Goal: Task Accomplishment & Management: Manage account settings

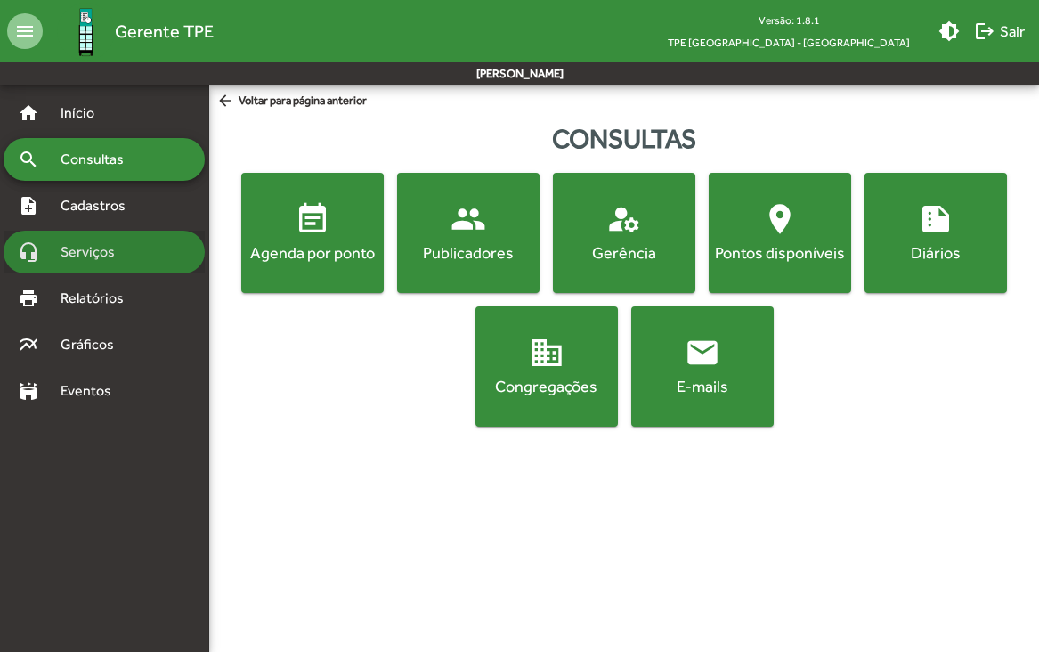
click at [77, 241] on span "Serviços" at bounding box center [94, 251] width 89 height 21
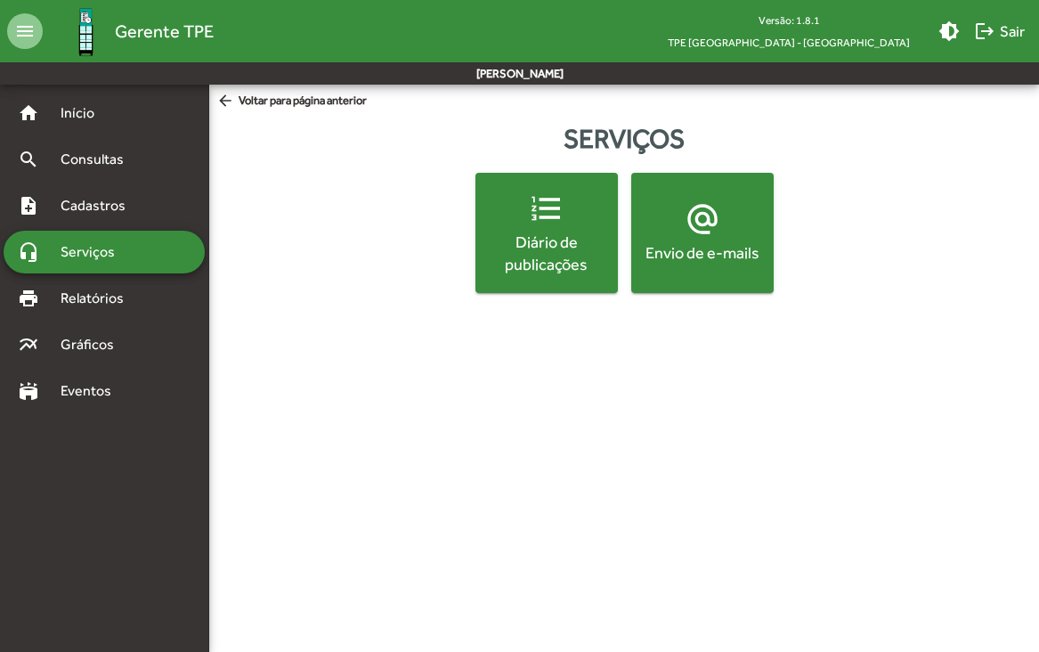
click at [714, 223] on mat-icon "alternate_email" at bounding box center [703, 219] width 36 height 36
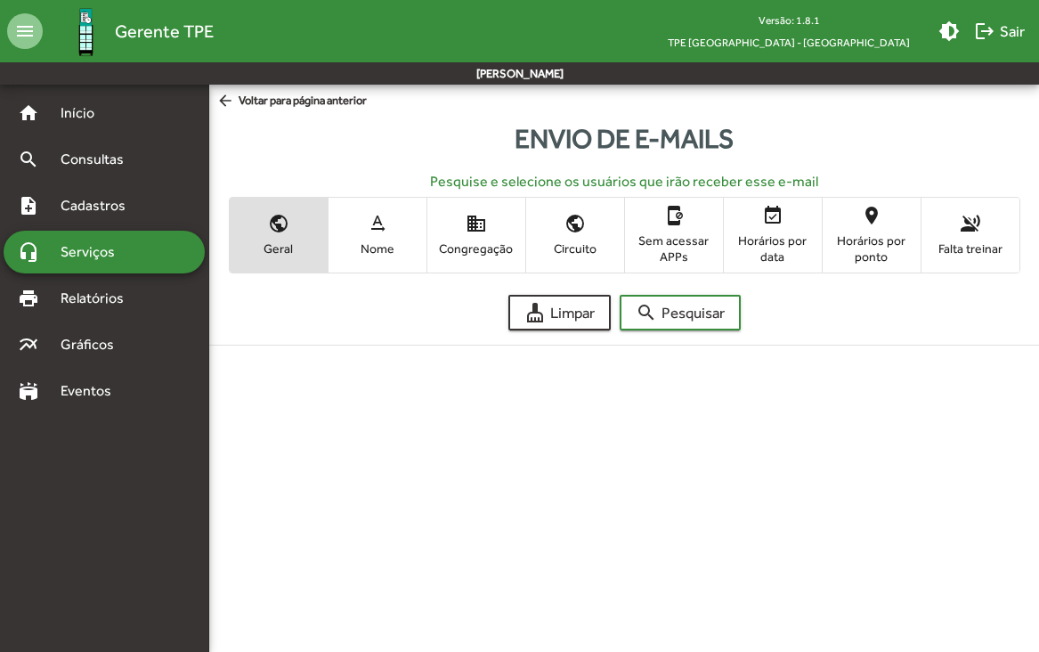
click at [385, 228] on mat-icon "text_rotation_none" at bounding box center [377, 223] width 21 height 21
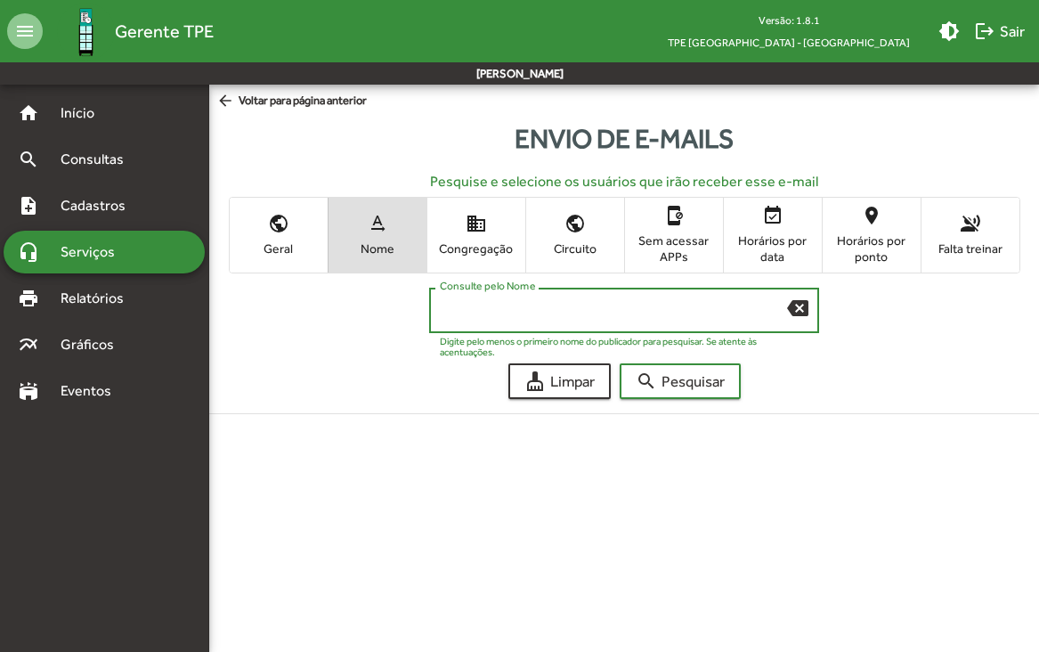
click at [476, 312] on input "Consulte pelo Nome" at bounding box center [613, 311] width 347 height 16
type input "*******"
click at [620, 363] on button "search Pesquisar" at bounding box center [680, 381] width 121 height 36
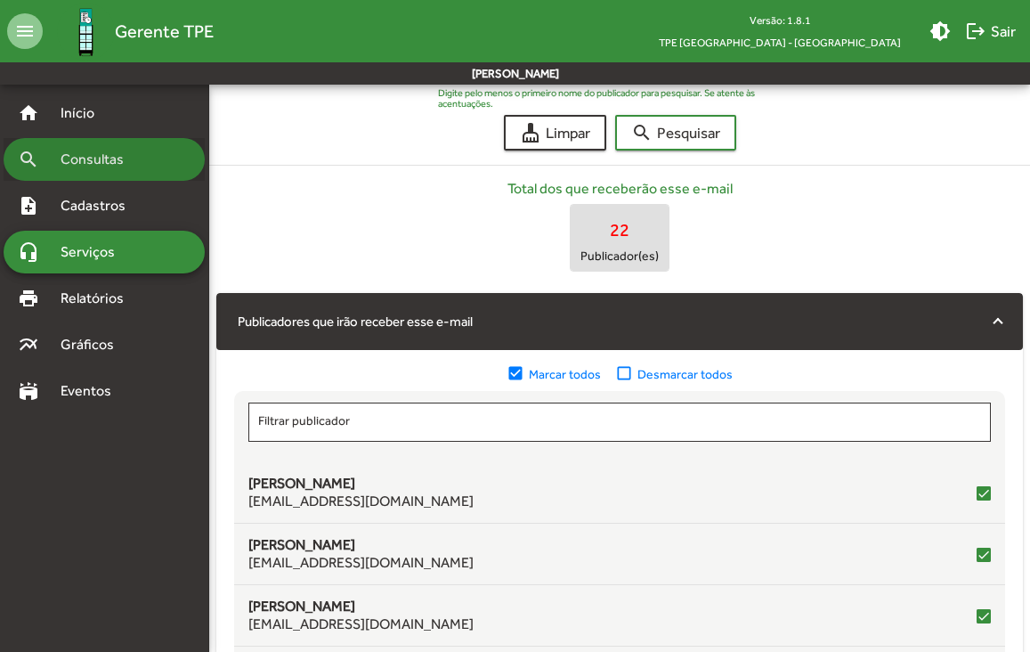
click at [58, 167] on span "Consultas" at bounding box center [98, 159] width 97 height 21
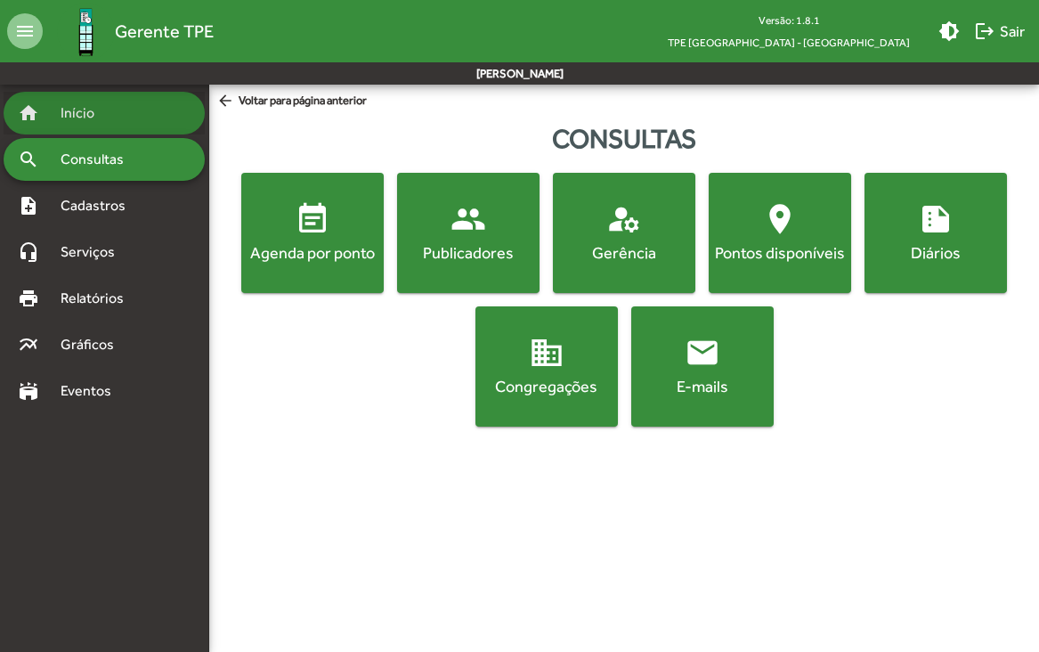
click at [69, 112] on span "Início" at bounding box center [85, 112] width 70 height 21
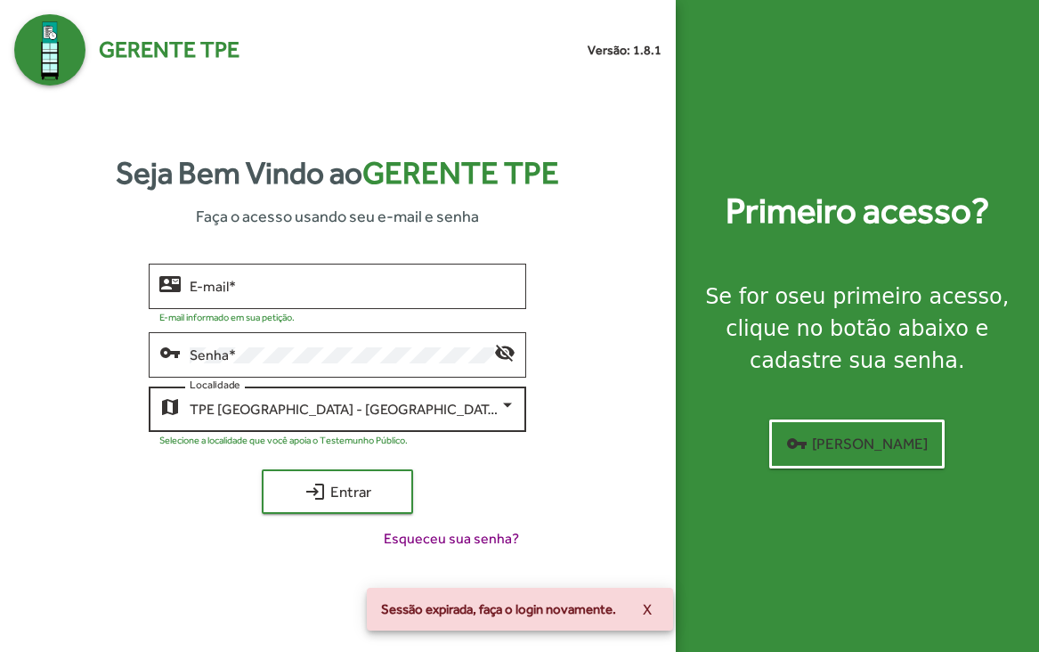
click at [508, 410] on div at bounding box center [508, 405] width 16 height 16
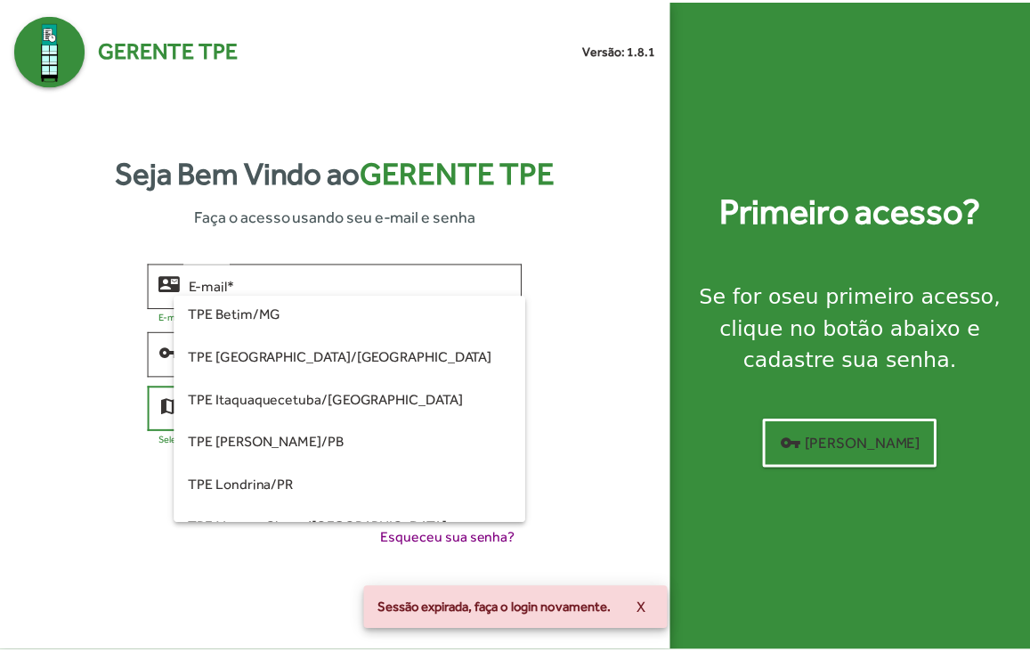
scroll to position [73, 0]
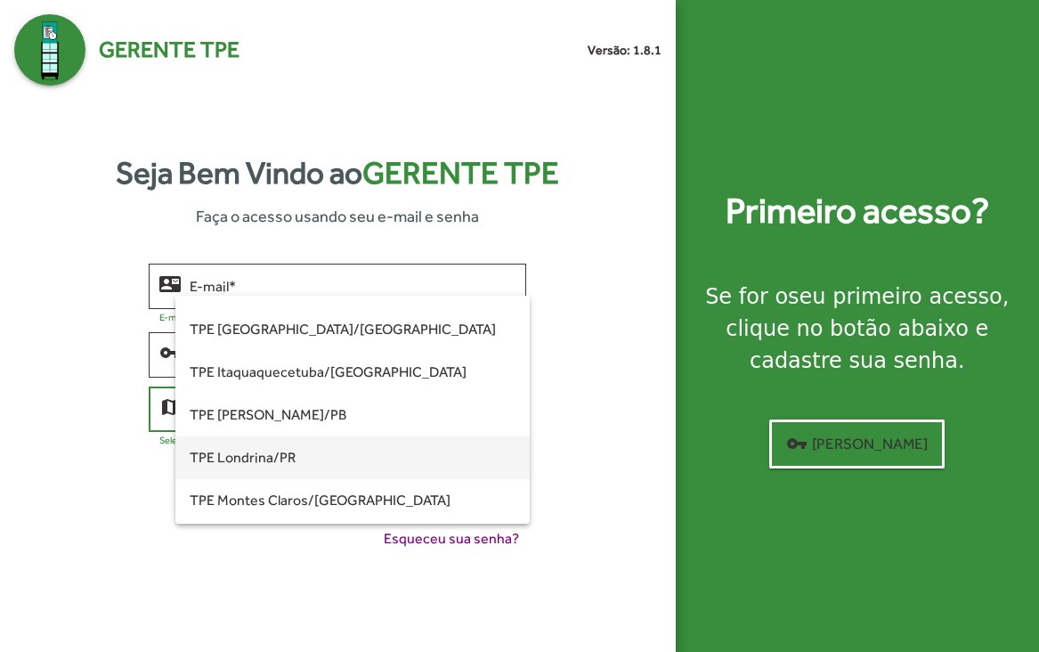
click at [345, 444] on span "TPE Londrina/PR" at bounding box center [353, 457] width 326 height 43
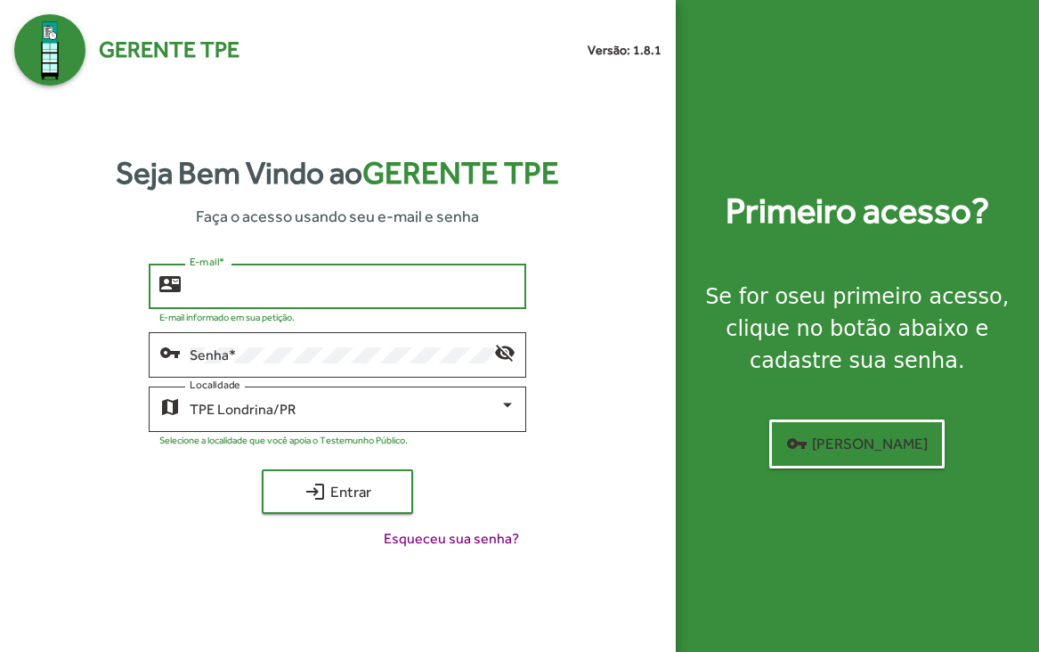
click at [268, 281] on input "E-mail *" at bounding box center [353, 287] width 326 height 16
type input "**********"
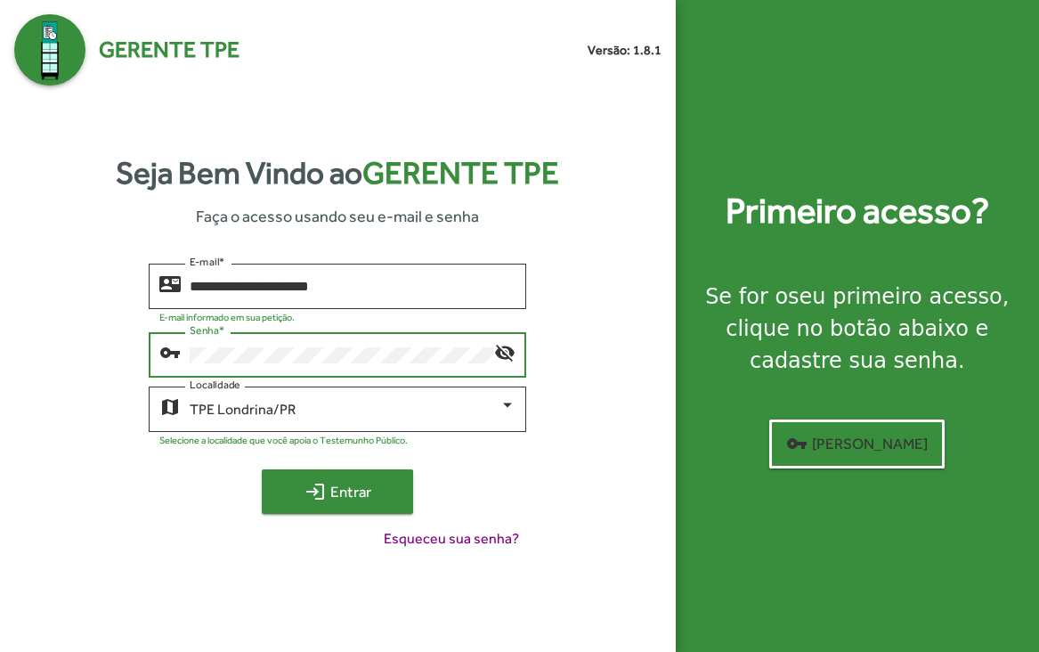
click at [332, 487] on span "login Entrar" at bounding box center [337, 491] width 119 height 32
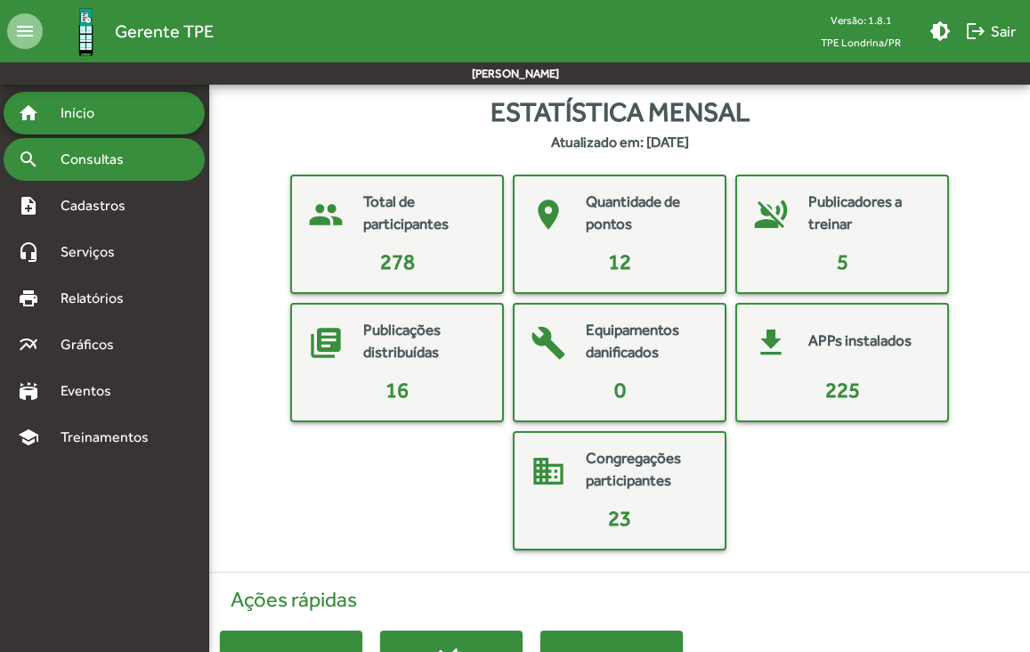
click at [111, 154] on span "Consultas" at bounding box center [98, 159] width 97 height 21
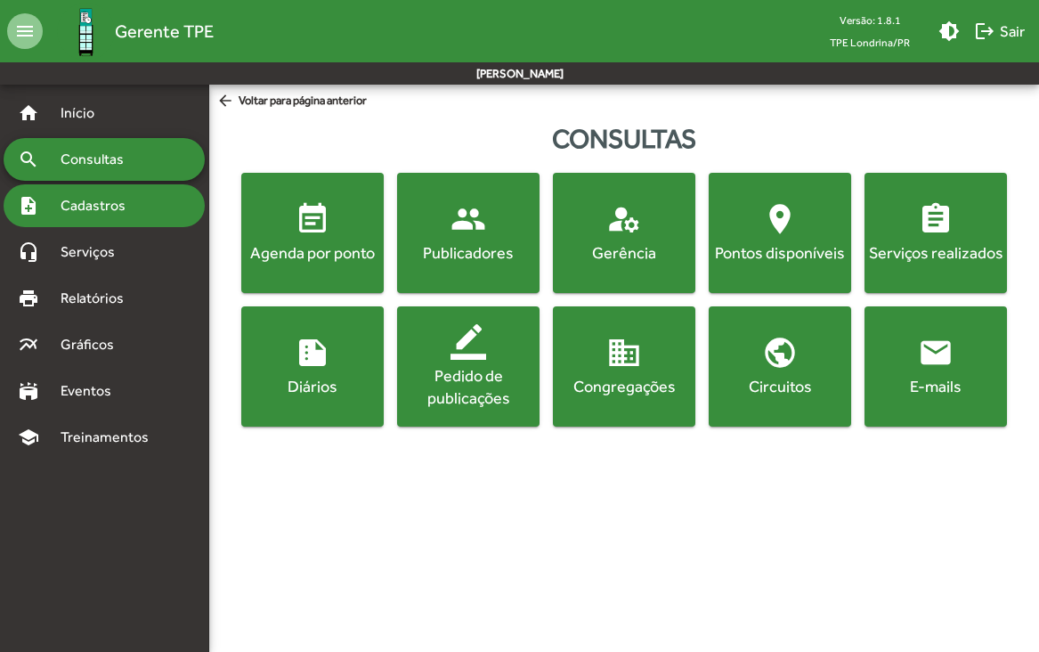
click at [94, 205] on span "Cadastros" at bounding box center [99, 205] width 99 height 21
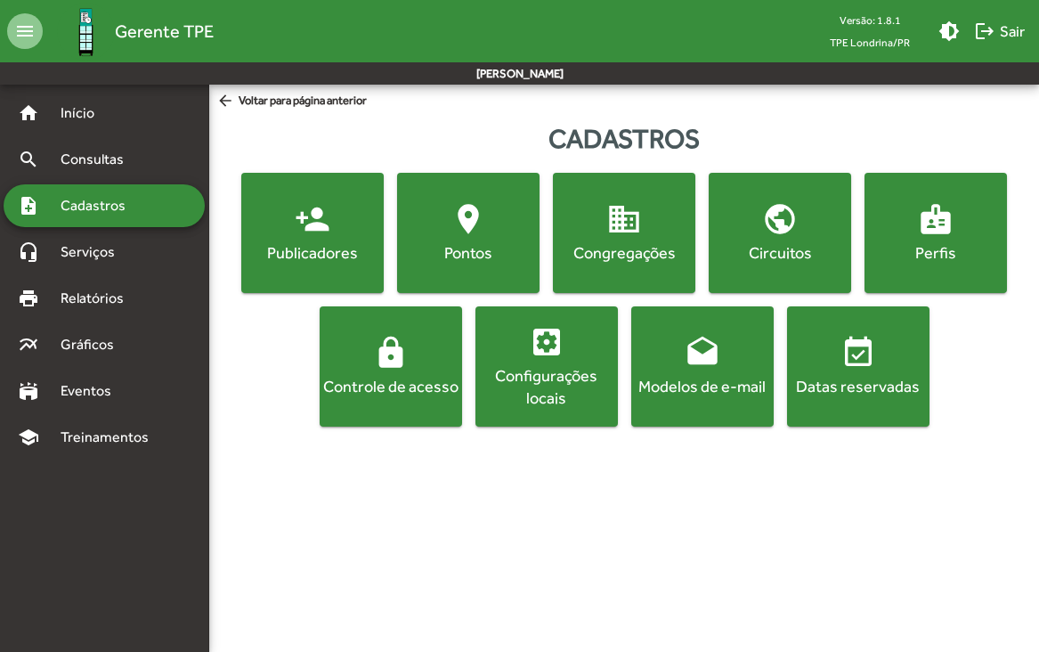
click at [757, 342] on span "drafts Modelos de e-mail" at bounding box center [702, 366] width 135 height 62
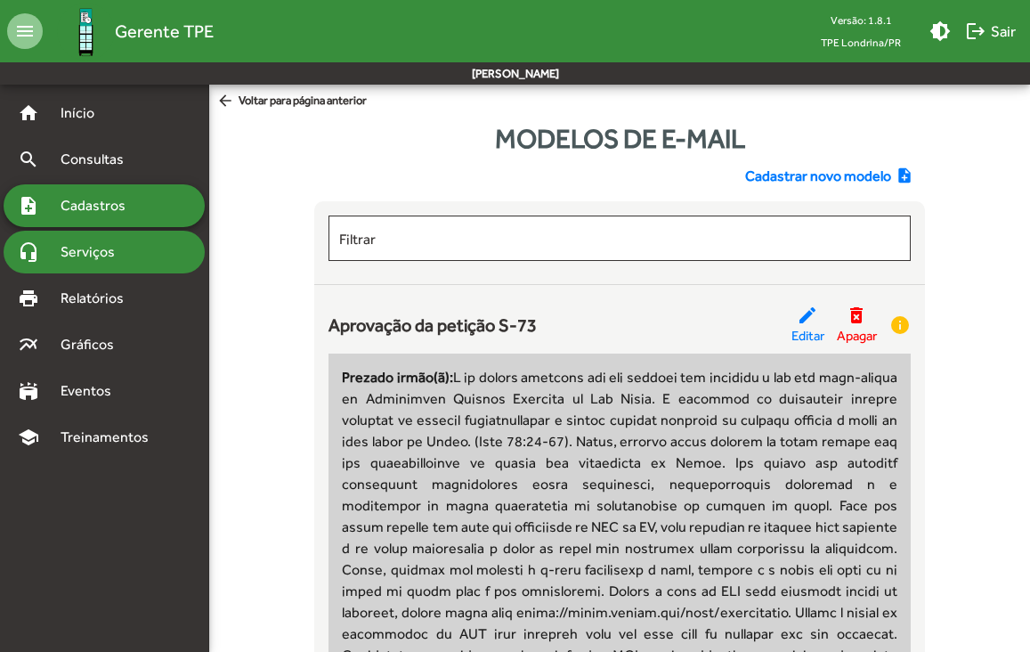
click at [74, 252] on span "Serviços" at bounding box center [94, 251] width 89 height 21
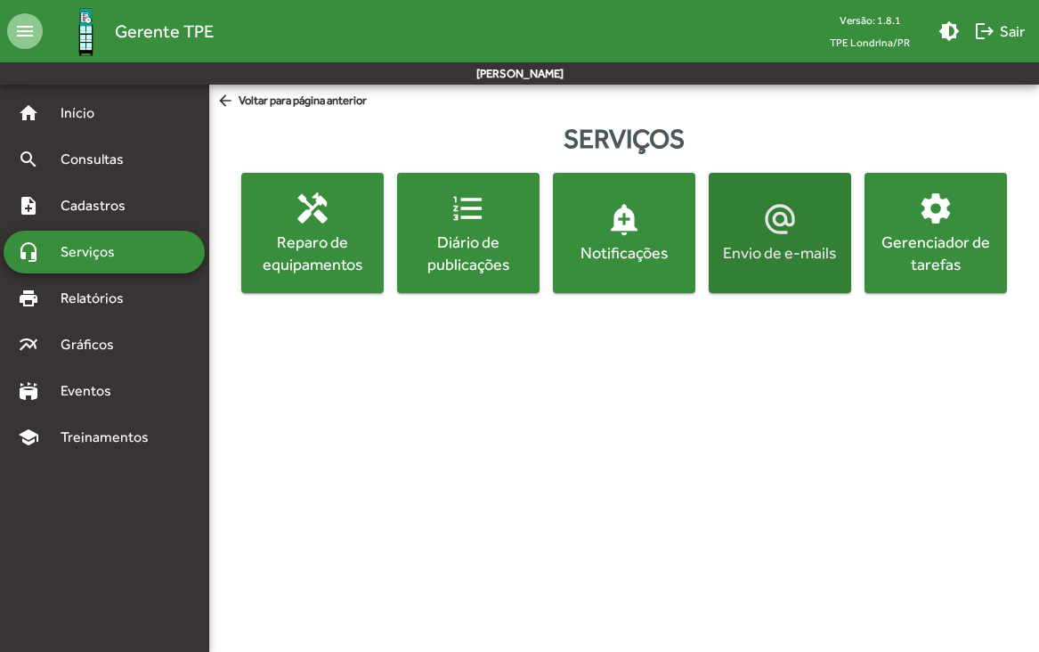
click at [811, 244] on div "Envio de e-mails" at bounding box center [779, 252] width 135 height 22
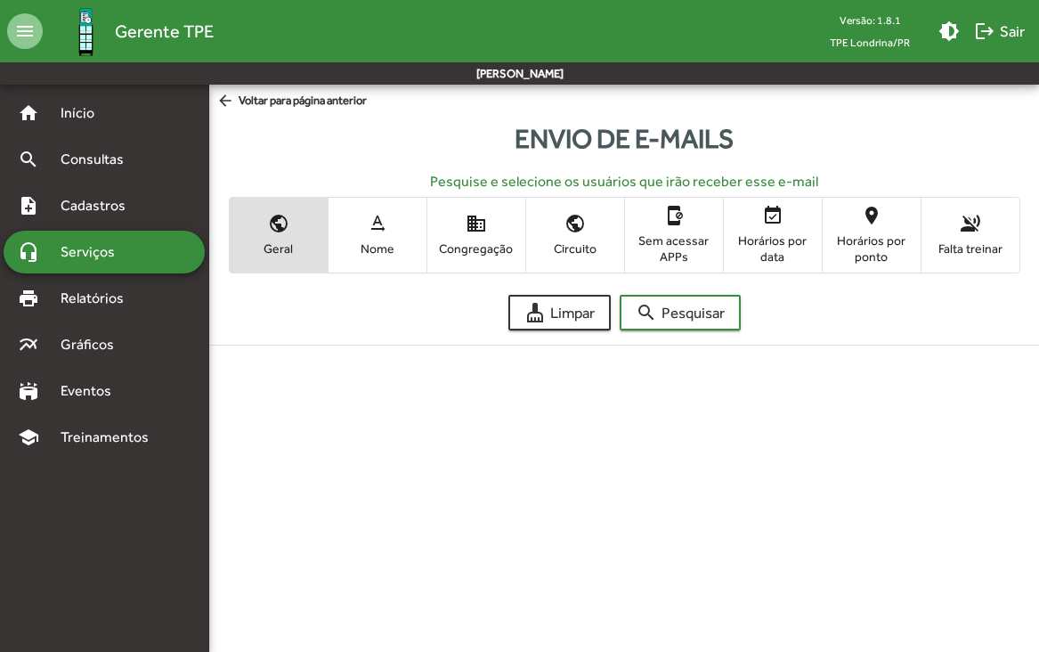
click at [360, 234] on span "text_rotation_none Nome" at bounding box center [378, 235] width 98 height 58
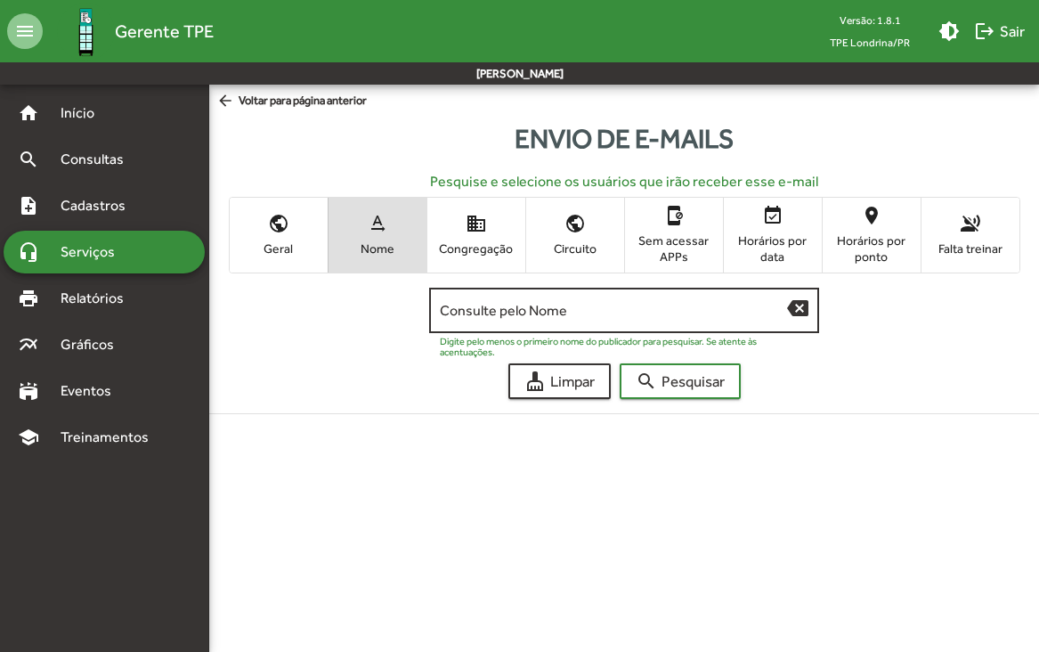
click at [556, 319] on div "Consulte pelo Nome" at bounding box center [613, 308] width 347 height 49
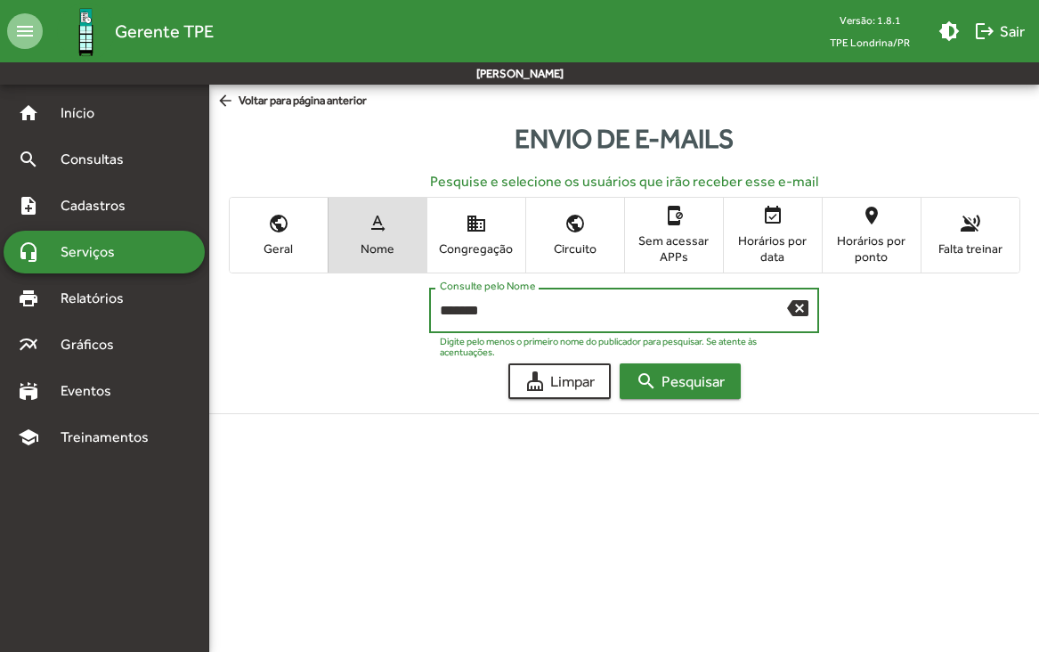
type input "*******"
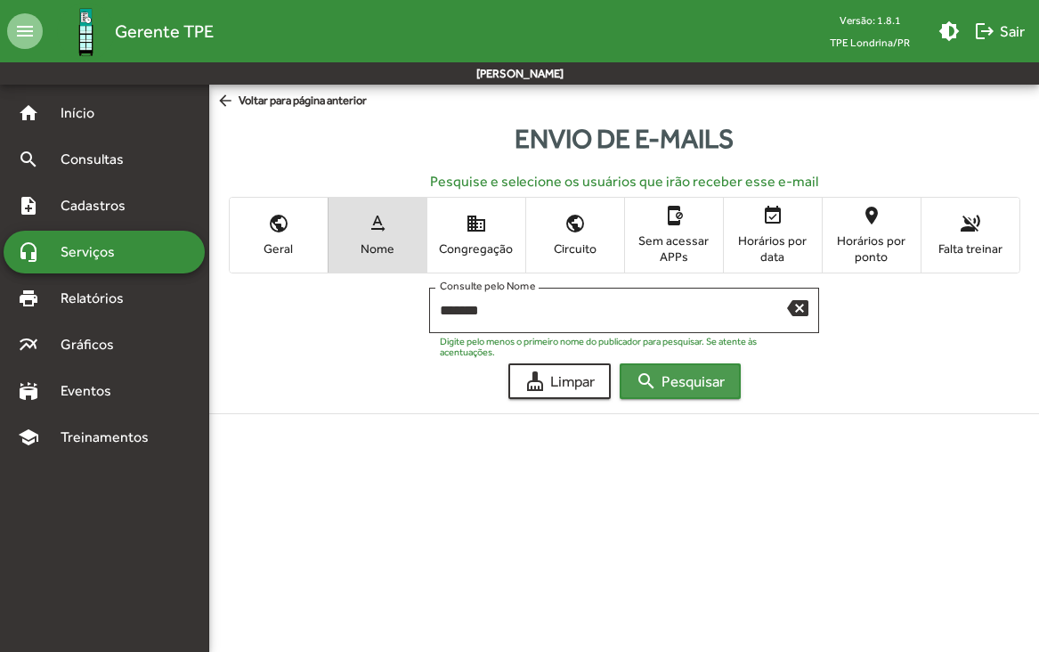
click at [725, 391] on span "search Pesquisar" at bounding box center [680, 381] width 89 height 32
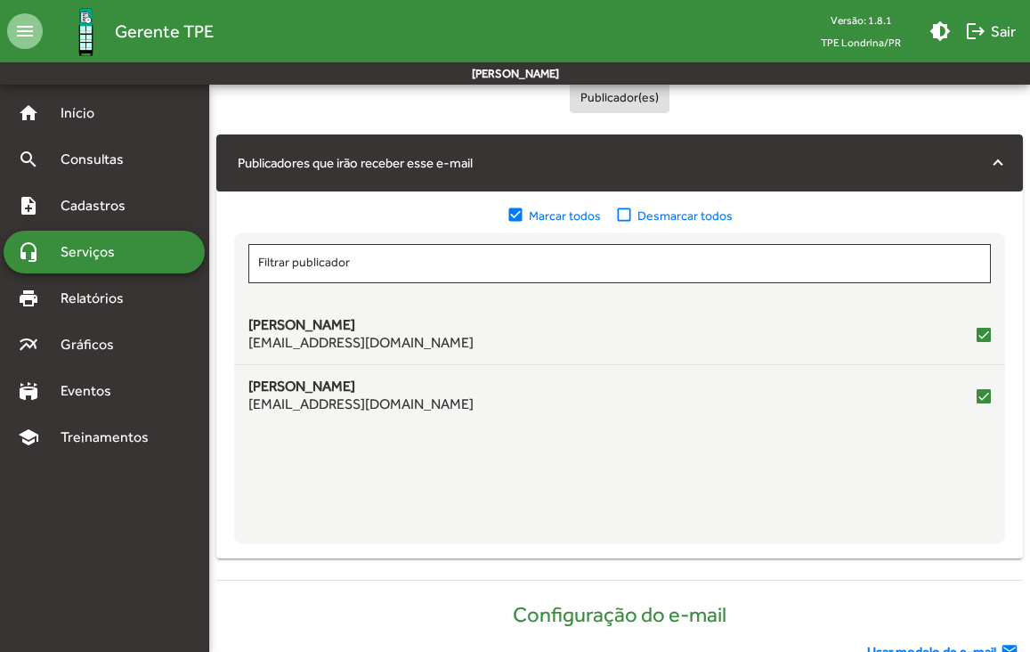
scroll to position [419, 0]
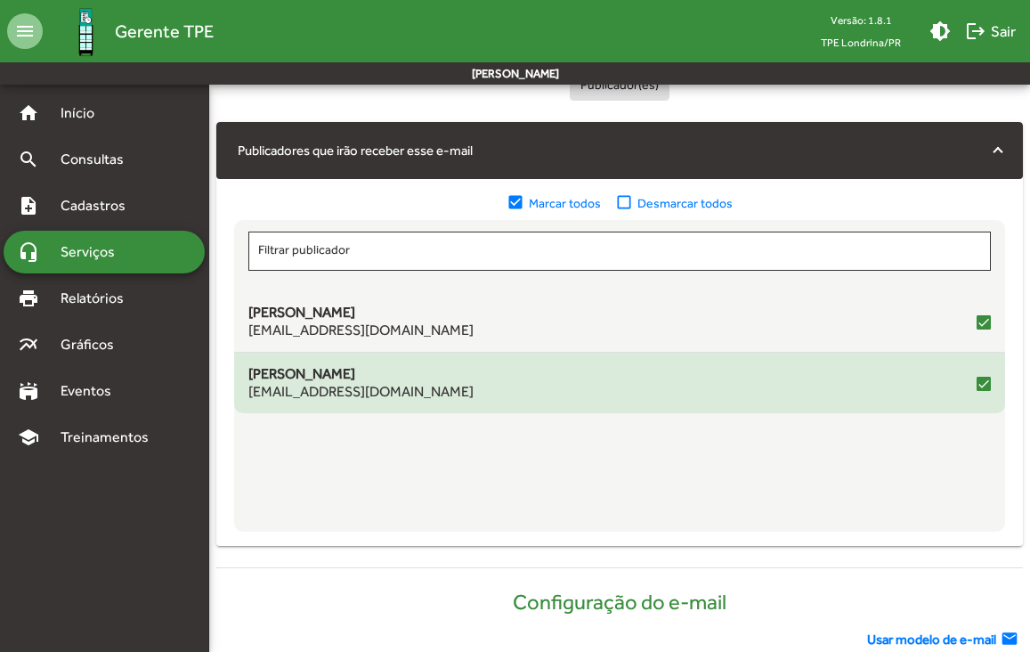
click at [987, 378] on div at bounding box center [984, 384] width 14 height 14
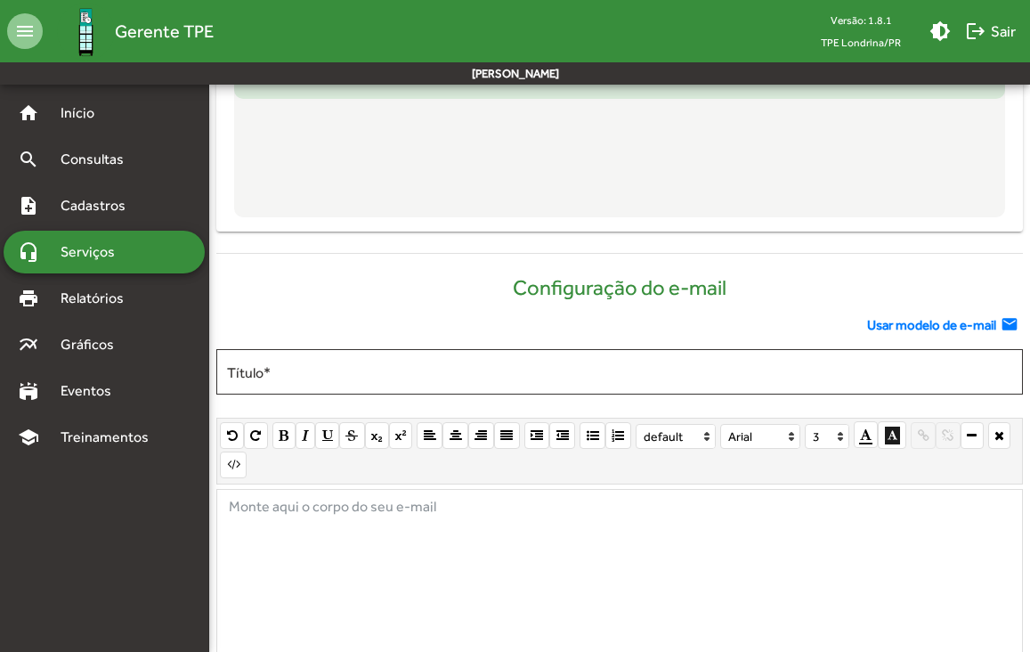
scroll to position [764, 0]
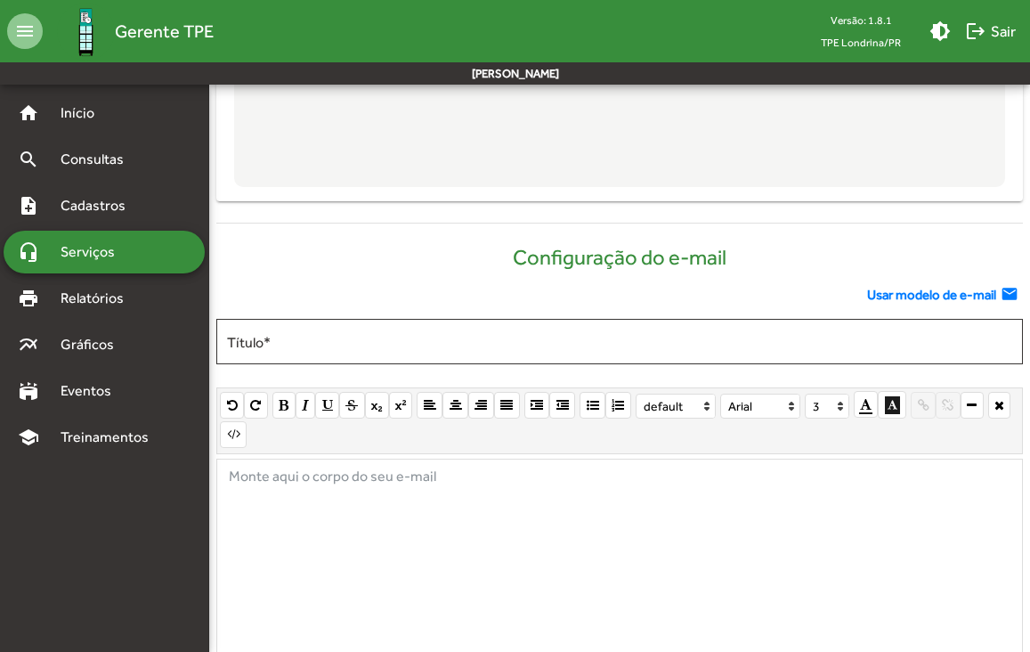
click at [944, 296] on span "Usar modelo de e-mail" at bounding box center [931, 295] width 129 height 20
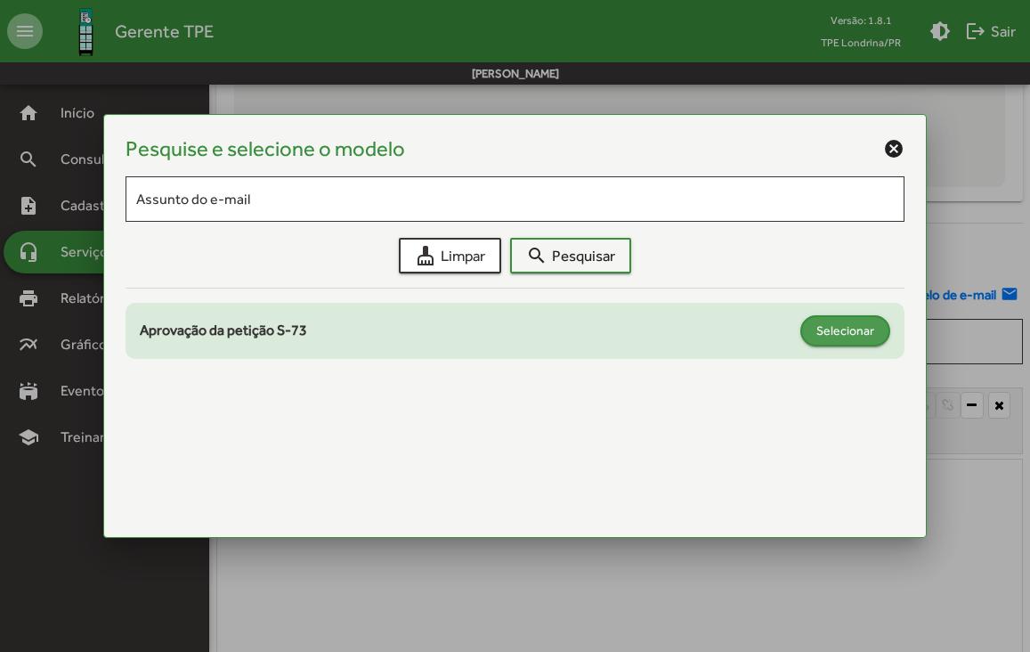
click at [834, 334] on span "Selecionar" at bounding box center [845, 330] width 58 height 32
type input "**********"
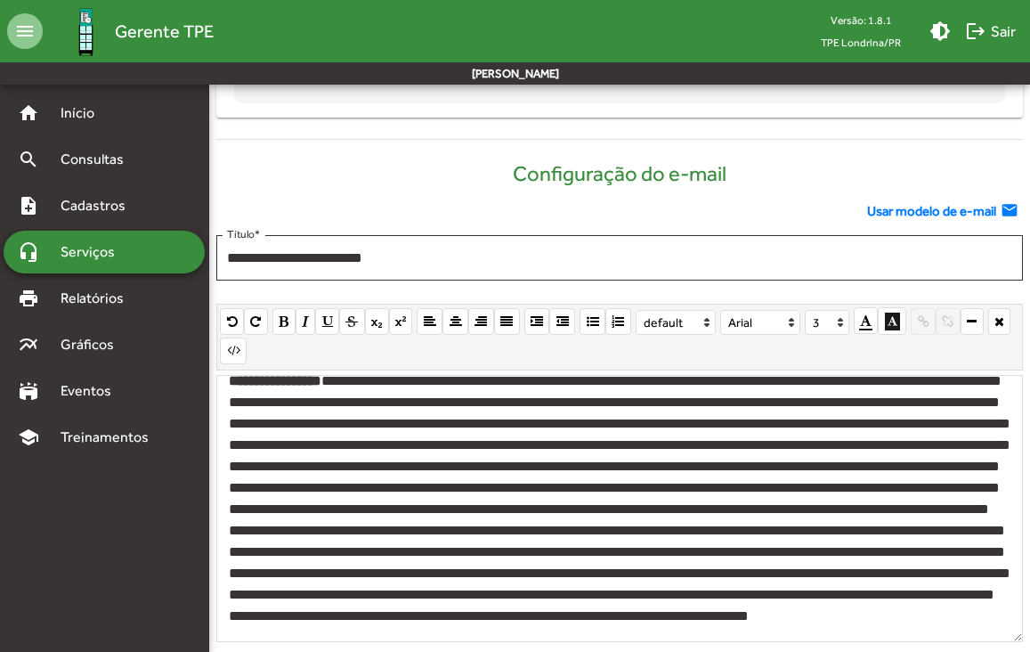
scroll to position [960, 0]
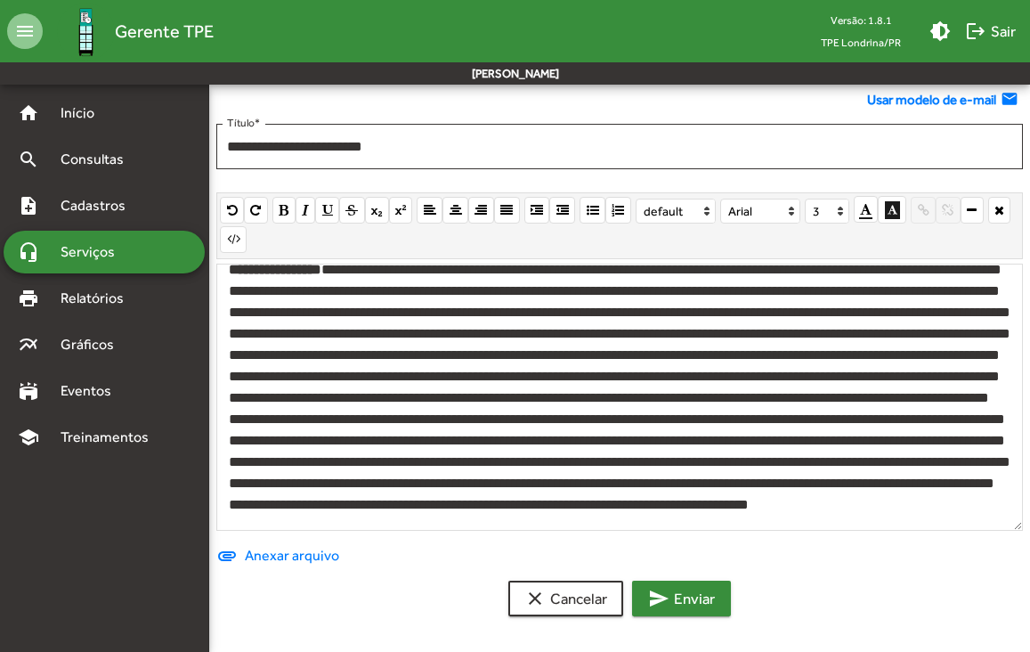
click at [687, 589] on span "send Enviar" at bounding box center [681, 598] width 67 height 32
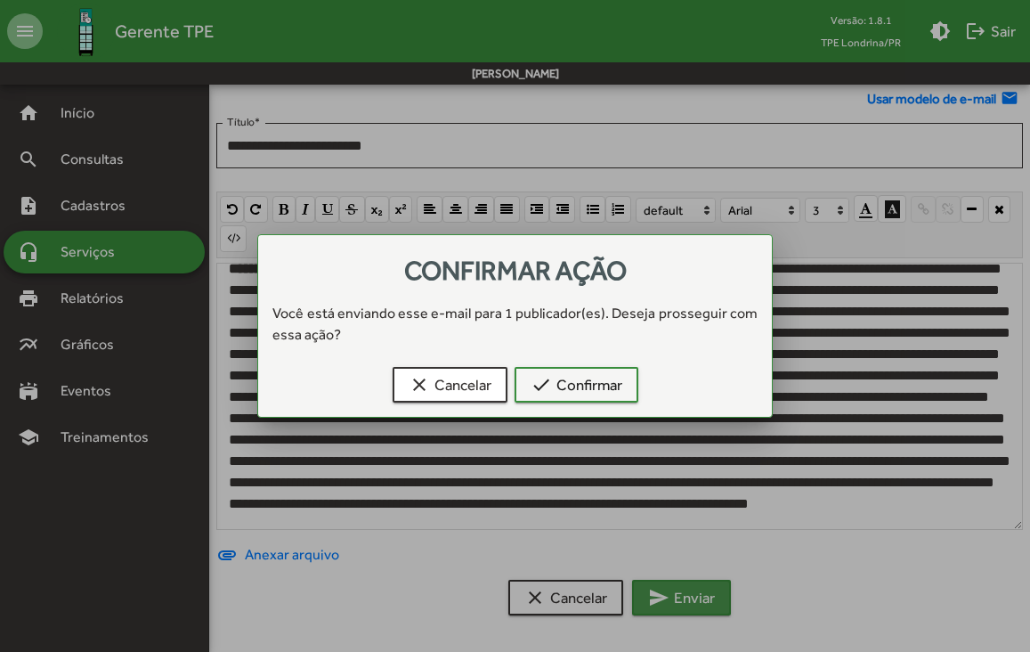
scroll to position [0, 0]
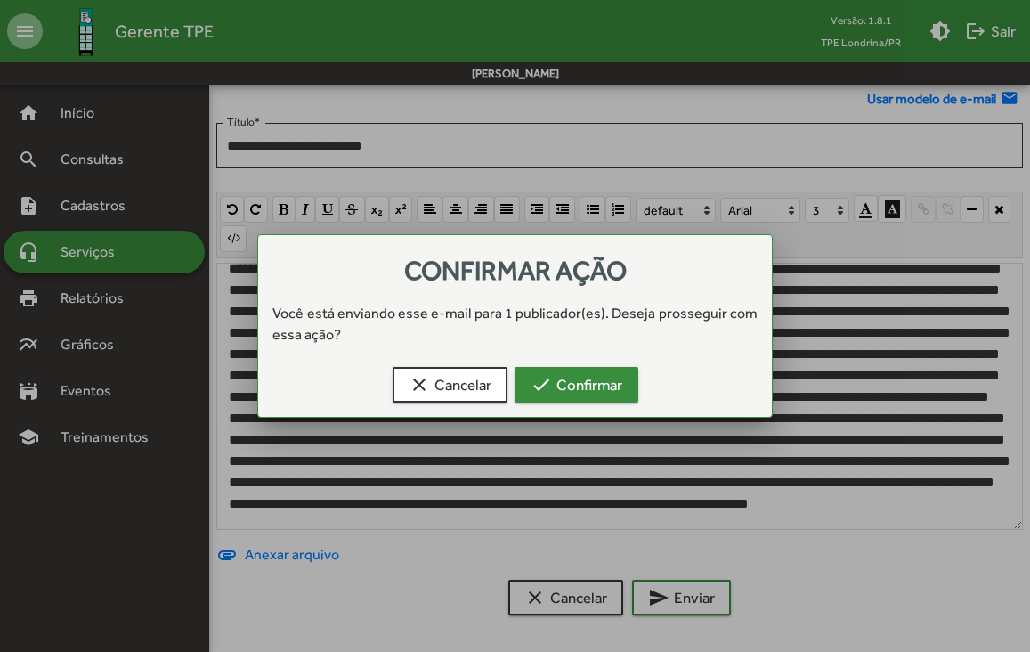
click at [585, 379] on span "check Confirmar" at bounding box center [577, 385] width 92 height 32
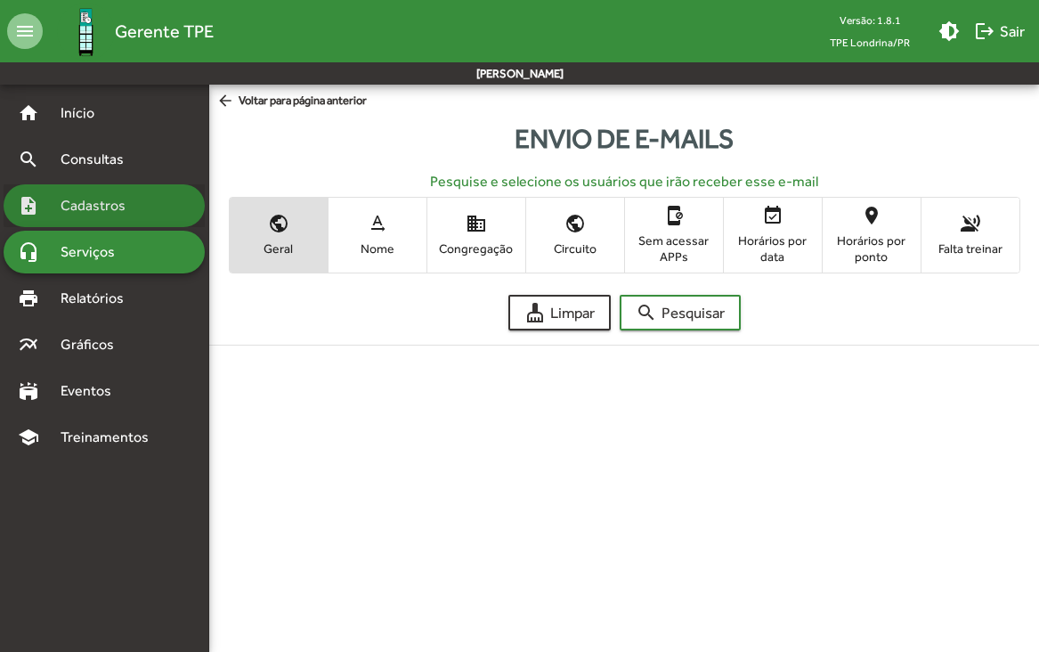
click at [107, 206] on span "Cadastros" at bounding box center [99, 205] width 99 height 21
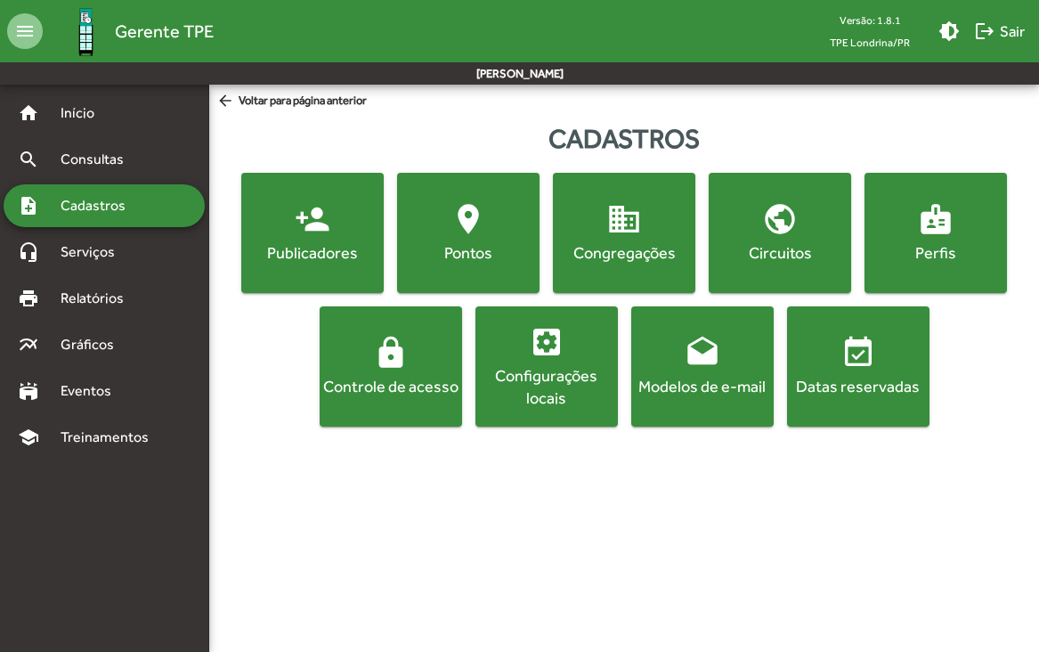
click at [321, 217] on mat-icon "person_add" at bounding box center [313, 219] width 36 height 36
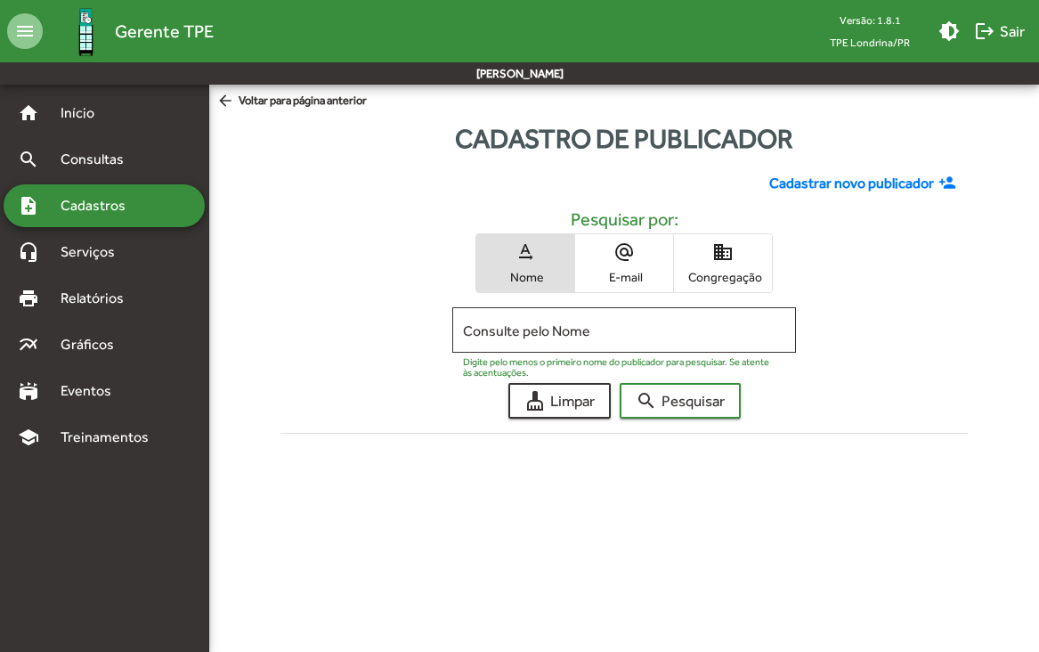
click at [813, 183] on span "Cadastrar novo publicador" at bounding box center [851, 183] width 165 height 21
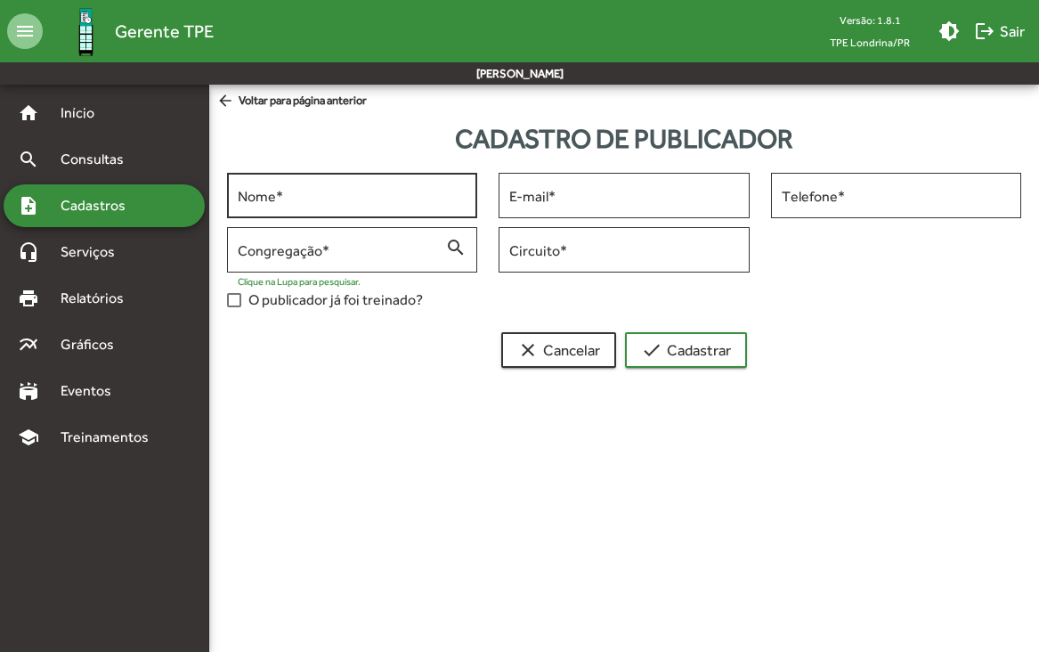
click at [406, 208] on div "Nome *" at bounding box center [352, 193] width 229 height 49
type input "**********"
type input "*"
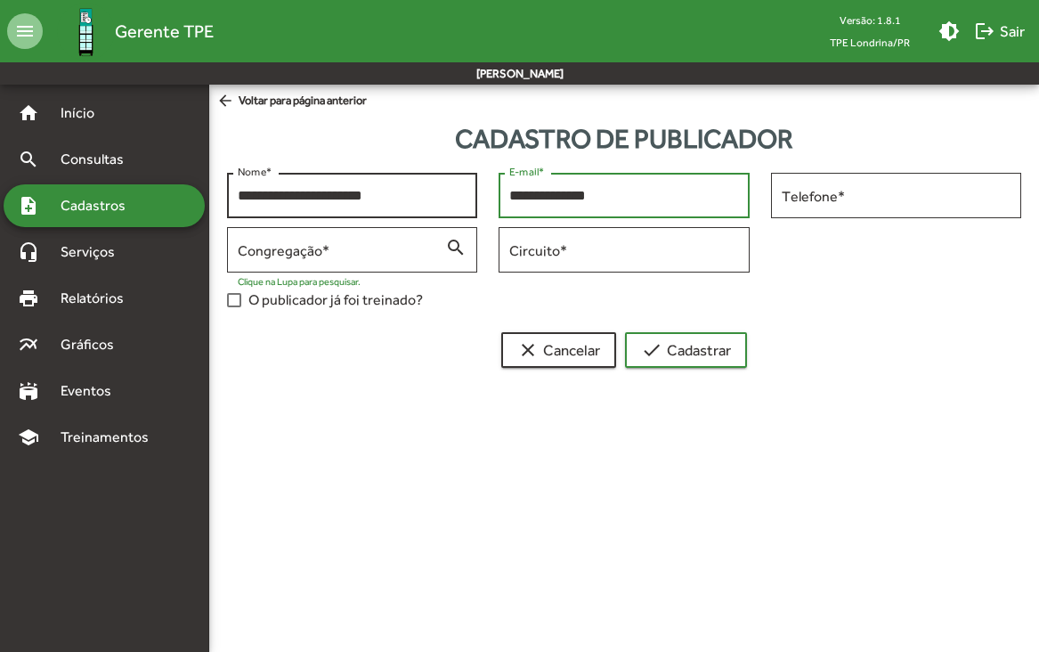
click at [625, 332] on button "check Cadastrar" at bounding box center [686, 350] width 122 height 36
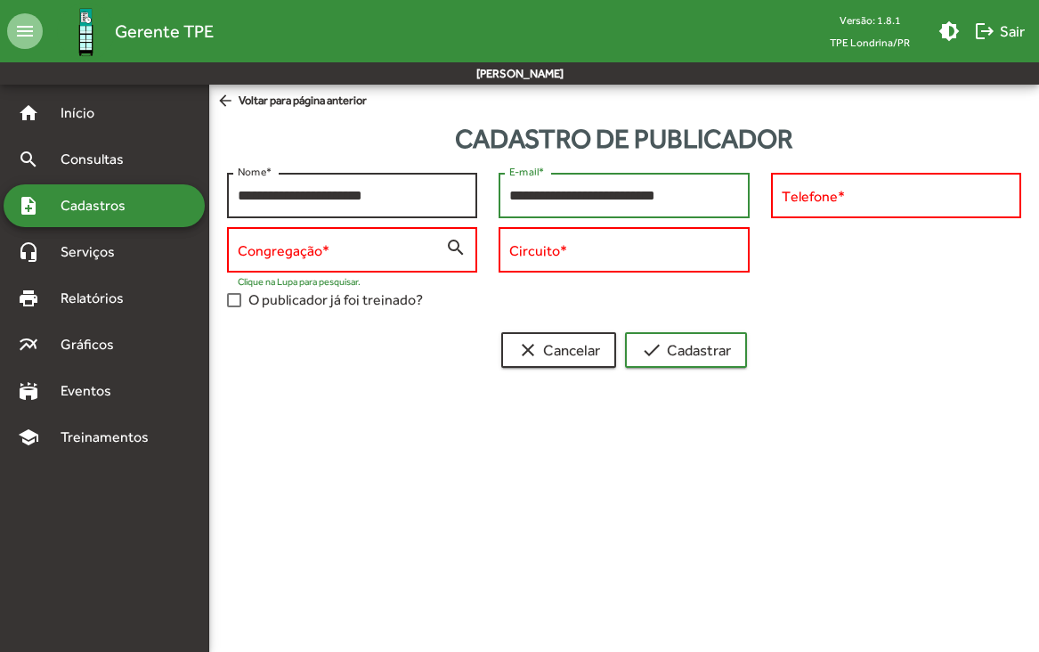
type input "**********"
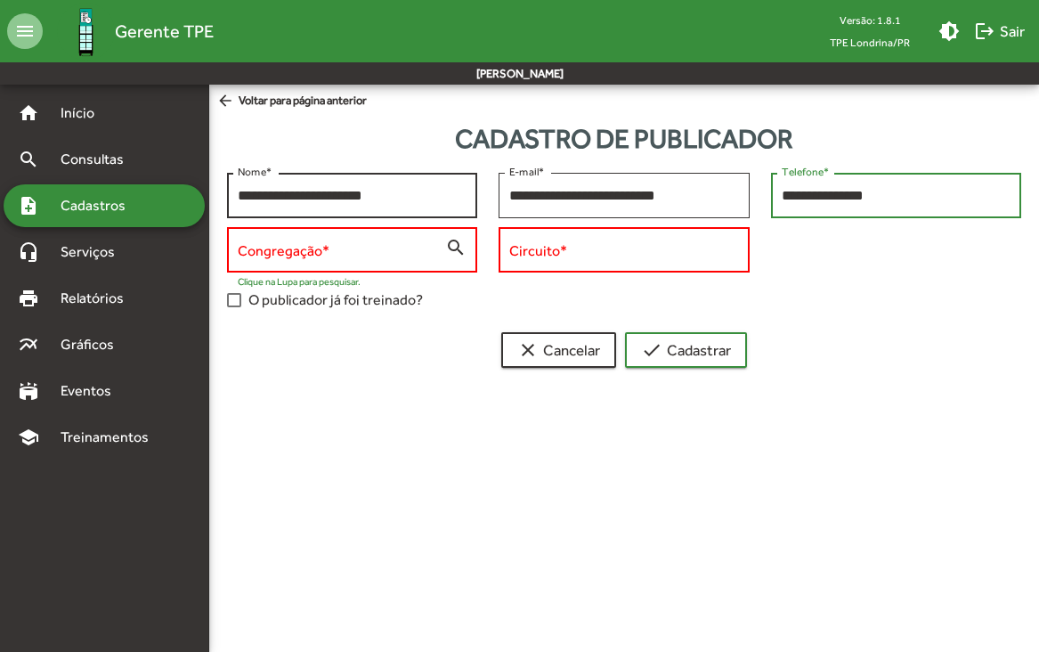
type input "**********"
click at [815, 199] on input "**********" at bounding box center [896, 196] width 229 height 16
type input "**********"
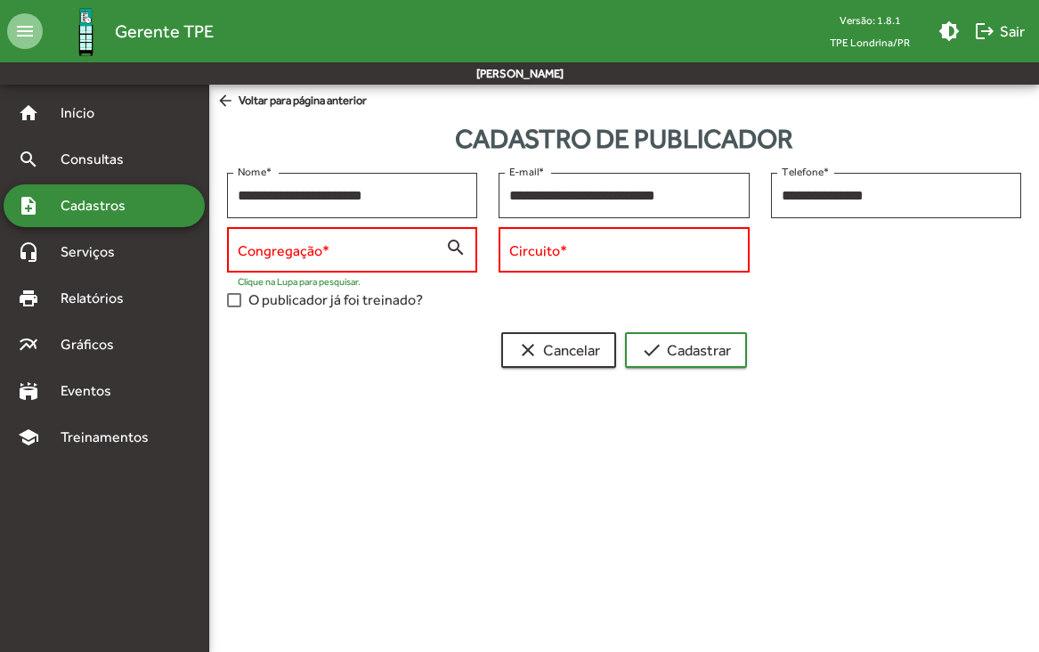
click at [394, 256] on input "Congregação *" at bounding box center [341, 250] width 207 height 16
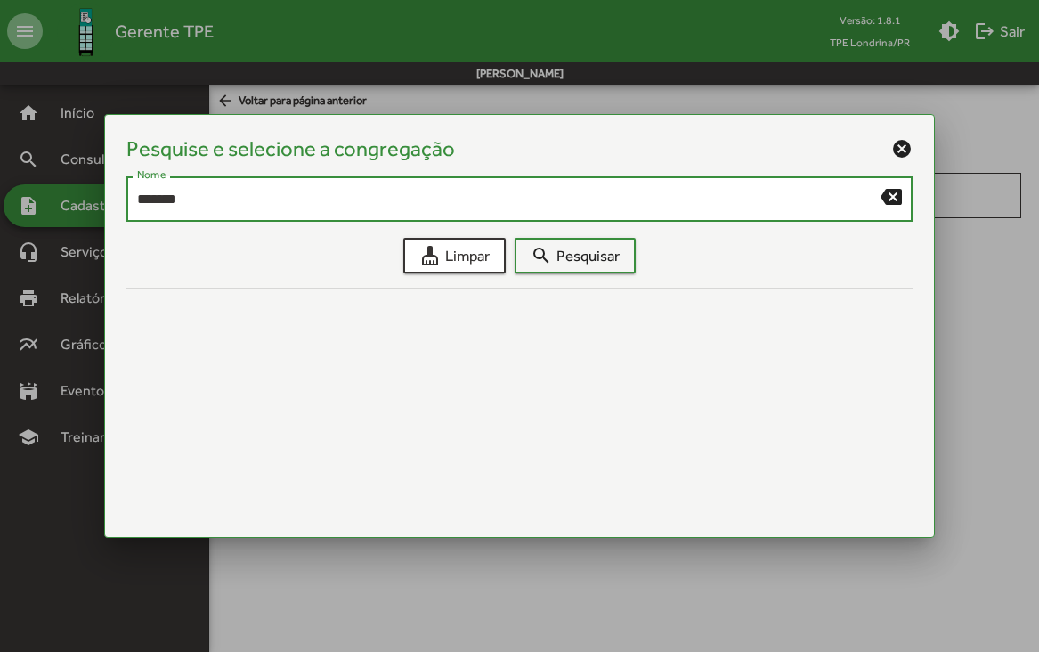
type input "*******"
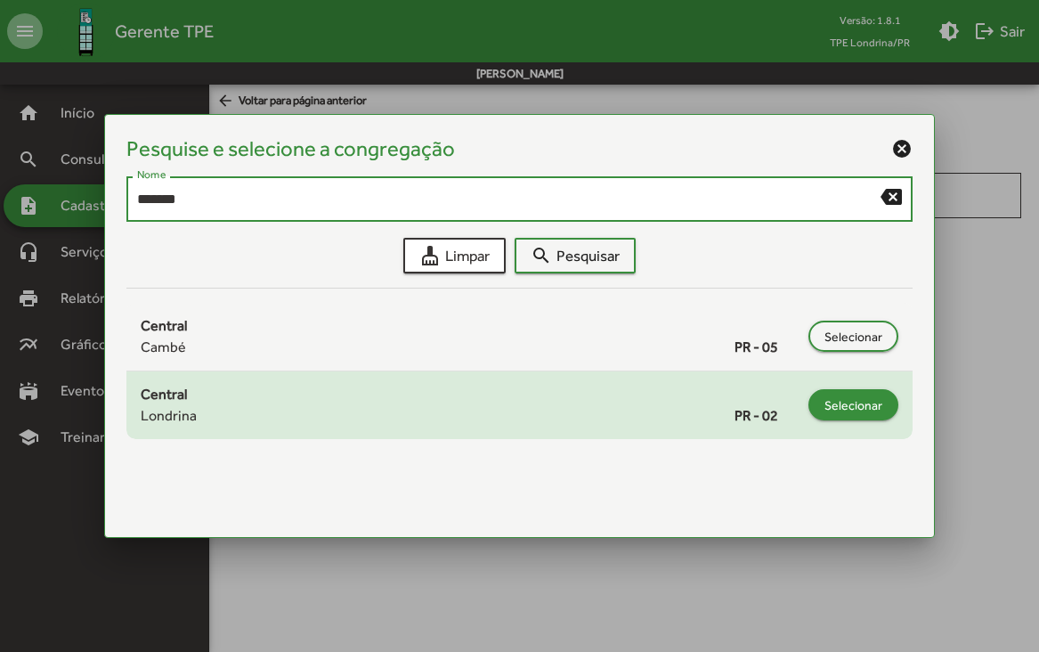
click at [855, 400] on span "Selecionar" at bounding box center [853, 405] width 58 height 32
type input "**********"
type input "*******"
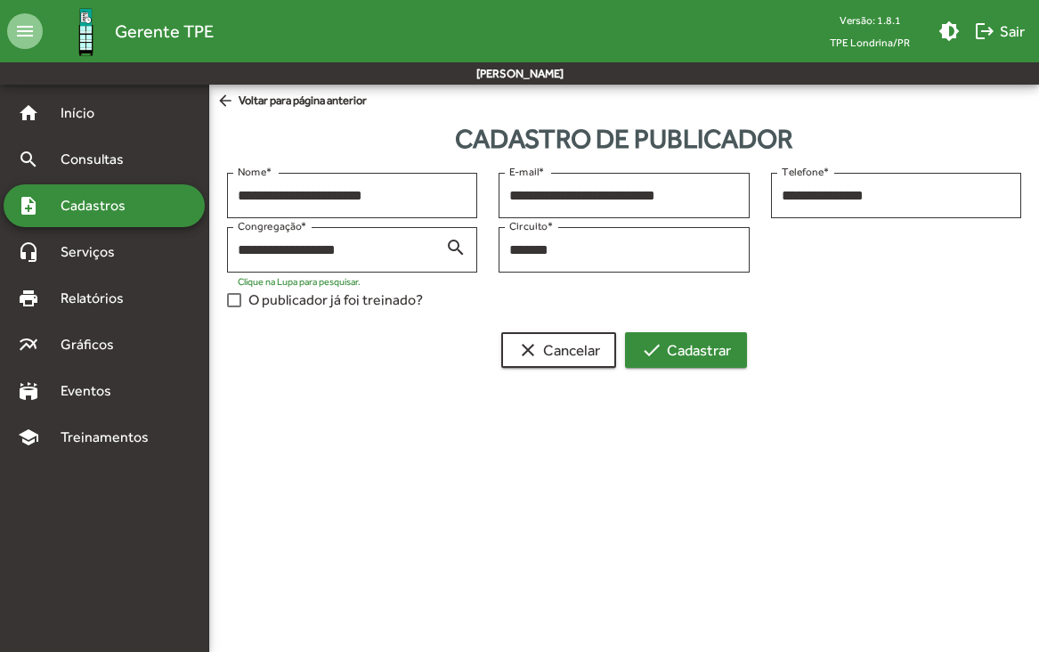
click at [698, 351] on span "check Cadastrar" at bounding box center [686, 350] width 90 height 32
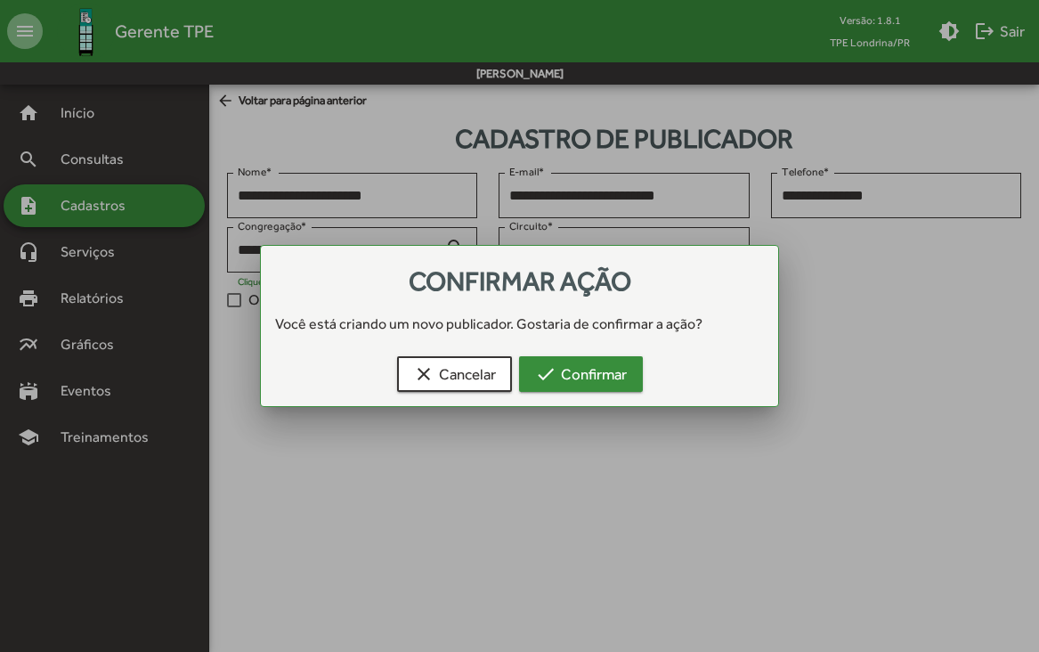
click at [621, 368] on span "check Confirmar" at bounding box center [581, 374] width 92 height 32
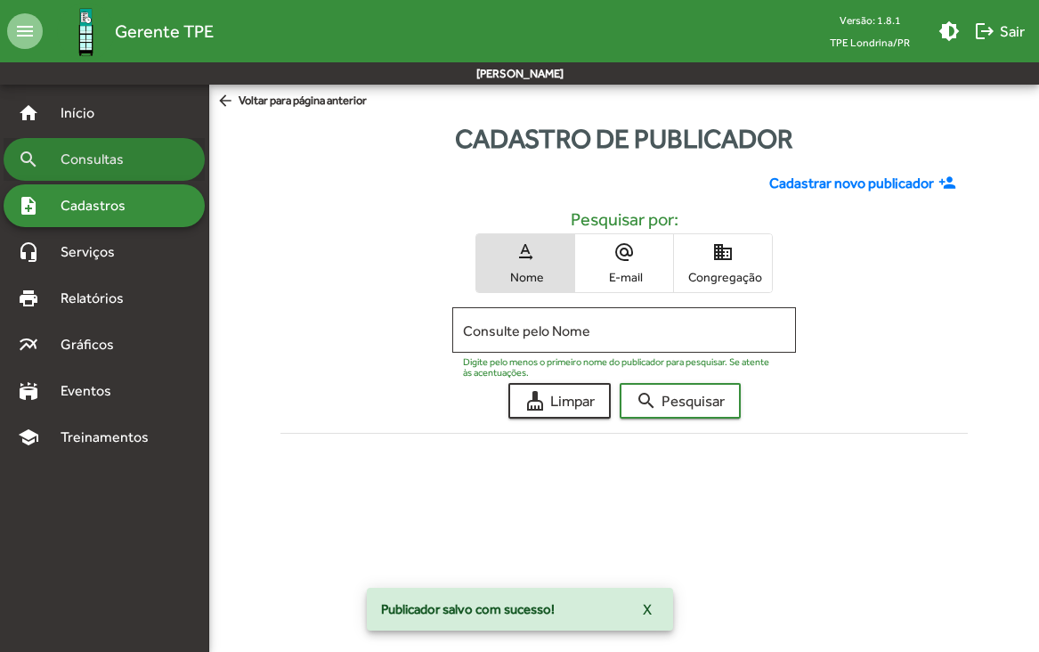
click at [92, 169] on span "Consultas" at bounding box center [98, 159] width 97 height 21
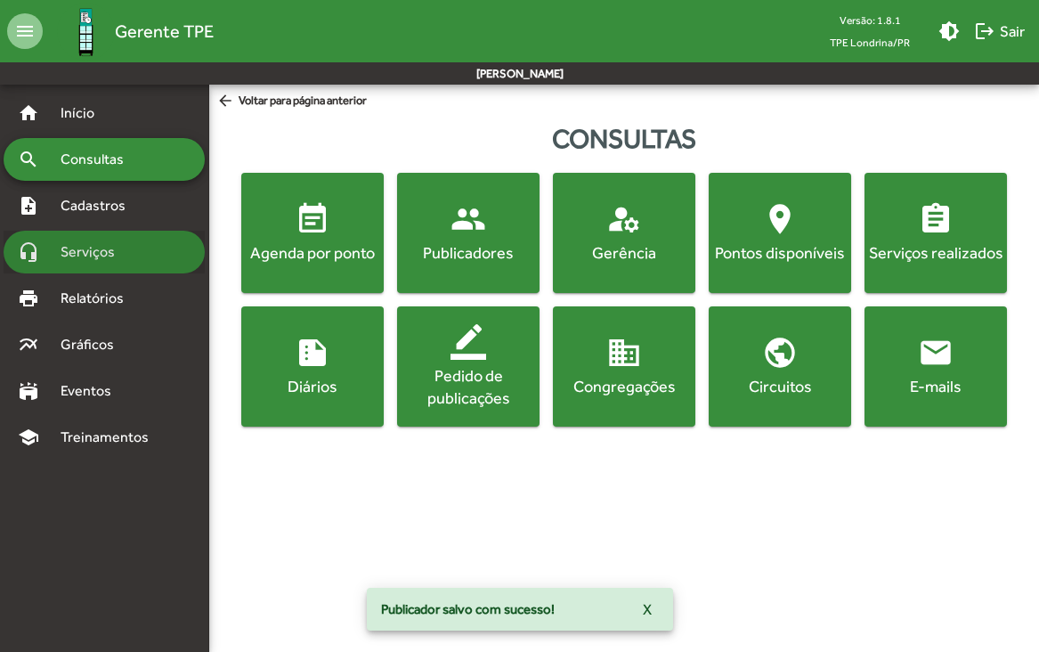
click at [78, 246] on span "Serviços" at bounding box center [94, 251] width 89 height 21
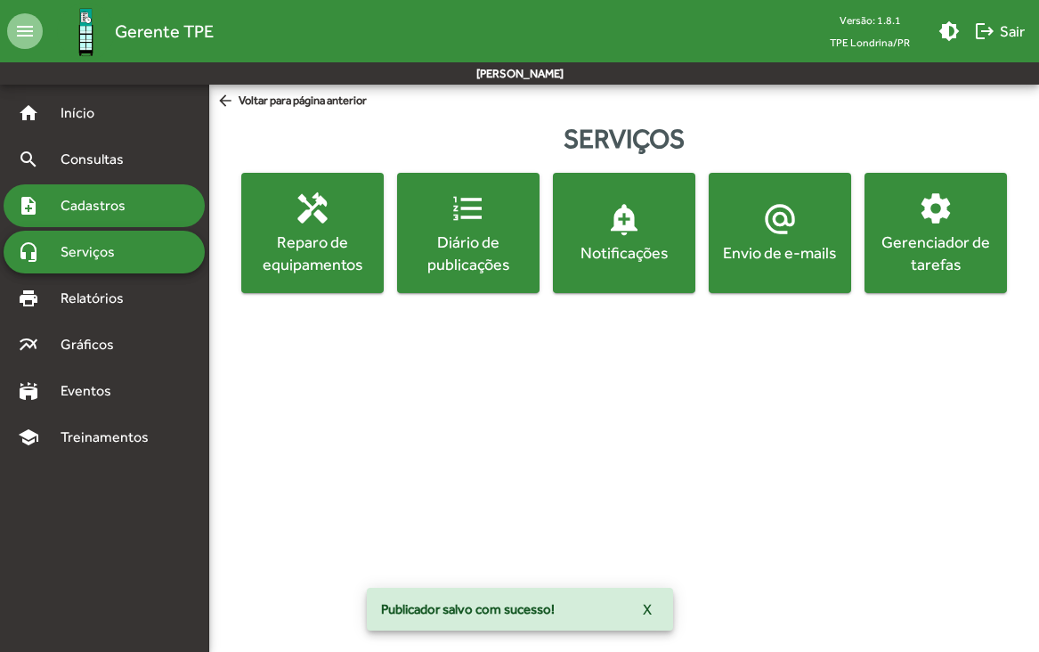
click at [81, 202] on span "Cadastros" at bounding box center [99, 205] width 99 height 21
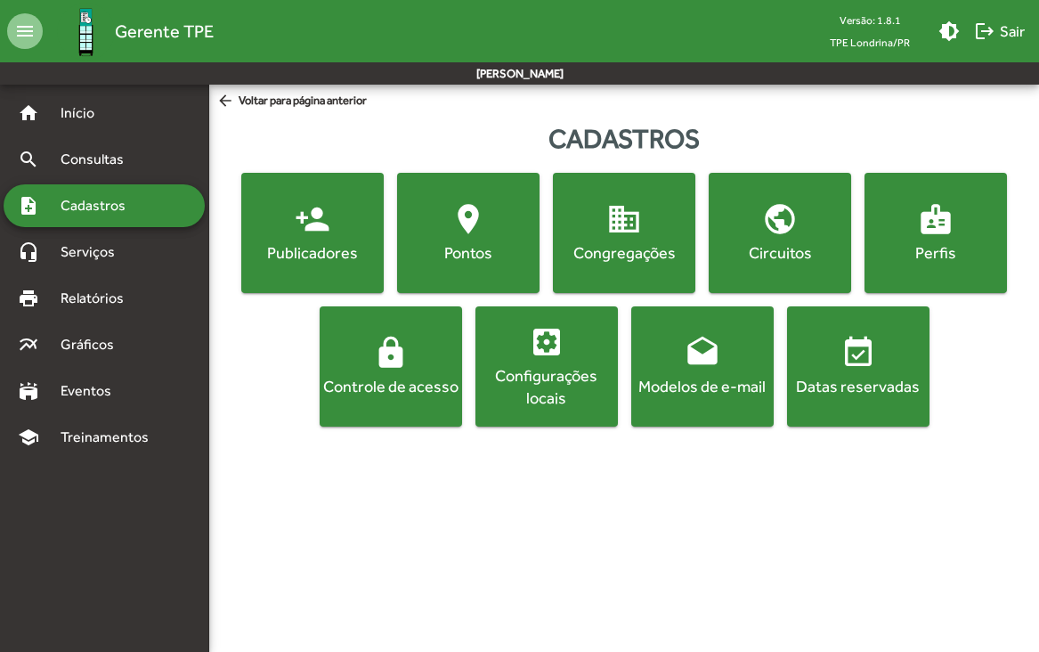
click at [406, 394] on div "Controle de acesso" at bounding box center [390, 386] width 135 height 22
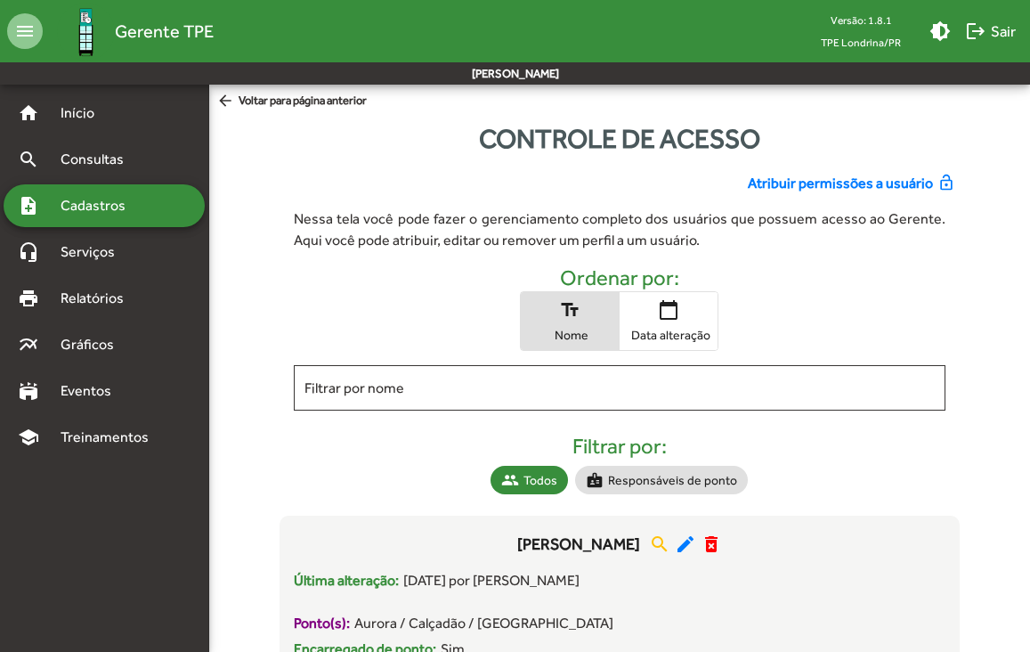
click at [844, 187] on span "Atribuir permissões a usuário" at bounding box center [840, 183] width 185 height 21
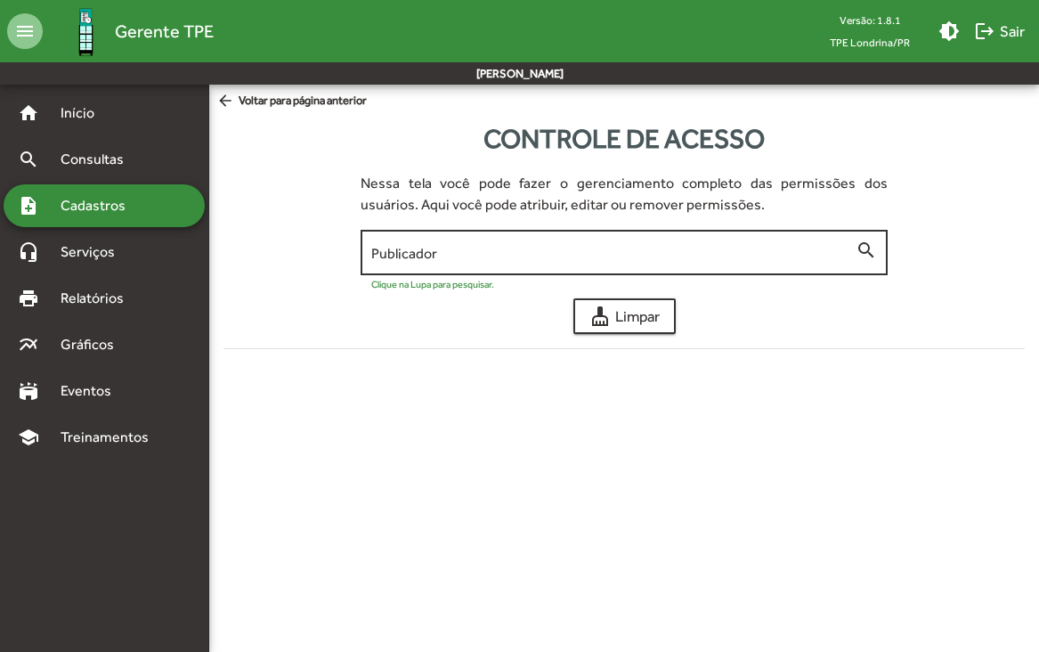
click at [513, 248] on input "Publicador" at bounding box center [613, 253] width 484 height 16
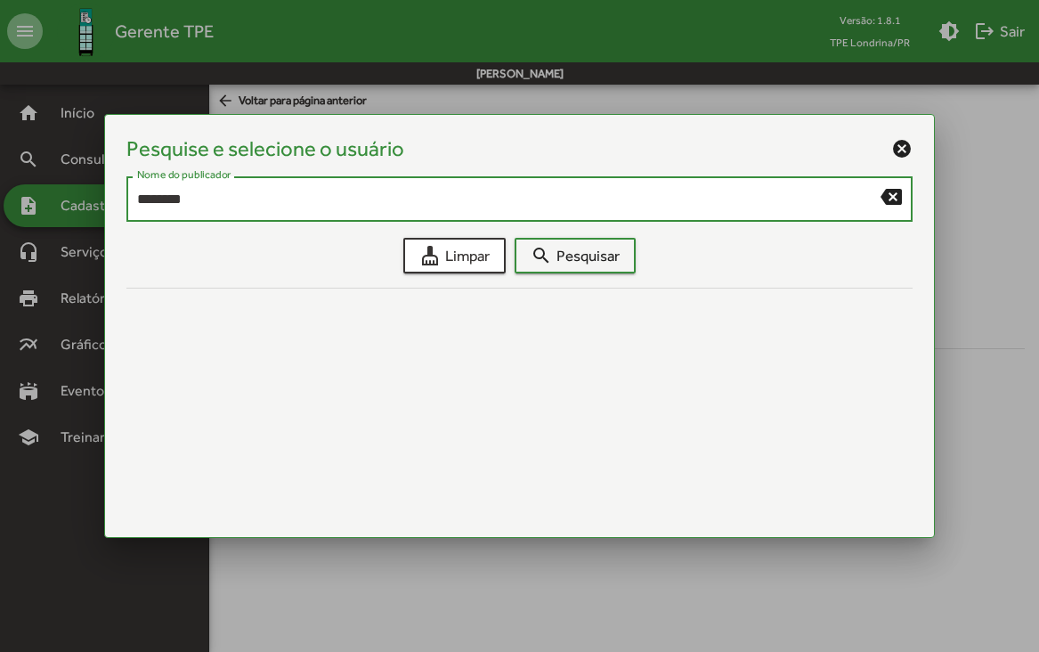
type input "********"
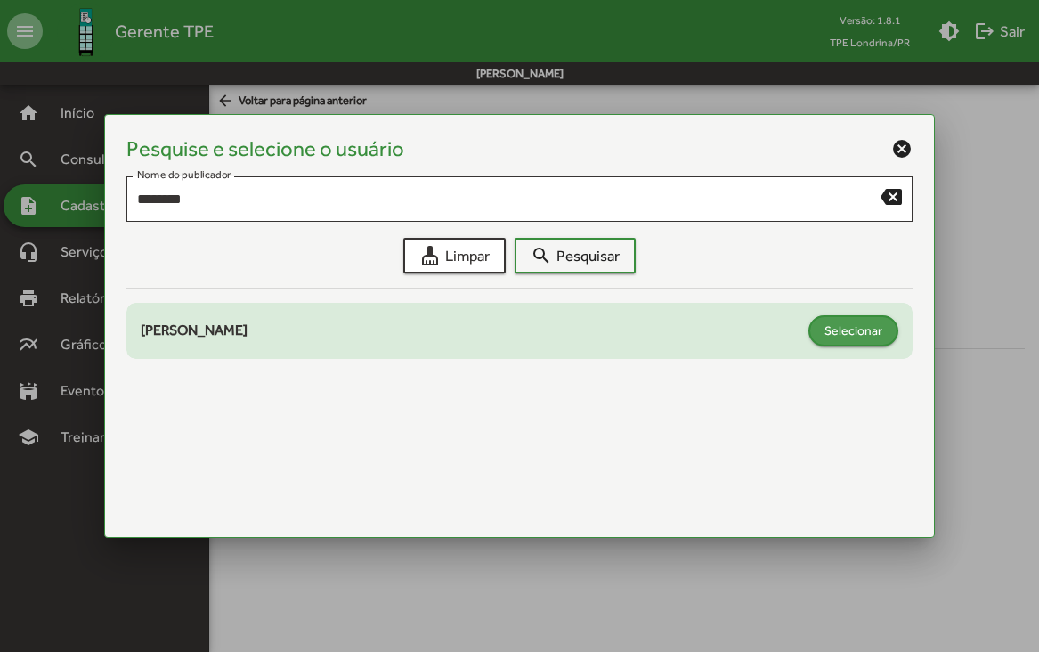
click at [873, 329] on span "Selecionar" at bounding box center [853, 330] width 58 height 32
type input "**********"
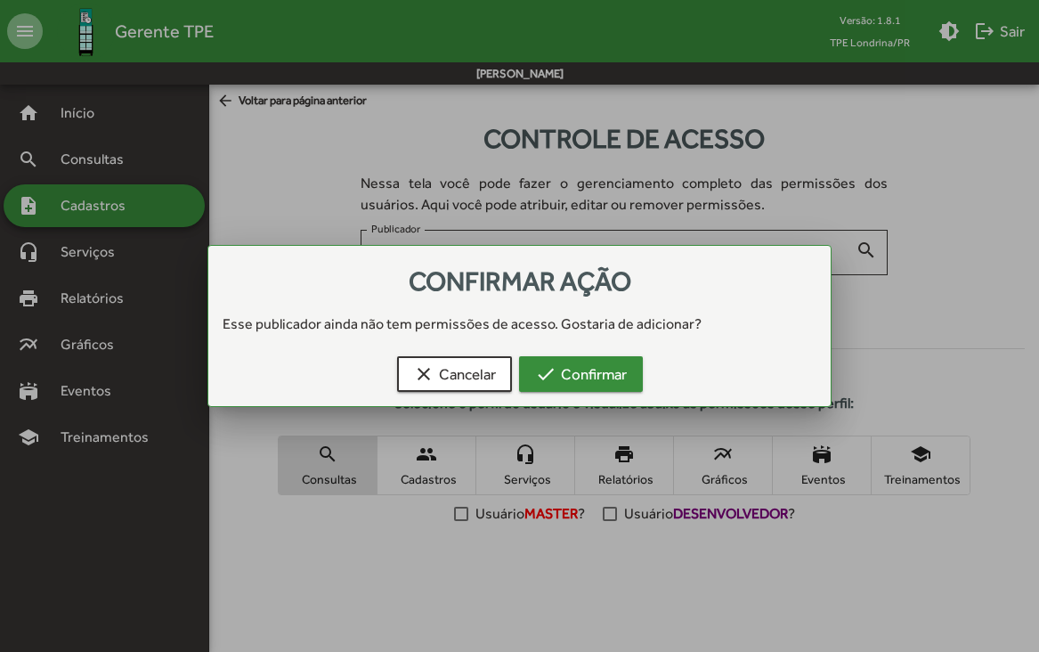
click at [605, 373] on span "check Confirmar" at bounding box center [581, 374] width 92 height 32
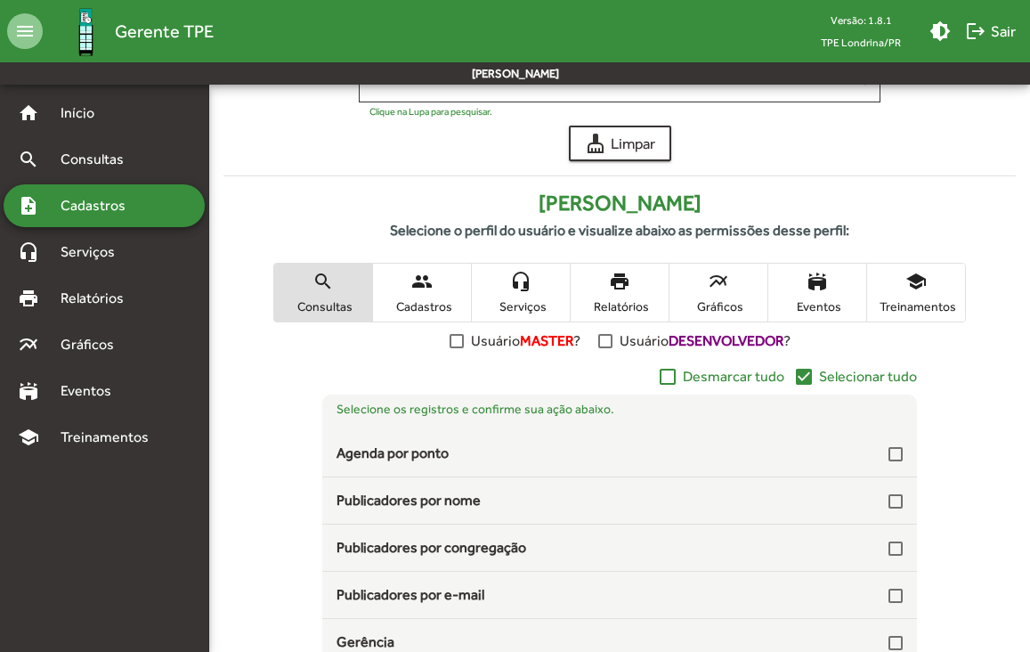
scroll to position [183, 0]
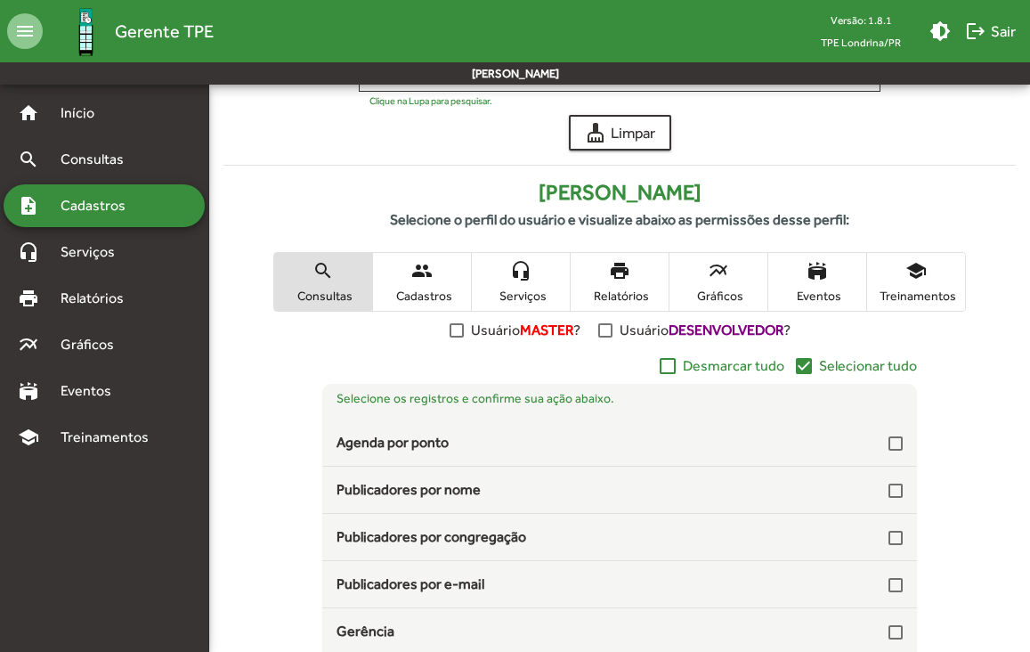
click at [808, 367] on mat-icon "check_box" at bounding box center [803, 365] width 21 height 21
click at [434, 273] on span "people Cadastros" at bounding box center [422, 282] width 98 height 58
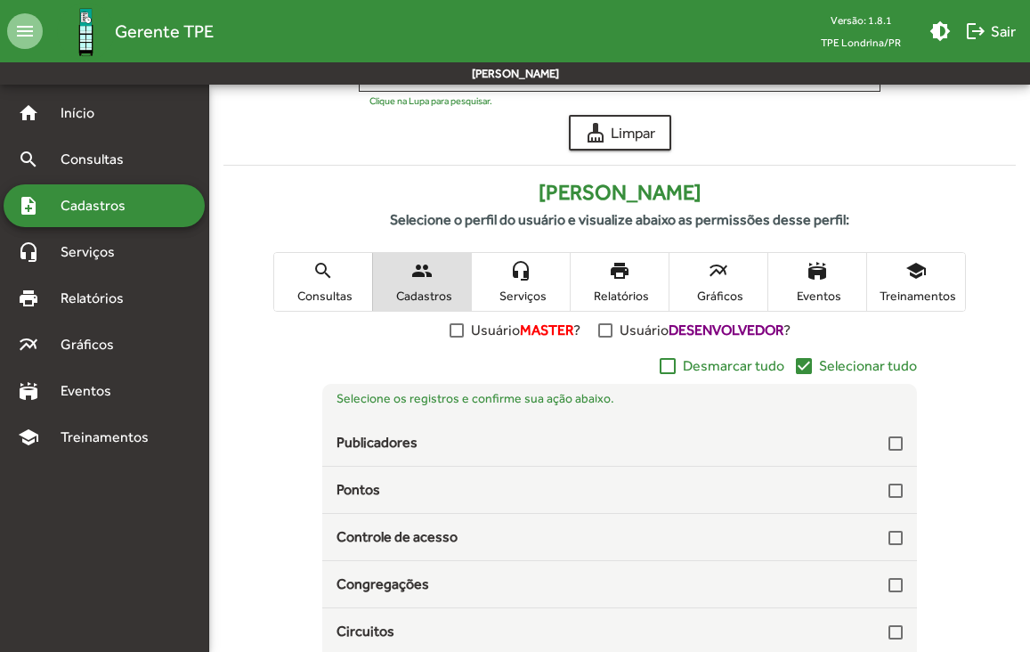
click at [804, 365] on mat-icon "check_box" at bounding box center [803, 365] width 21 height 21
click at [521, 276] on mat-icon "headset_mic" at bounding box center [520, 270] width 21 height 21
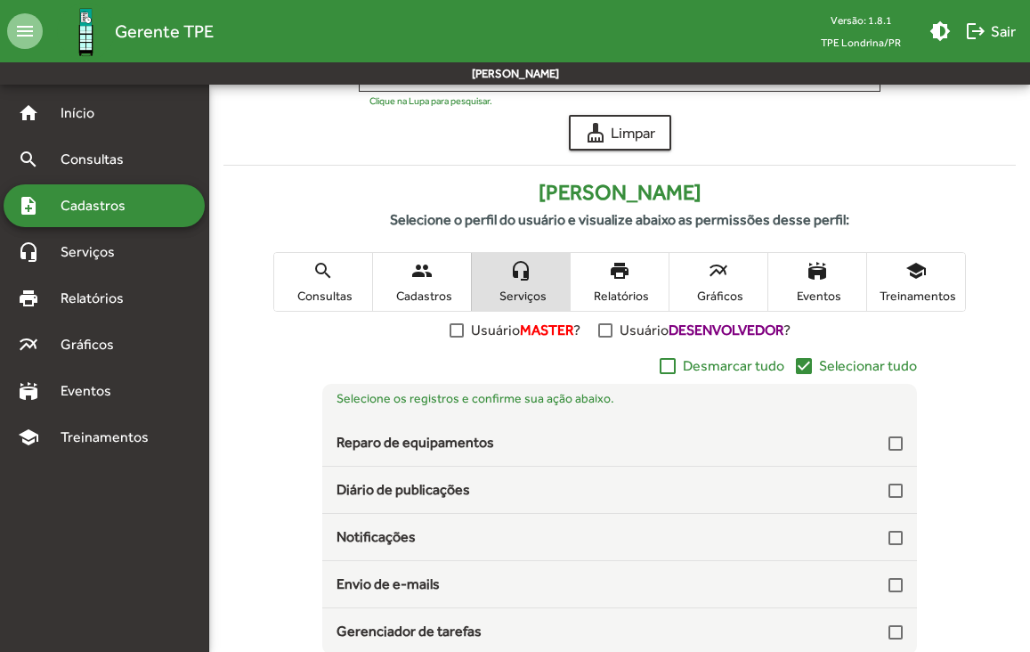
click at [801, 367] on mat-icon "check_box" at bounding box center [803, 365] width 21 height 21
click at [639, 293] on span "Relatórios" at bounding box center [619, 296] width 89 height 16
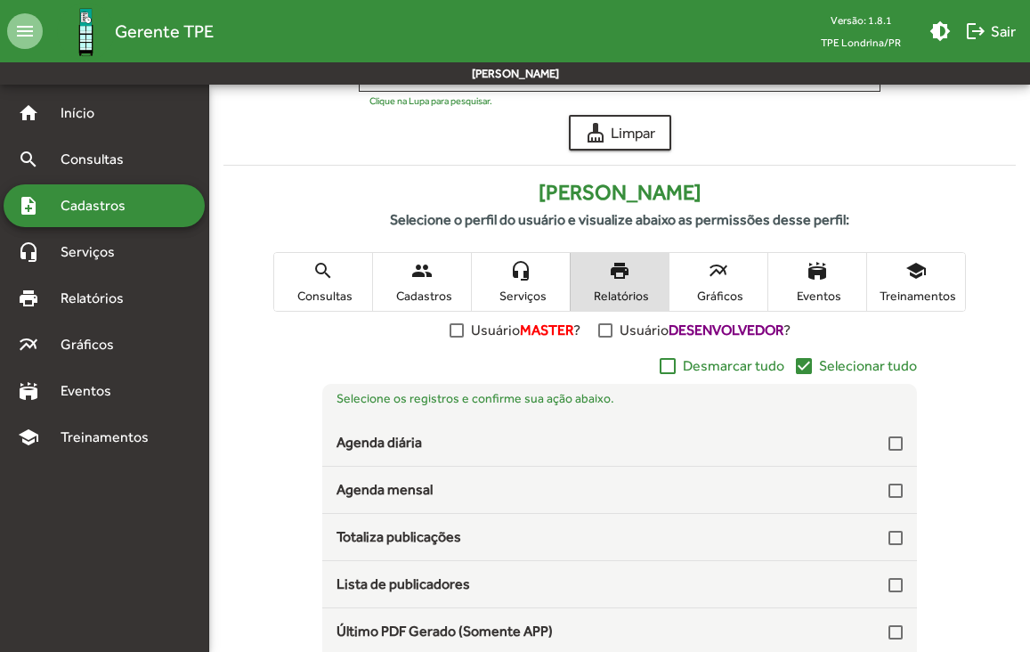
click at [807, 363] on mat-icon "check_box" at bounding box center [803, 365] width 21 height 21
click at [730, 290] on span "Gráficos" at bounding box center [718, 296] width 89 height 16
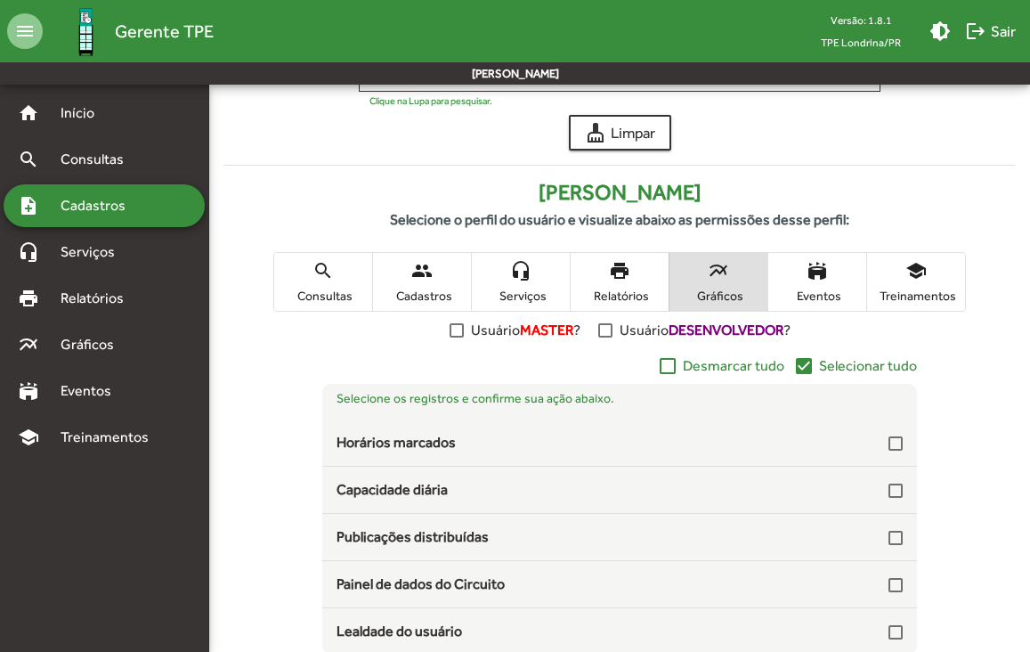
click at [808, 369] on mat-icon "check_box" at bounding box center [803, 365] width 21 height 21
click at [824, 290] on span "Eventos" at bounding box center [817, 296] width 89 height 16
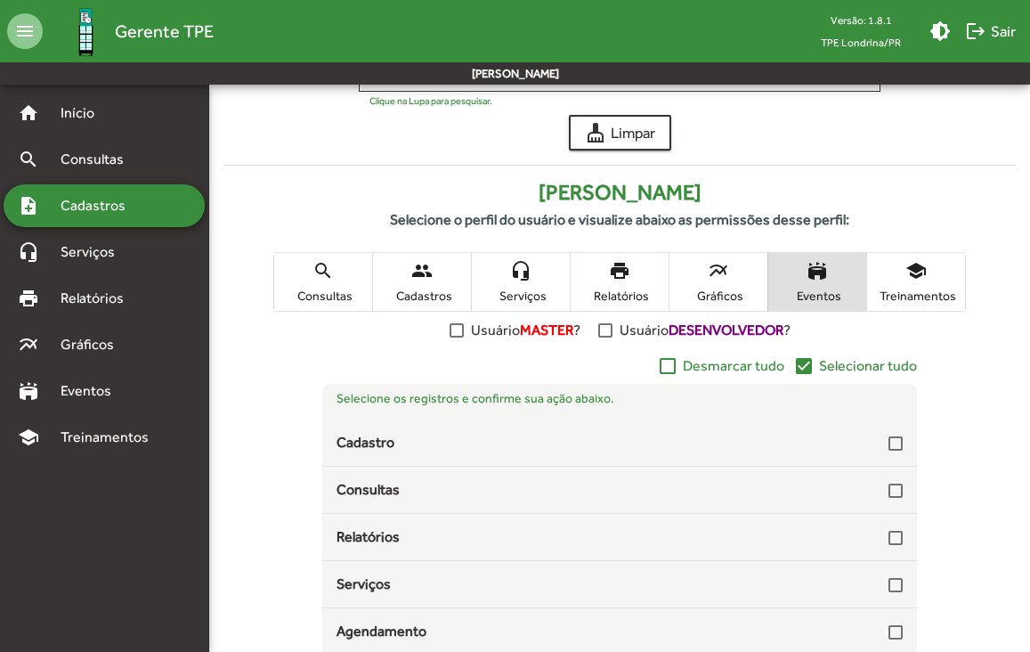
click at [800, 367] on mat-icon "check_box" at bounding box center [803, 365] width 21 height 21
click at [917, 283] on span "school Treinamentos" at bounding box center [916, 282] width 98 height 58
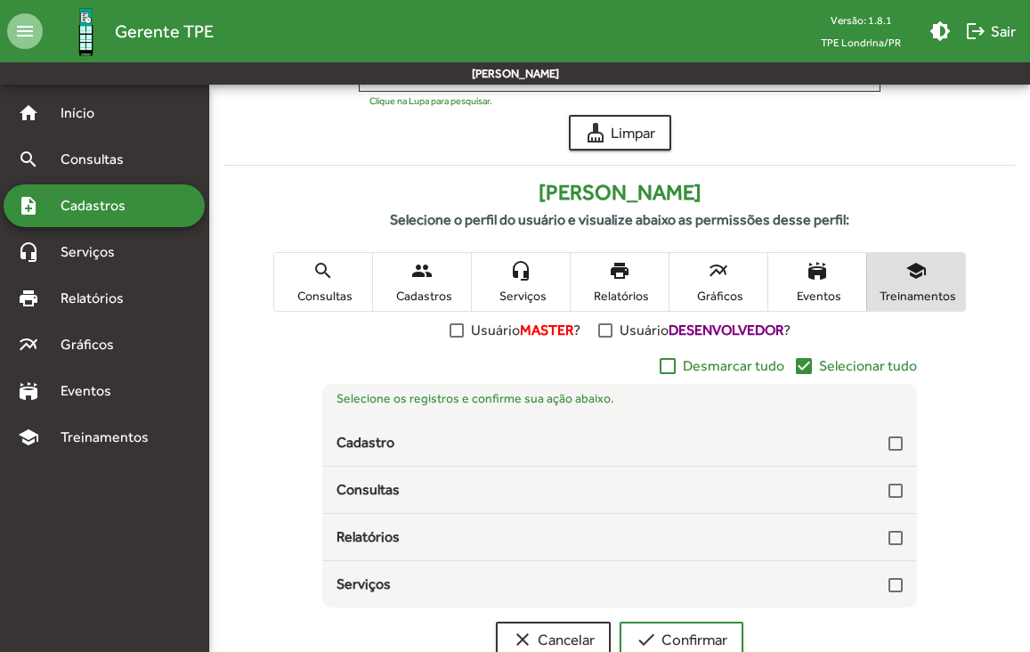
click at [797, 366] on mat-icon "check_box" at bounding box center [803, 365] width 21 height 21
click at [643, 642] on mat-icon "check" at bounding box center [646, 639] width 21 height 21
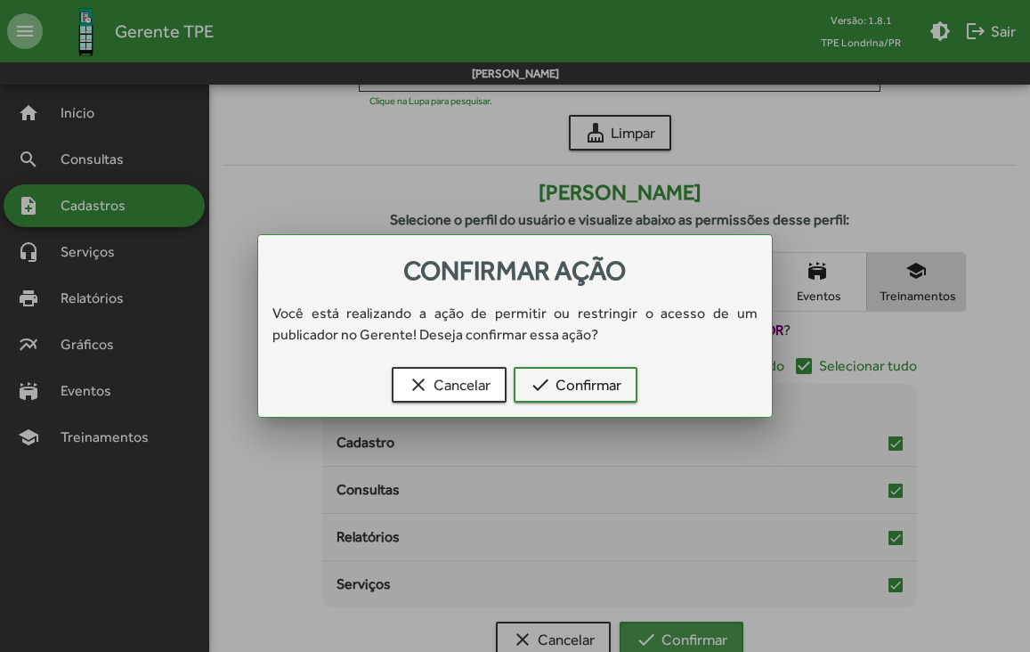
scroll to position [0, 0]
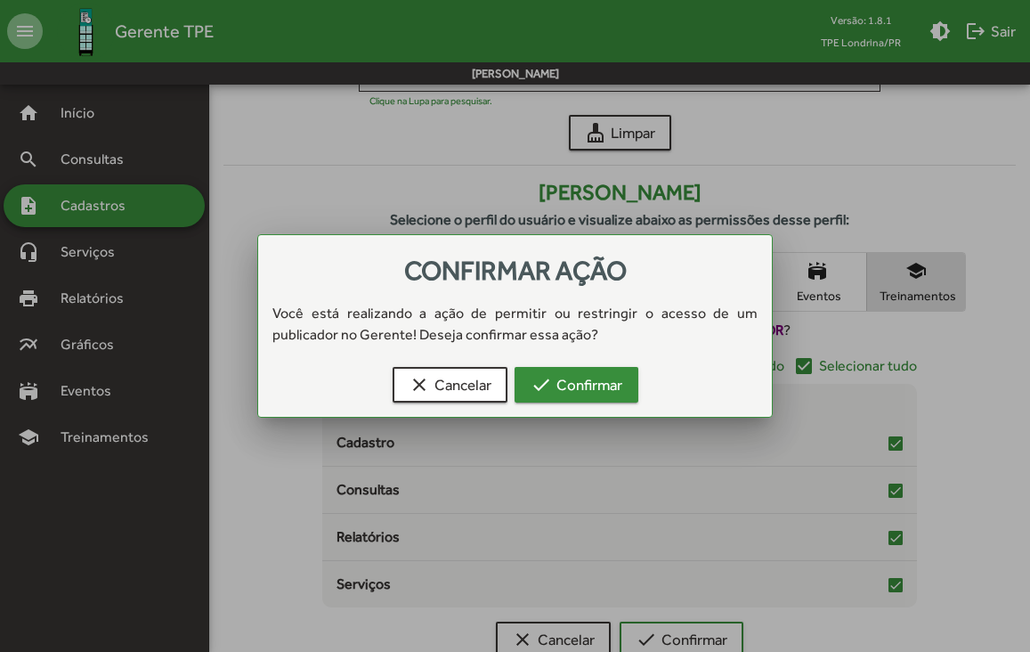
click at [581, 387] on span "check Confirmar" at bounding box center [577, 385] width 92 height 32
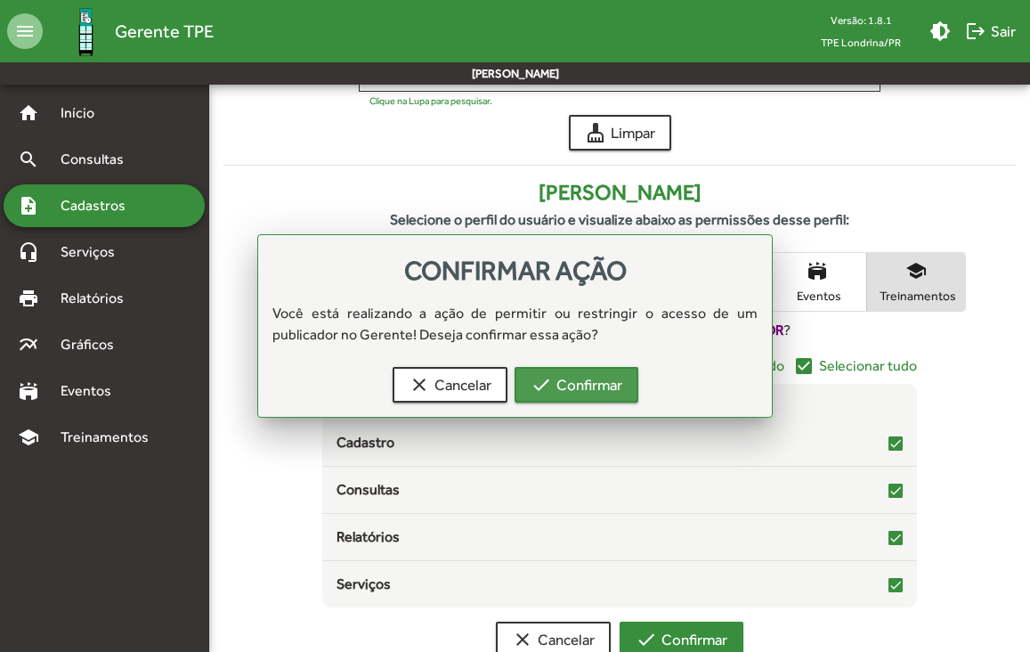
scroll to position [183, 0]
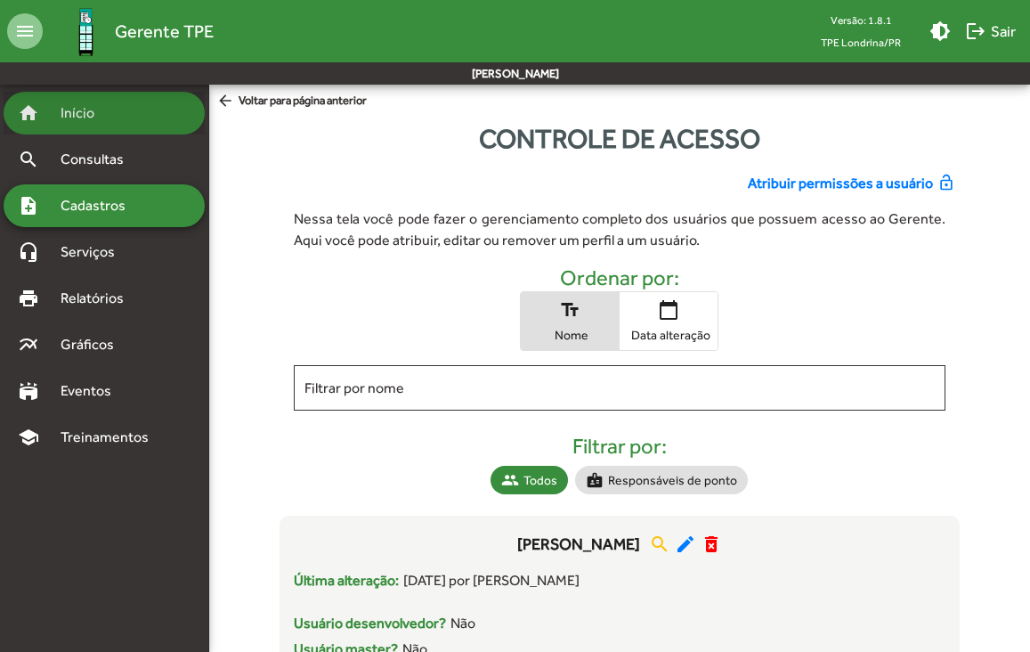
click at [49, 104] on link "home Início" at bounding box center [56, 112] width 77 height 21
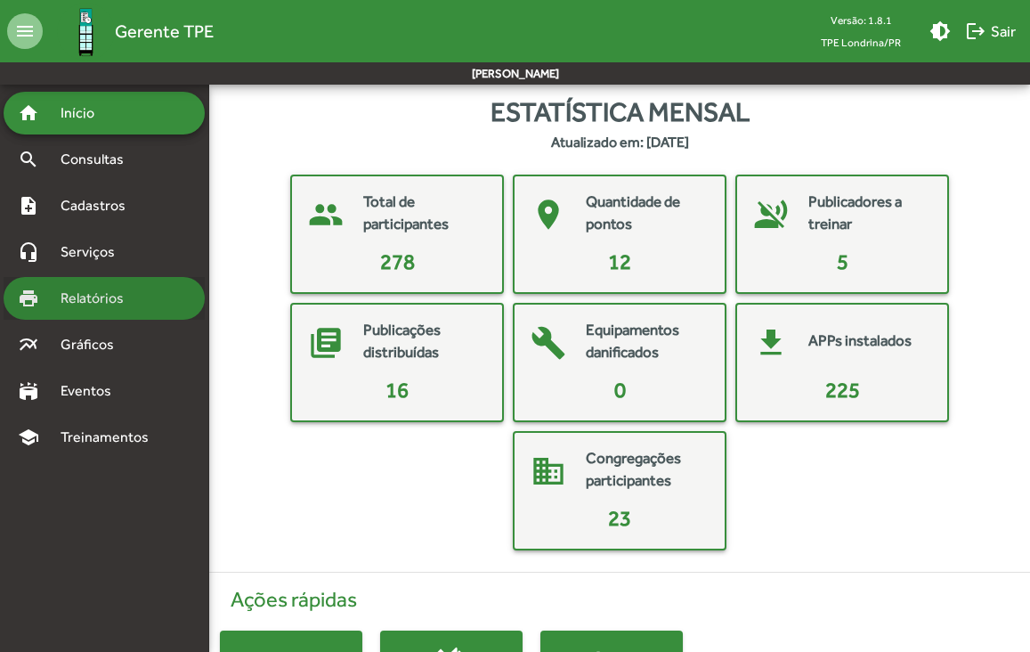
click at [150, 294] on div "print Relatórios" at bounding box center [104, 298] width 201 height 43
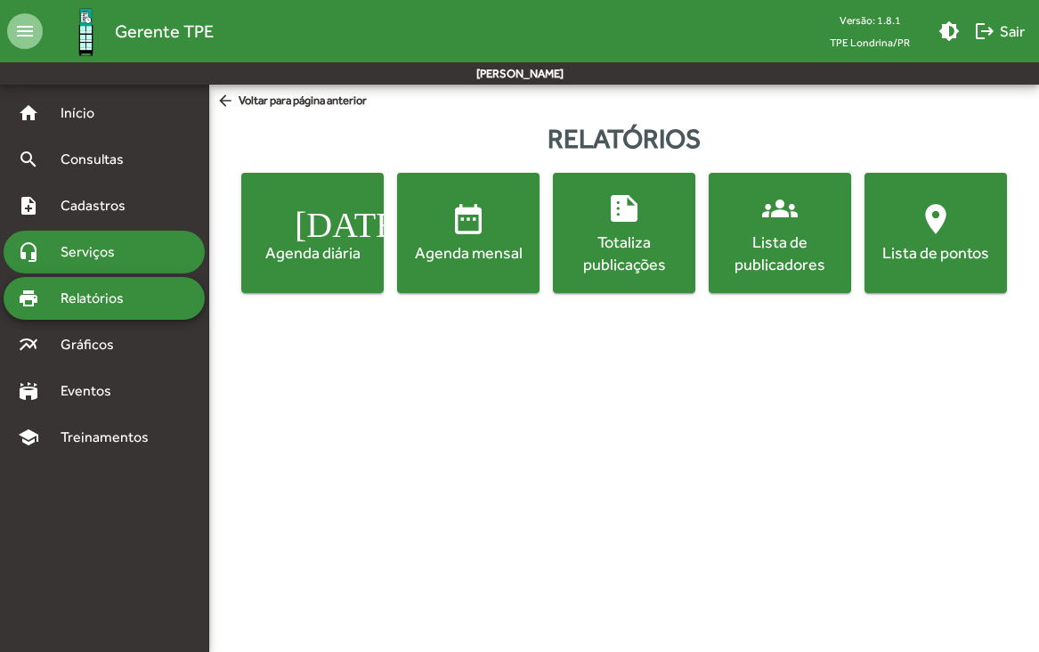
click at [124, 252] on span "Serviços" at bounding box center [94, 251] width 89 height 21
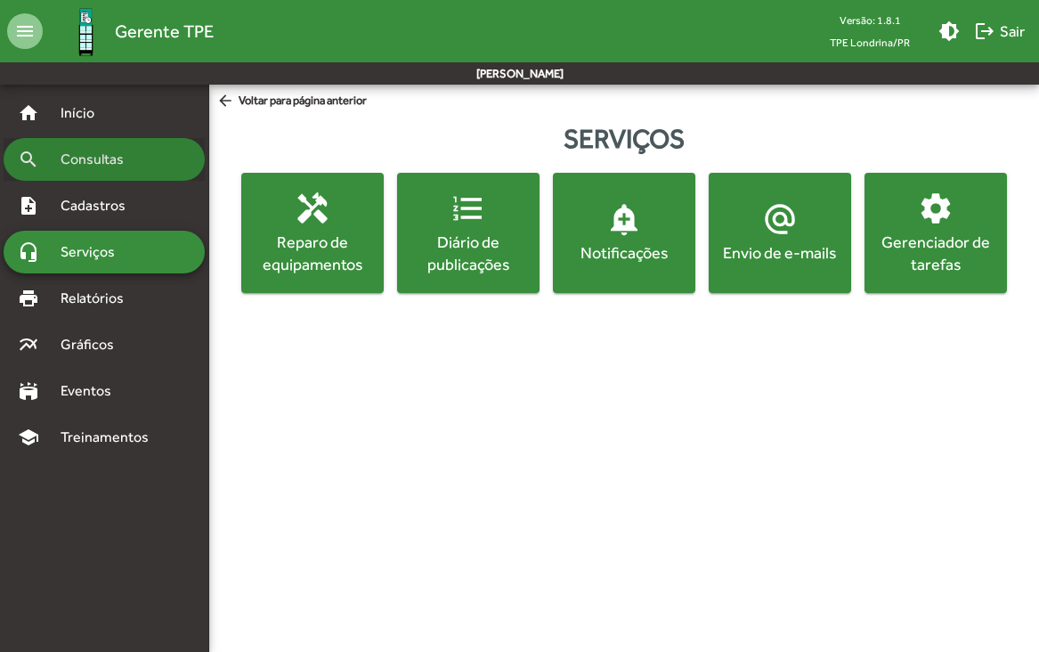
click at [102, 150] on span "Consultas" at bounding box center [98, 159] width 97 height 21
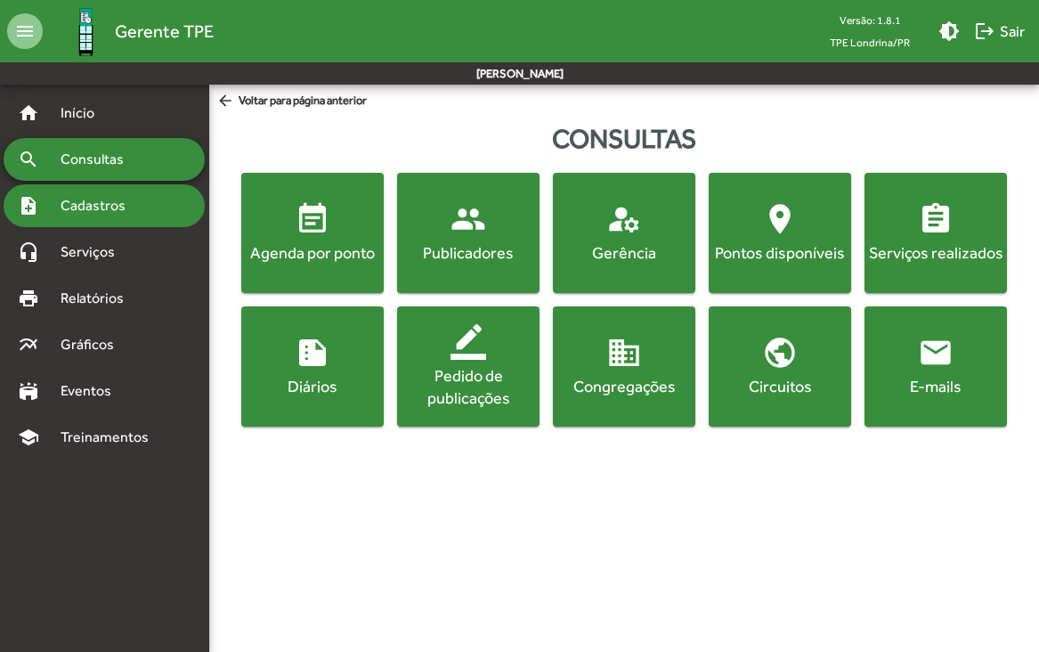
click at [98, 216] on div "note_add Cadastros" at bounding box center [104, 205] width 201 height 43
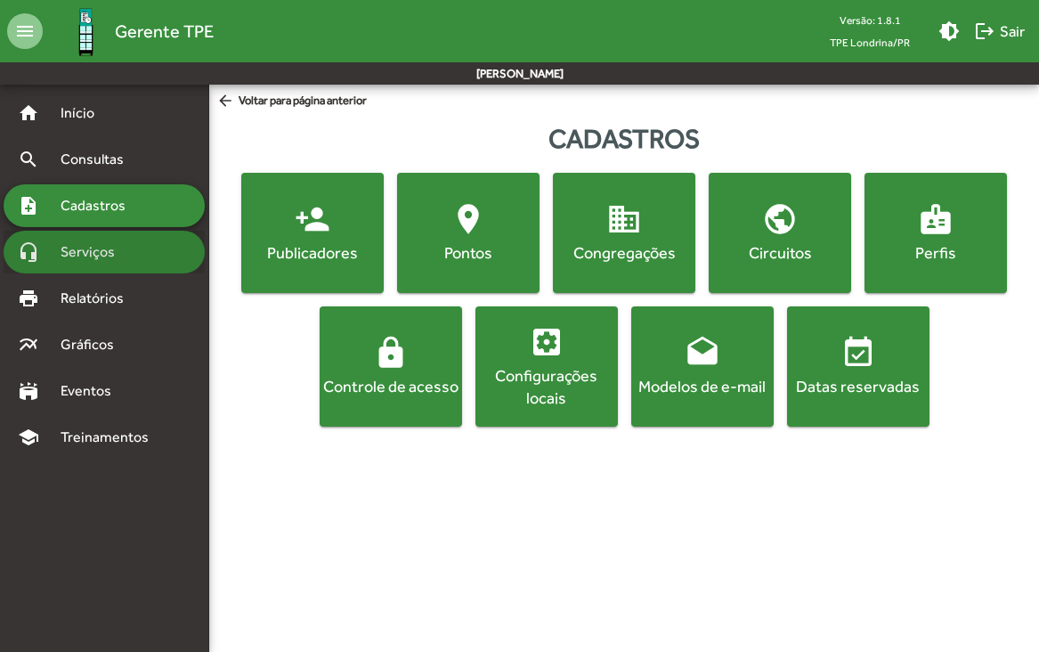
click at [79, 252] on span "Serviços" at bounding box center [94, 251] width 89 height 21
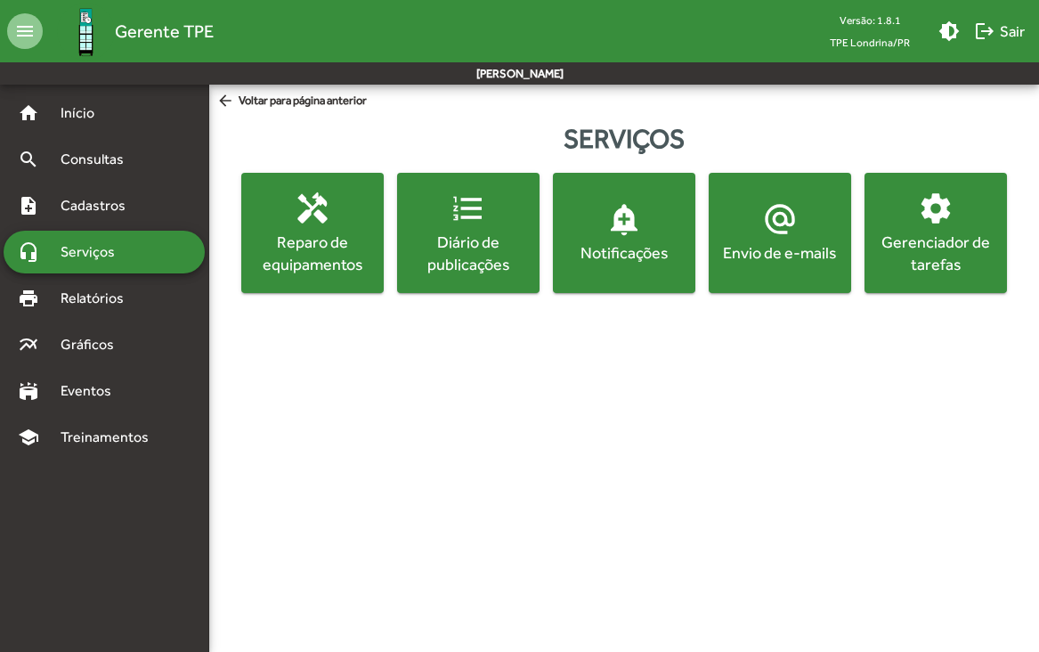
click at [957, 246] on div "Gerenciador de tarefas" at bounding box center [935, 253] width 135 height 45
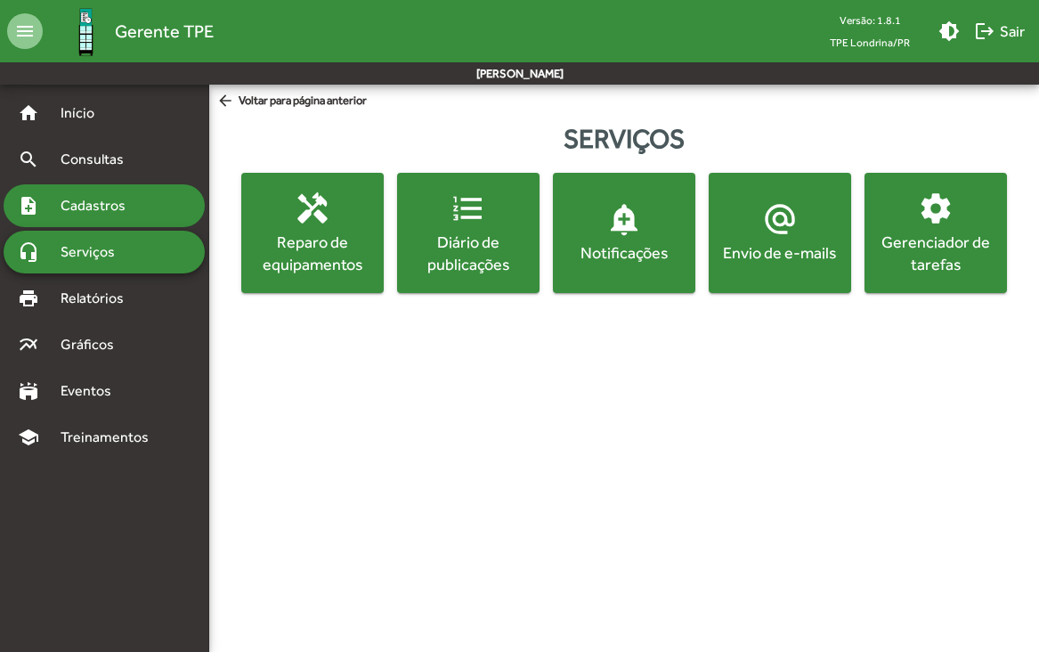
click at [87, 204] on span "Cadastros" at bounding box center [99, 205] width 99 height 21
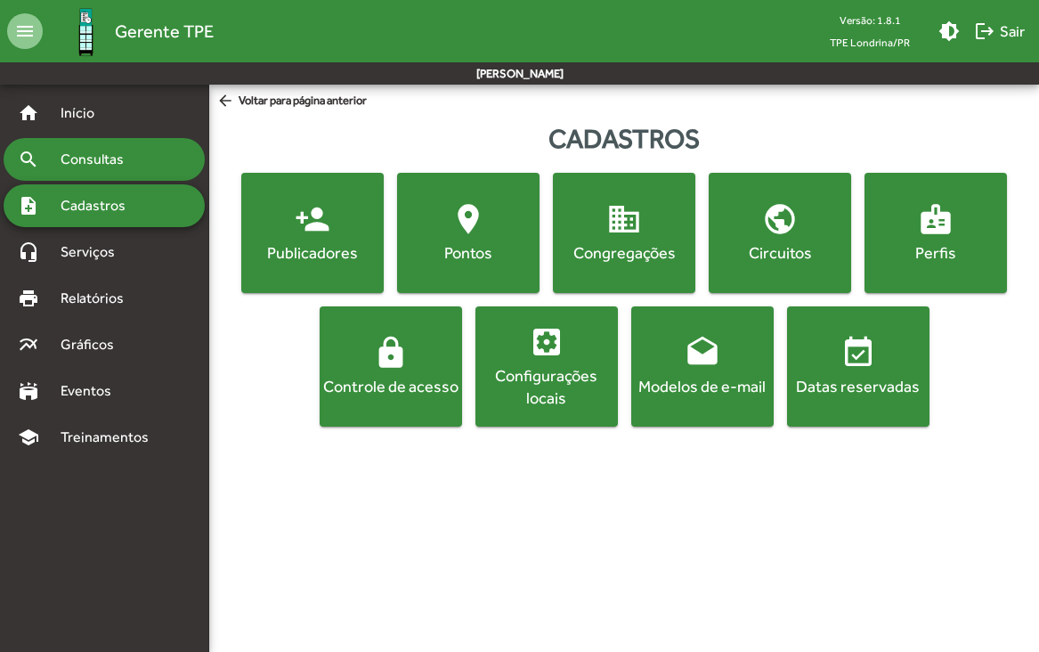
click at [93, 166] on span "Consultas" at bounding box center [98, 159] width 97 height 21
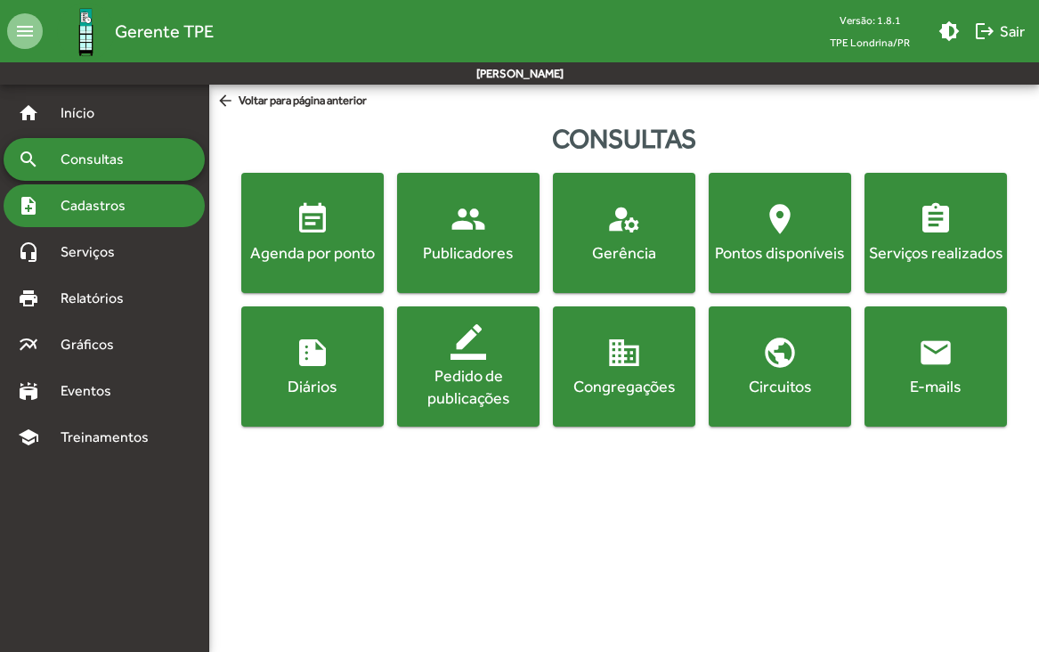
click at [92, 209] on span "Cadastros" at bounding box center [99, 205] width 99 height 21
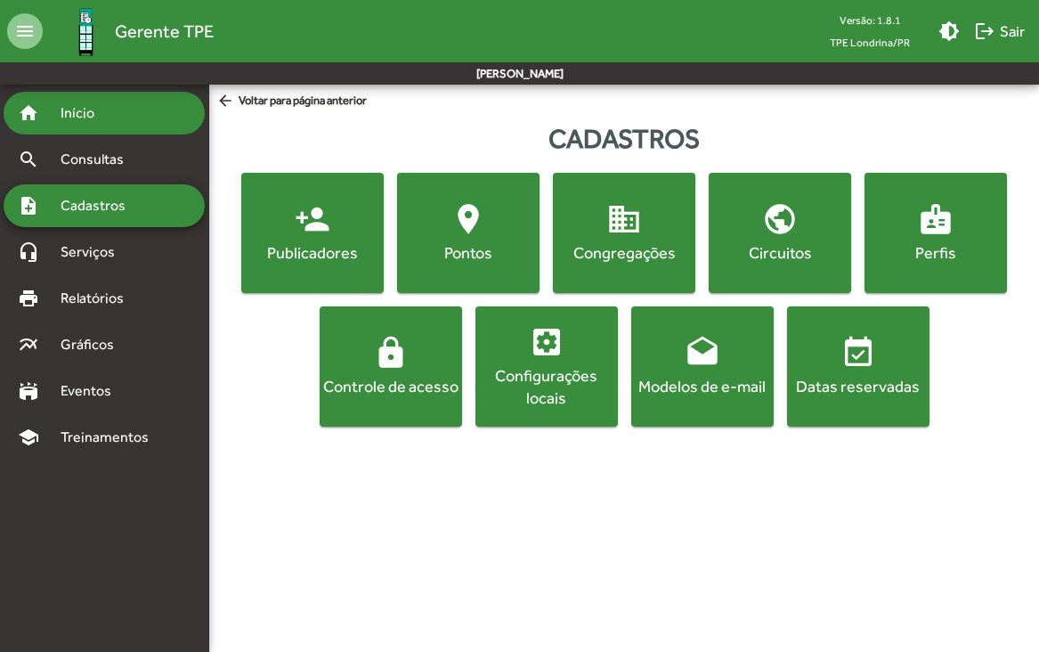
click at [61, 116] on span "Início" at bounding box center [85, 112] width 70 height 21
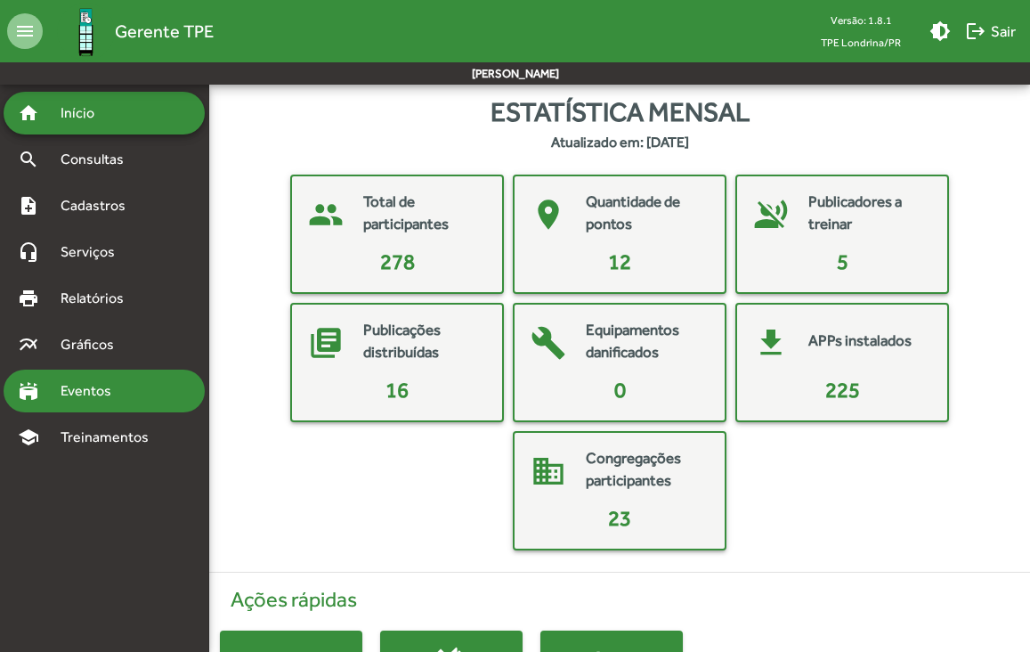
click at [64, 393] on span "Eventos" at bounding box center [92, 390] width 85 height 21
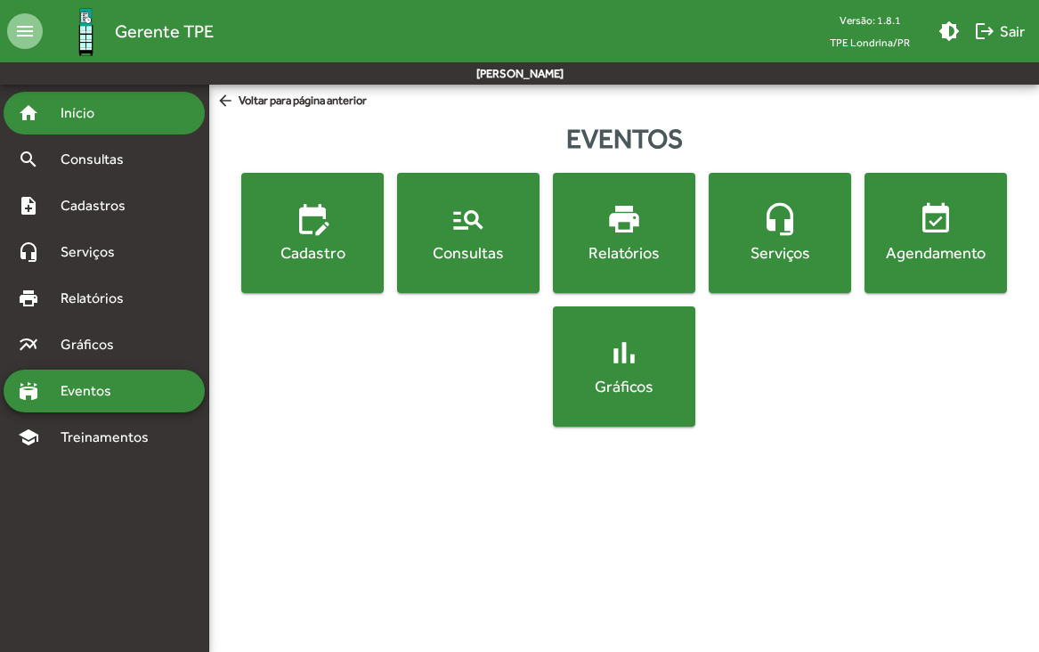
click at [82, 117] on span "Início" at bounding box center [85, 112] width 70 height 21
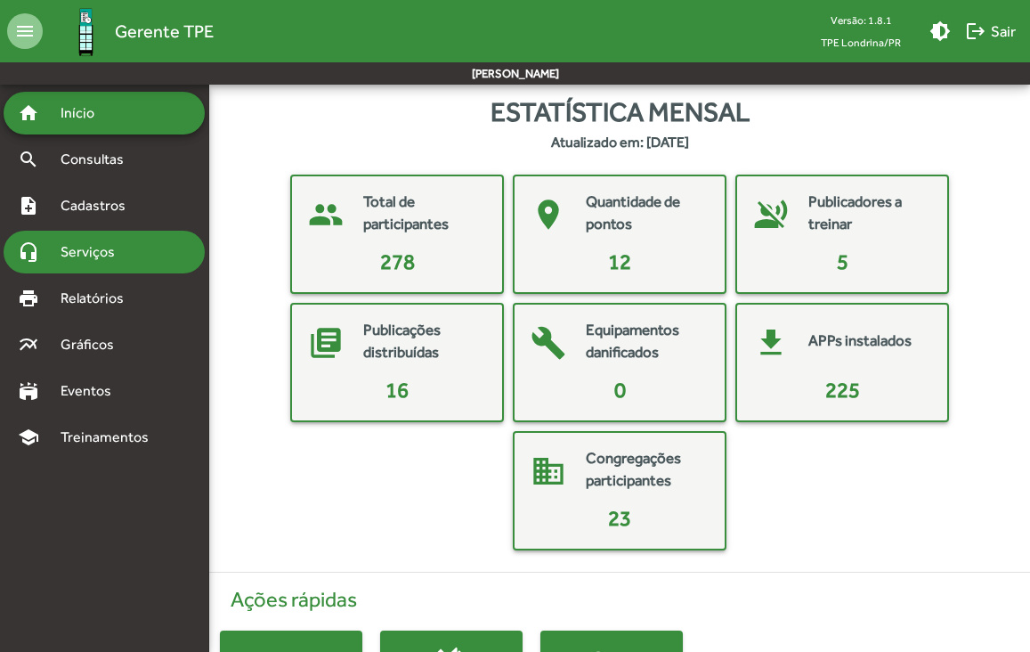
click at [69, 250] on span "Serviços" at bounding box center [94, 251] width 89 height 21
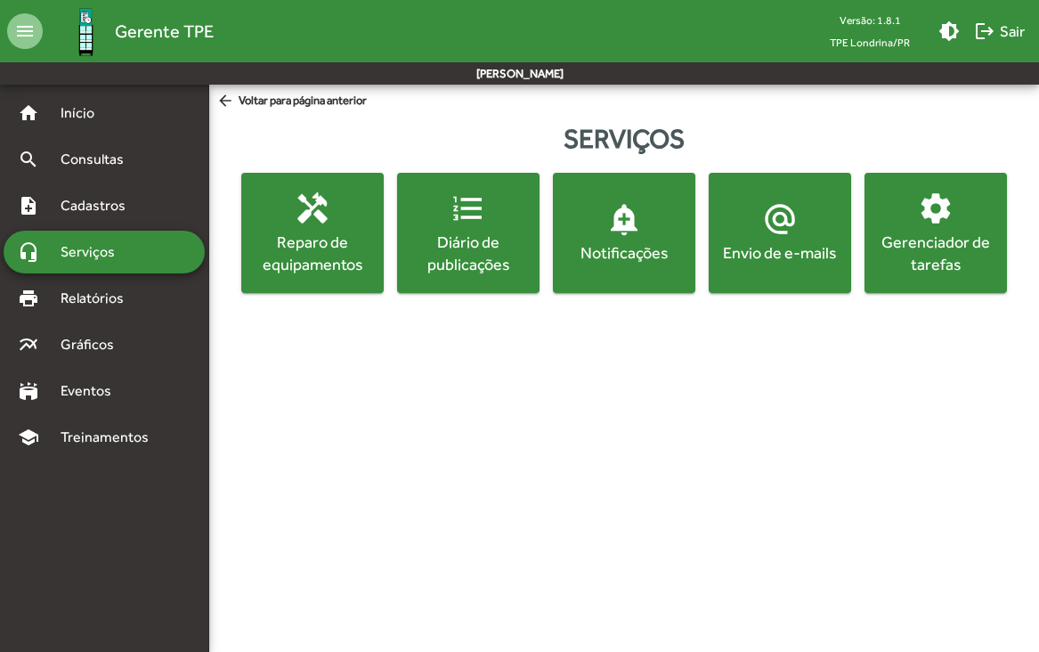
click at [918, 263] on div "Gerenciador de tarefas" at bounding box center [935, 253] width 135 height 45
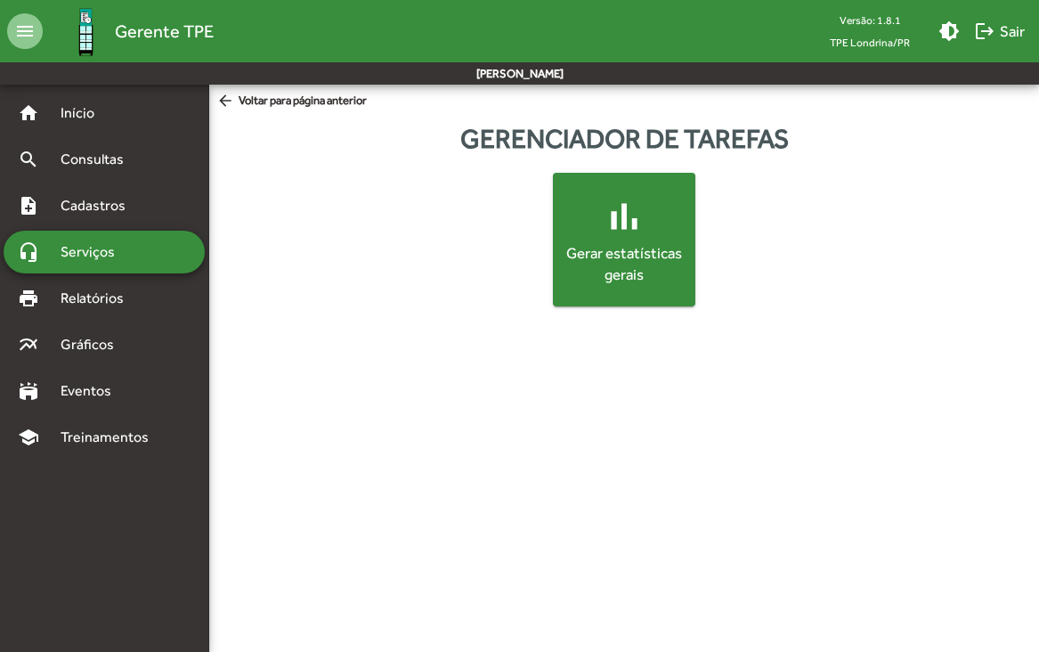
click at [626, 247] on div "Gerar estatísticas gerais" at bounding box center [624, 264] width 128 height 43
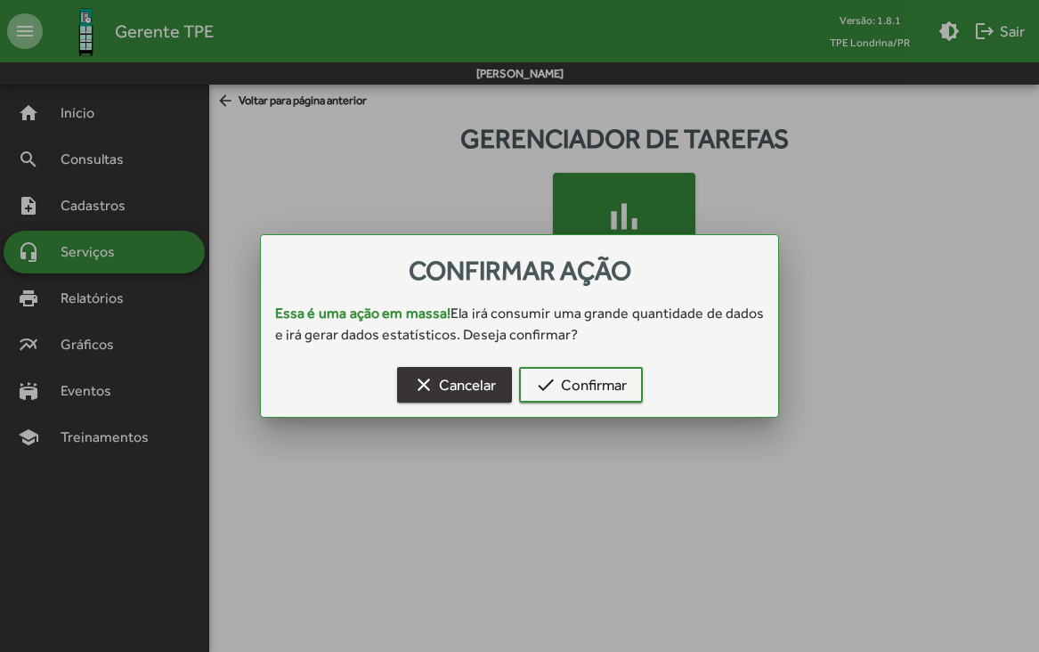
click at [439, 378] on span "clear Cancelar" at bounding box center [454, 385] width 83 height 32
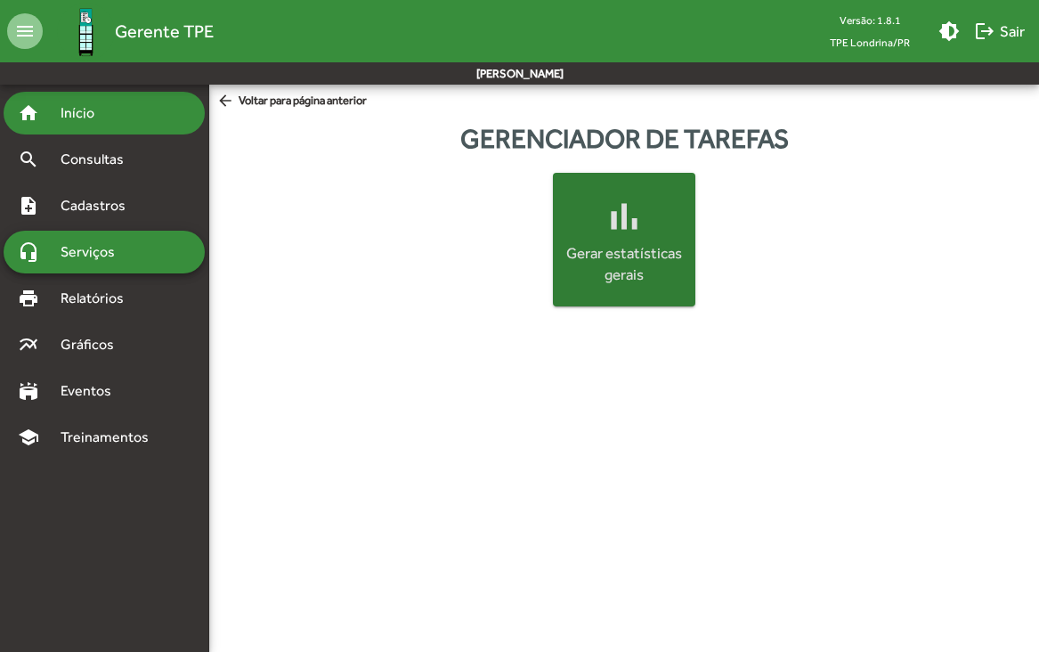
click at [103, 122] on span "Início" at bounding box center [85, 112] width 70 height 21
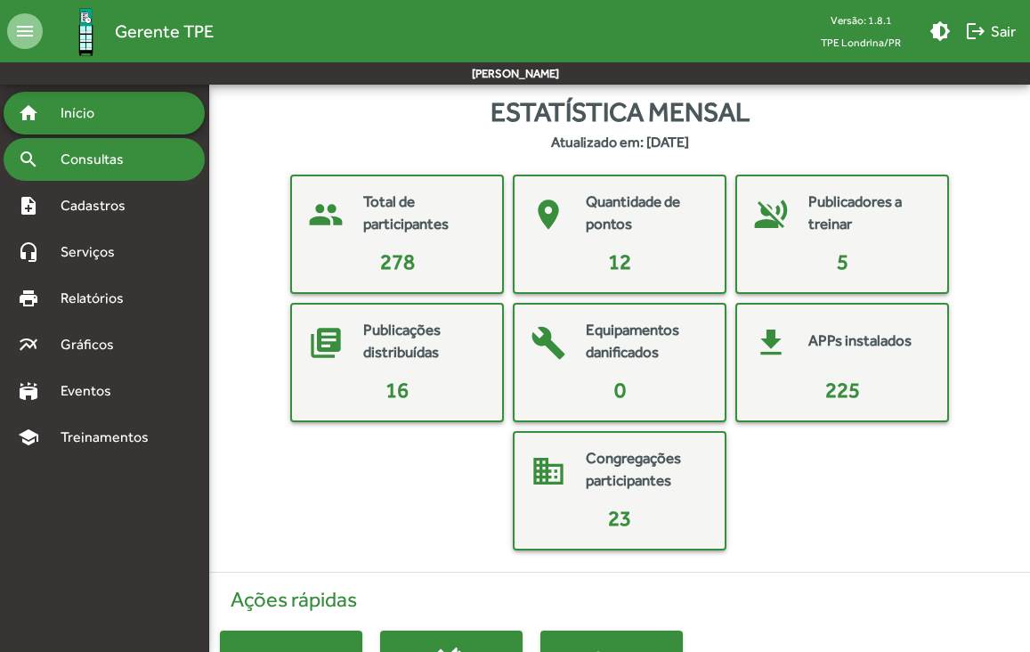
click at [118, 147] on div "search Consultas" at bounding box center [104, 159] width 201 height 43
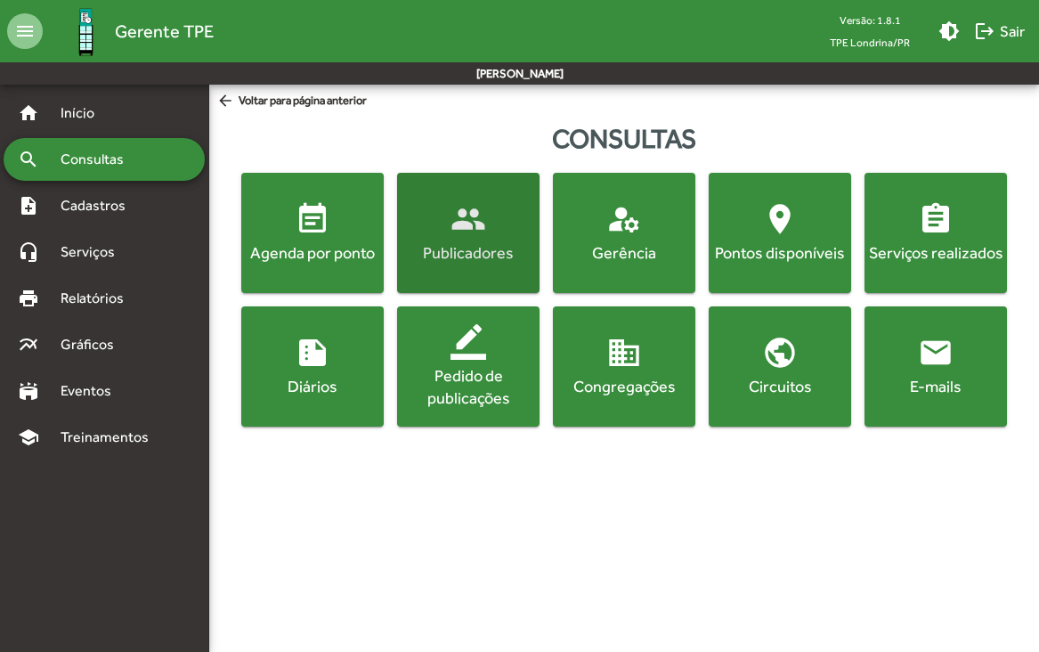
click at [475, 244] on div "Publicadores" at bounding box center [468, 252] width 135 height 22
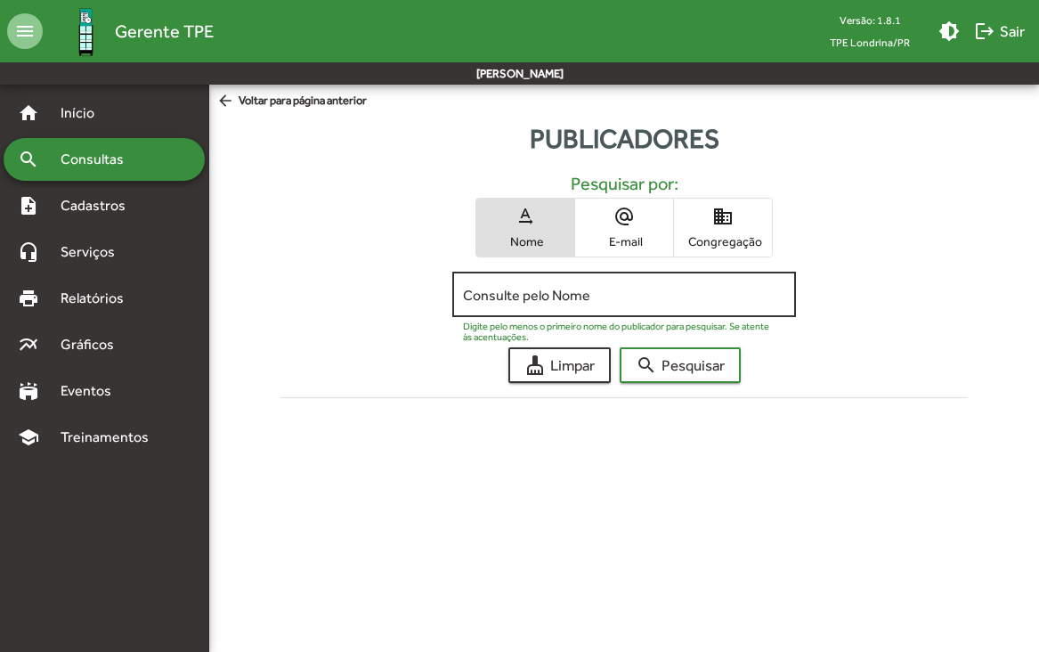
click at [558, 298] on input "Consulte pelo Nome" at bounding box center [624, 295] width 322 height 16
click at [732, 212] on mat-icon "domain" at bounding box center [722, 216] width 21 height 21
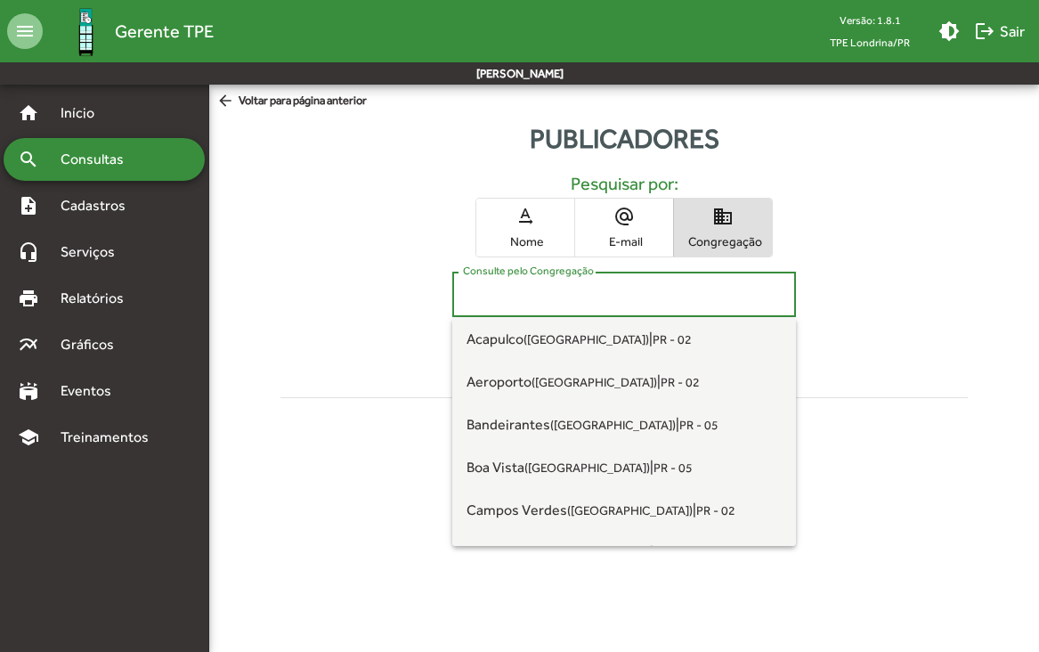
click at [595, 299] on input "Consulte pelo Congregação" at bounding box center [624, 295] width 322 height 16
click at [549, 337] on small "([GEOGRAPHIC_DATA])" at bounding box center [587, 339] width 126 height 14
type input "**********"
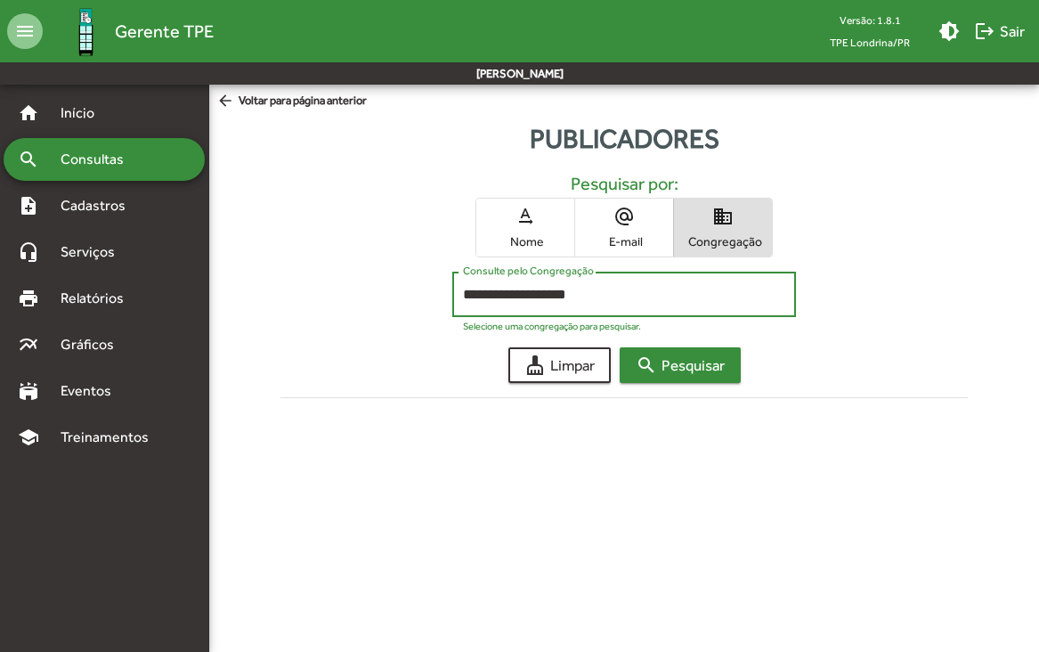
click at [664, 363] on span "search Pesquisar" at bounding box center [680, 365] width 89 height 32
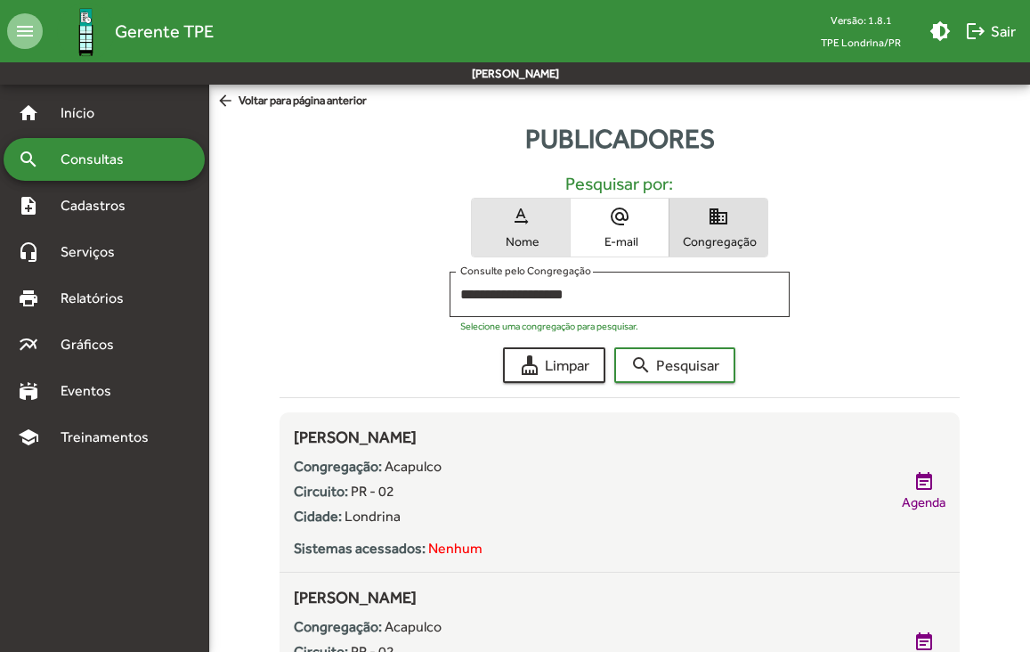
click at [513, 217] on mat-icon "text_rotation_none" at bounding box center [520, 216] width 21 height 21
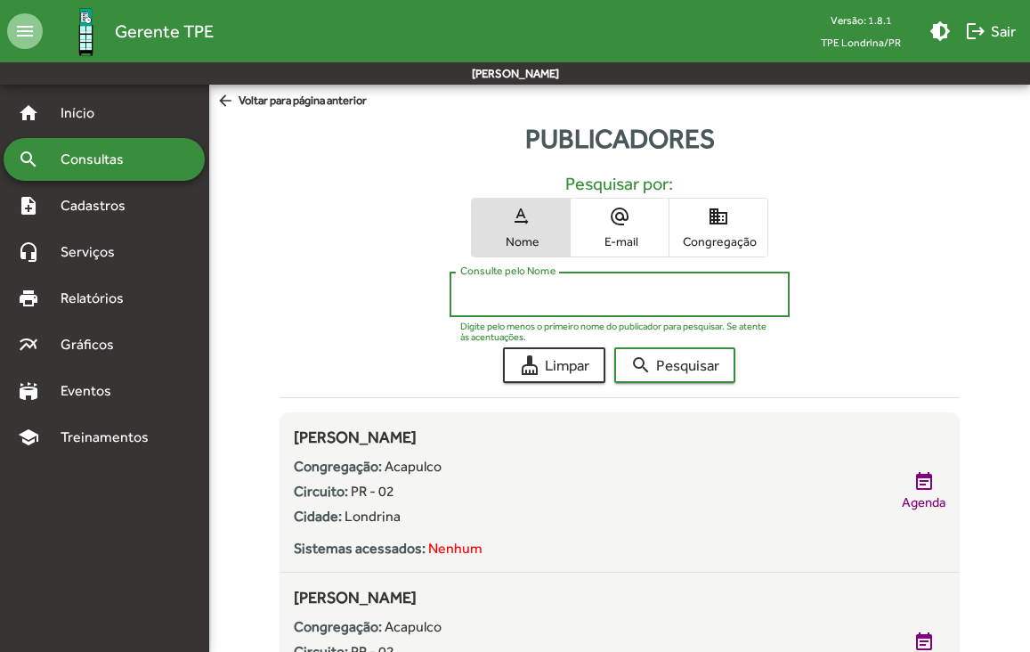
click at [519, 296] on input "Consulte pelo Nome" at bounding box center [619, 295] width 319 height 16
click at [614, 347] on button "search Pesquisar" at bounding box center [674, 365] width 121 height 36
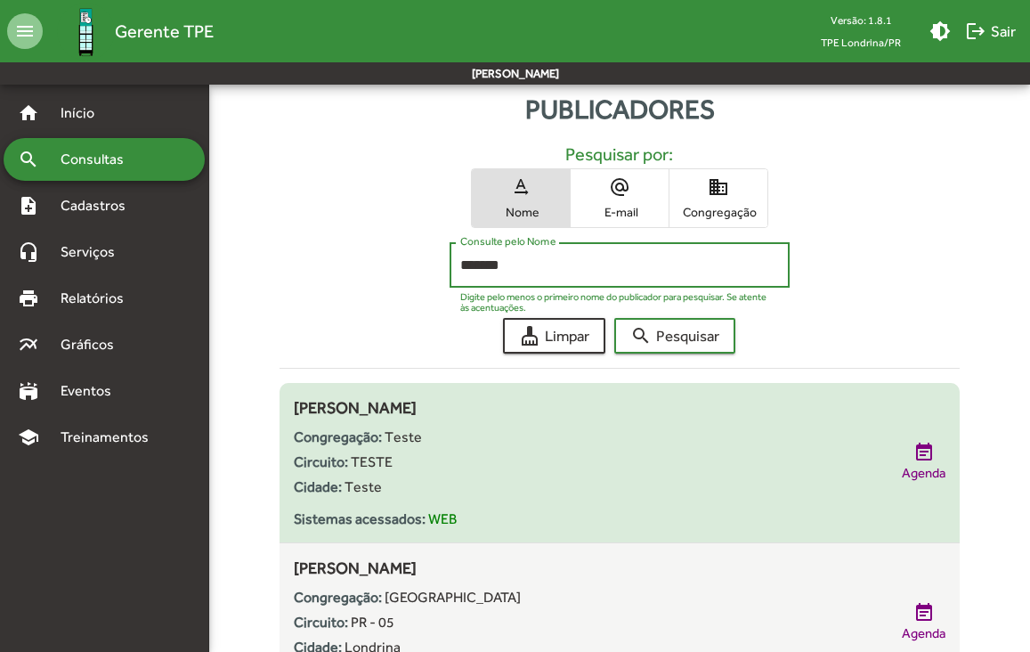
scroll to position [6, 0]
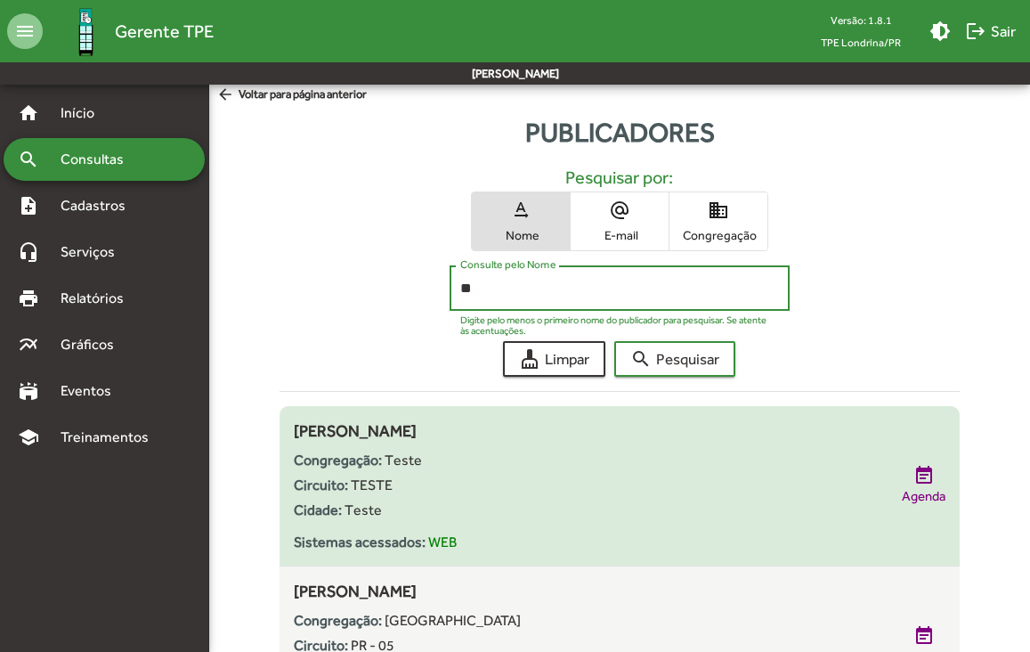
type input "*"
click at [614, 341] on button "search Pesquisar" at bounding box center [674, 359] width 121 height 36
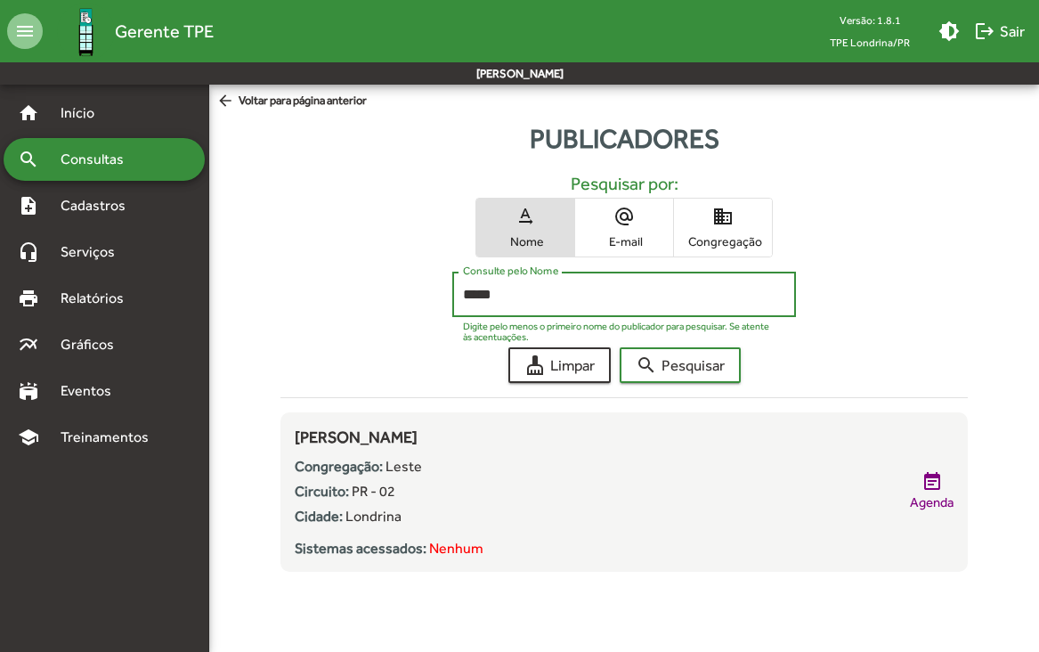
click at [620, 347] on button "search Pesquisar" at bounding box center [680, 365] width 121 height 36
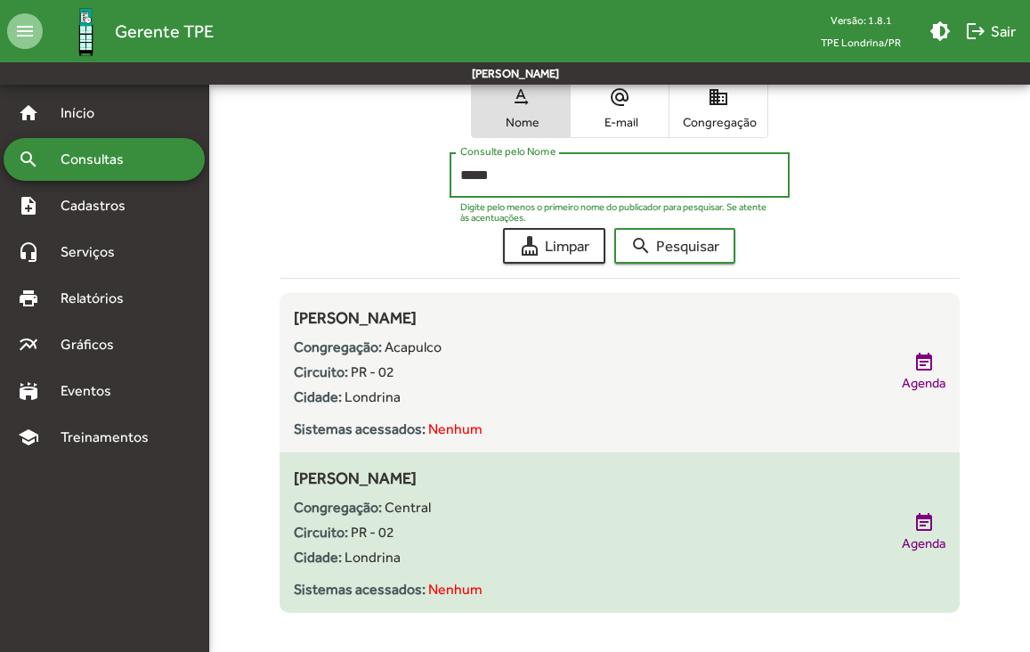
scroll to position [137, 0]
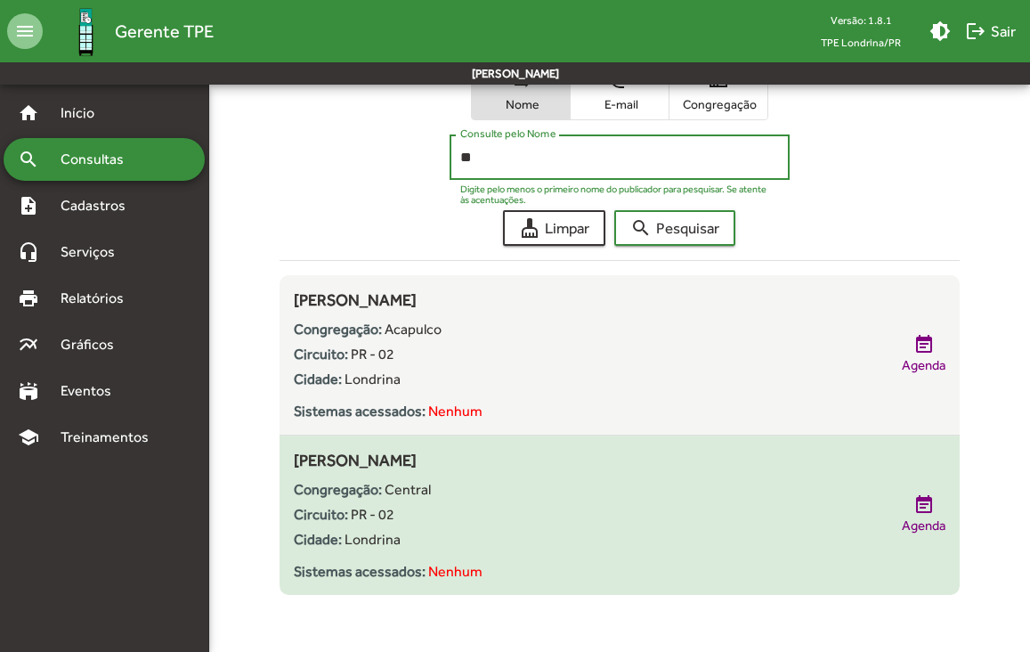
type input "*"
click at [614, 210] on button "search Pesquisar" at bounding box center [674, 228] width 121 height 36
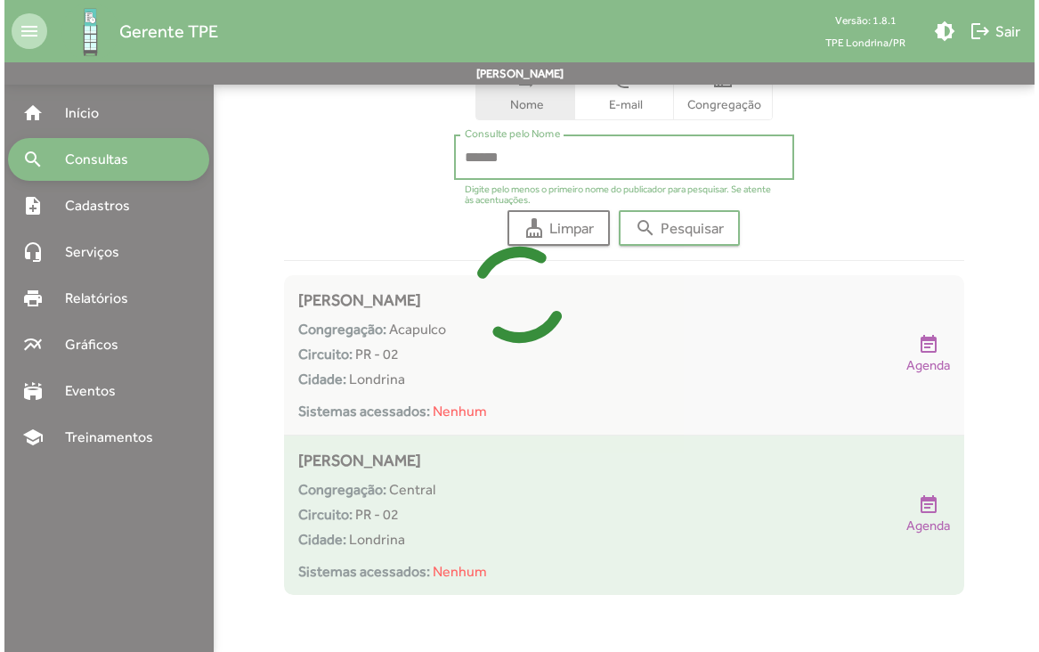
scroll to position [0, 0]
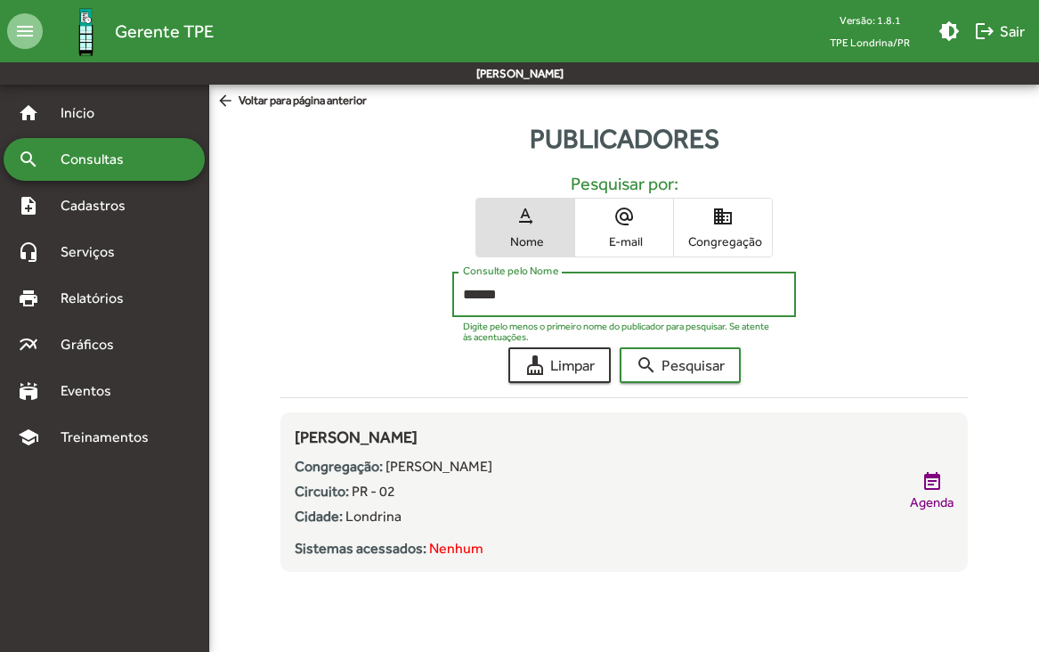
click at [533, 291] on input "******" at bounding box center [624, 295] width 322 height 16
type input "*"
type input "**********"
click at [620, 347] on button "search Pesquisar" at bounding box center [680, 365] width 121 height 36
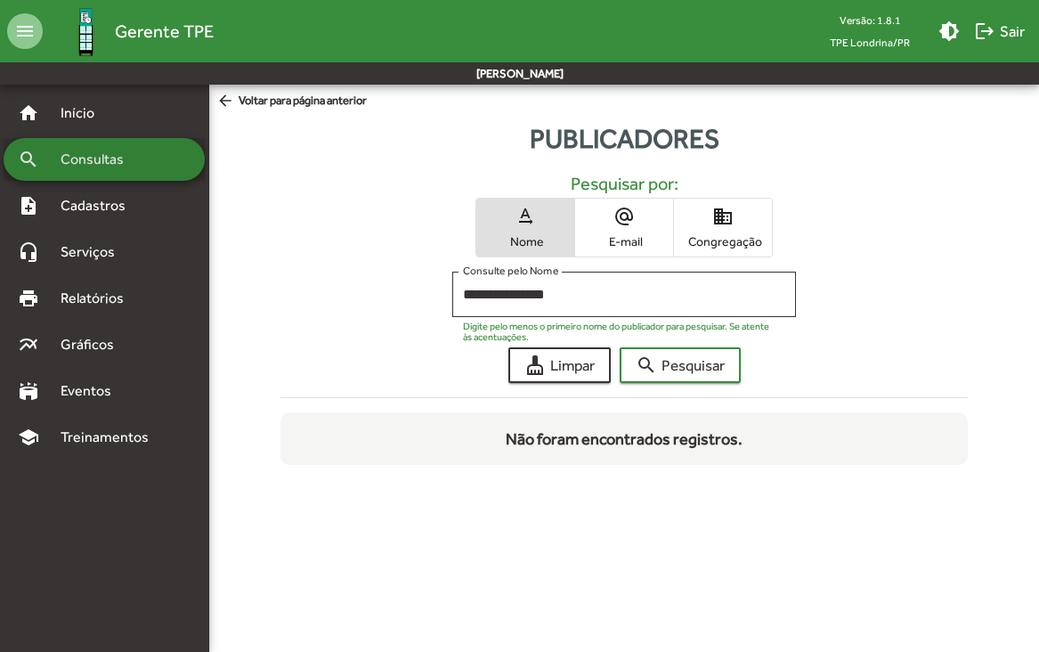
click at [67, 164] on span "Consultas" at bounding box center [98, 159] width 97 height 21
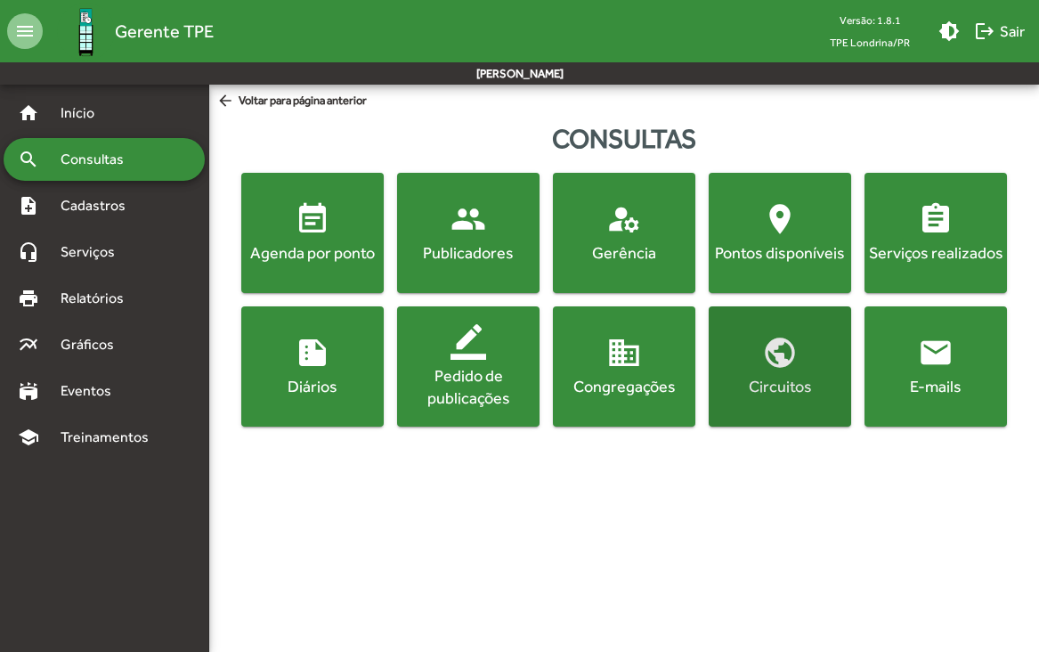
click at [795, 364] on mat-icon "public" at bounding box center [780, 353] width 36 height 36
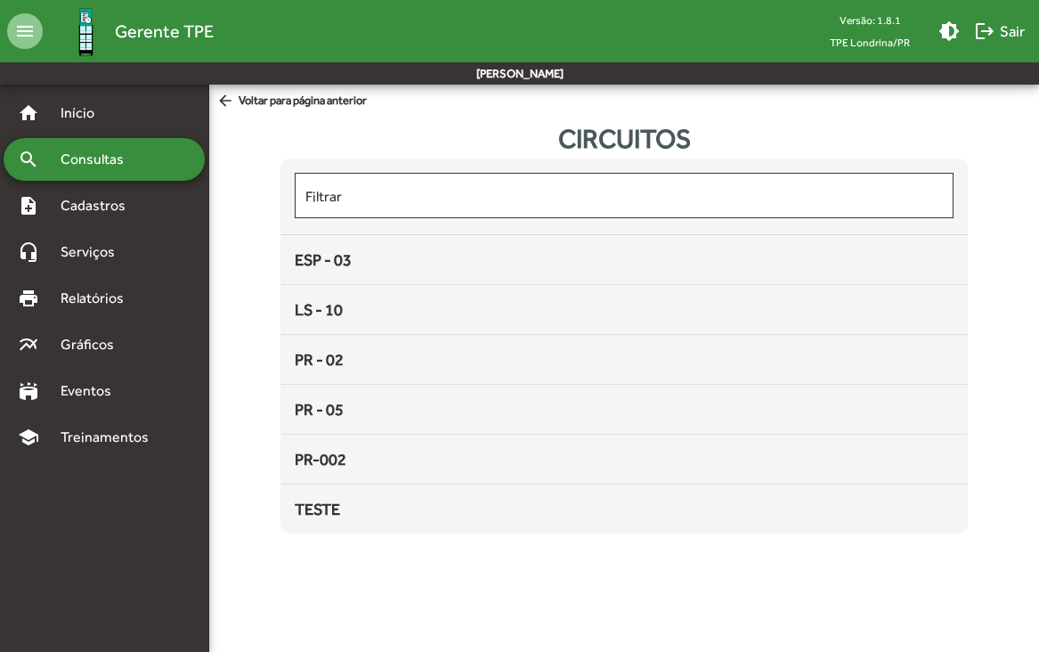
click at [324, 102] on span "arrow_back Voltar para página anterior" at bounding box center [291, 102] width 150 height 20
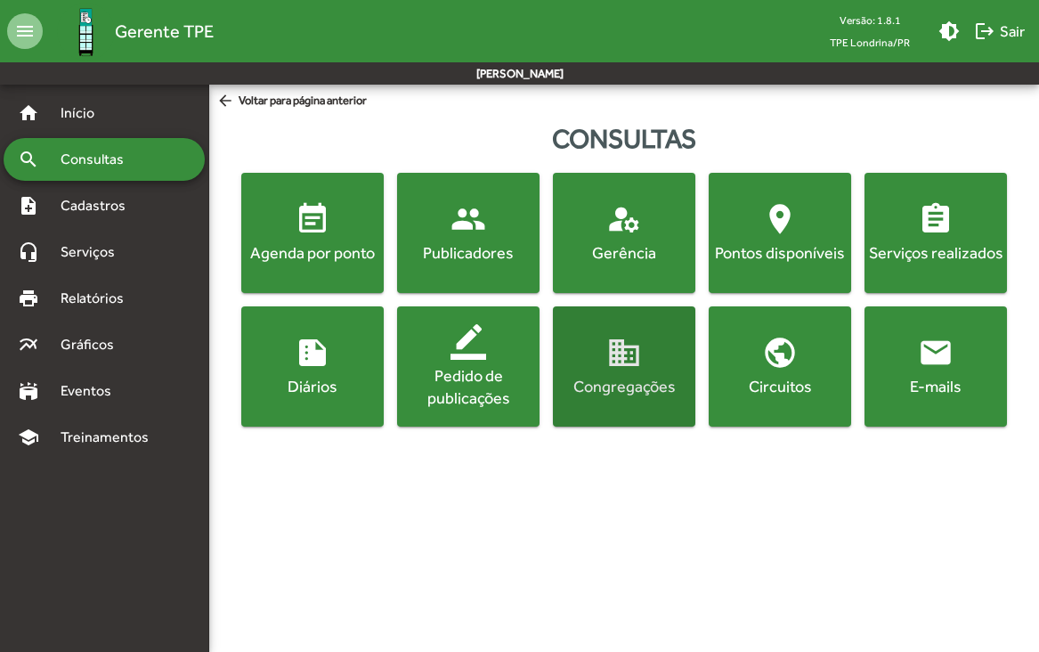
click at [620, 383] on div "Congregações" at bounding box center [623, 386] width 135 height 22
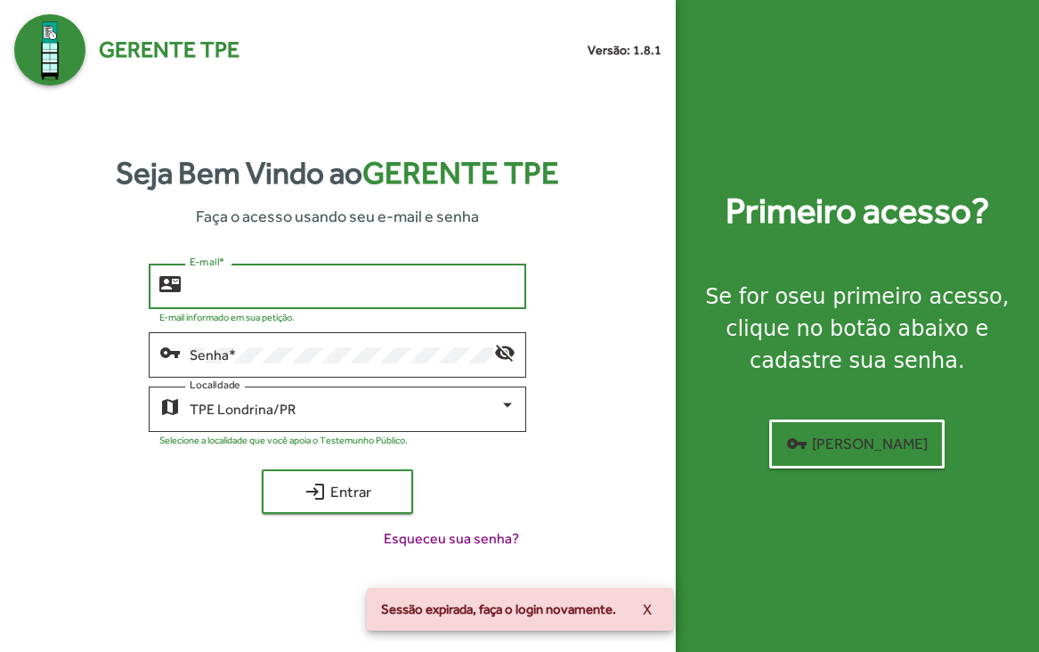
click at [294, 289] on input "E-mail *" at bounding box center [353, 287] width 326 height 16
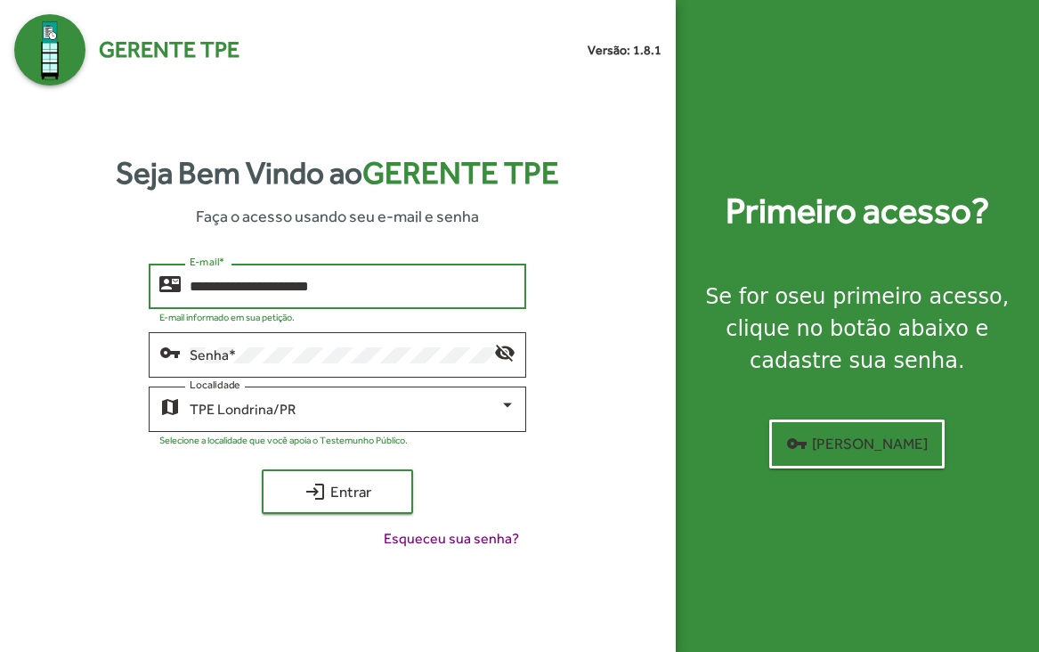
type input "**********"
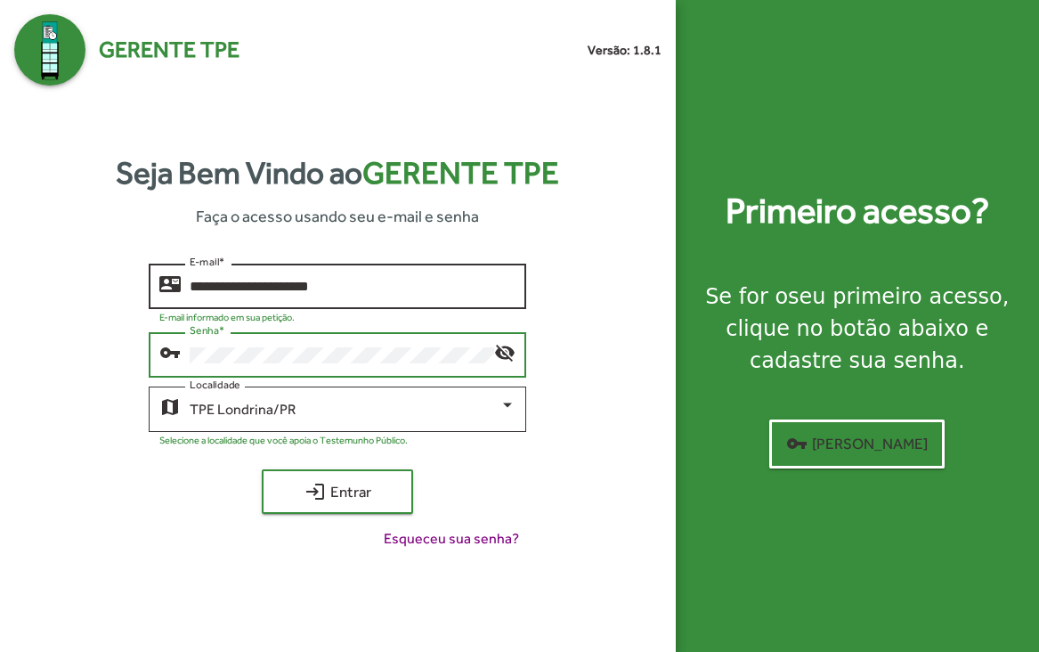
click at [262, 469] on button "login Entrar" at bounding box center [337, 491] width 151 height 45
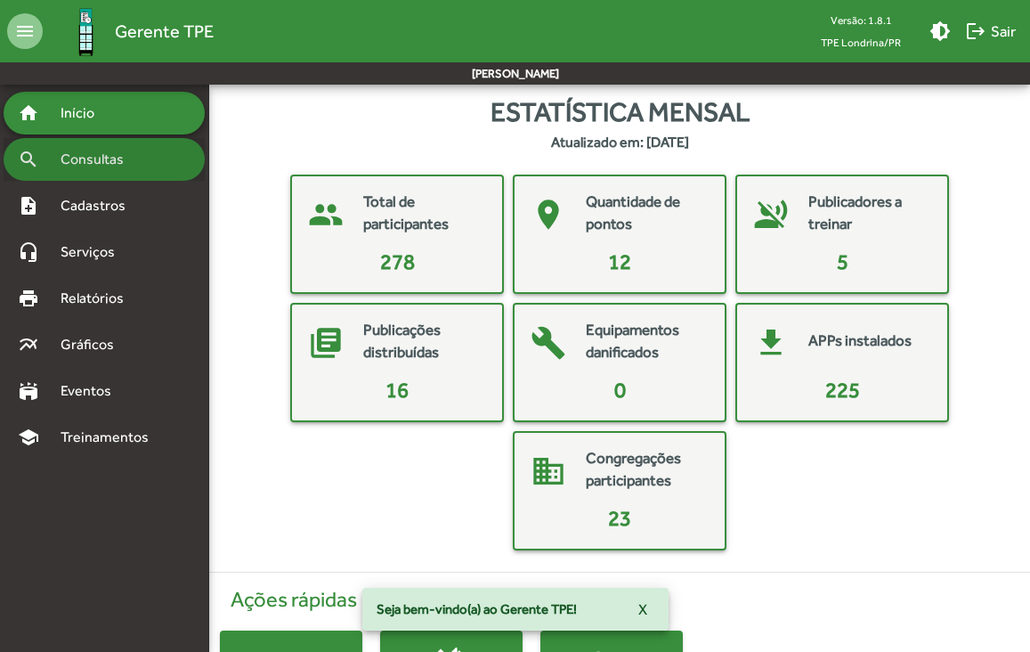
click at [62, 165] on span "Consultas" at bounding box center [98, 159] width 97 height 21
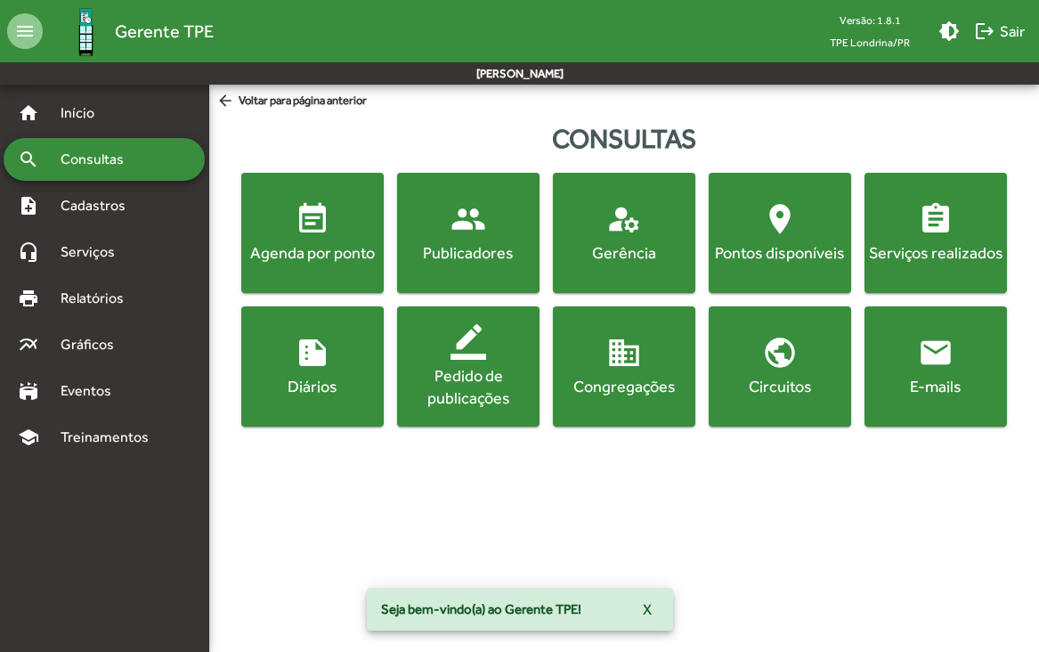
click at [641, 371] on span "domain Congregações" at bounding box center [623, 366] width 135 height 62
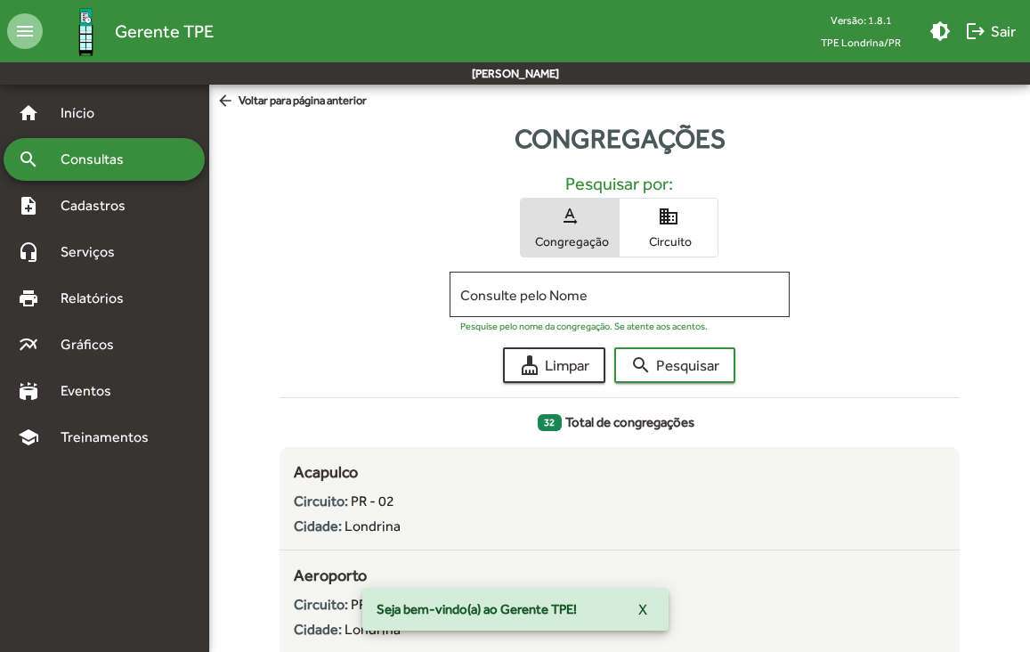
click at [644, 240] on span "Circuito" at bounding box center [668, 241] width 89 height 16
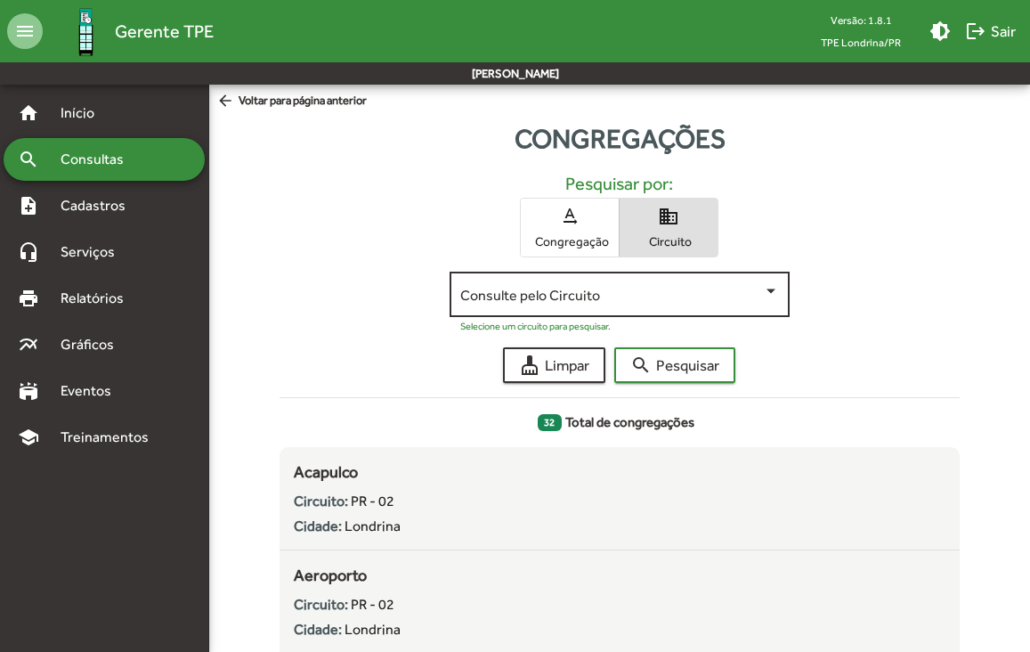
click at [611, 308] on div "Consulte pelo Circuito" at bounding box center [619, 292] width 319 height 49
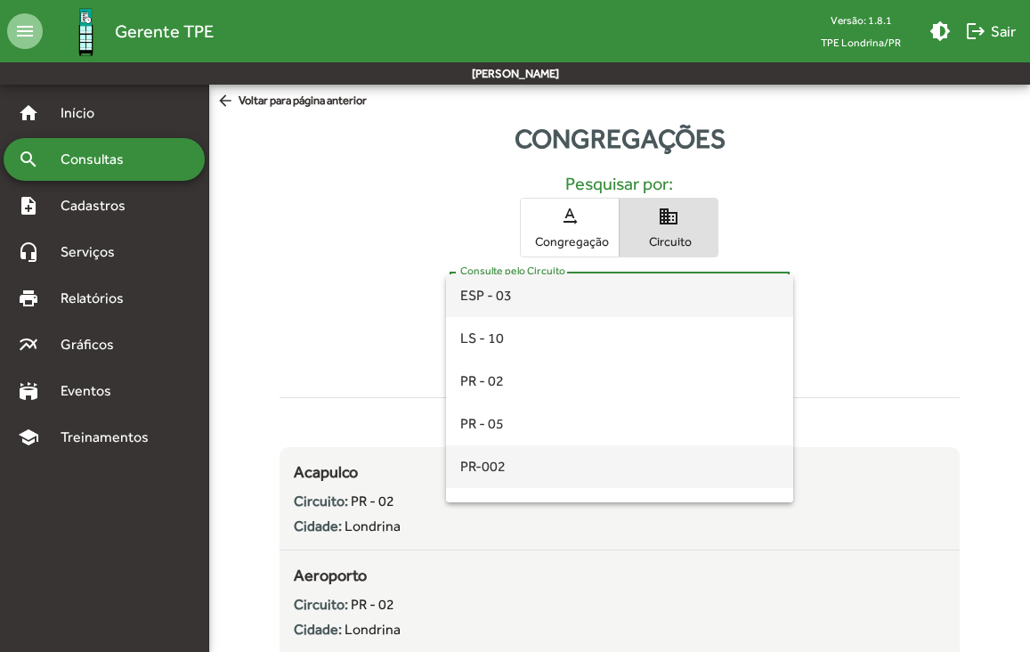
click at [522, 456] on span "PR-002" at bounding box center [619, 466] width 319 height 43
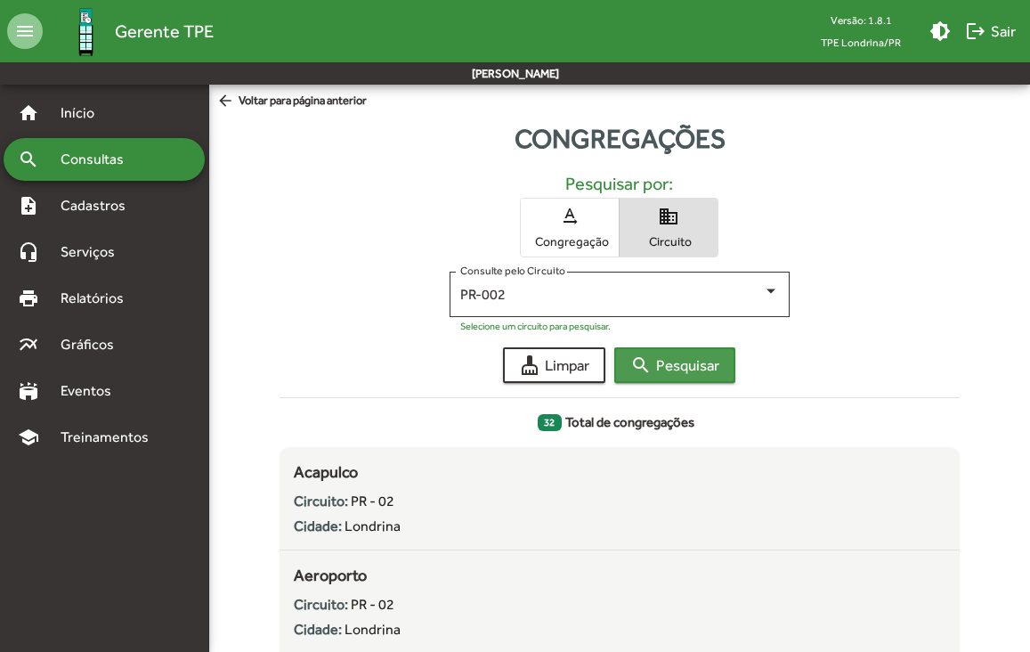
click at [688, 364] on span "search Pesquisar" at bounding box center [674, 365] width 89 height 32
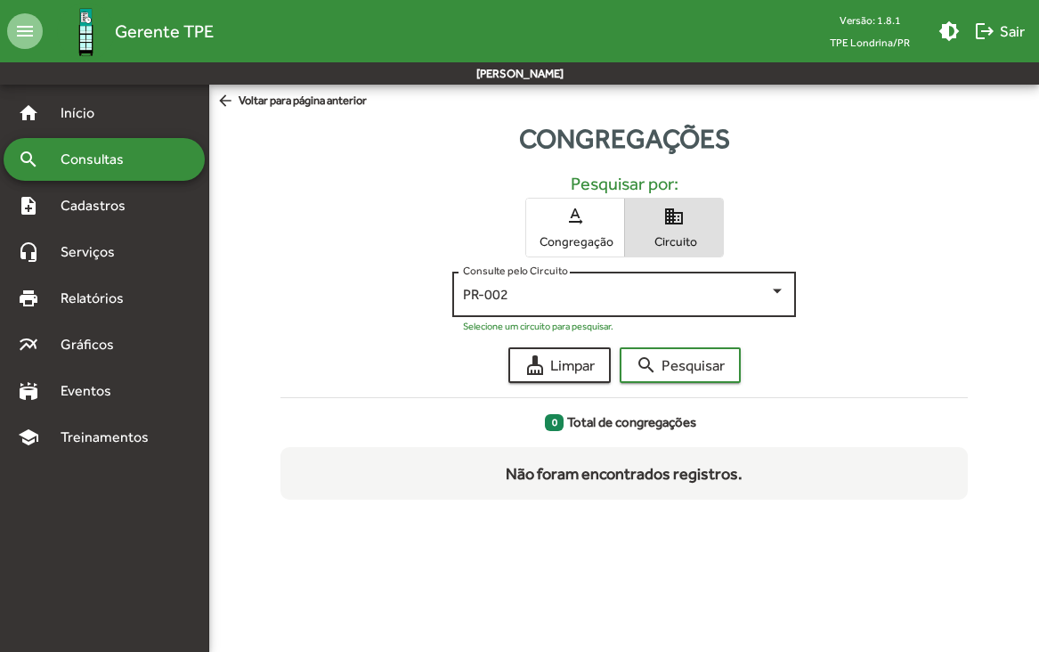
click at [696, 296] on div "PR-002" at bounding box center [616, 295] width 306 height 16
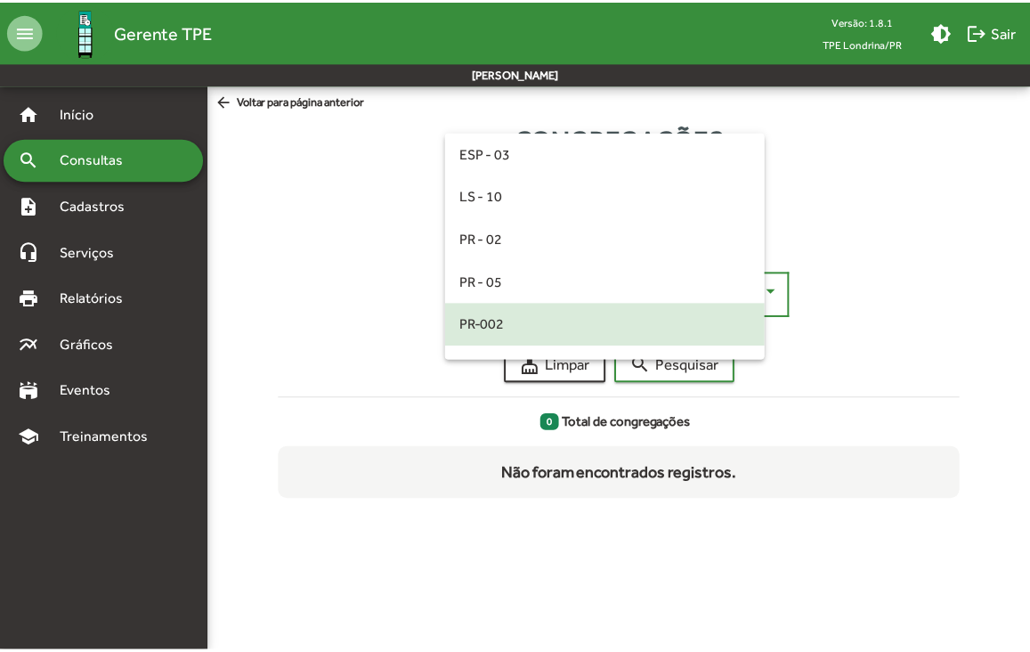
scroll to position [28, 0]
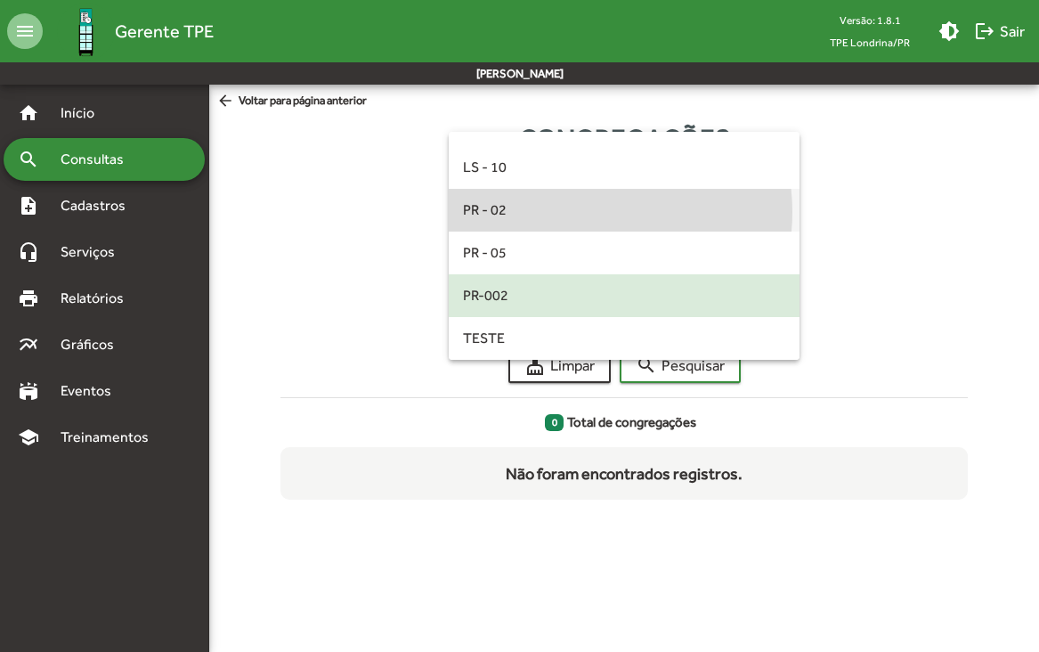
click at [584, 212] on span "PR - 02" at bounding box center [624, 210] width 322 height 43
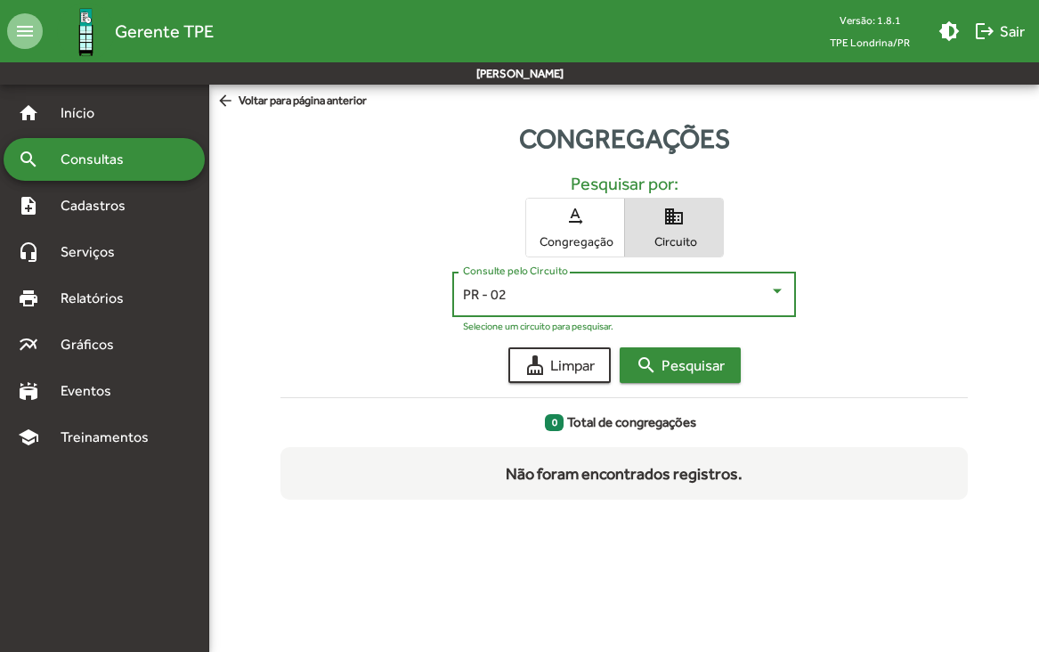
click at [696, 365] on span "search Pesquisar" at bounding box center [680, 365] width 89 height 32
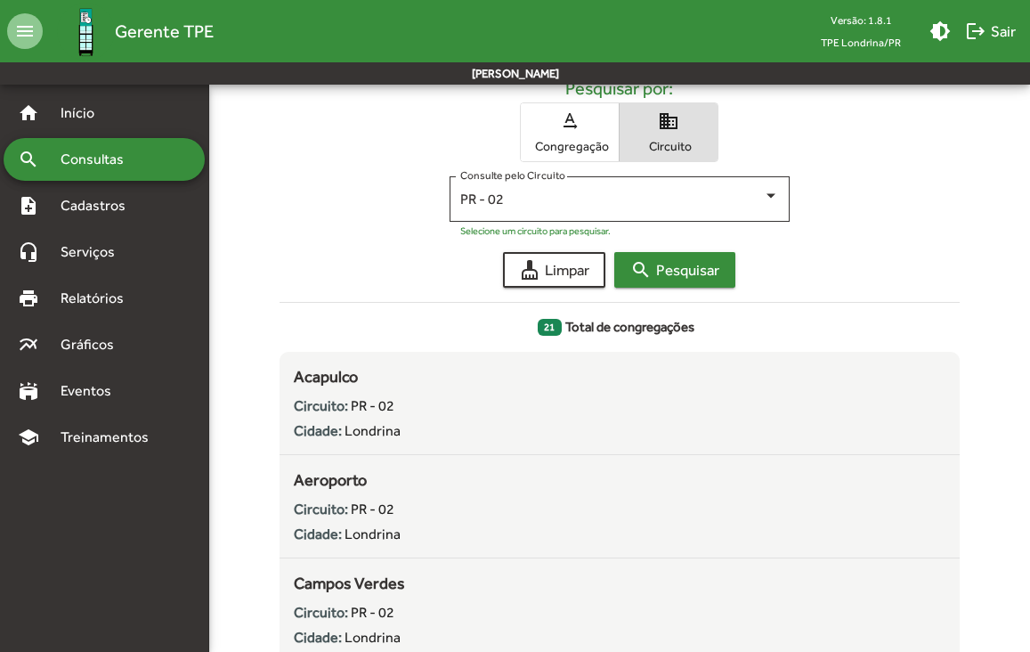
scroll to position [0, 0]
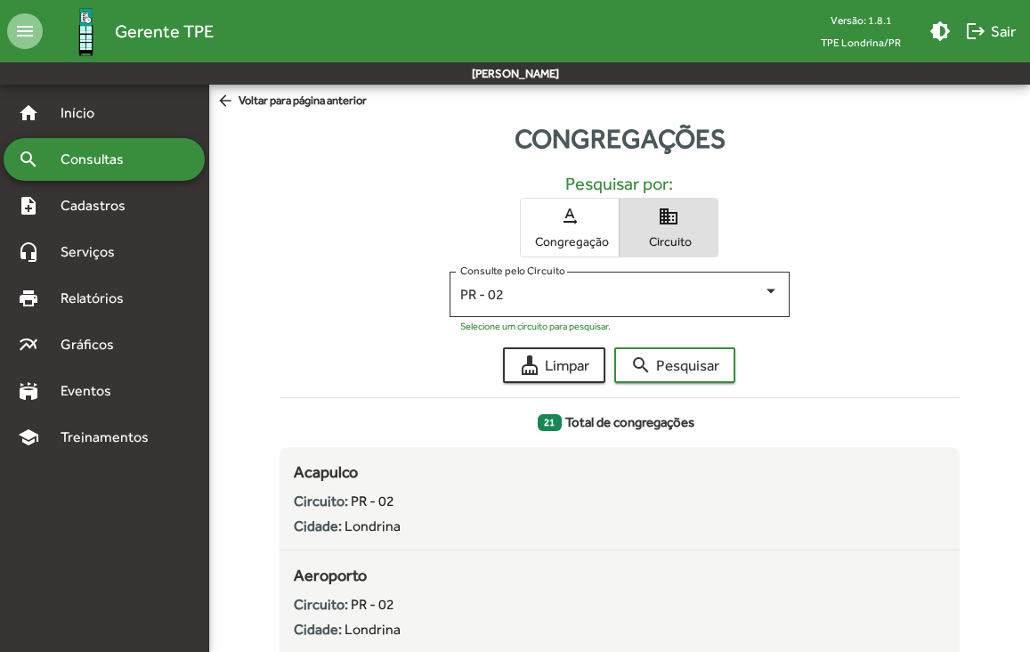
click at [132, 156] on span "Consultas" at bounding box center [98, 159] width 97 height 21
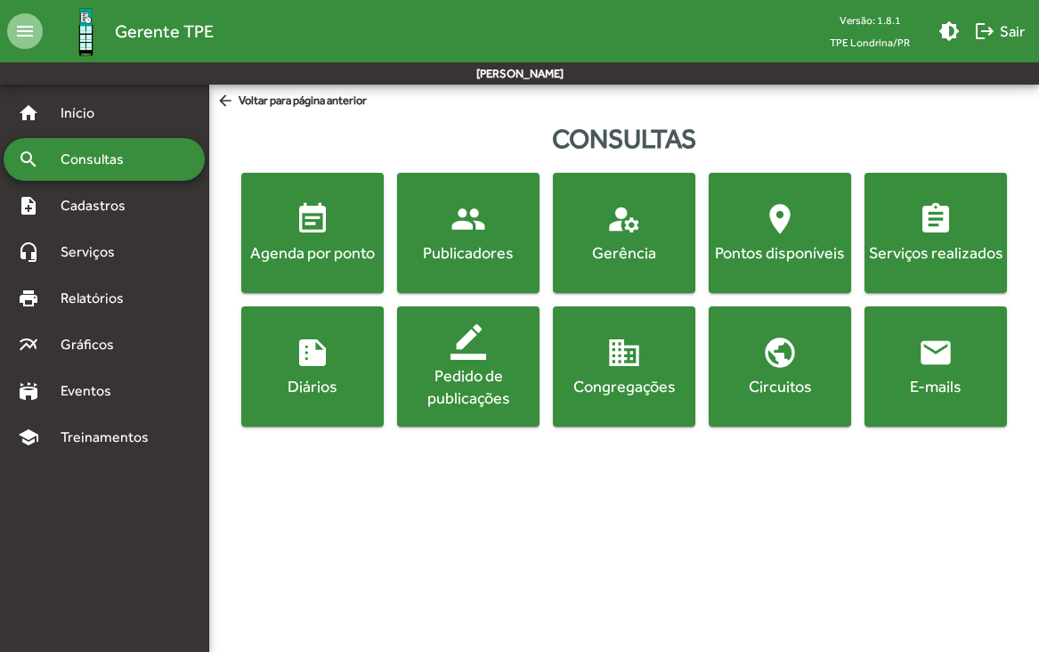
click at [745, 237] on span "location_on Pontos disponíveis" at bounding box center [779, 232] width 135 height 62
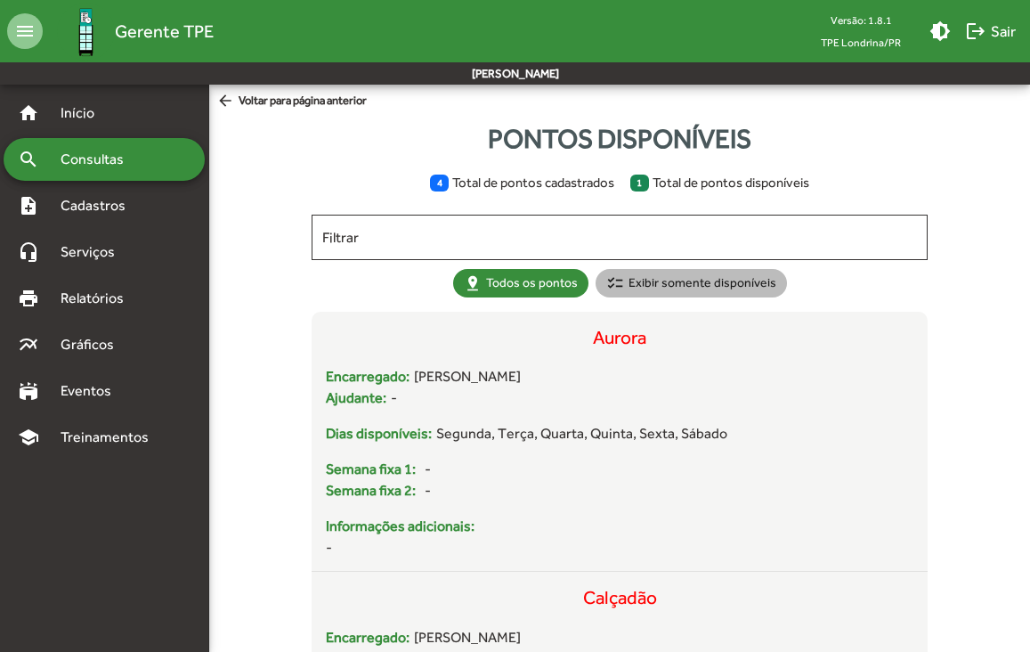
click at [706, 284] on mat-chip "checklist Exibir somente disponíveis" at bounding box center [691, 283] width 191 height 28
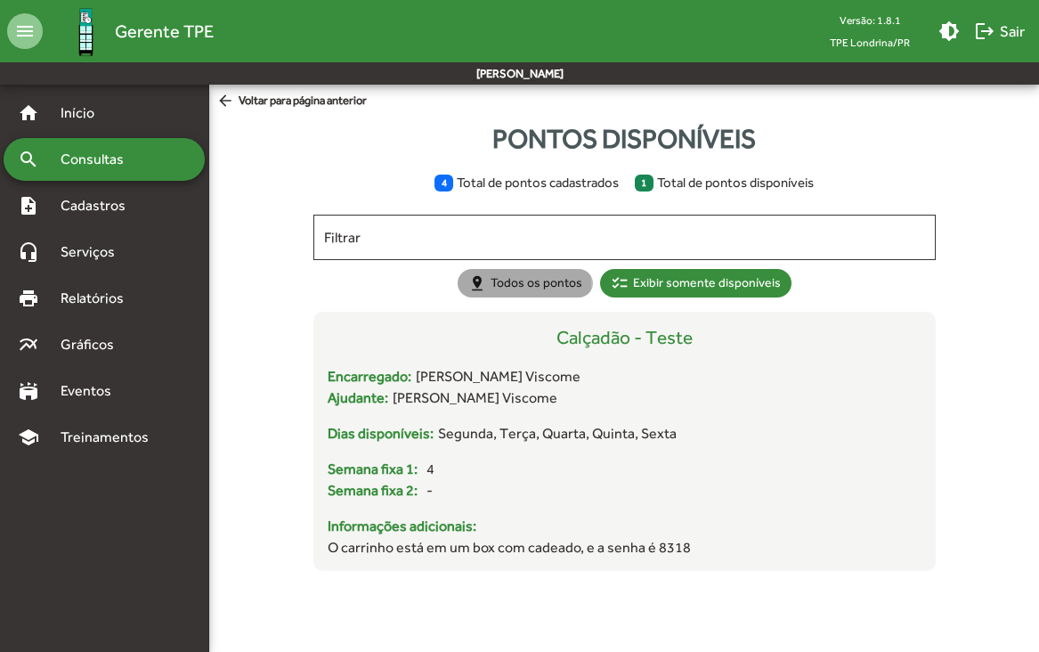
click at [511, 285] on mat-chip "pin_drop Todos os pontos" at bounding box center [525, 283] width 135 height 28
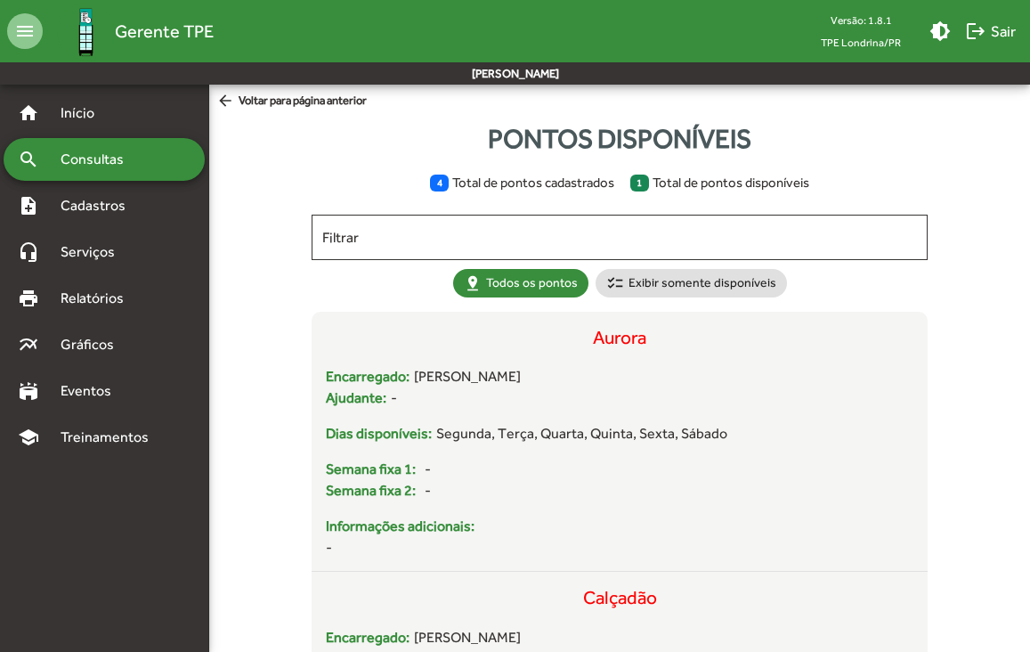
click at [61, 162] on span "Consultas" at bounding box center [98, 159] width 97 height 21
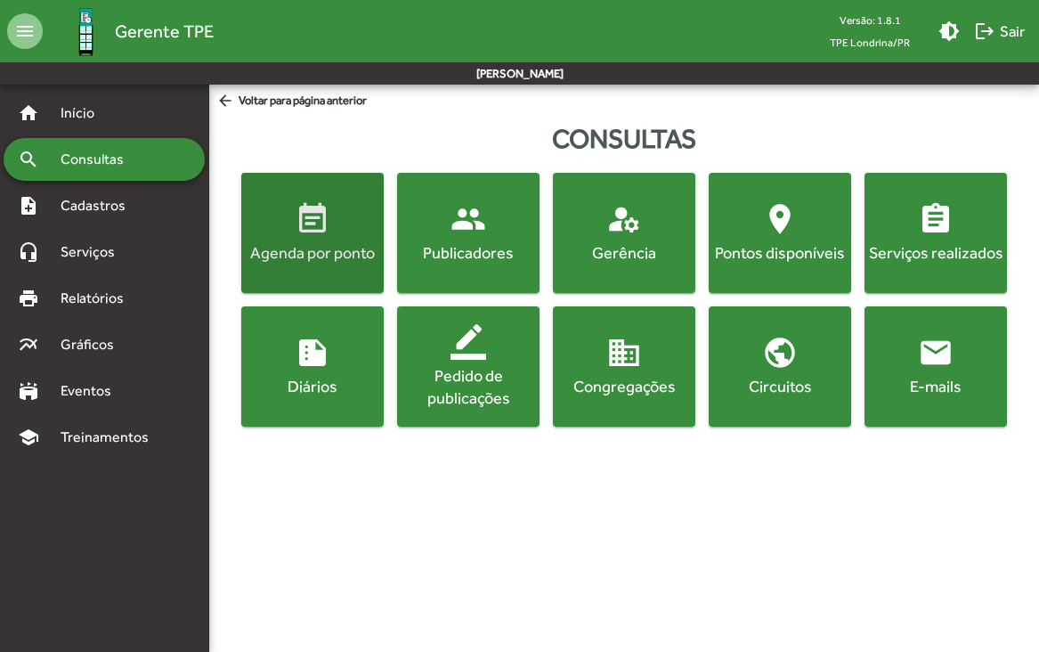
click at [312, 214] on mat-icon "event_note" at bounding box center [313, 219] width 36 height 36
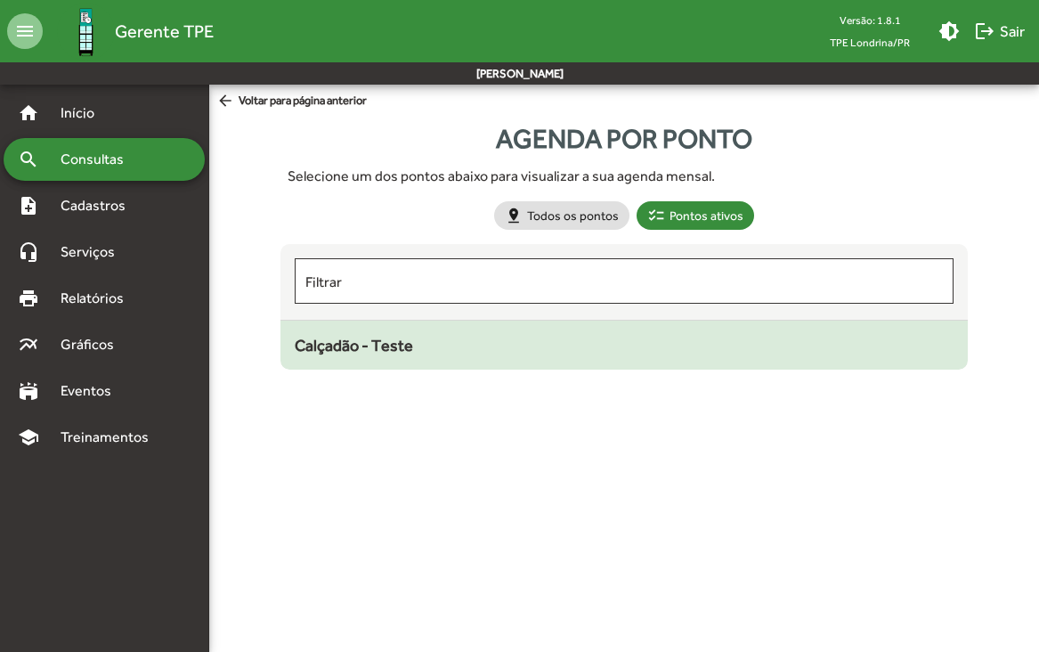
click at [362, 334] on div "Calçadão - Teste" at bounding box center [625, 345] width 660 height 24
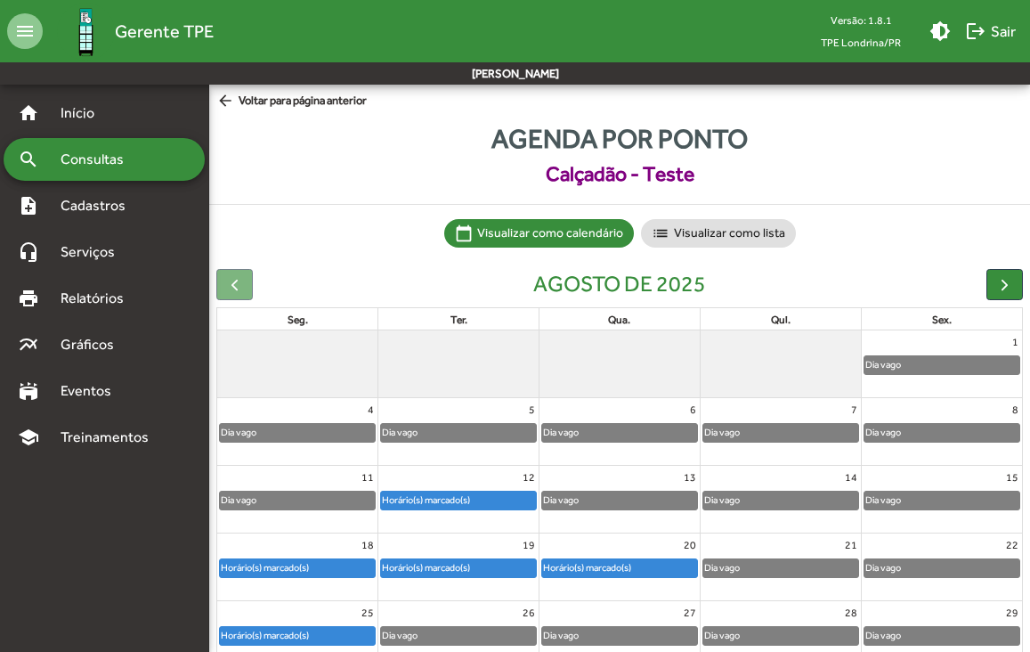
scroll to position [85, 0]
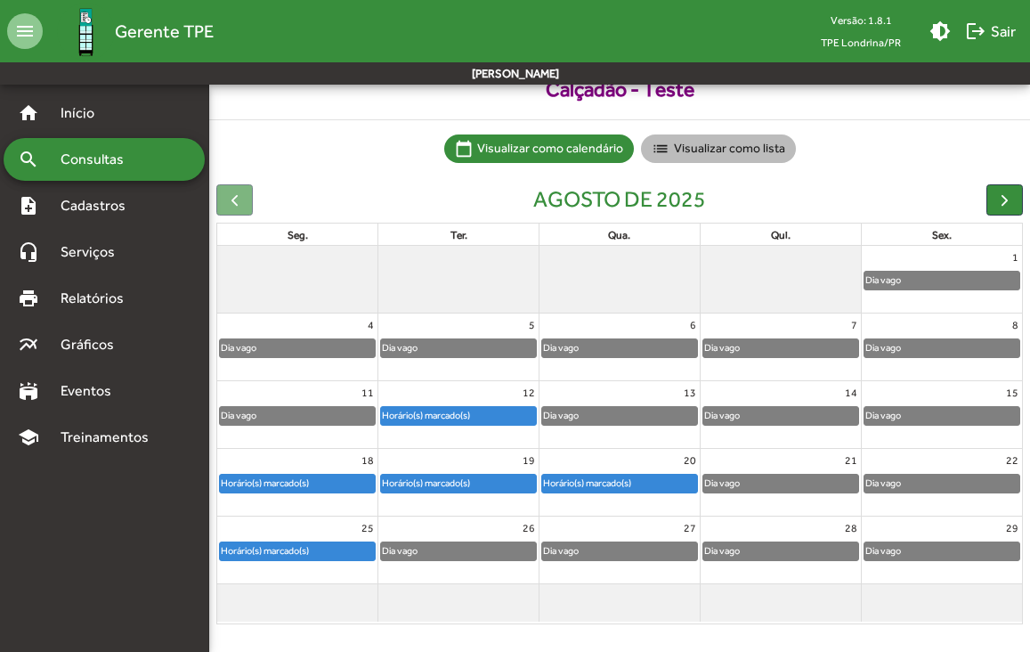
click at [711, 142] on mat-chip "list Visualizar como lista" at bounding box center [718, 148] width 155 height 28
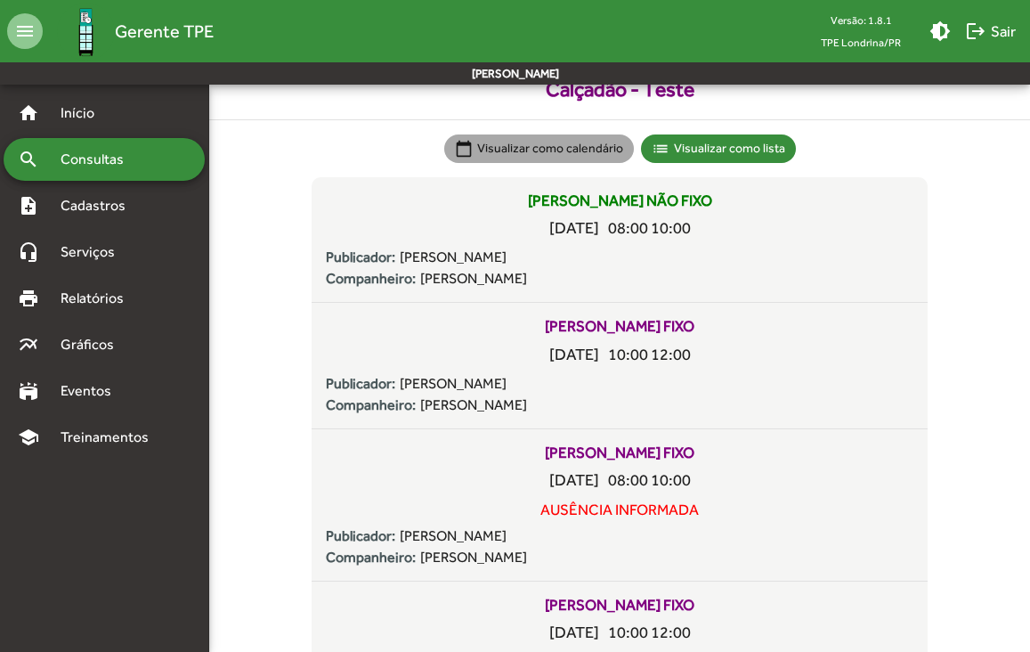
click at [555, 156] on mat-chip "calendar_today Visualizar como calendário" at bounding box center [539, 148] width 190 height 28
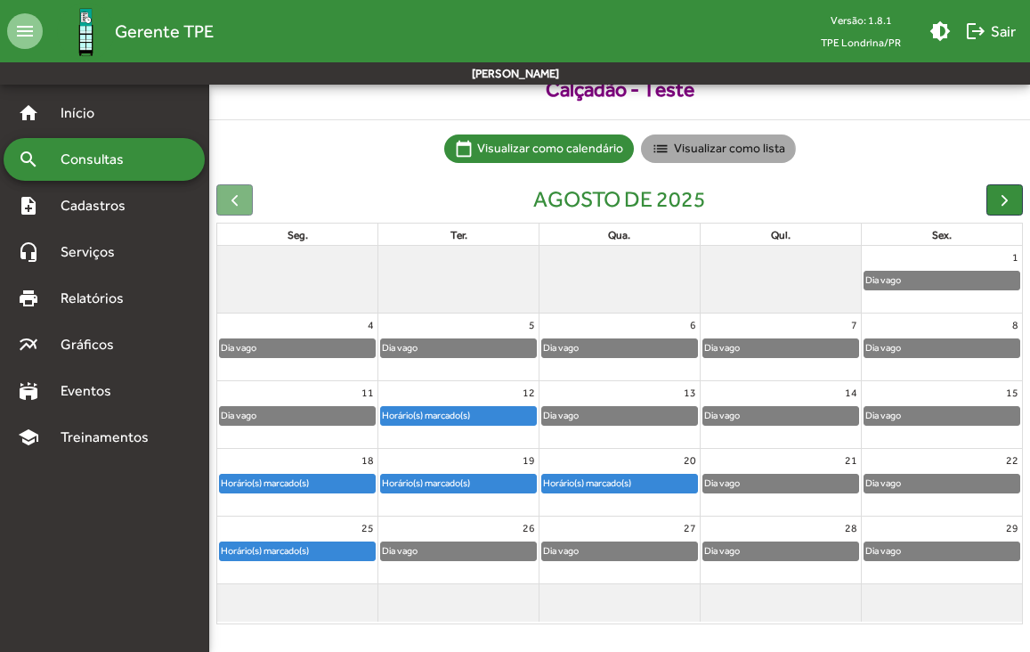
click at [712, 152] on mat-chip "list Visualizar como lista" at bounding box center [718, 148] width 155 height 28
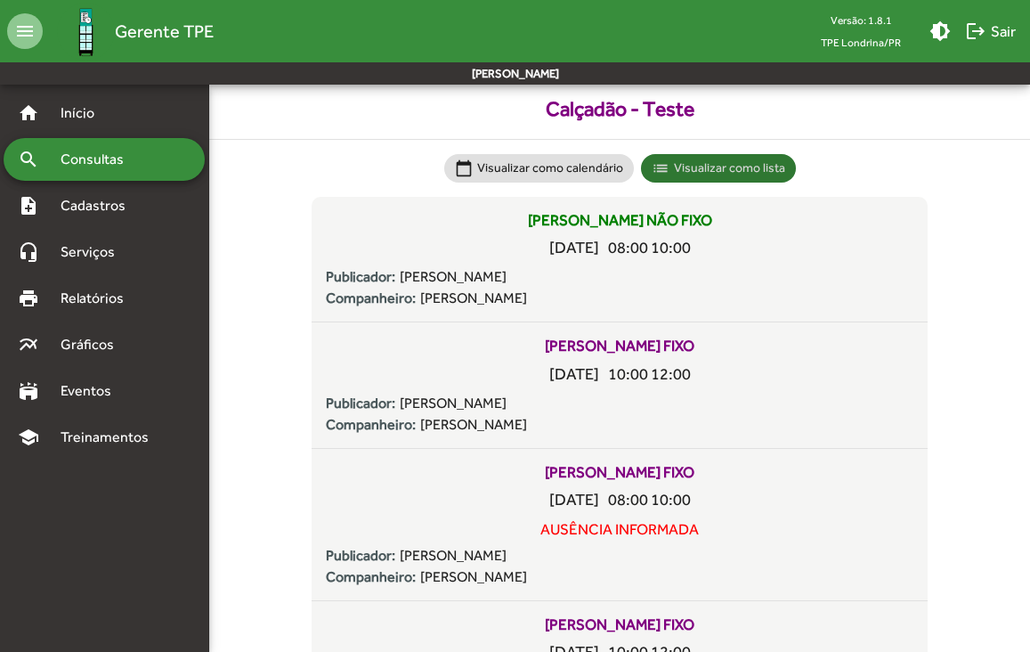
scroll to position [0, 0]
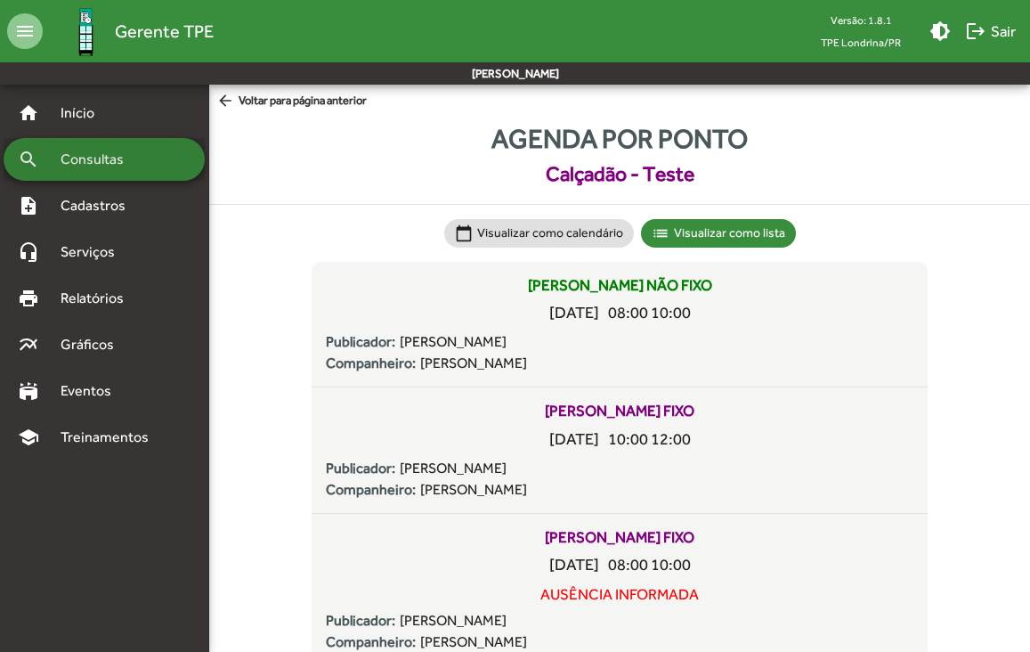
click at [122, 154] on span "Consultas" at bounding box center [98, 159] width 97 height 21
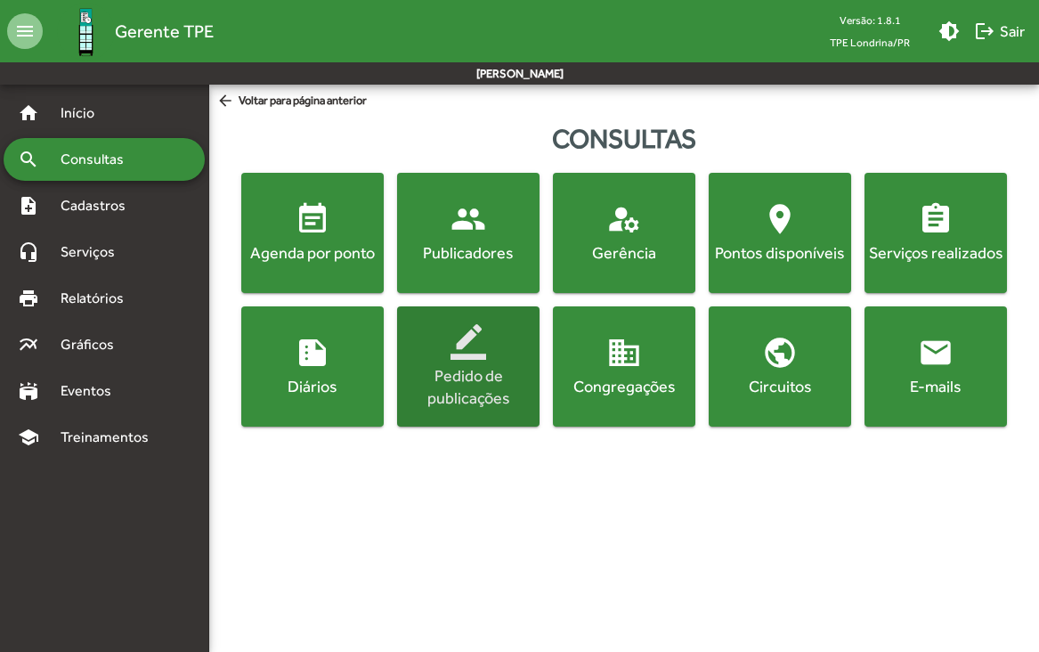
click at [486, 387] on div "Pedido de publicações" at bounding box center [468, 386] width 135 height 45
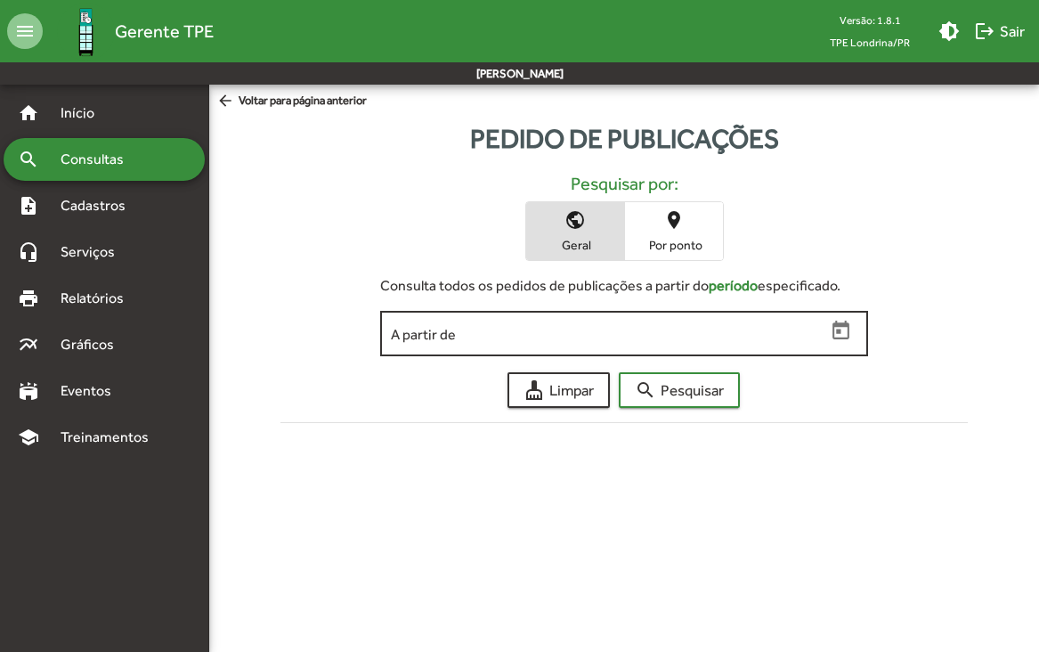
click at [833, 322] on icon "Open calendar" at bounding box center [841, 331] width 23 height 23
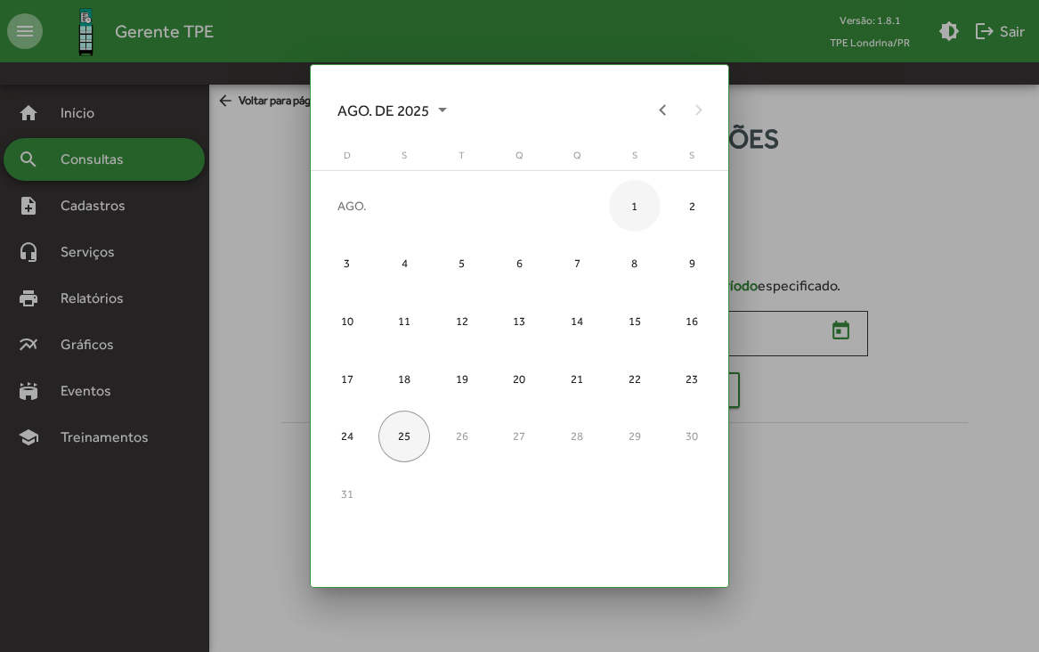
click at [634, 200] on div "1" at bounding box center [635, 206] width 52 height 52
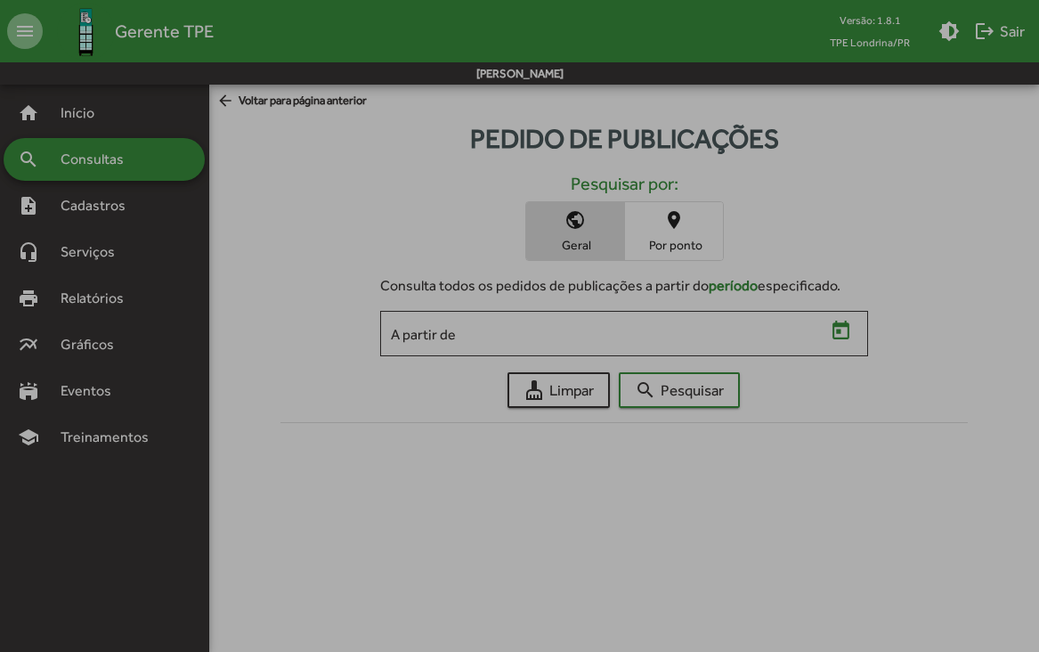
type input "**********"
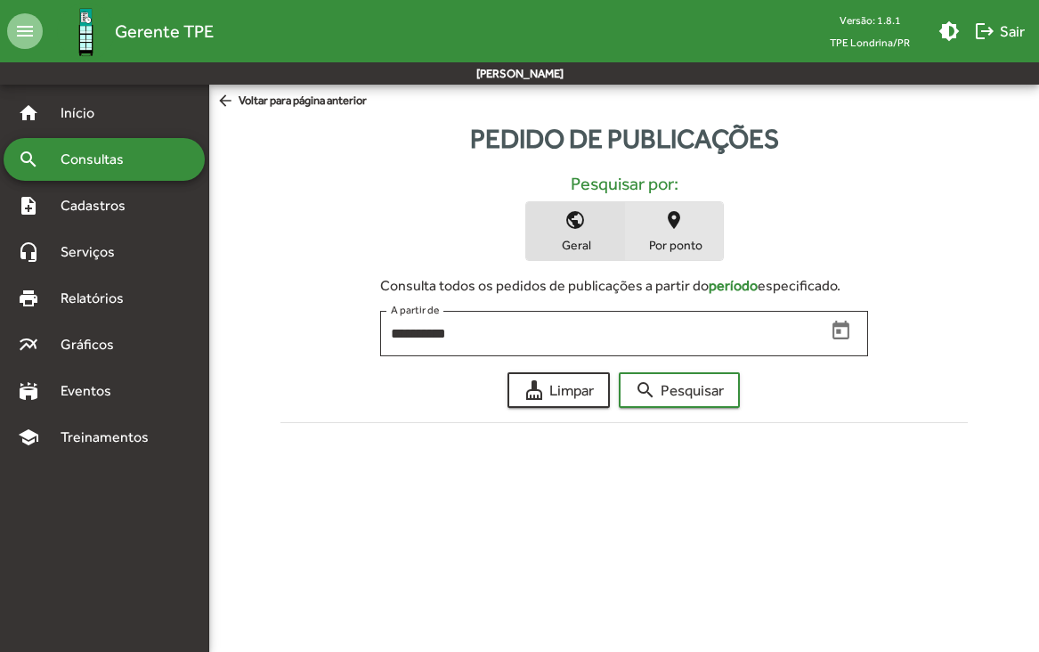
click at [654, 241] on span "Por ponto" at bounding box center [673, 245] width 89 height 16
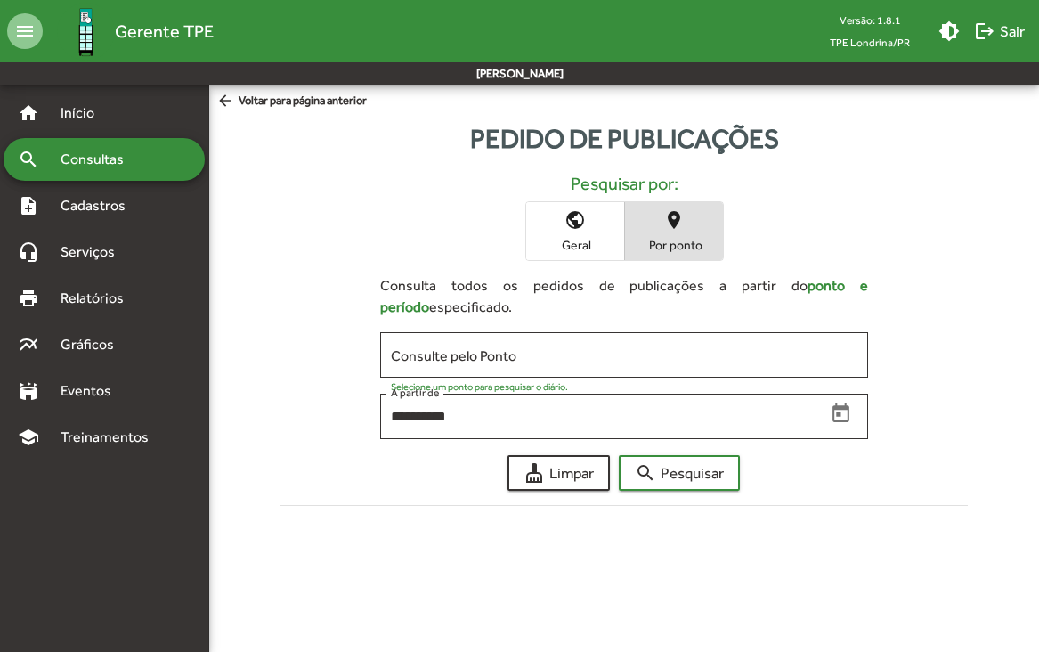
click at [578, 214] on mat-icon "public" at bounding box center [575, 219] width 21 height 21
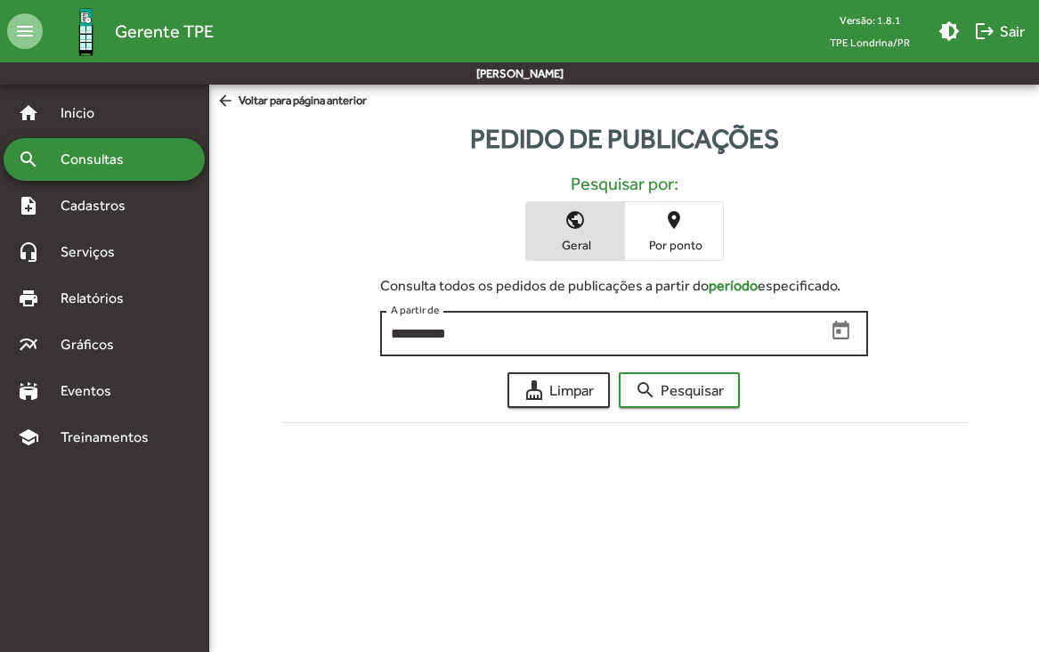
click at [848, 333] on icon "Open calendar" at bounding box center [841, 331] width 23 height 23
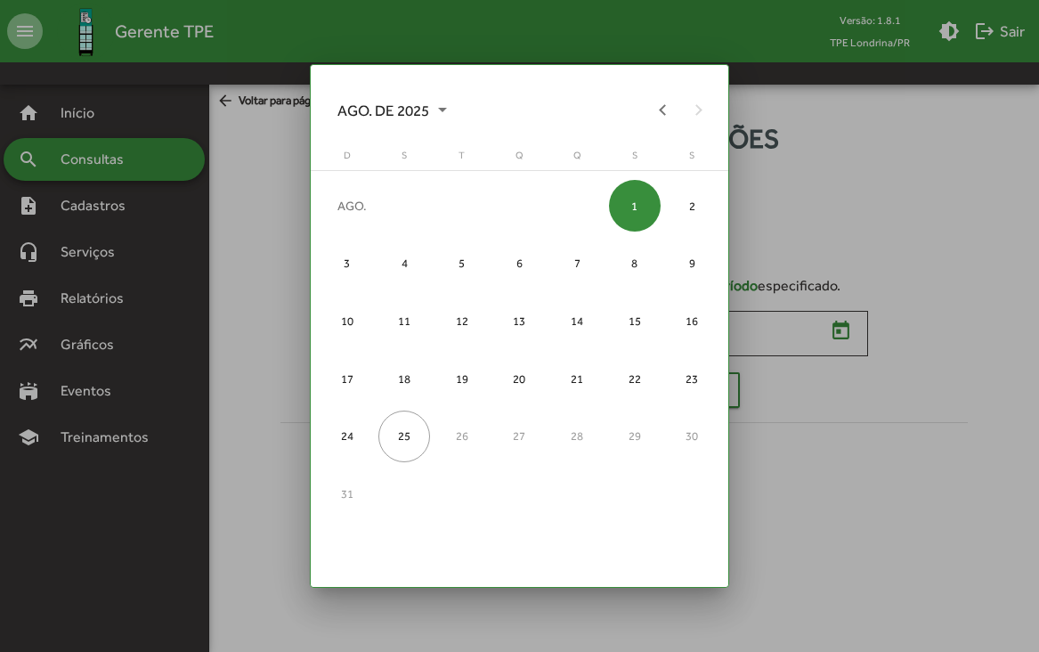
click at [634, 212] on div "1" at bounding box center [635, 206] width 52 height 52
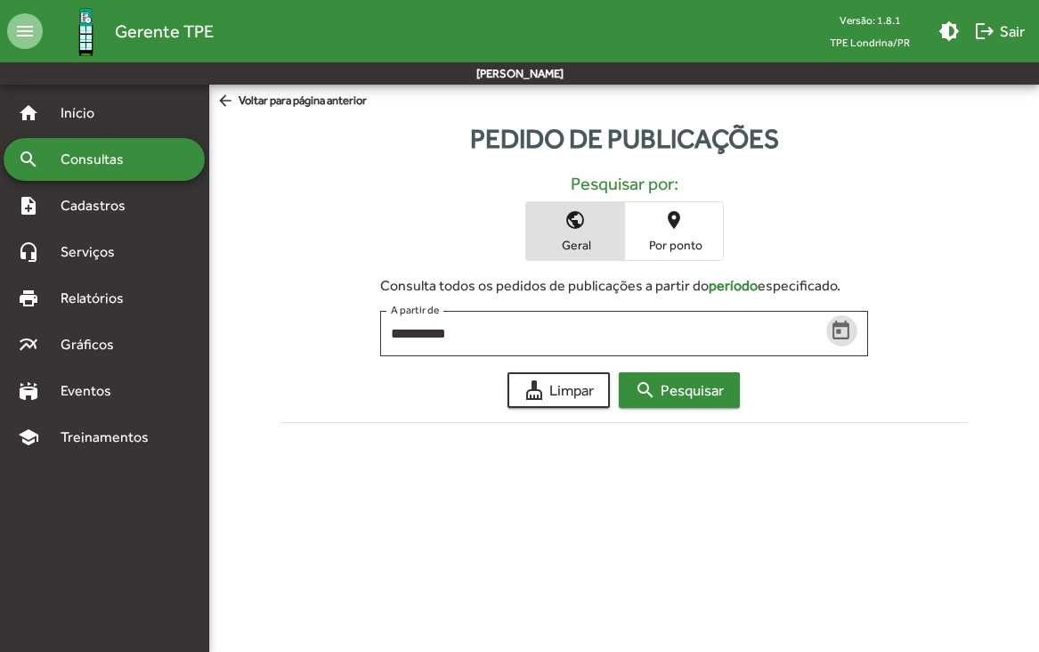
click at [724, 393] on span "search Pesquisar" at bounding box center [679, 390] width 89 height 32
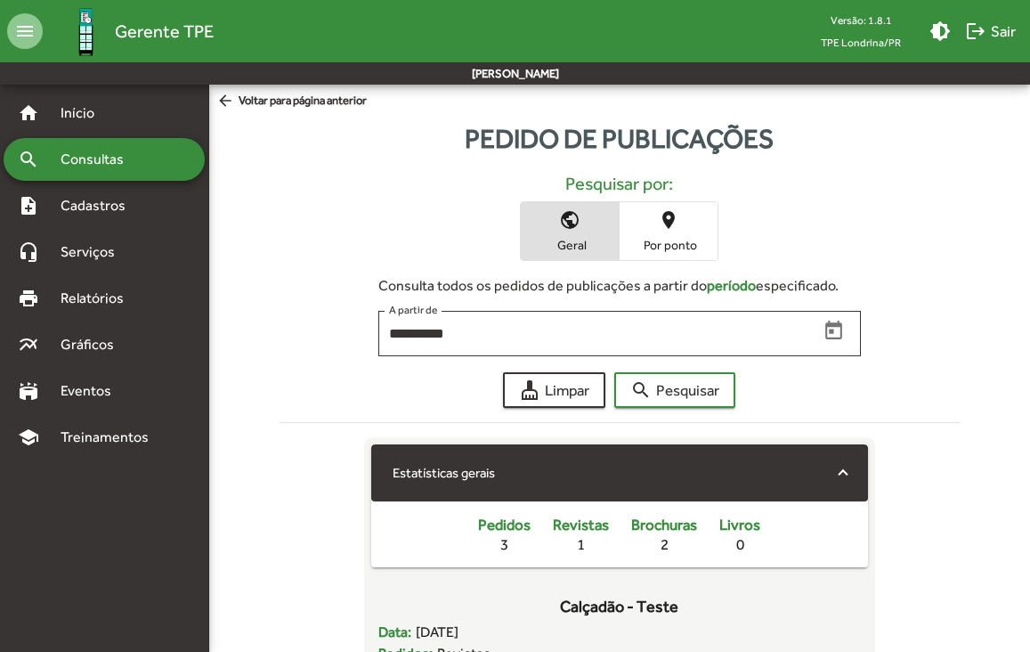
click at [93, 163] on span "Consultas" at bounding box center [98, 159] width 97 height 21
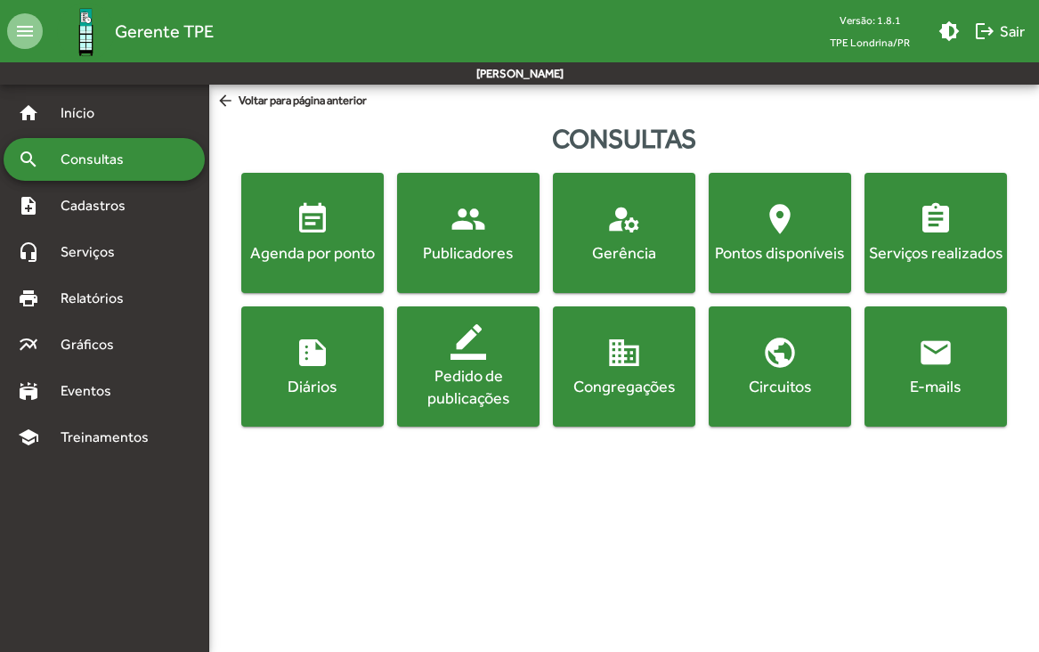
click at [304, 353] on mat-icon "summarize" at bounding box center [313, 353] width 36 height 36
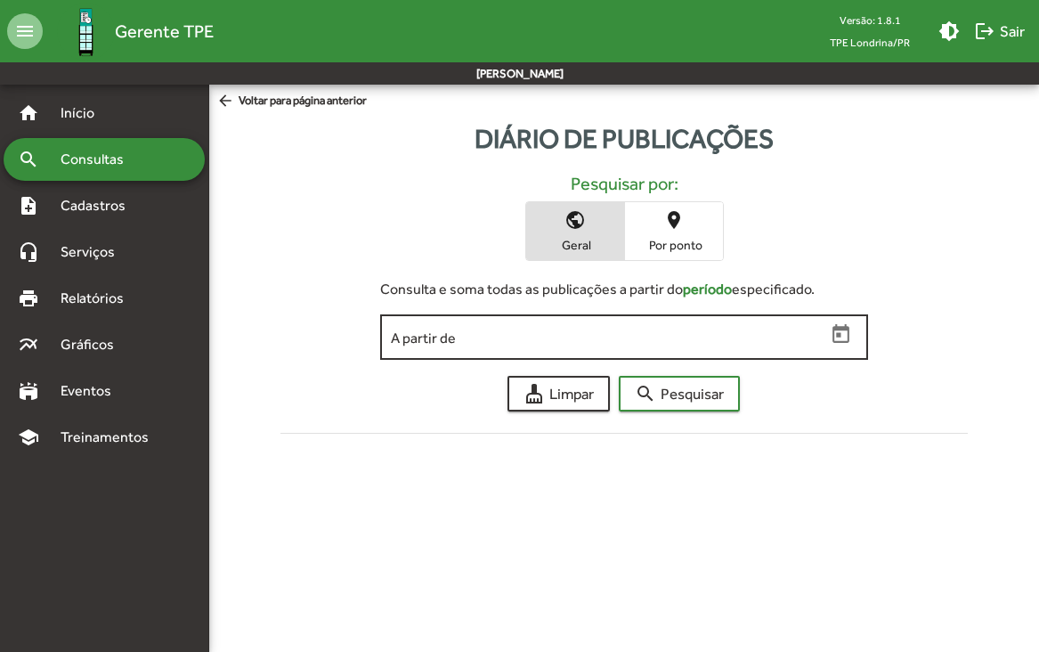
click at [841, 337] on icon "Open calendar" at bounding box center [841, 333] width 17 height 19
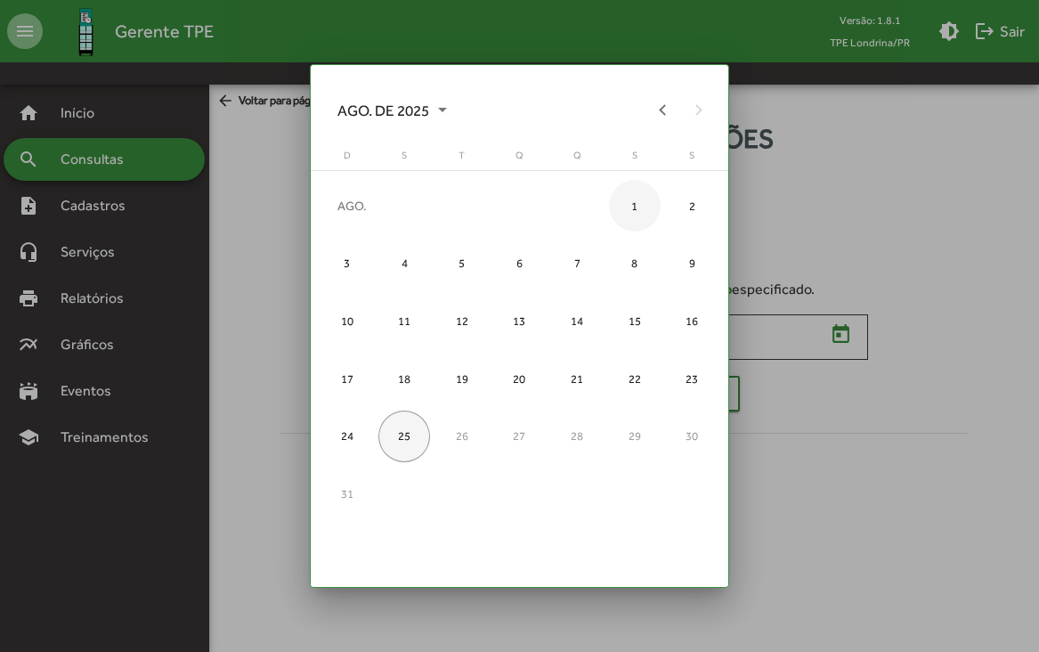
click at [623, 201] on div "1" at bounding box center [635, 206] width 52 height 52
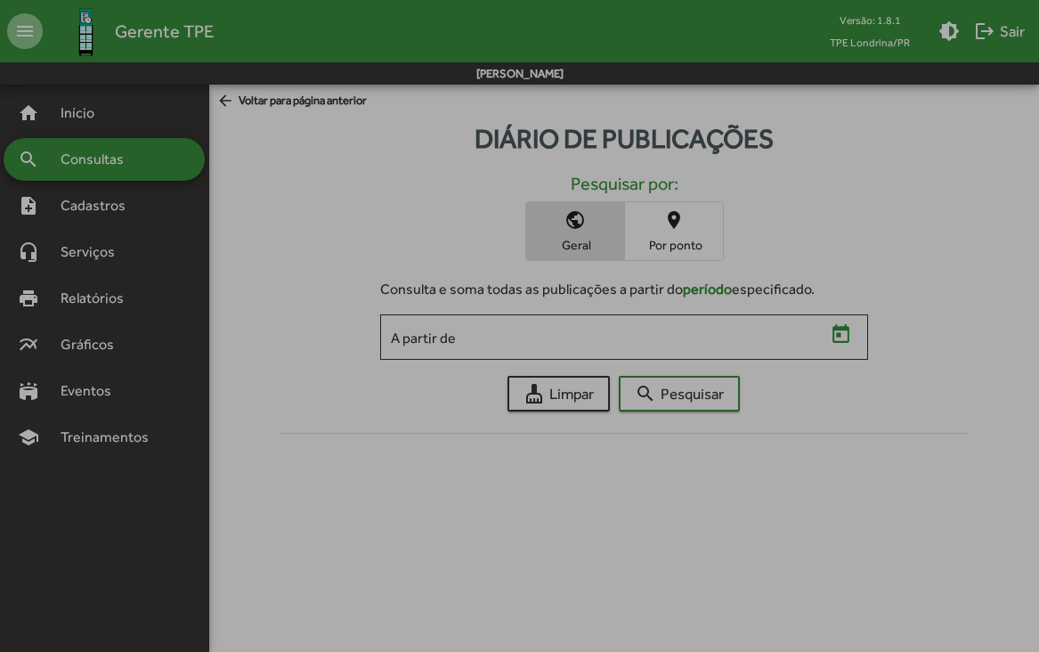
type input "**********"
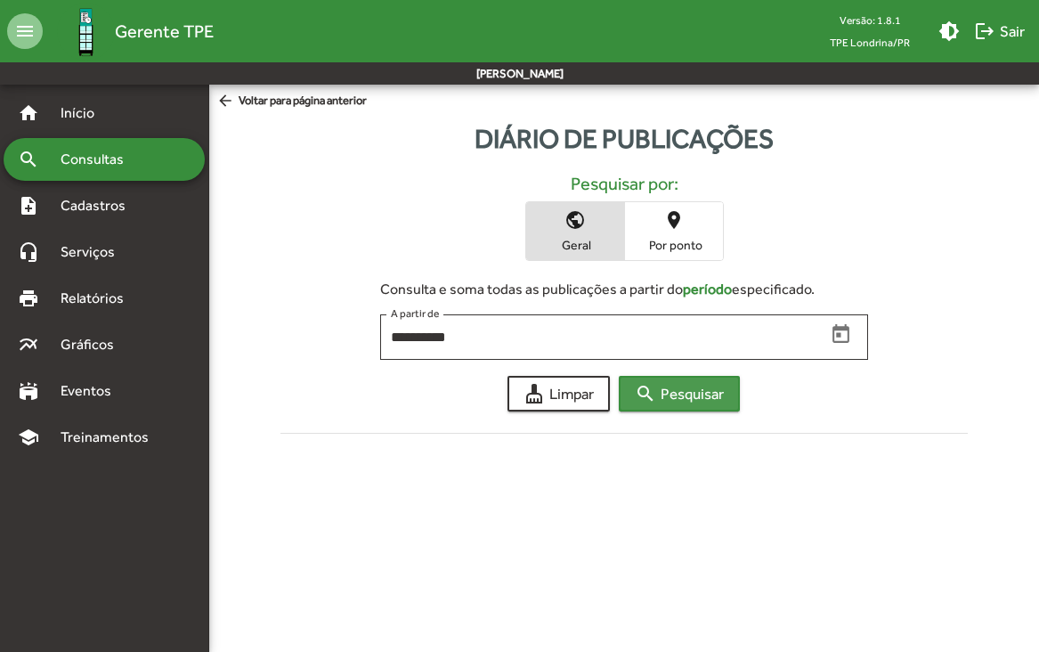
click at [663, 392] on span "search Pesquisar" at bounding box center [679, 394] width 89 height 32
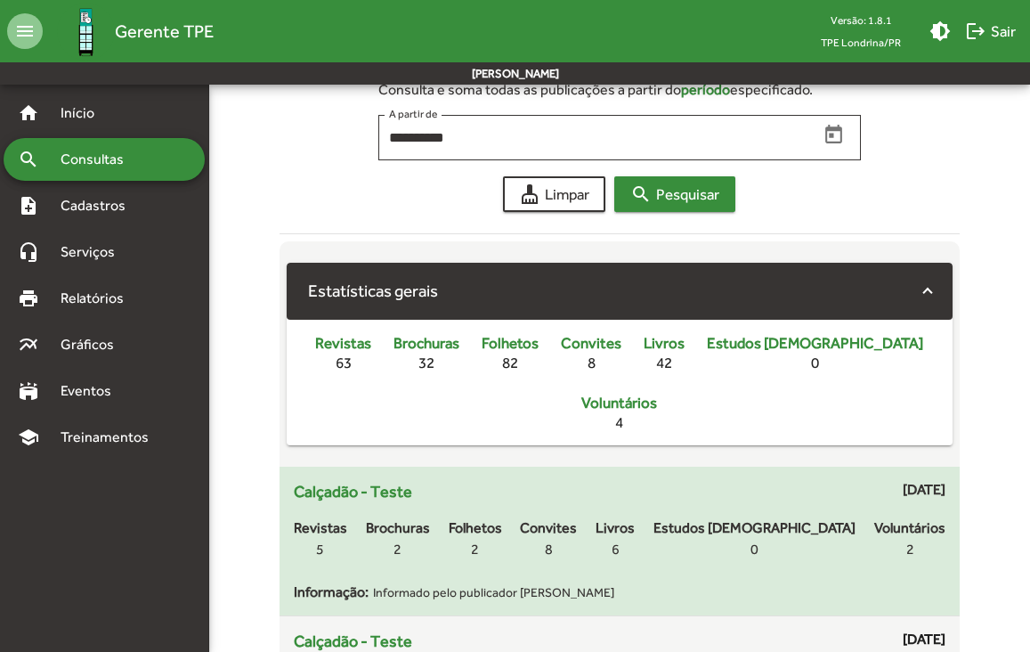
scroll to position [296, 0]
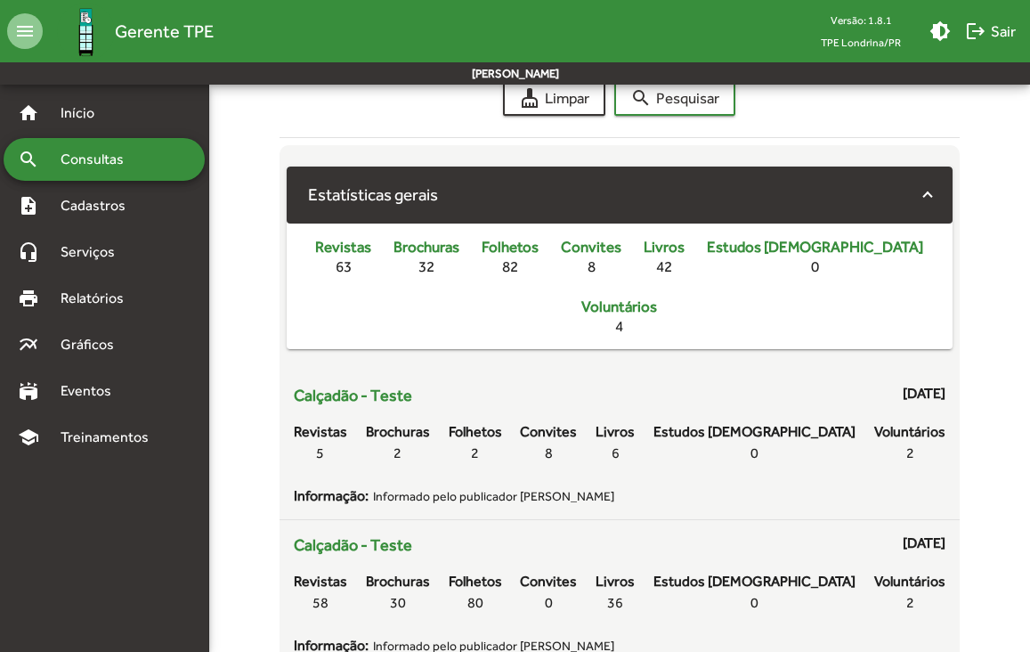
click at [128, 155] on span "Consultas" at bounding box center [98, 159] width 97 height 21
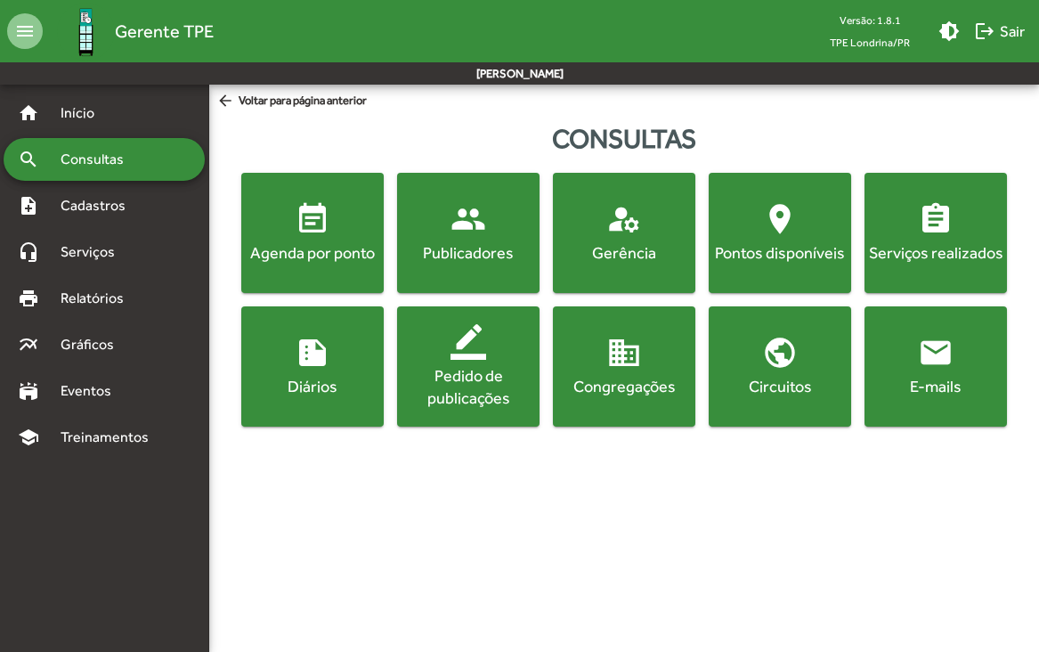
click at [949, 211] on mat-icon "assignment" at bounding box center [936, 219] width 36 height 36
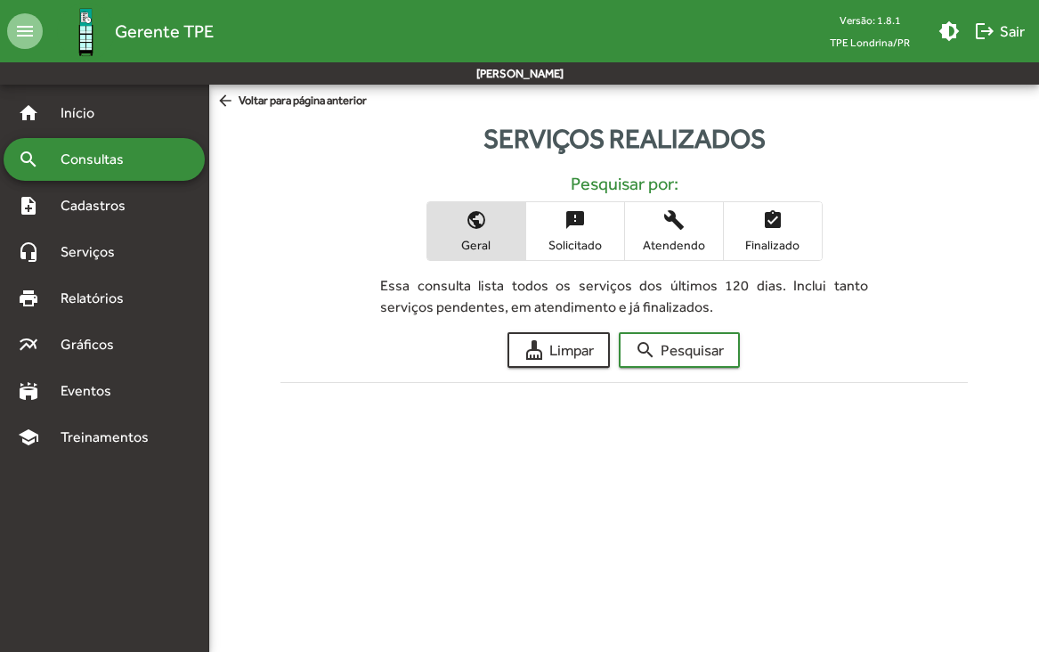
click at [596, 244] on span "Solicitado" at bounding box center [575, 245] width 89 height 16
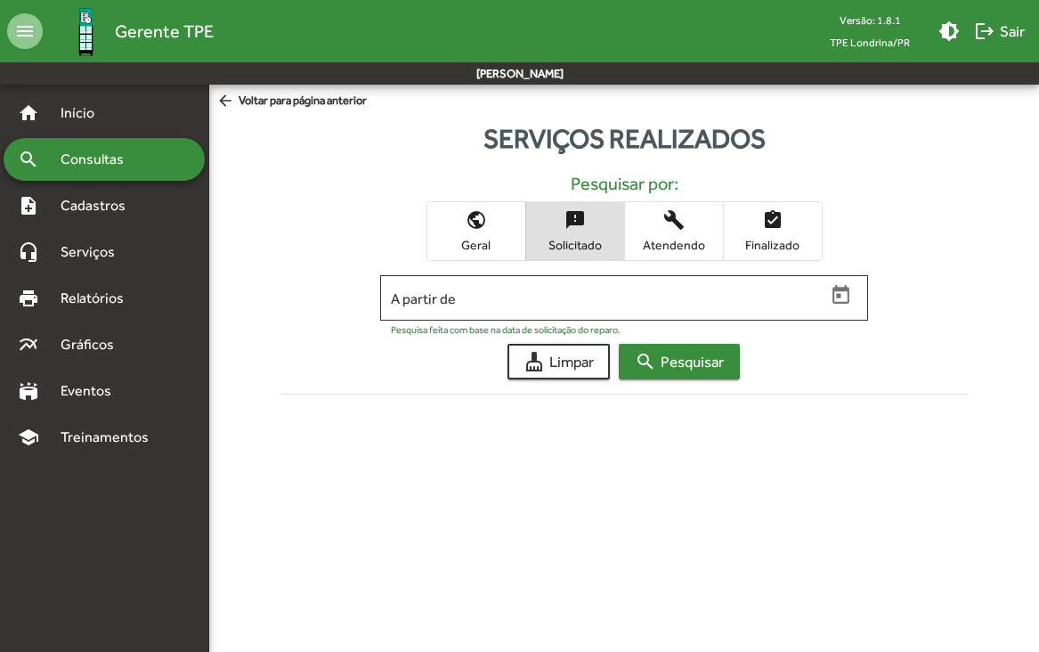
click at [679, 361] on span "search Pesquisar" at bounding box center [679, 361] width 89 height 32
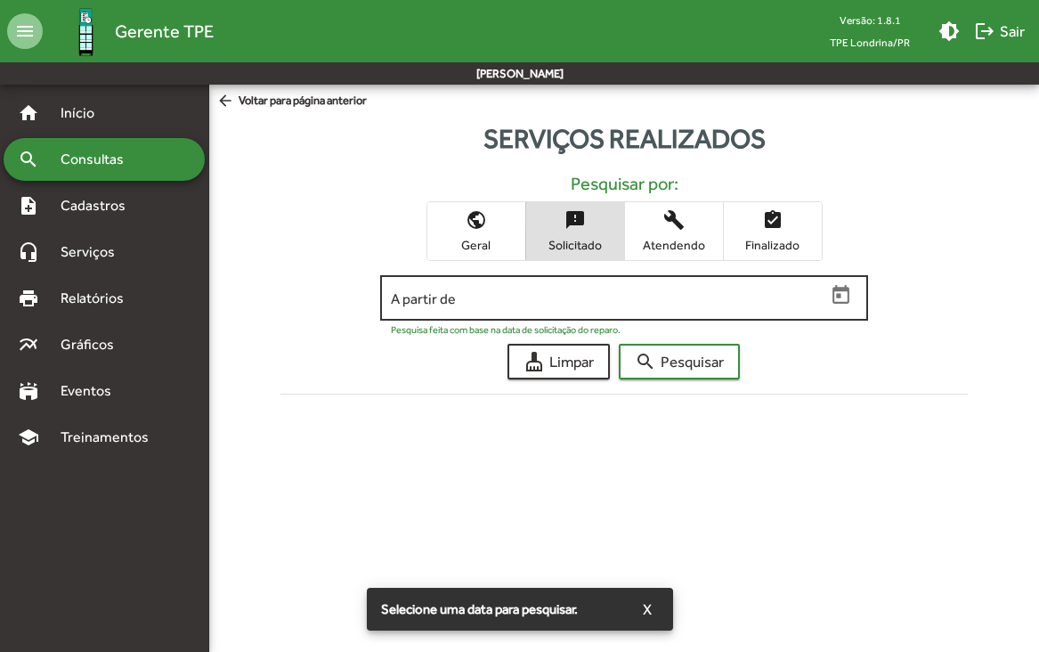
click at [597, 303] on input "A partir de" at bounding box center [608, 298] width 435 height 16
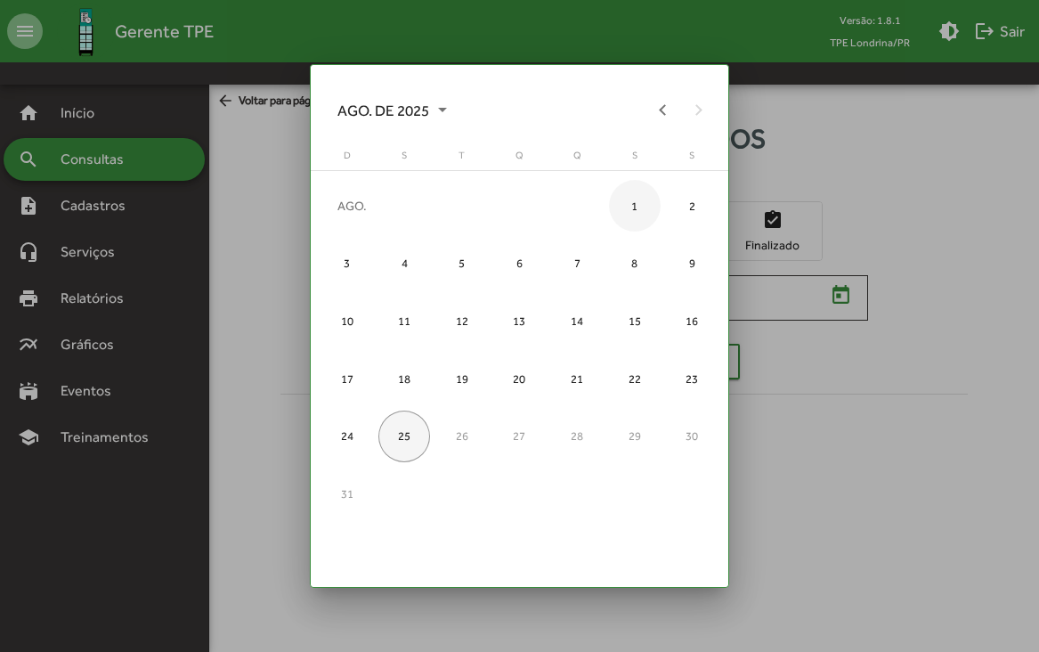
click at [638, 206] on div "1" at bounding box center [635, 206] width 52 height 52
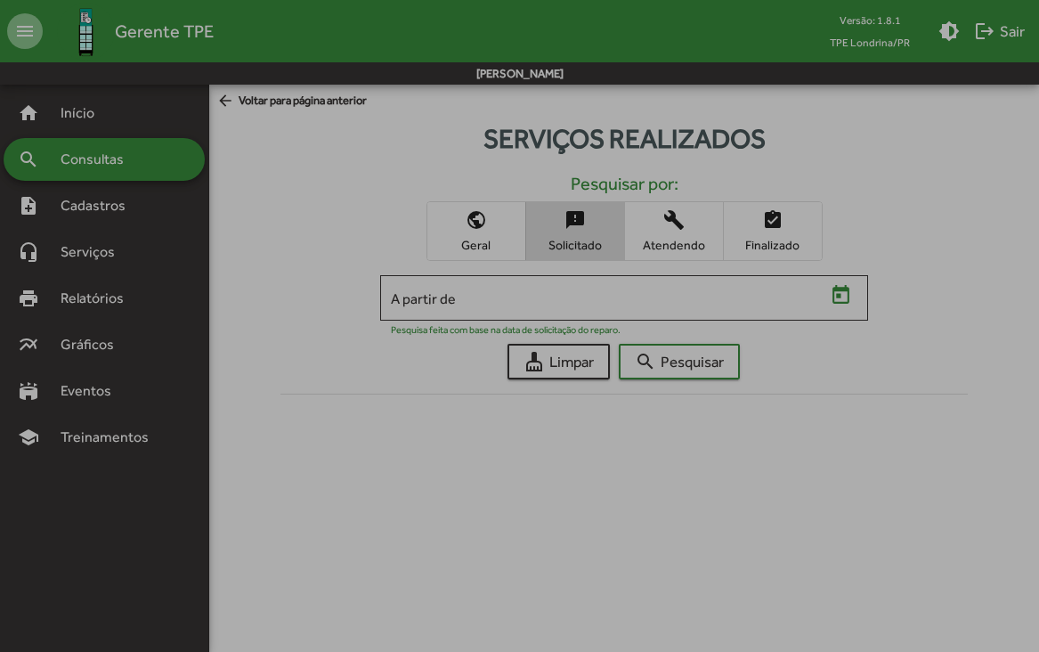
type input "**********"
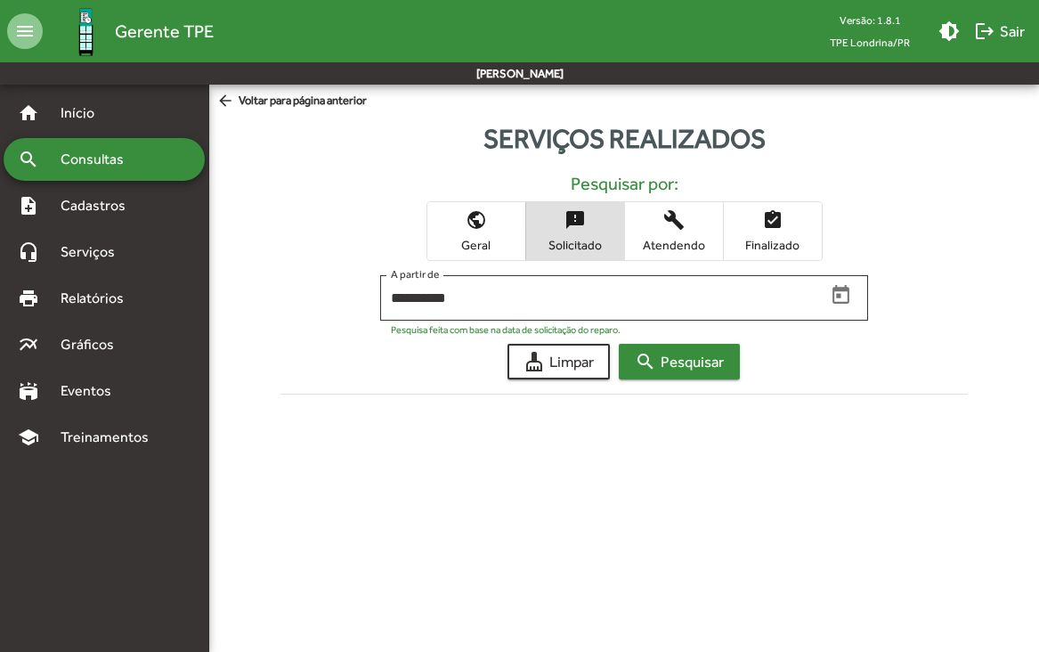
click at [680, 351] on span "search Pesquisar" at bounding box center [679, 361] width 89 height 32
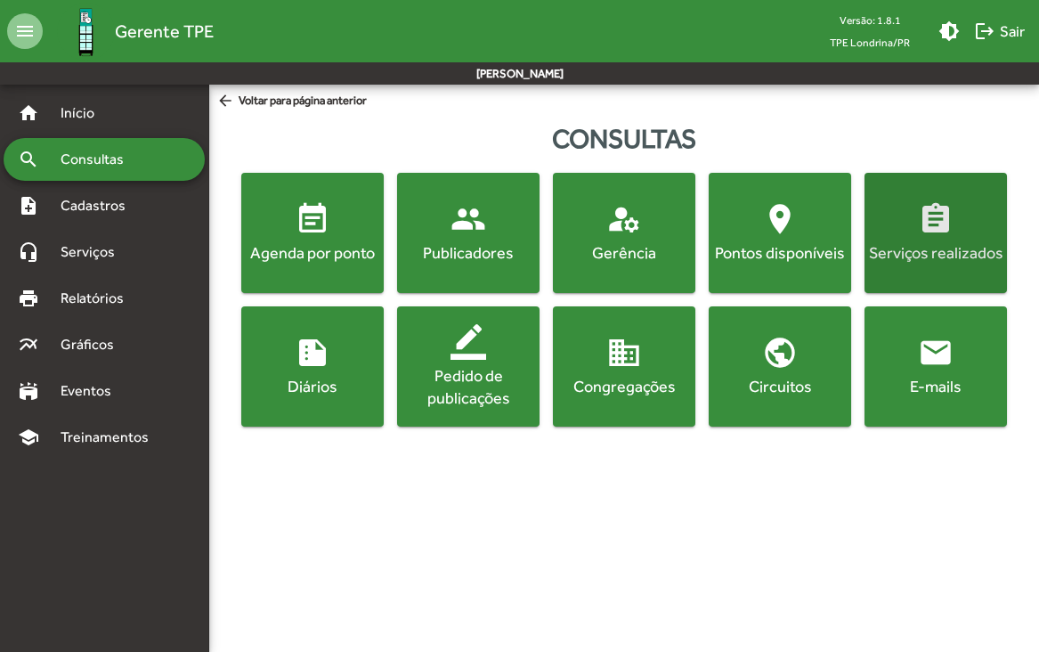
click at [914, 196] on button "assignment Serviços realizados" at bounding box center [936, 233] width 142 height 120
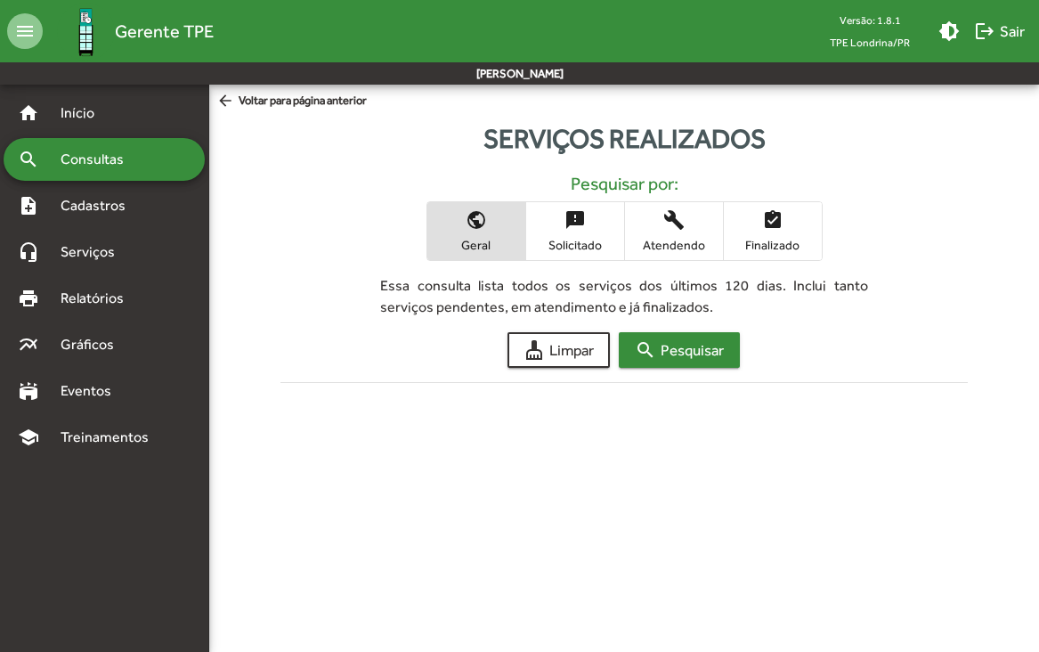
click at [678, 345] on span "search Pesquisar" at bounding box center [679, 350] width 89 height 32
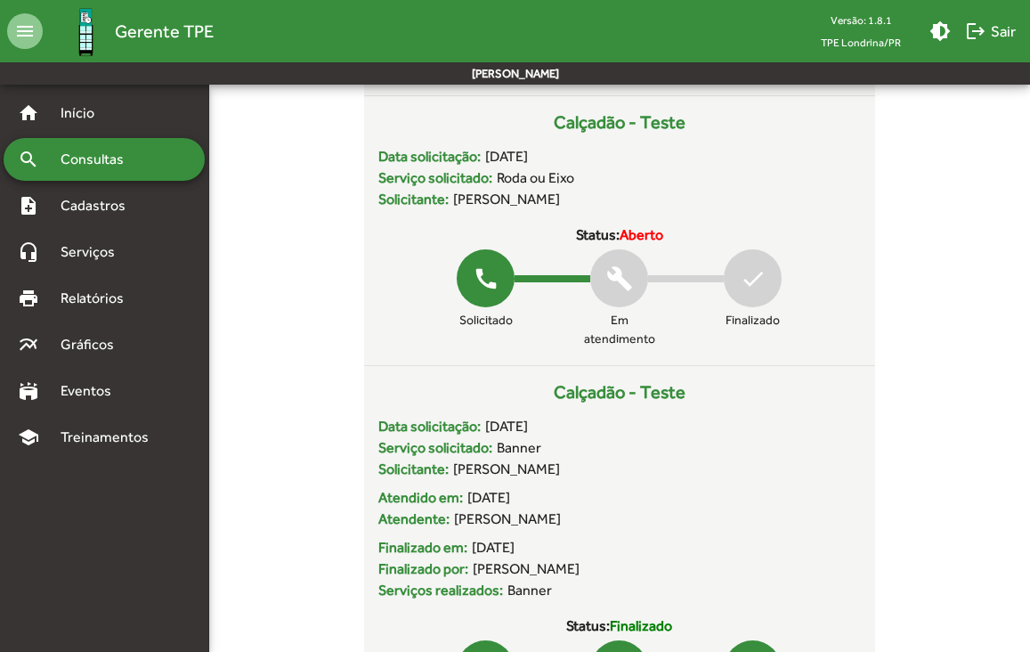
scroll to position [1005, 0]
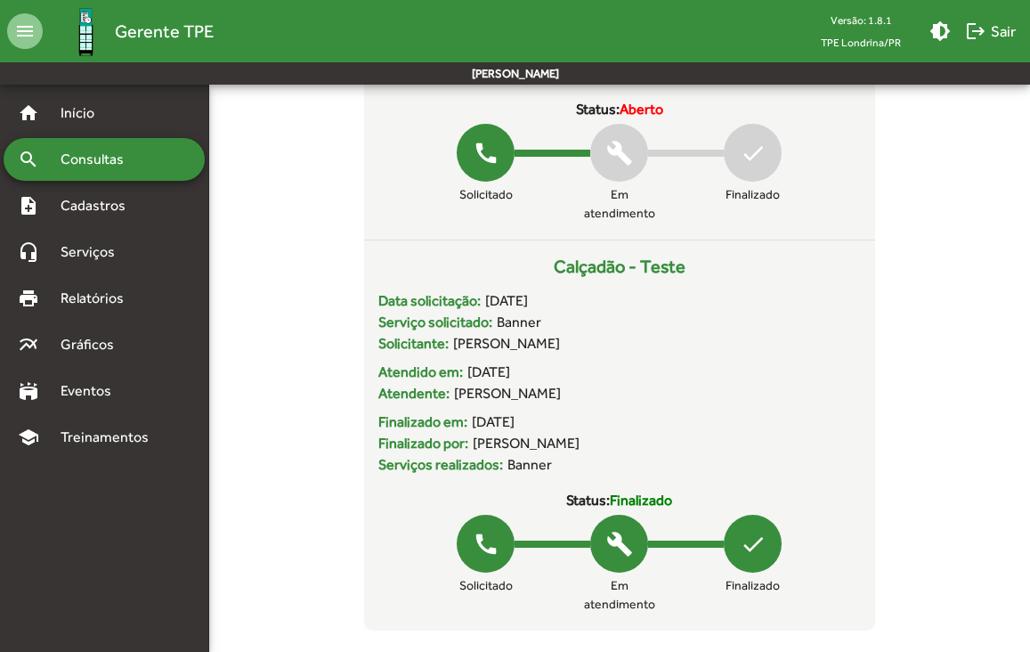
click at [107, 163] on span "Consultas" at bounding box center [98, 159] width 97 height 21
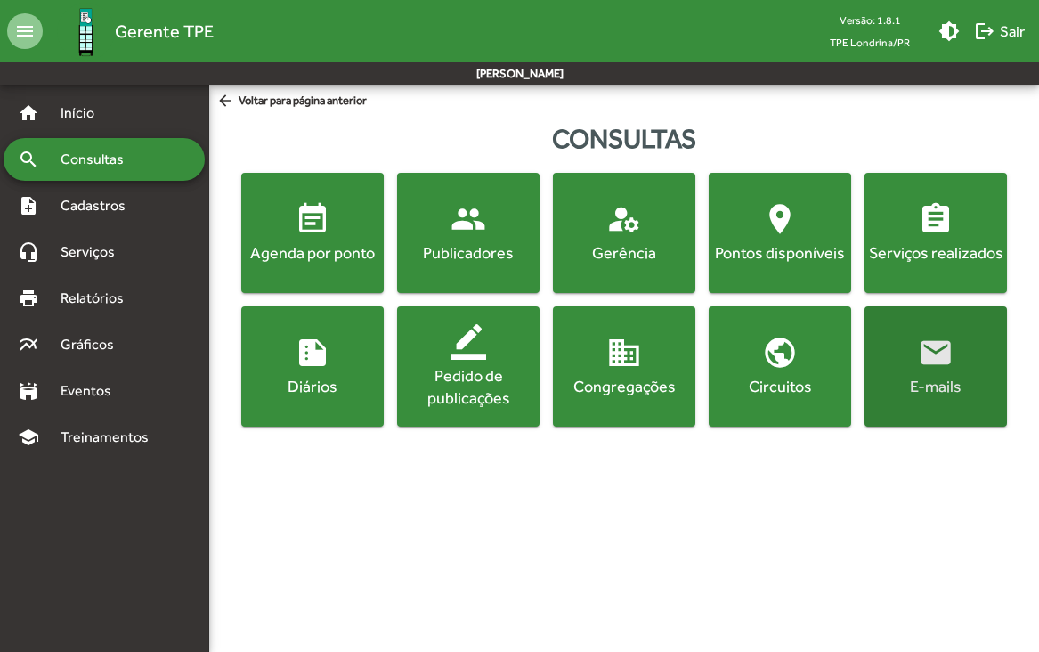
click at [937, 362] on mat-icon "email" at bounding box center [936, 353] width 36 height 36
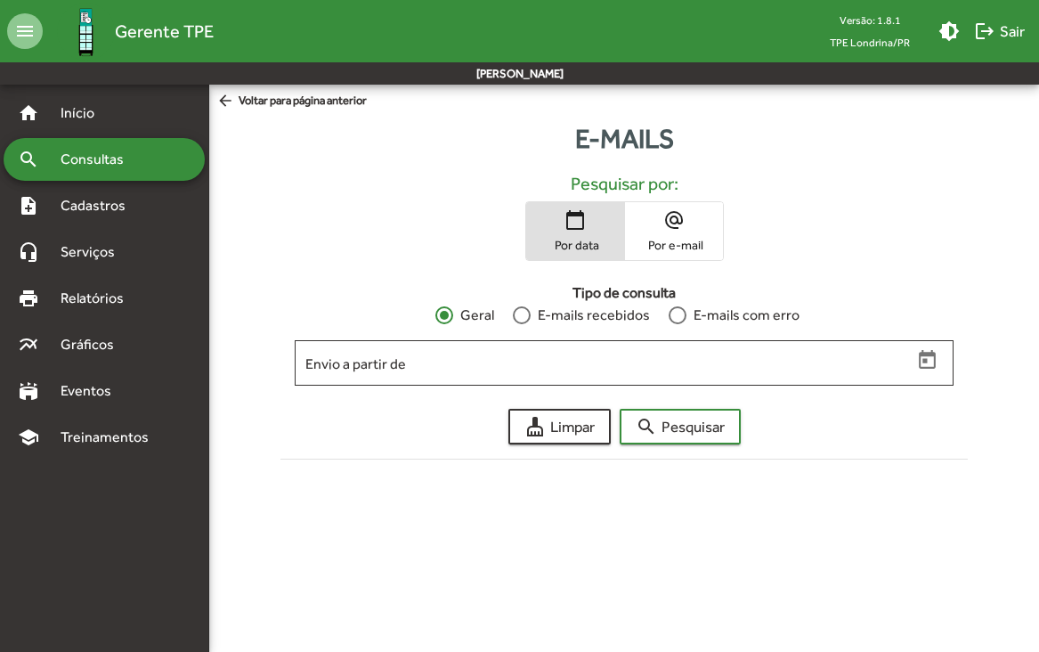
click at [523, 313] on div at bounding box center [522, 315] width 18 height 18
click at [701, 418] on span "search Pesquisar" at bounding box center [680, 426] width 89 height 32
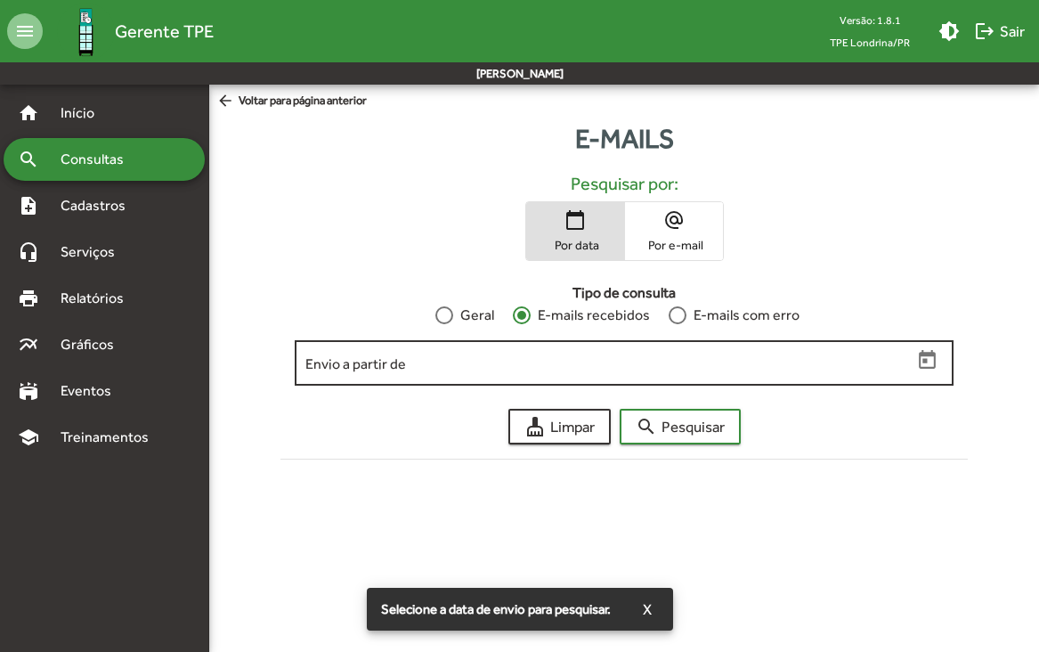
click at [740, 364] on input "Envio a partir de" at bounding box center [608, 363] width 607 height 16
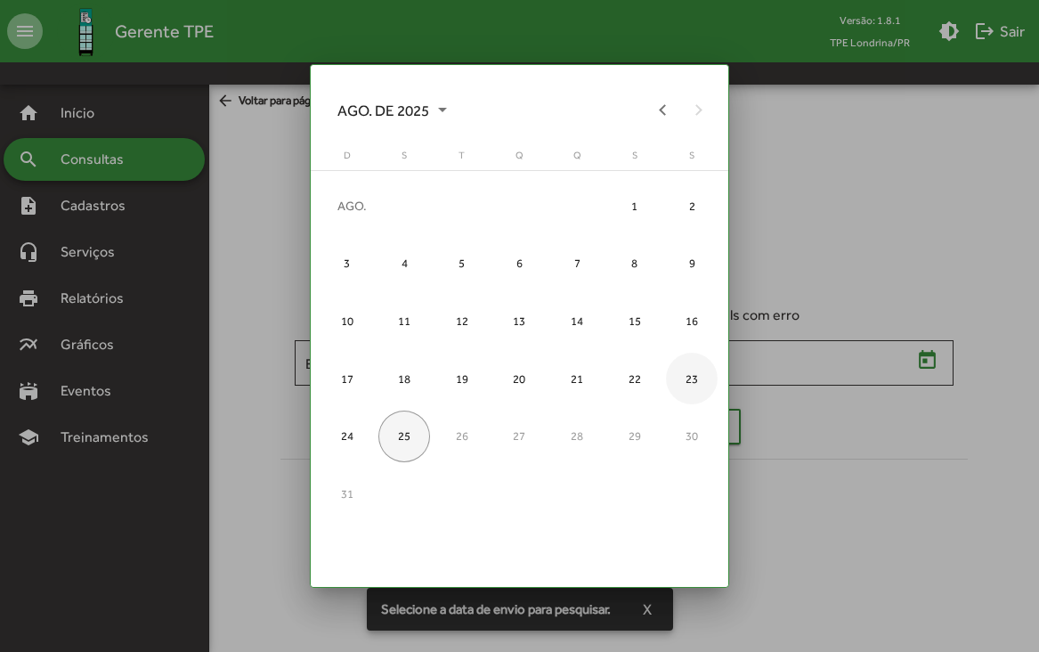
drag, startPoint x: 740, startPoint y: 364, endPoint x: 717, endPoint y: 350, distance: 27.2
click at [740, 364] on div at bounding box center [519, 326] width 1039 height 652
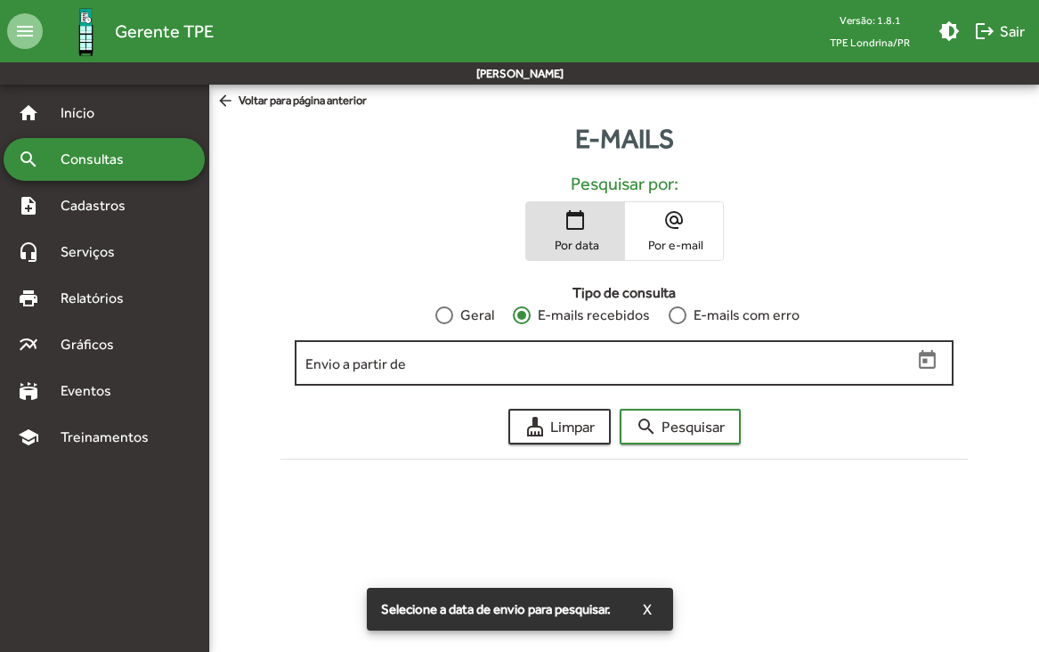
click at [680, 365] on input "Envio a partir de" at bounding box center [608, 363] width 607 height 16
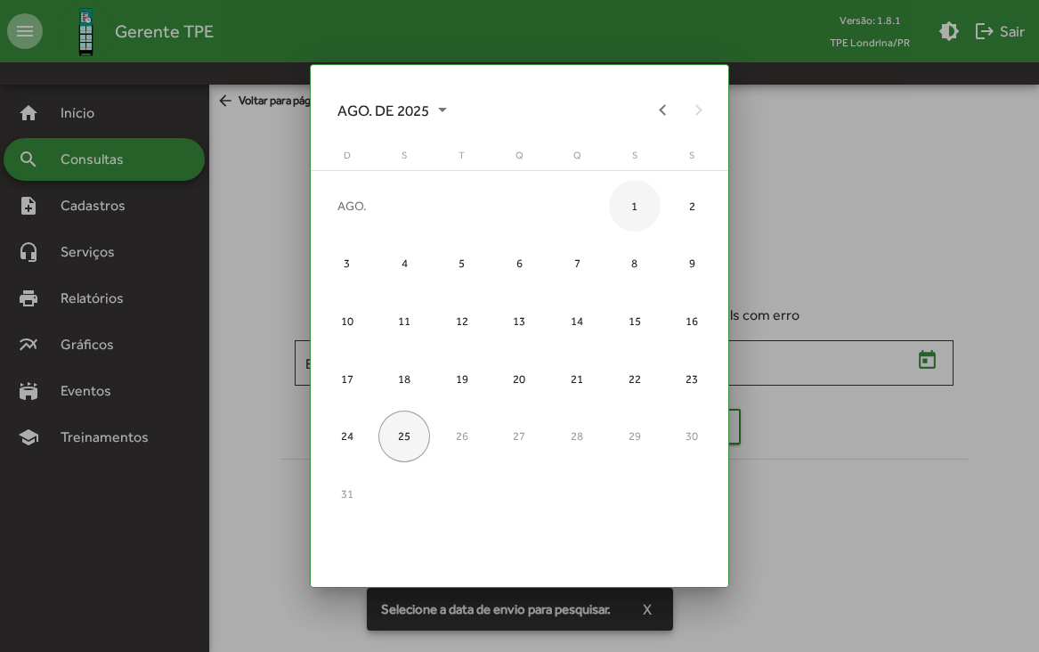
click at [629, 204] on div "1" at bounding box center [635, 206] width 52 height 52
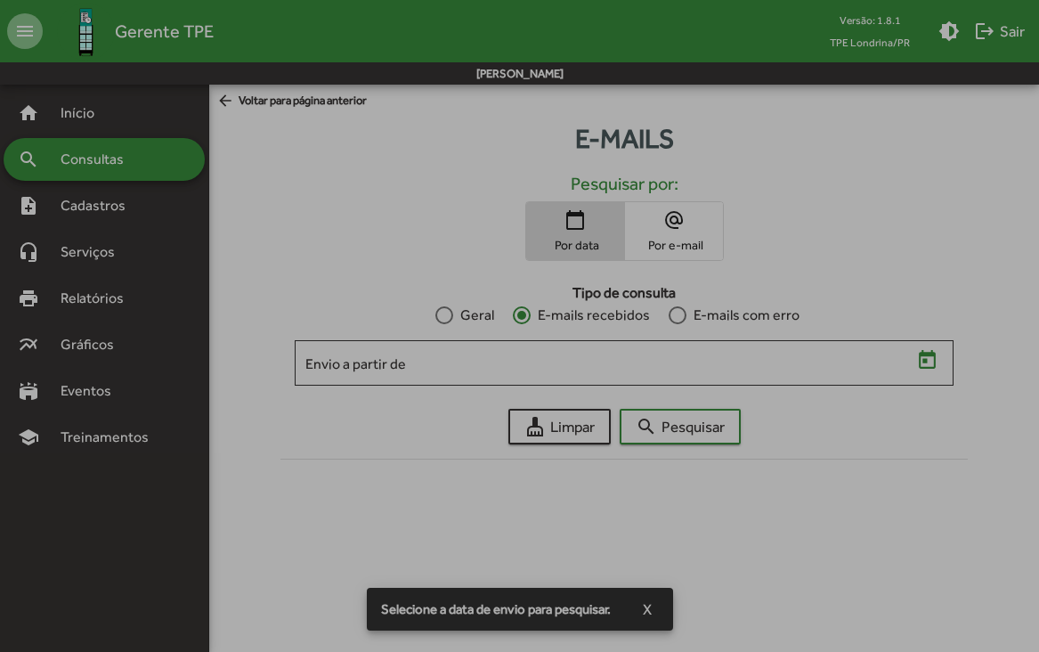
type input "**********"
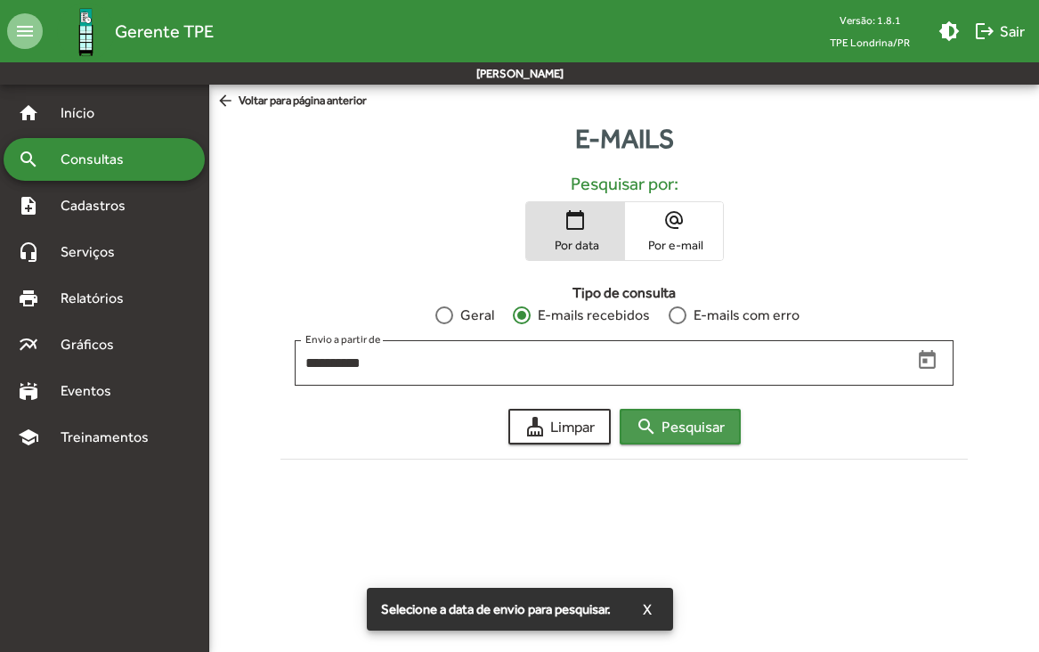
click at [700, 435] on span "search Pesquisar" at bounding box center [680, 426] width 89 height 32
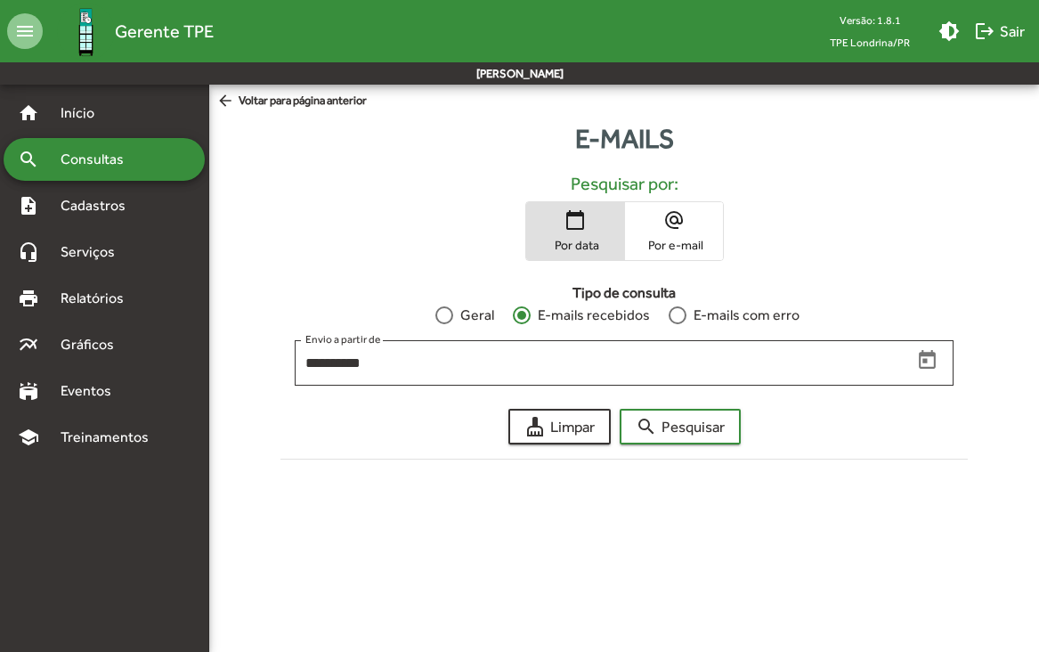
click at [231, 100] on mat-icon "arrow_back" at bounding box center [227, 102] width 22 height 20
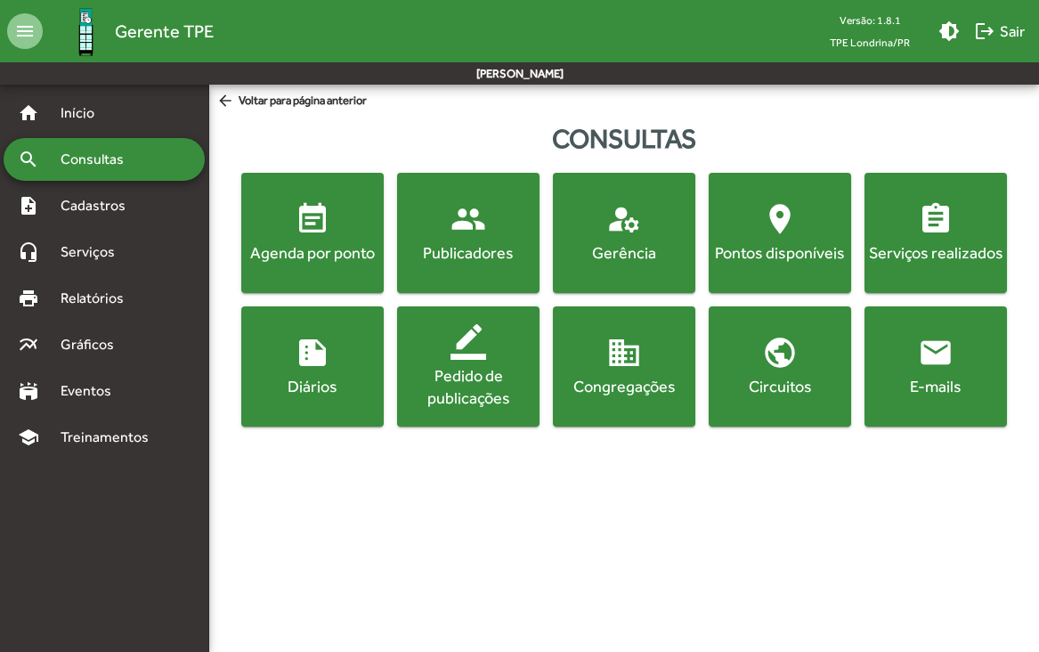
click at [605, 264] on div "Gerência" at bounding box center [623, 252] width 135 height 22
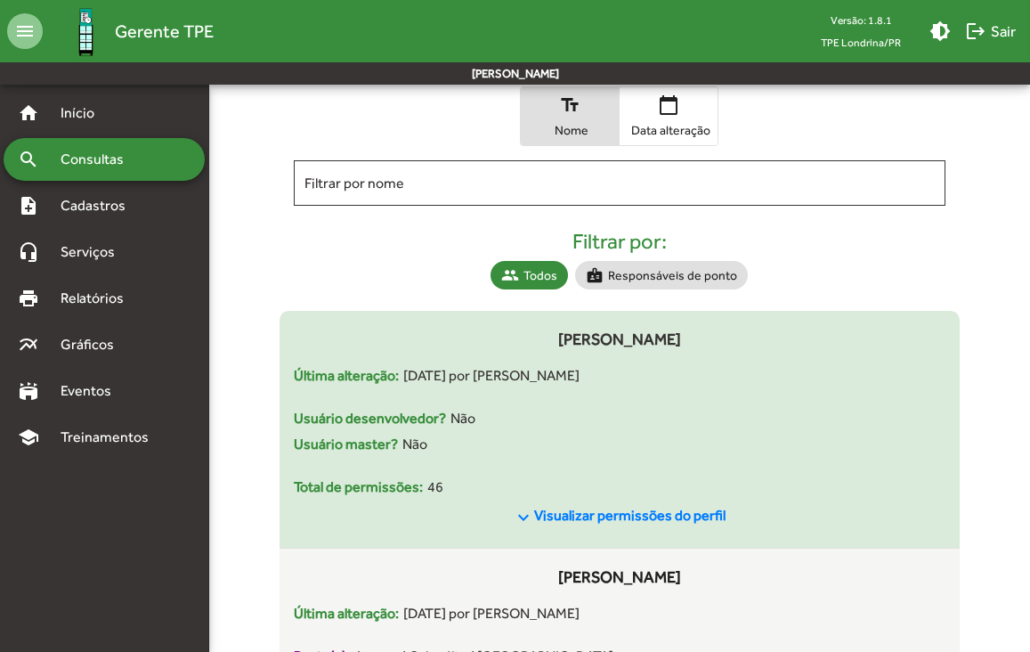
scroll to position [142, 0]
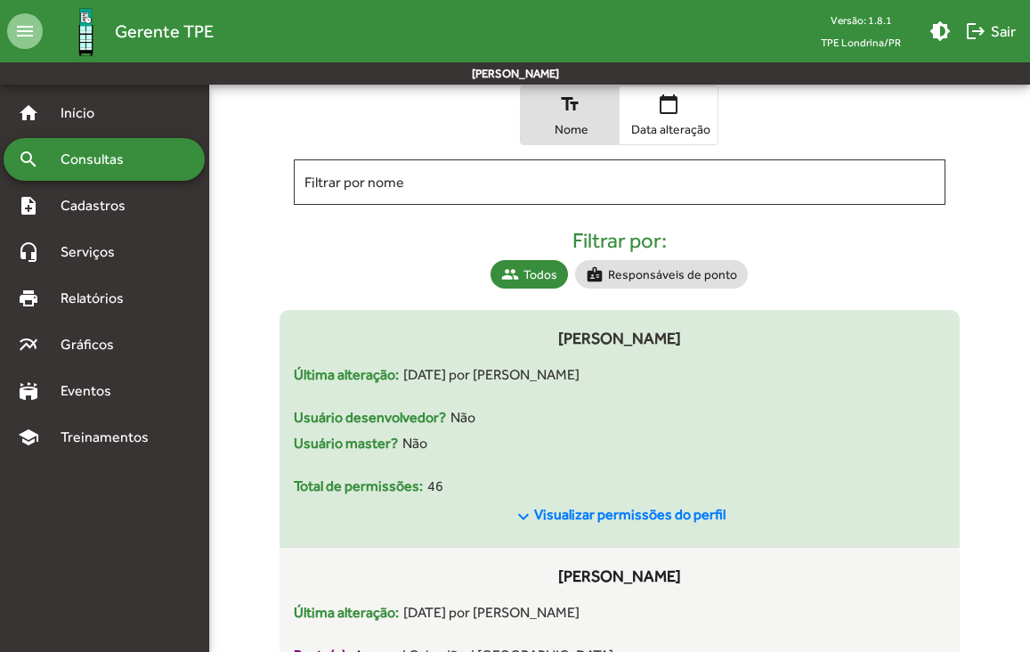
click at [545, 516] on span "Visualizar permissões do perfil" at bounding box center [629, 514] width 191 height 17
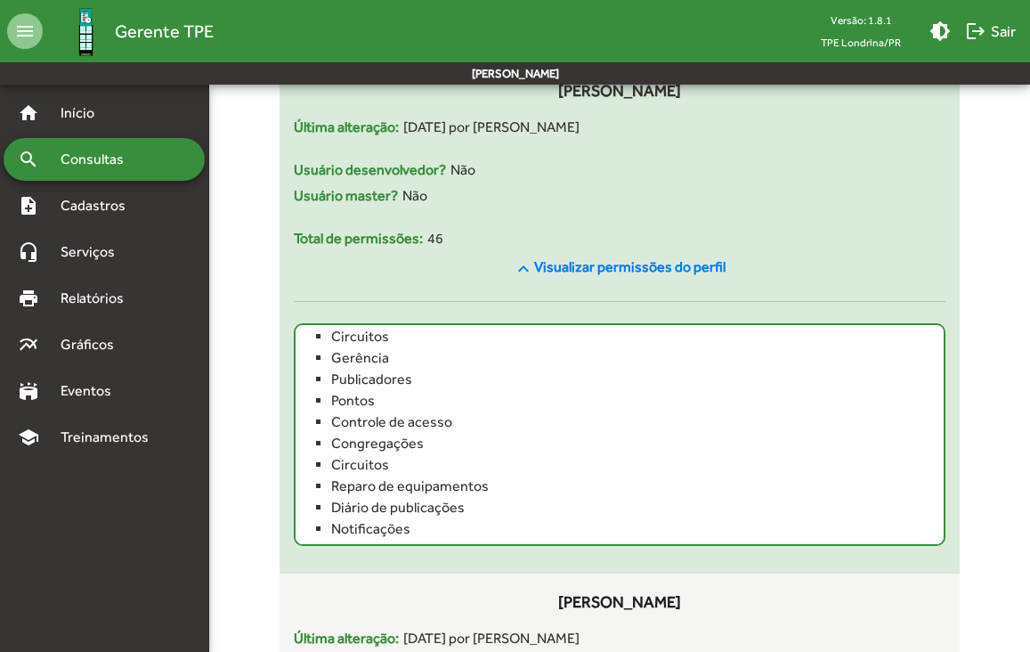
scroll to position [207, 0]
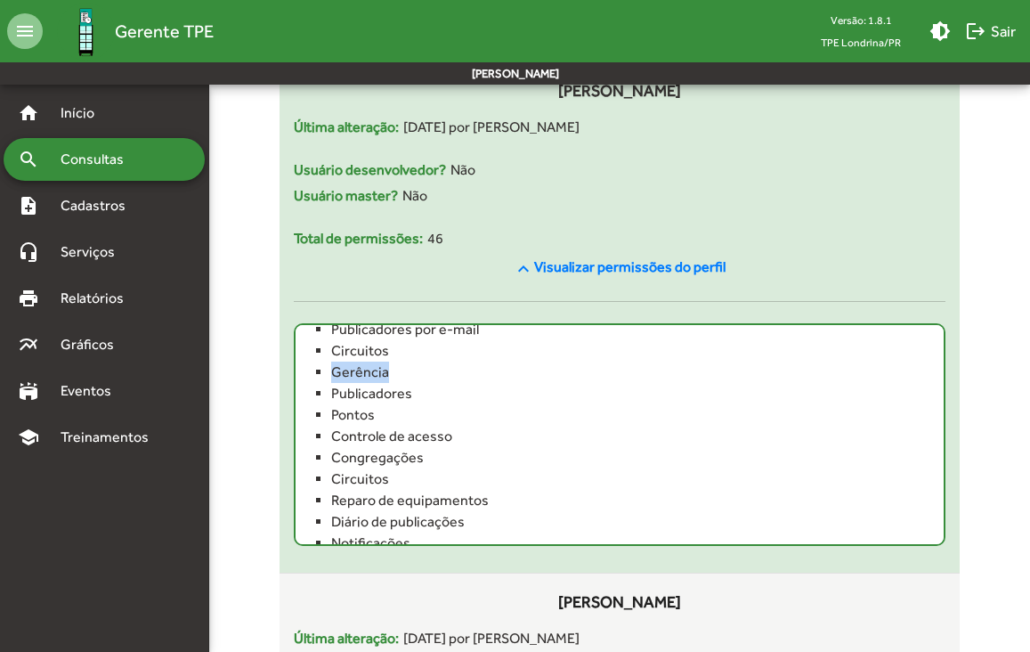
drag, startPoint x: 333, startPoint y: 370, endPoint x: 407, endPoint y: 365, distance: 74.0
click at [407, 365] on li "Gerência" at bounding box center [619, 371] width 577 height 21
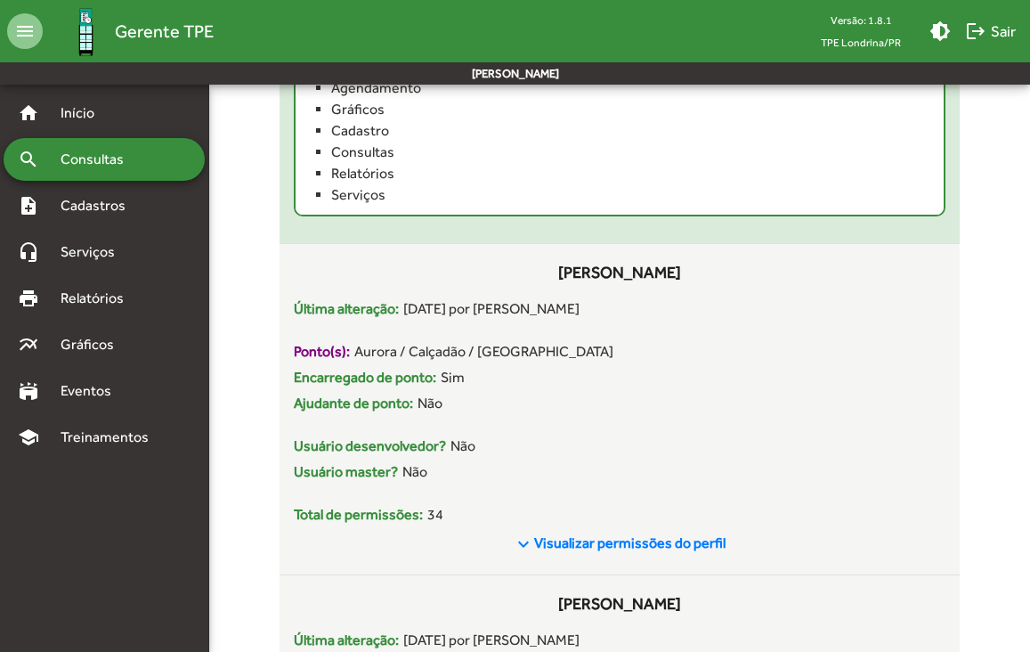
scroll to position [723, 0]
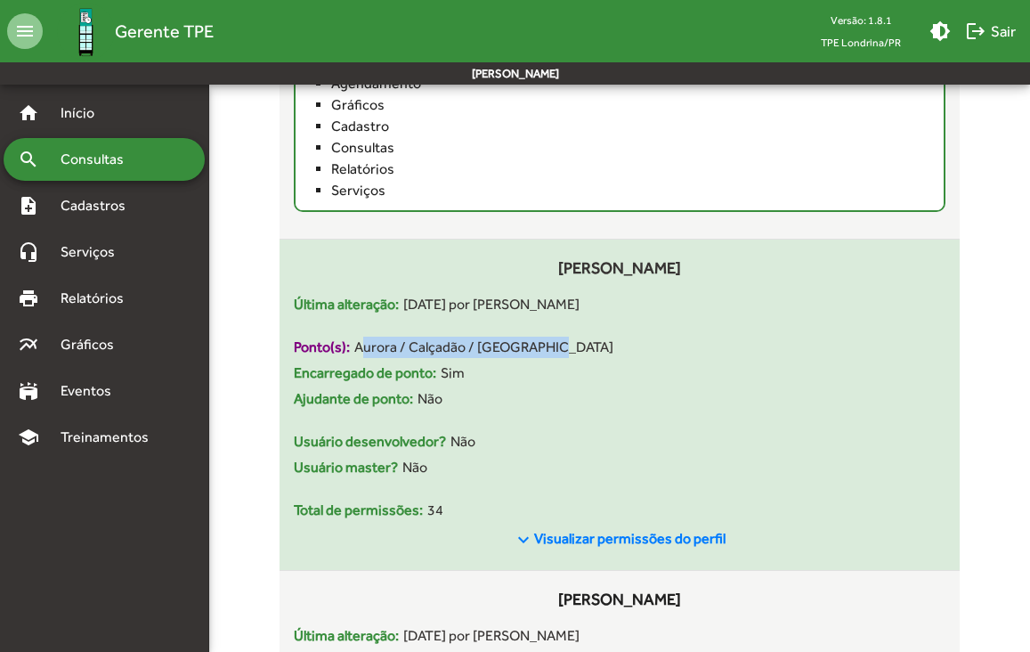
drag, startPoint x: 359, startPoint y: 351, endPoint x: 544, endPoint y: 338, distance: 185.6
click at [544, 338] on div "Ponto(s): [GEOGRAPHIC_DATA] / [GEOGRAPHIC_DATA] / [GEOGRAPHIC_DATA]" at bounding box center [620, 347] width 652 height 21
click at [500, 451] on div "Usuário desenvolvedor? Não" at bounding box center [620, 441] width 652 height 21
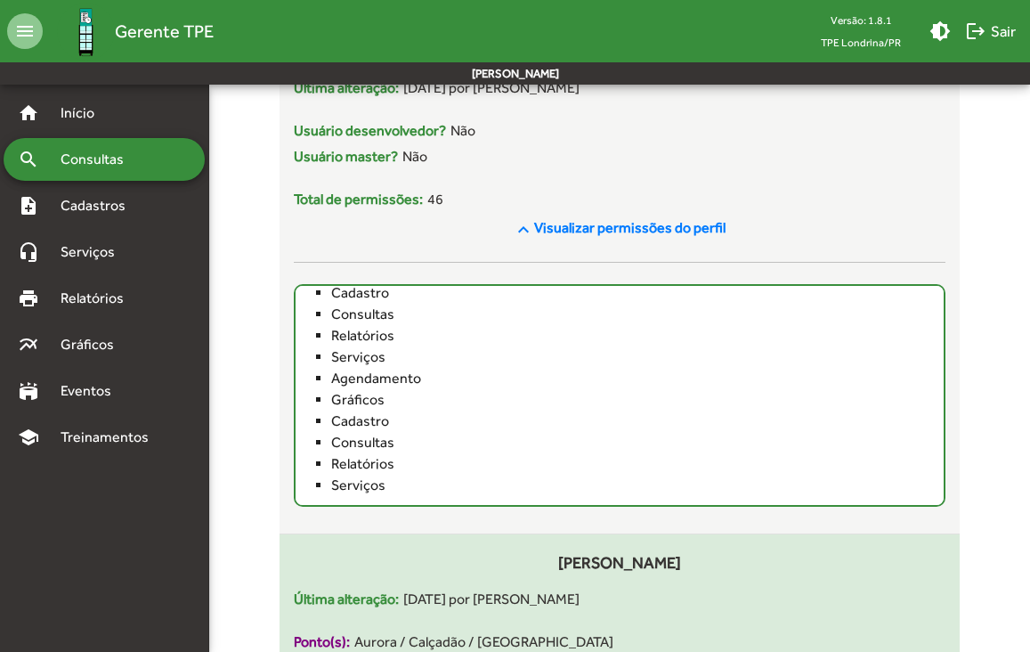
scroll to position [0, 0]
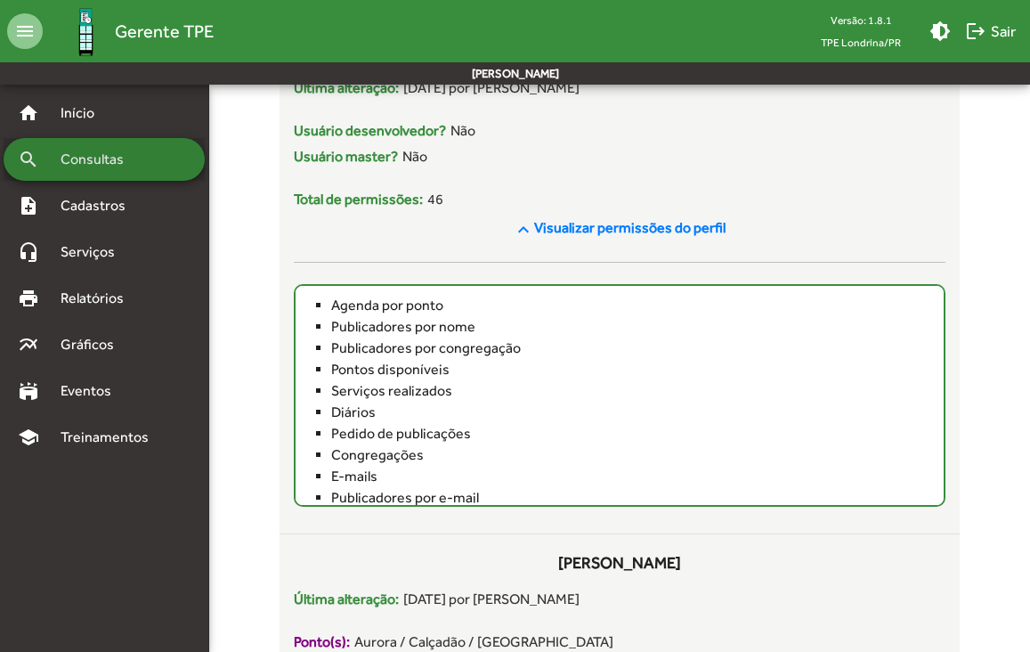
click at [81, 160] on span "Consultas" at bounding box center [98, 159] width 97 height 21
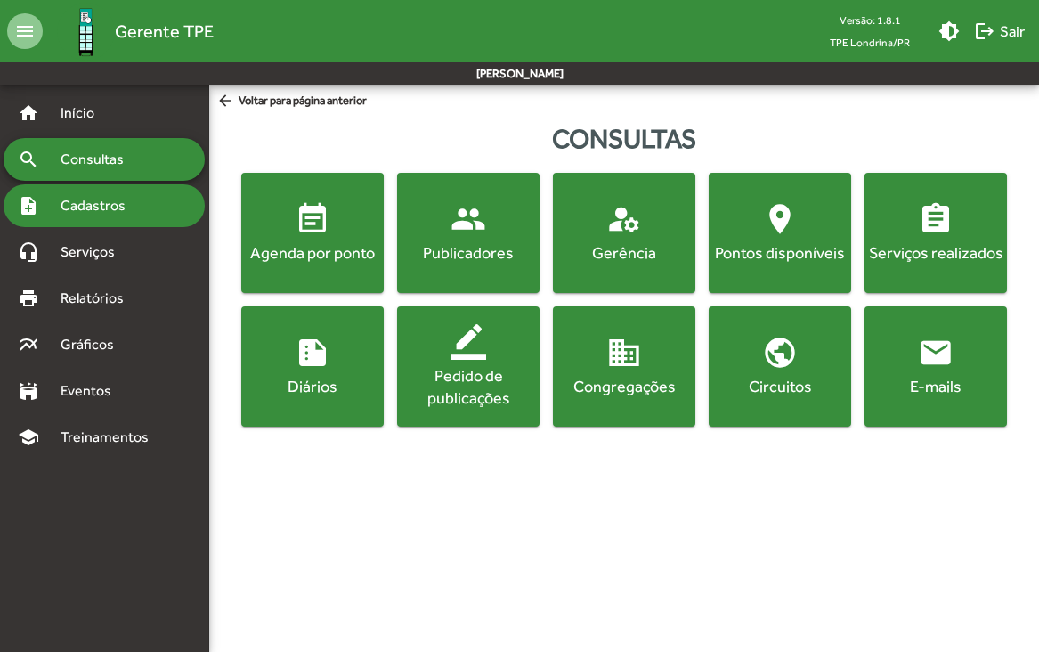
click at [127, 199] on span "Cadastros" at bounding box center [99, 205] width 99 height 21
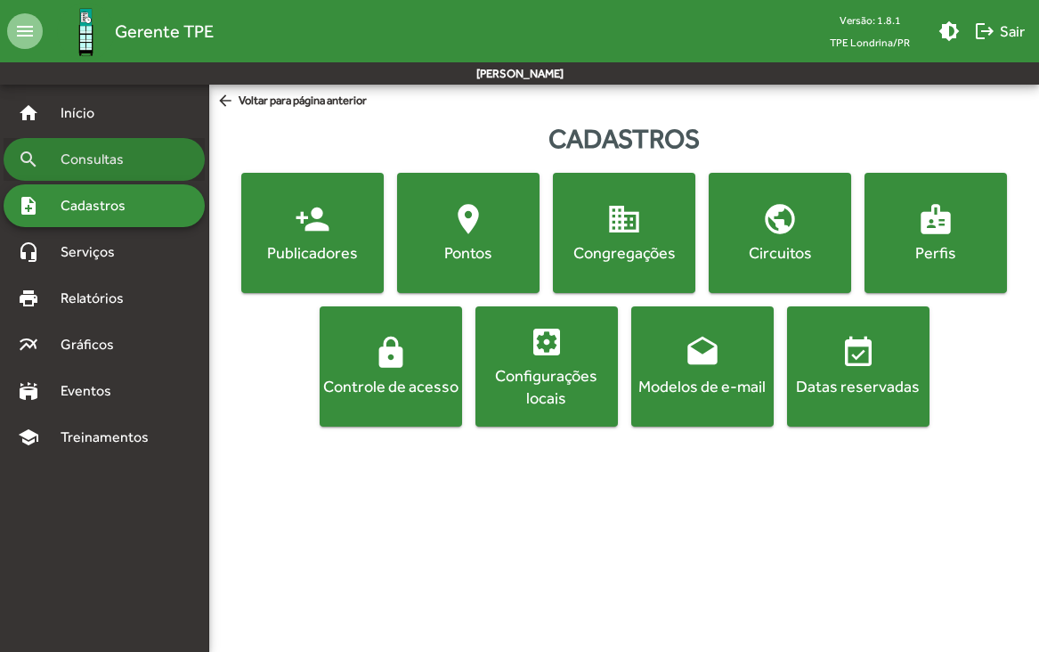
click at [91, 159] on span "Consultas" at bounding box center [98, 159] width 97 height 21
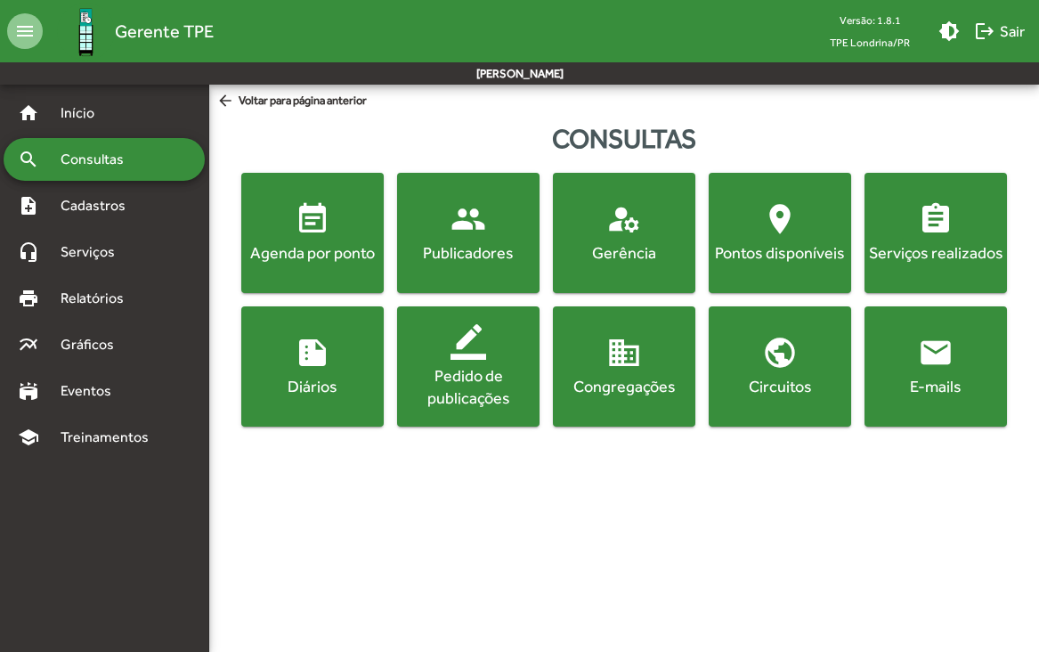
click at [597, 220] on span "manage_accounts Gerência" at bounding box center [623, 232] width 135 height 62
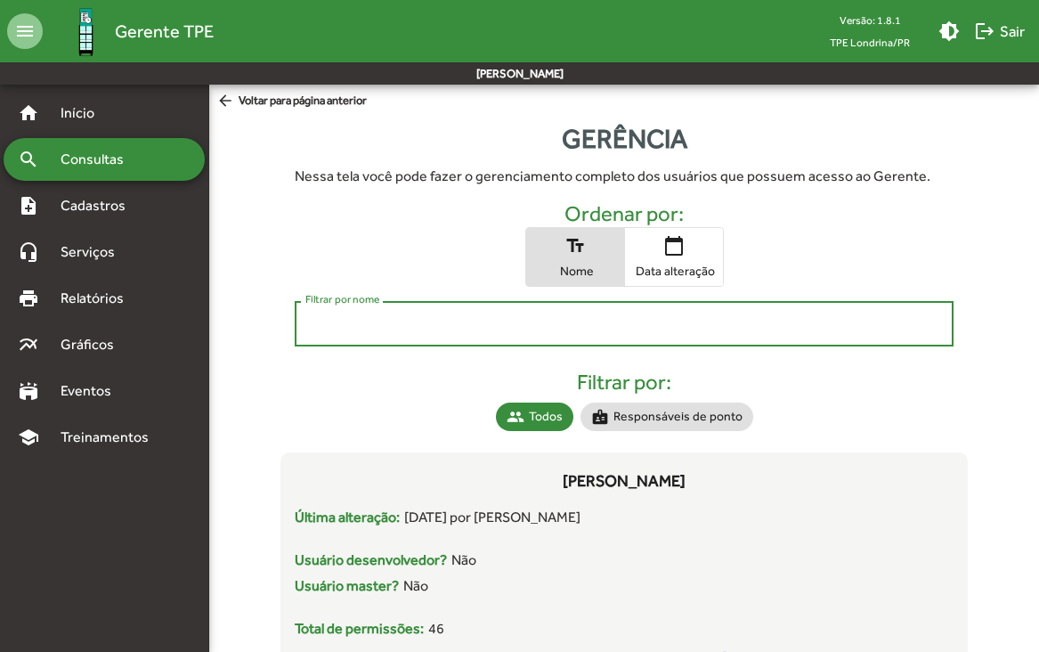
click at [404, 324] on input "Filtrar por nome" at bounding box center [624, 324] width 638 height 16
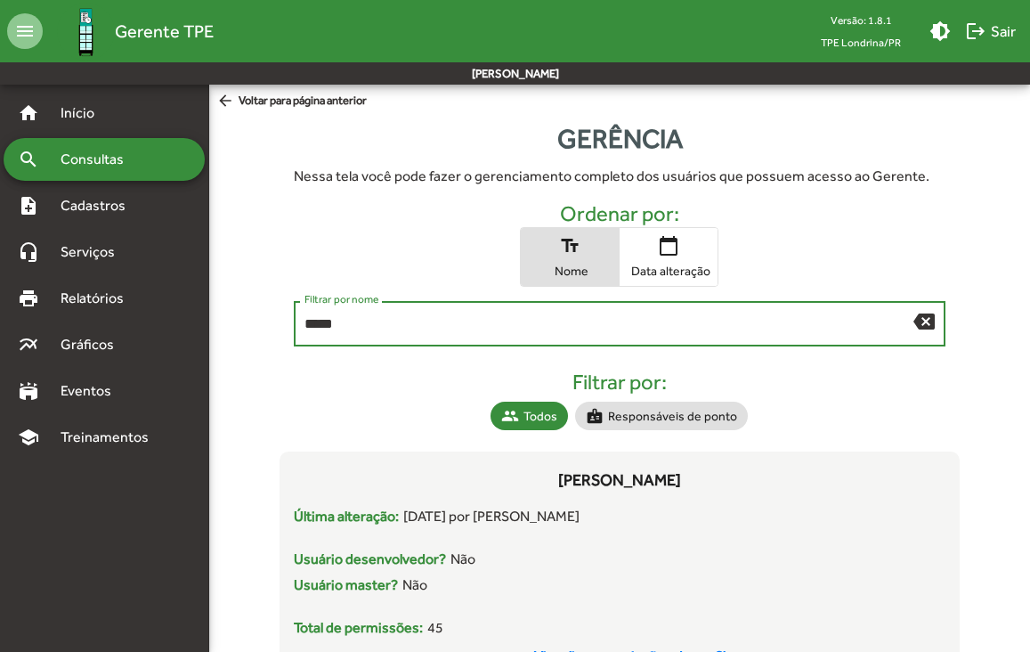
type input "*****"
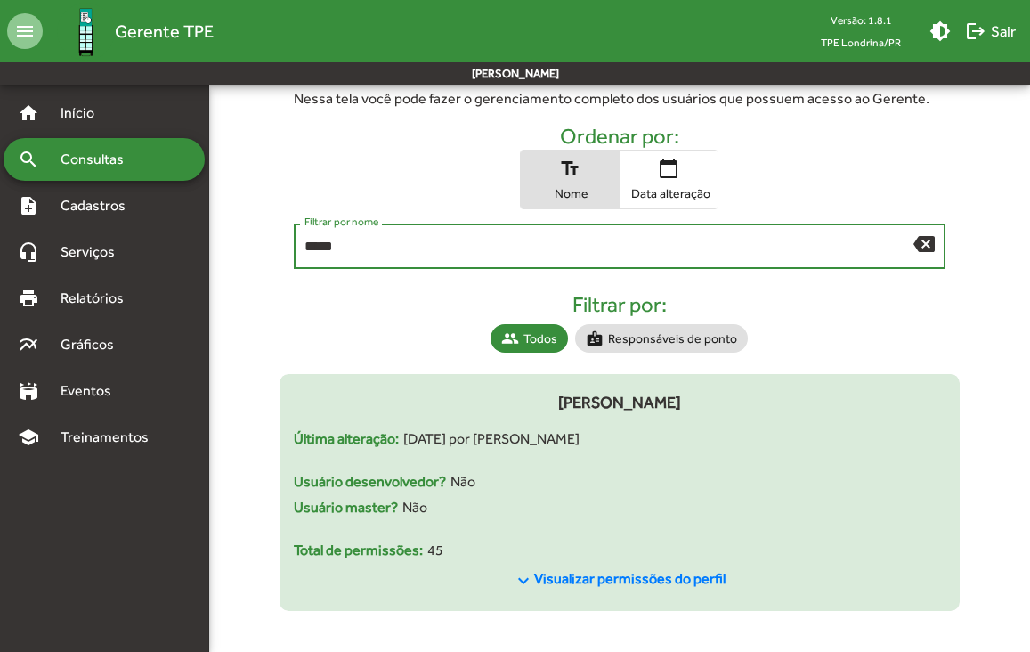
scroll to position [80, 0]
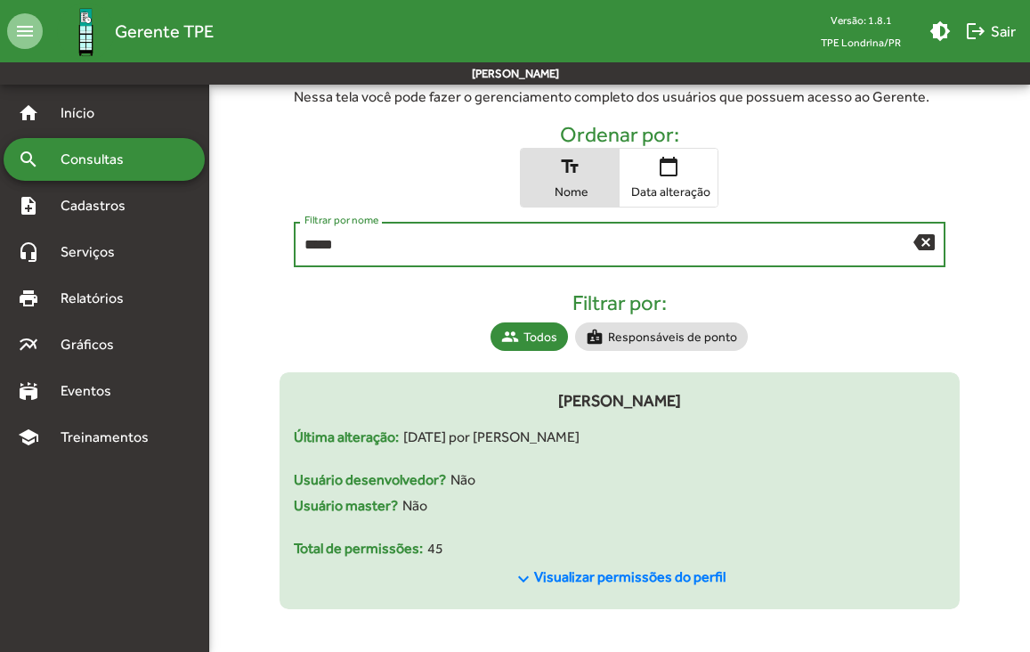
click at [581, 573] on span "Visualizar permissões do perfil" at bounding box center [629, 576] width 191 height 17
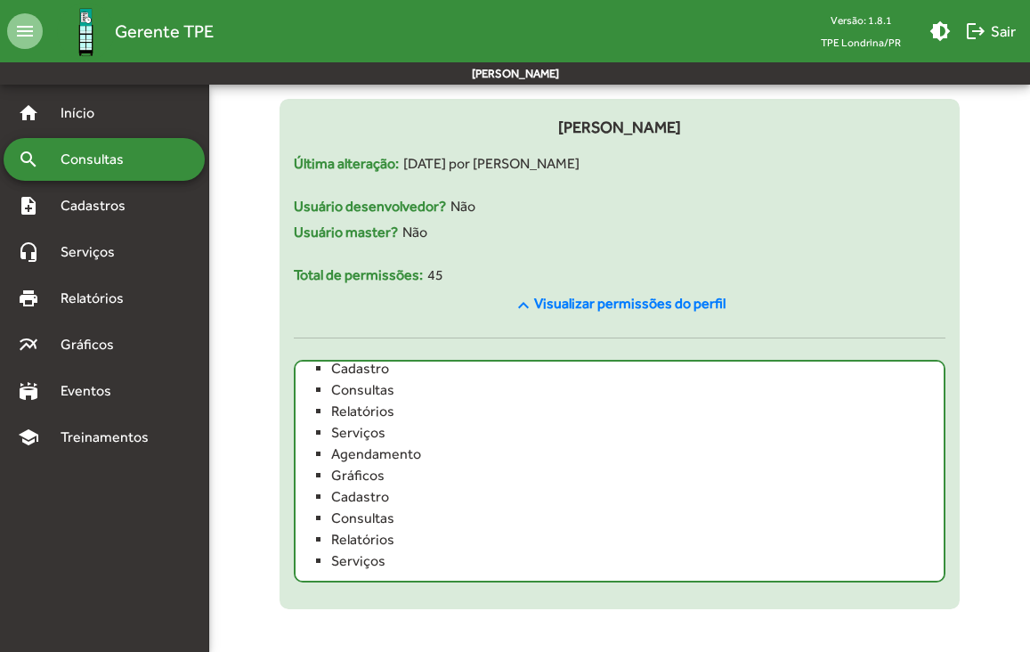
scroll to position [758, 0]
click at [556, 301] on span "Visualizar permissões do perfil" at bounding box center [629, 303] width 191 height 17
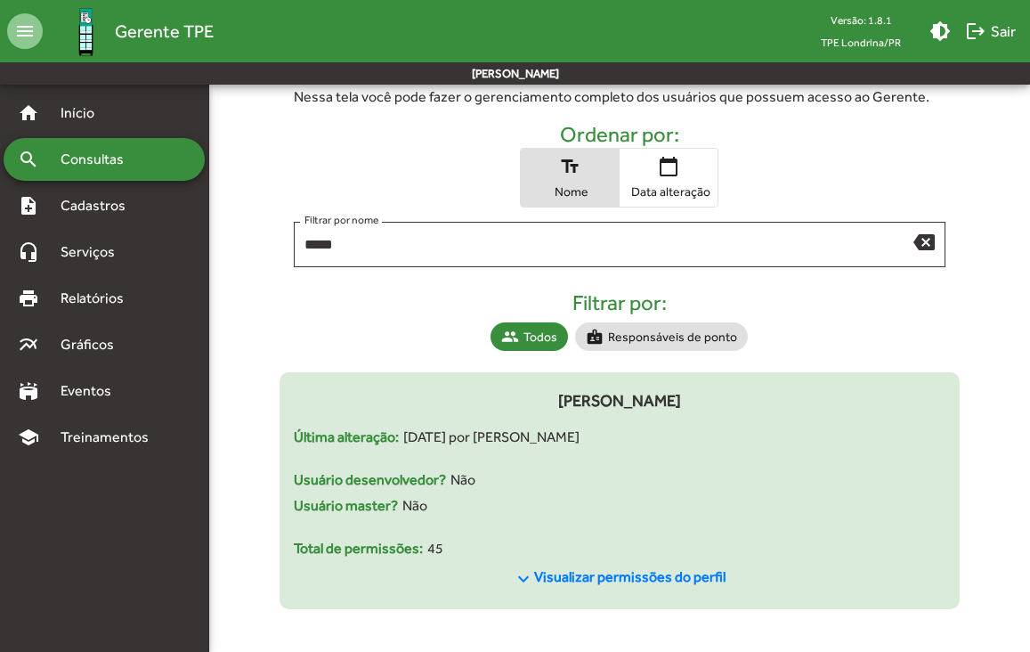
scroll to position [80, 0]
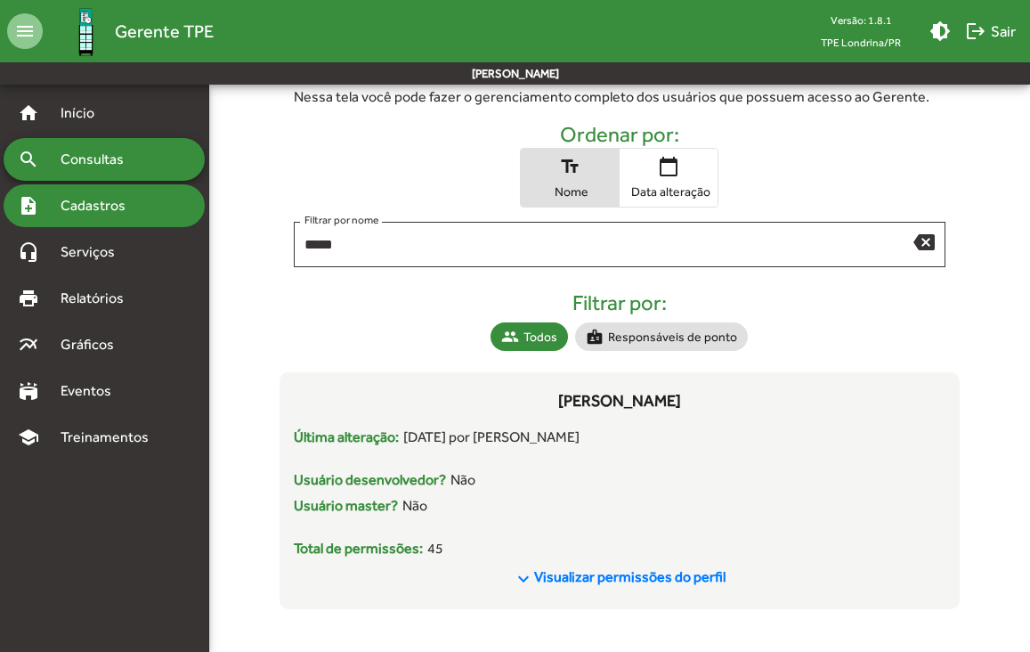
click at [102, 199] on span "Cadastros" at bounding box center [99, 205] width 99 height 21
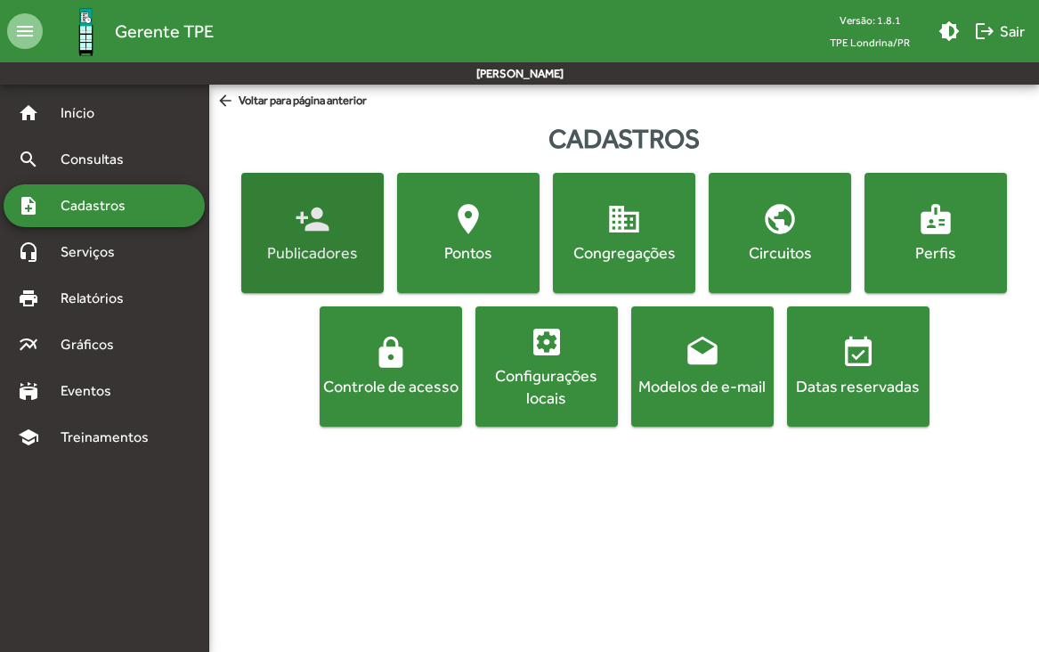
click at [333, 223] on span "person_add Publicadores" at bounding box center [312, 232] width 135 height 62
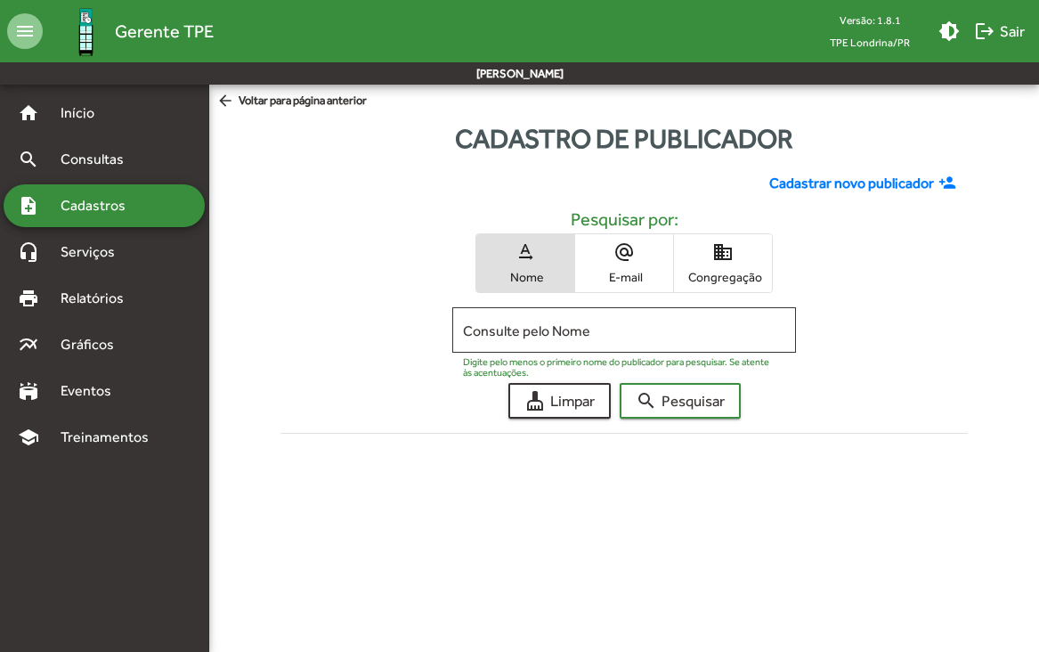
click at [773, 188] on span "Cadastrar novo publicador" at bounding box center [851, 183] width 165 height 21
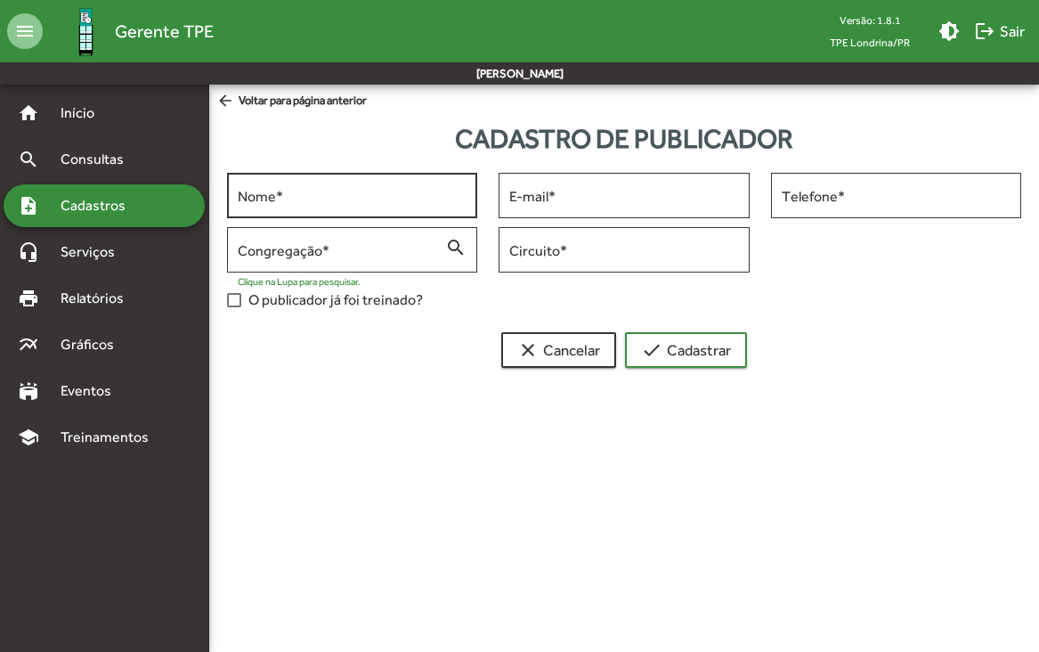
click at [388, 199] on input "Nome *" at bounding box center [352, 196] width 229 height 16
type input "**********"
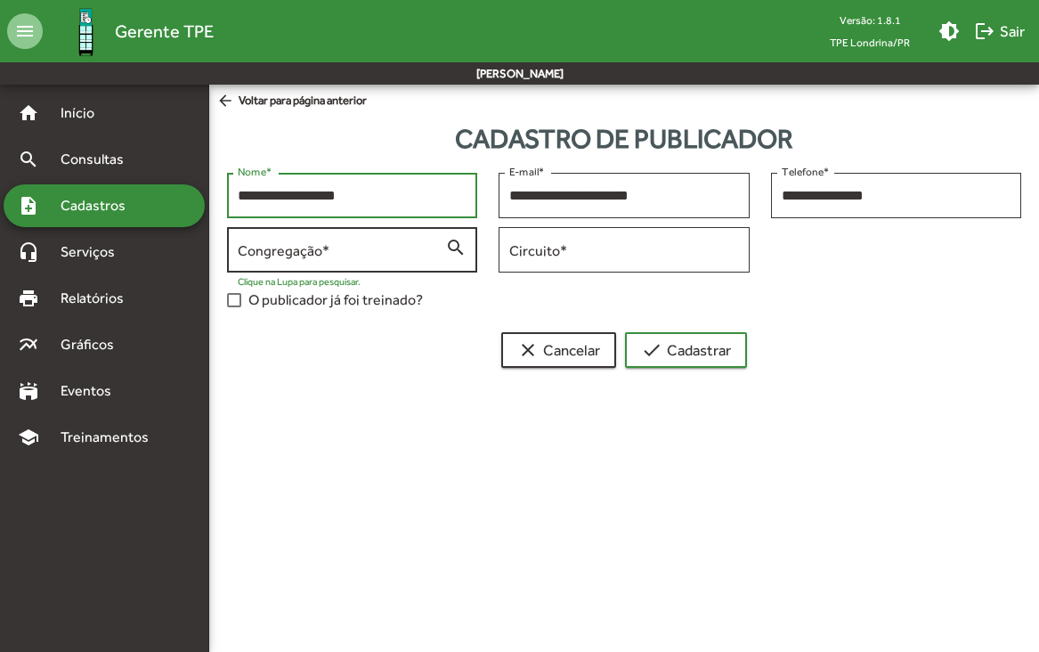
click at [364, 251] on input "Congregação *" at bounding box center [341, 250] width 207 height 16
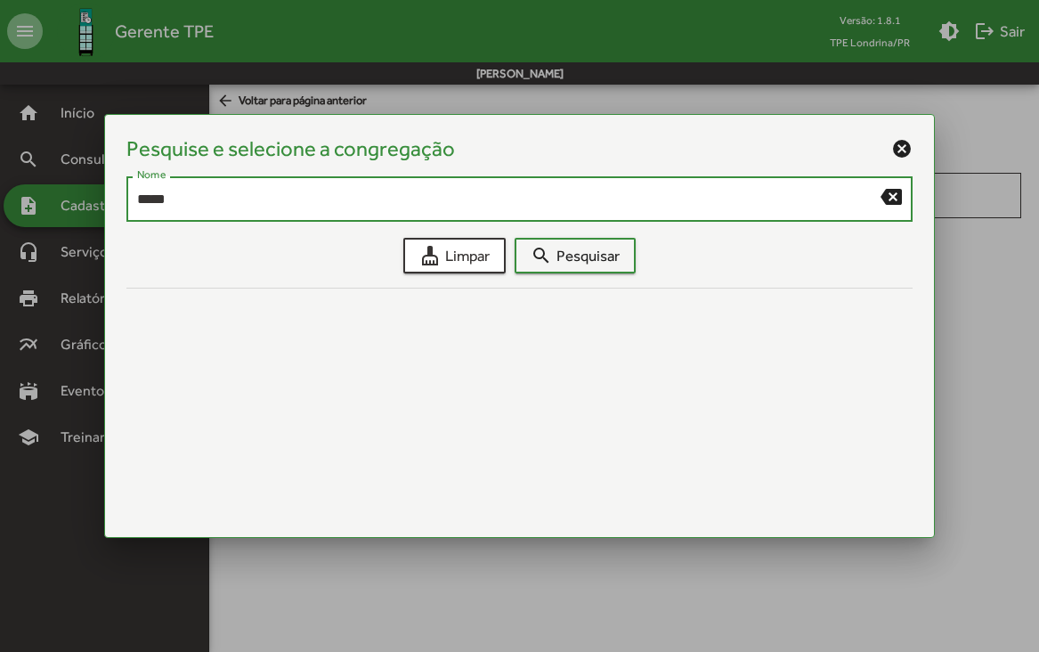
type input "*****"
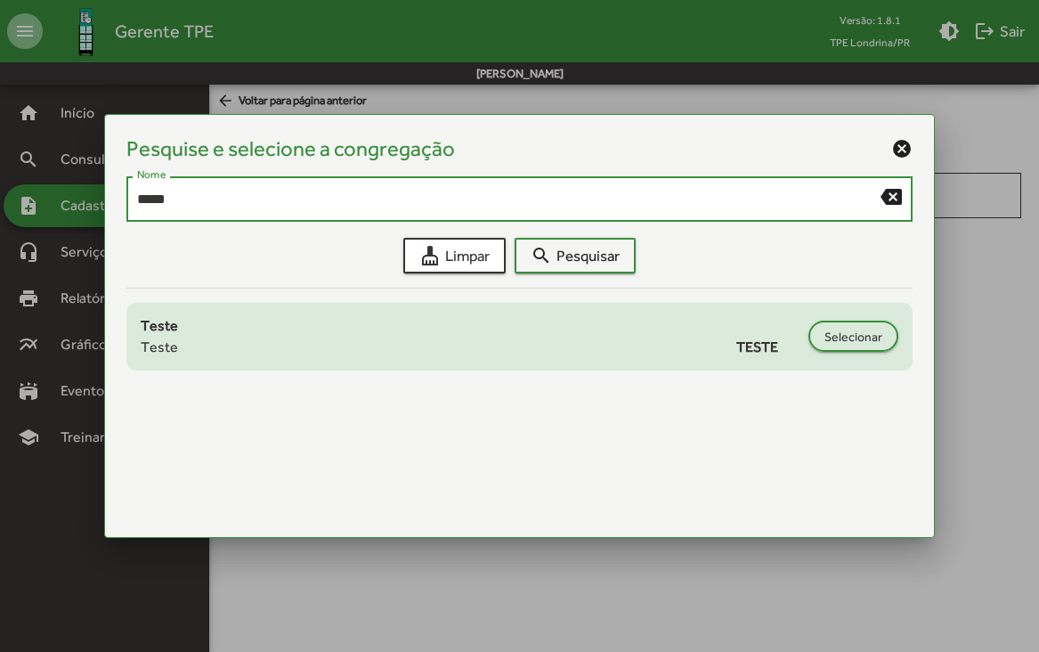
click at [743, 347] on span "TESTE" at bounding box center [767, 347] width 63 height 21
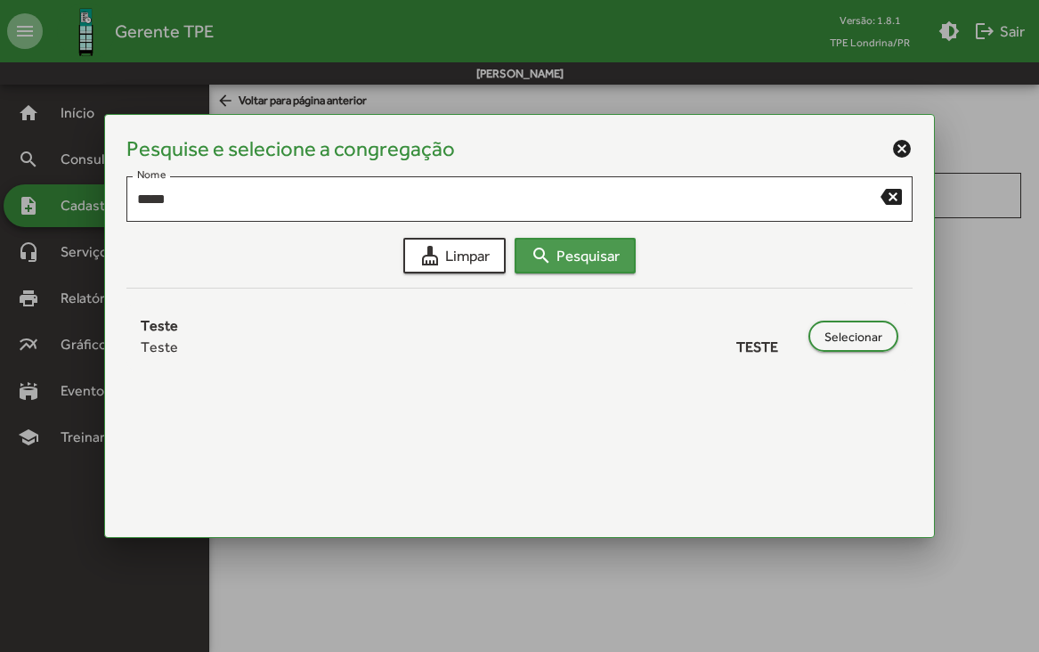
click at [609, 259] on span "search Pesquisar" at bounding box center [575, 256] width 89 height 32
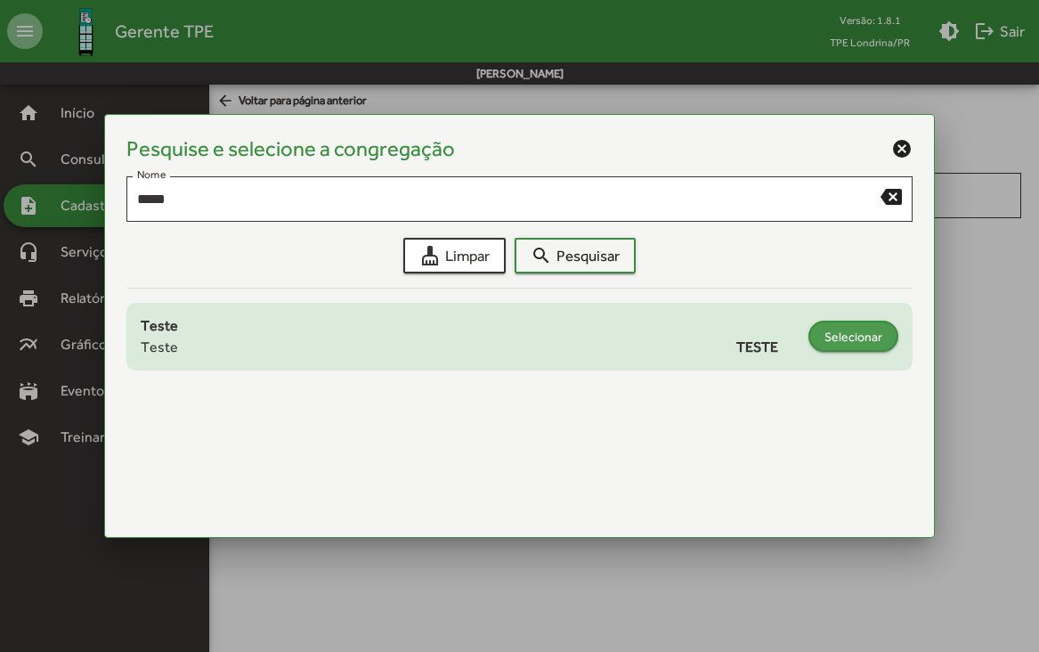
click at [845, 337] on span "Selecionar" at bounding box center [853, 337] width 58 height 32
type input "**********"
type input "*****"
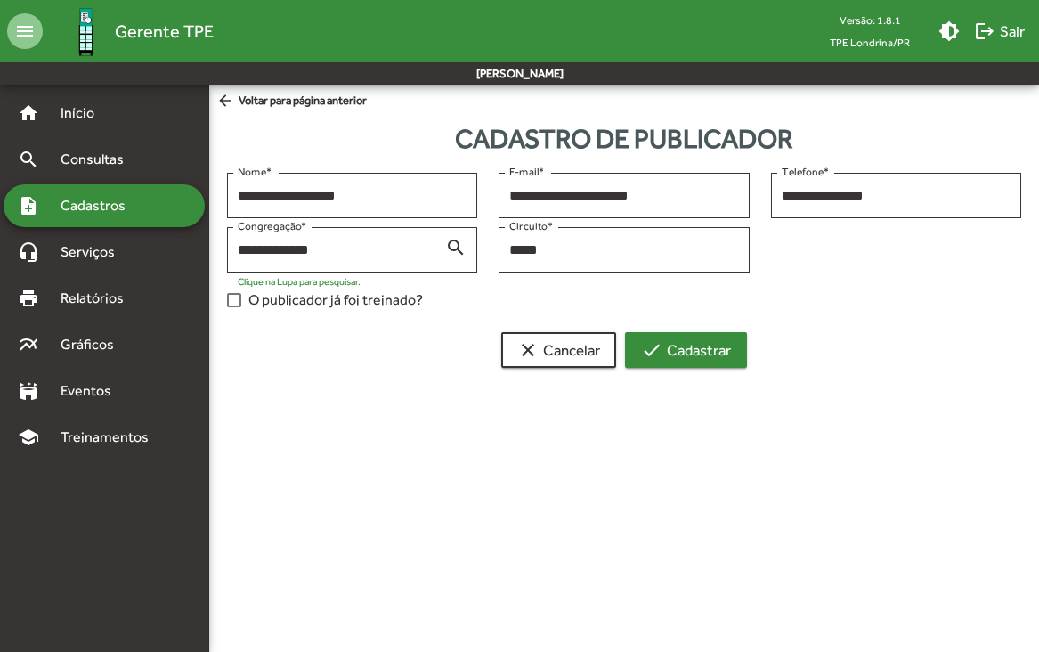
click at [704, 353] on span "check Cadastrar" at bounding box center [686, 350] width 90 height 32
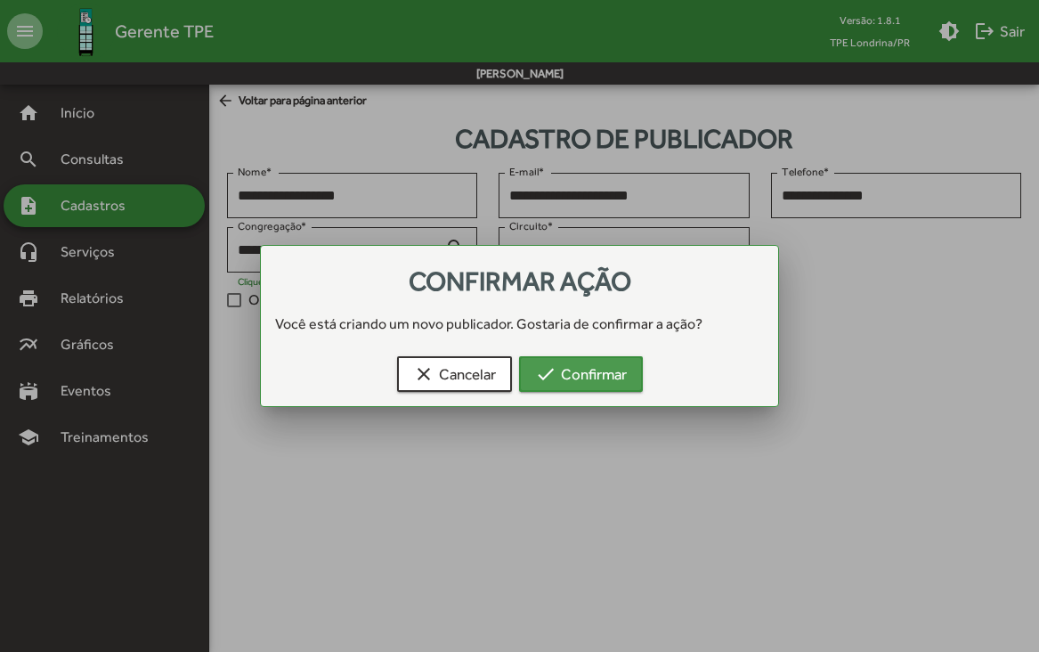
click at [569, 367] on span "check Confirmar" at bounding box center [581, 374] width 92 height 32
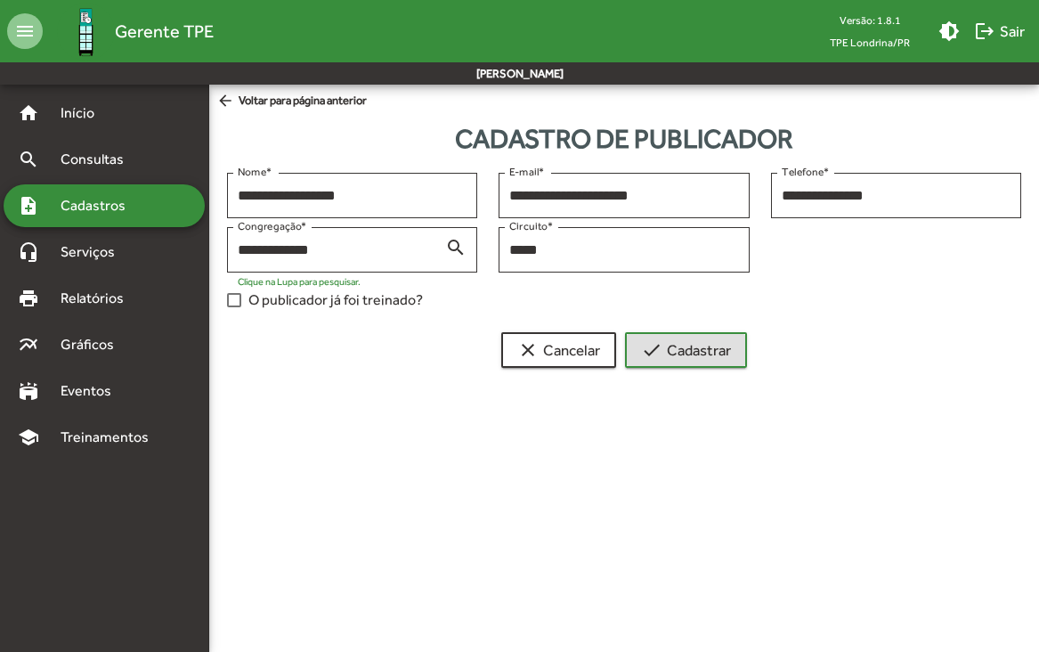
click at [234, 306] on div at bounding box center [234, 300] width 14 height 14
click at [132, 207] on span "Cadastros" at bounding box center [99, 205] width 99 height 21
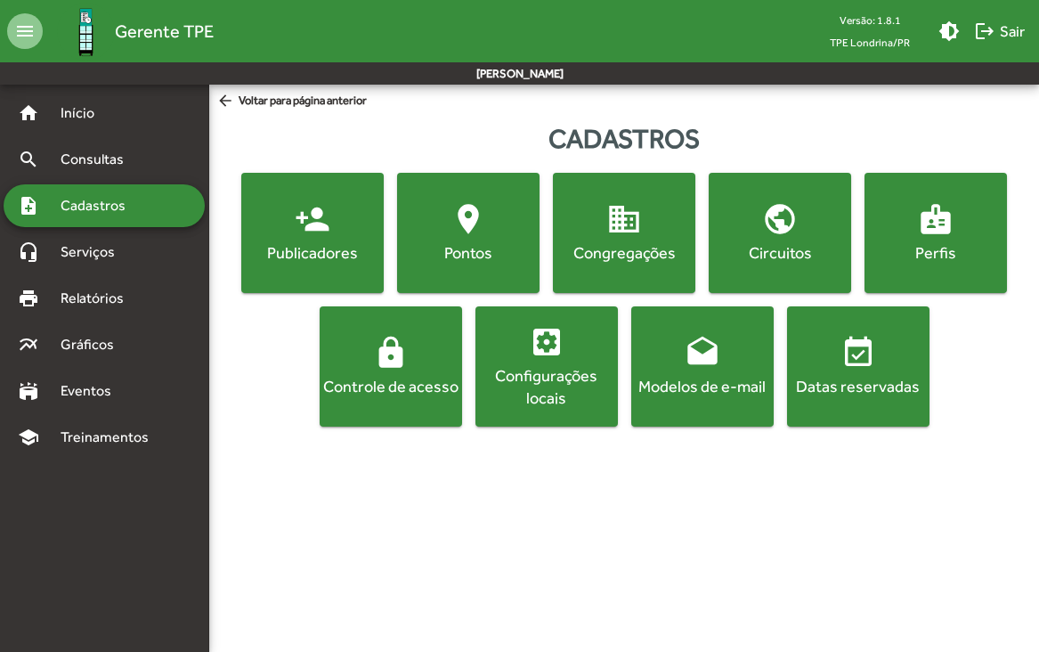
click at [333, 245] on div "Publicadores" at bounding box center [312, 252] width 135 height 22
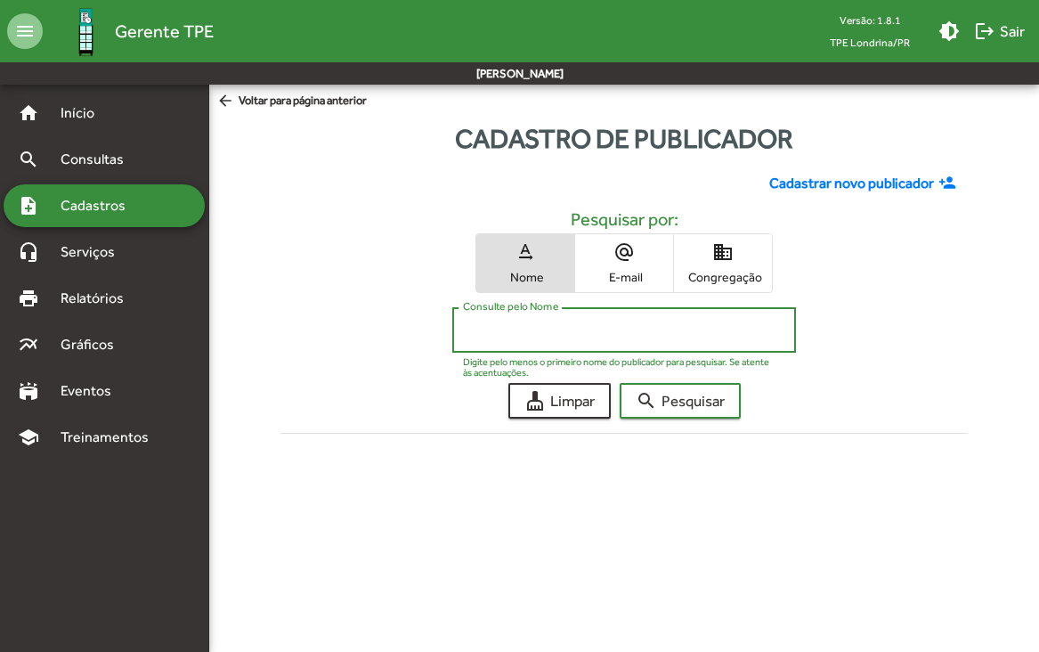
click at [620, 329] on input "Consulte pelo Nome" at bounding box center [624, 330] width 322 height 16
type input "********"
click at [620, 383] on button "search Pesquisar" at bounding box center [680, 401] width 121 height 36
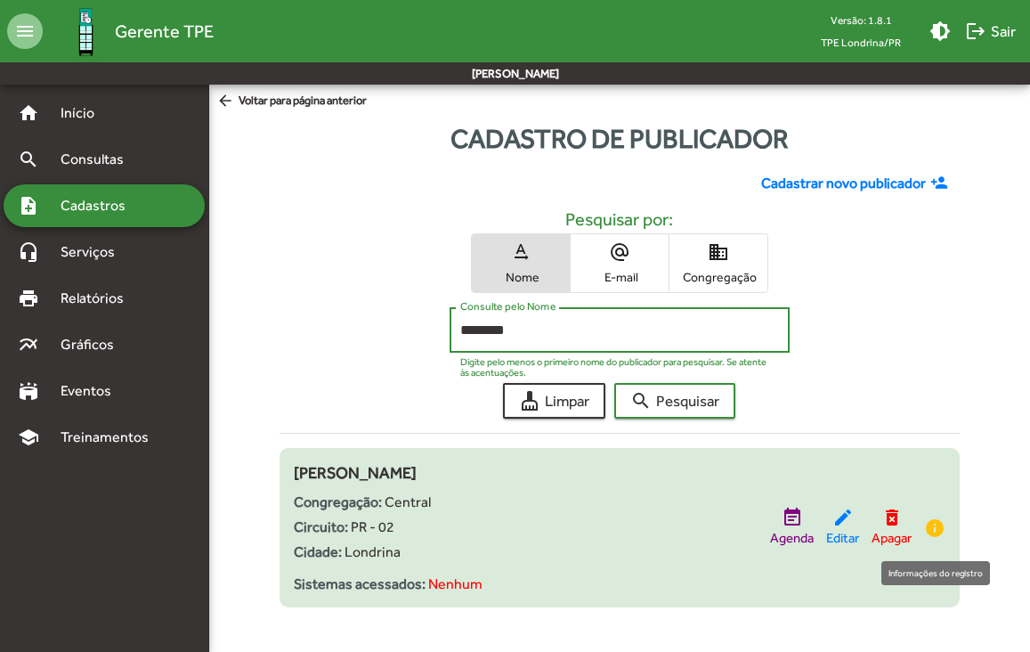
click at [935, 530] on mat-icon "info" at bounding box center [934, 527] width 21 height 21
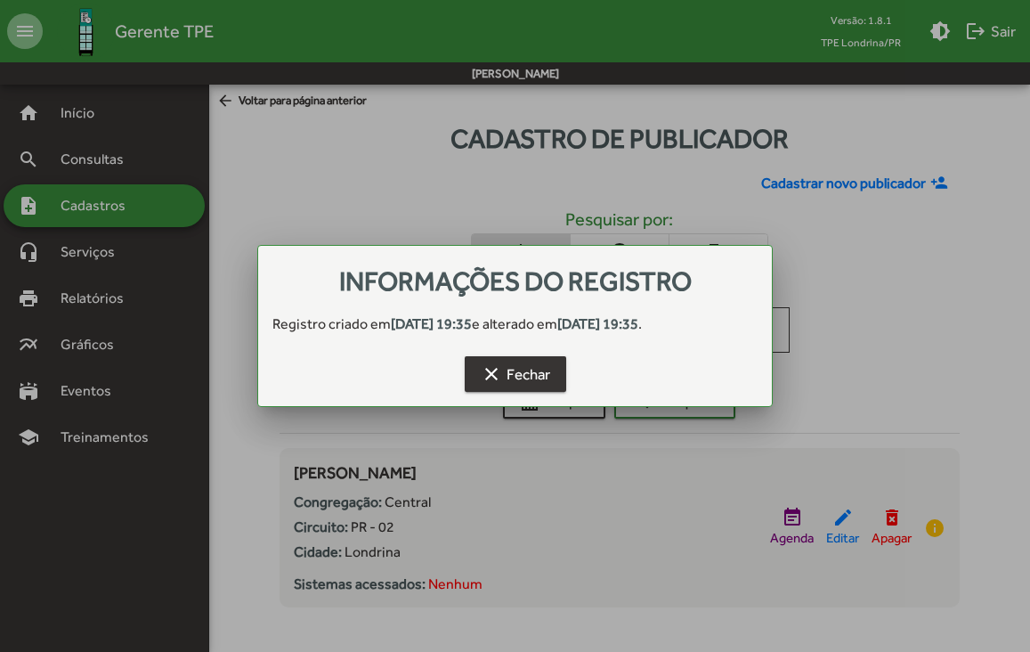
click at [542, 370] on span "clear Fechar" at bounding box center [515, 374] width 69 height 32
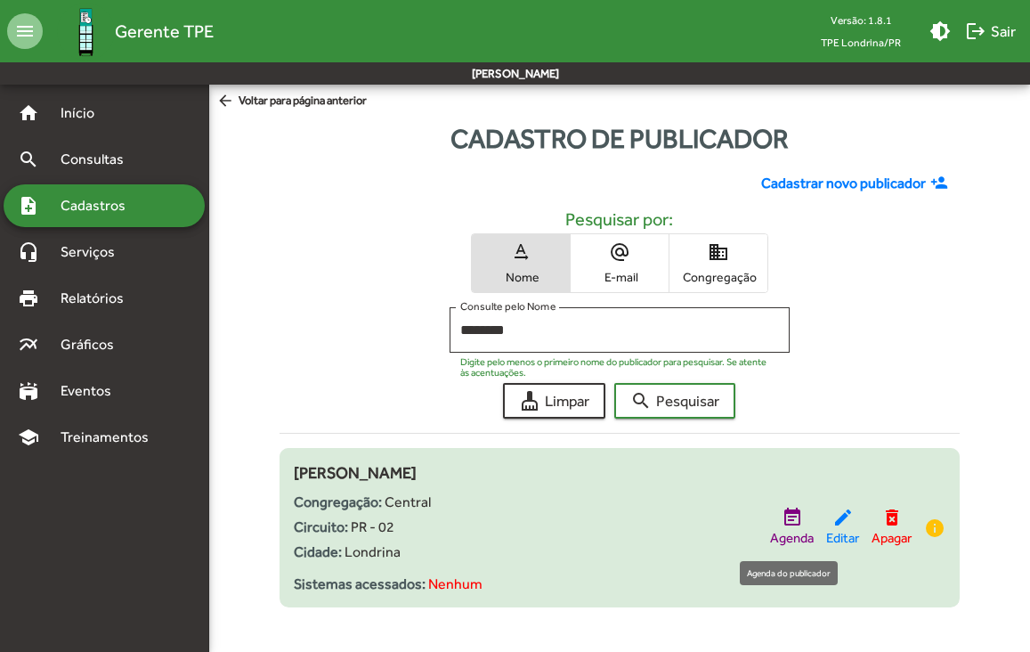
click at [782, 525] on mat-icon "event_note" at bounding box center [792, 517] width 21 height 21
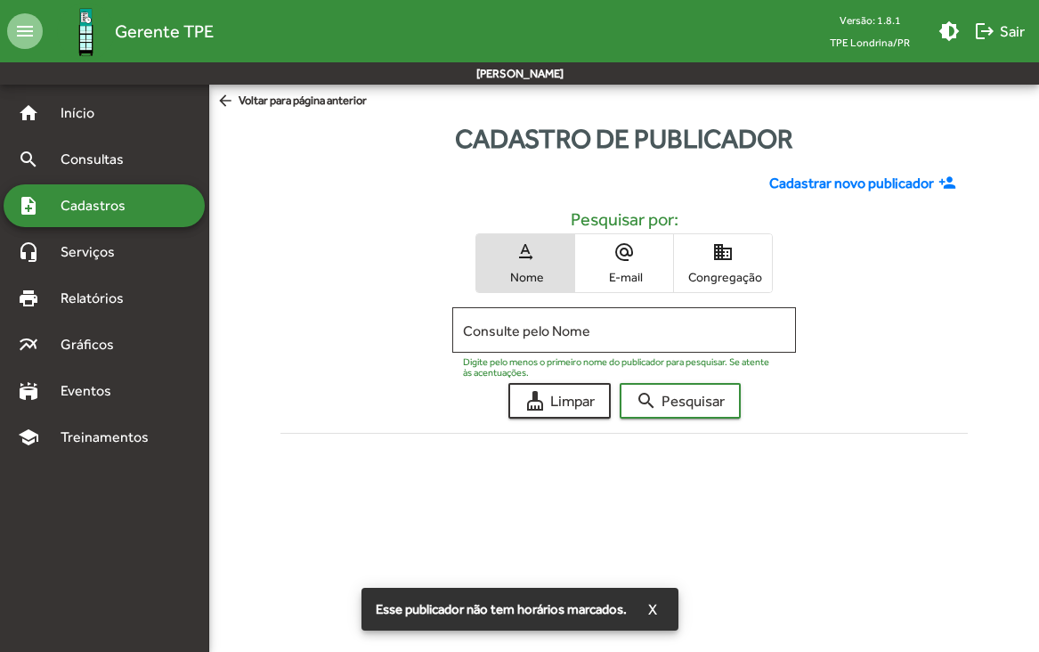
type input "********"
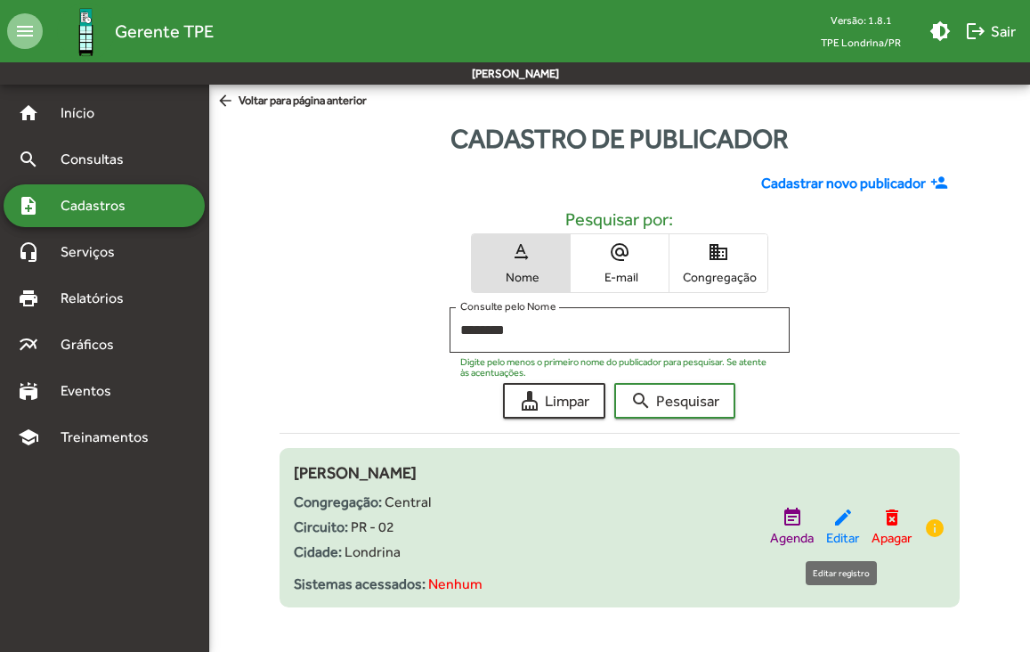
click at [833, 517] on mat-icon "edit" at bounding box center [843, 517] width 21 height 21
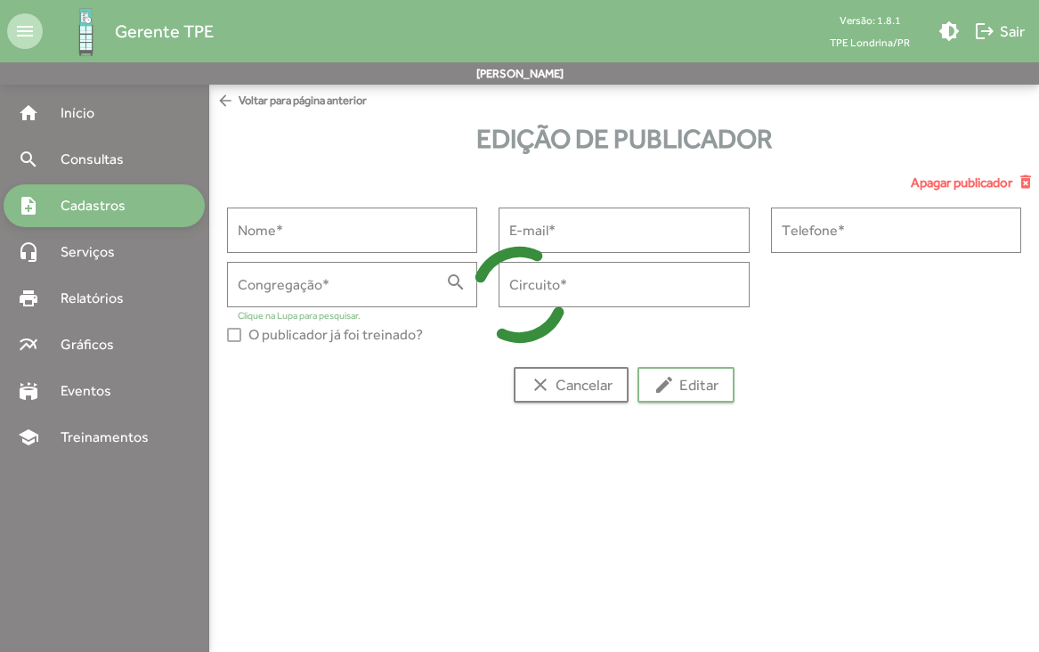
type input "**********"
type input "*******"
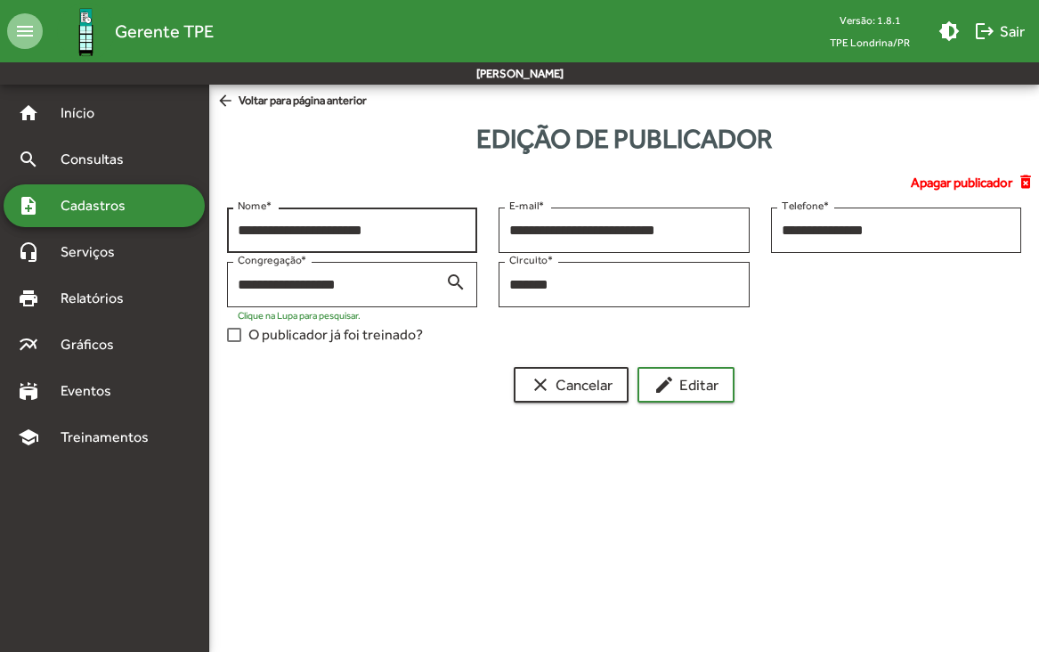
click at [302, 231] on input "**********" at bounding box center [352, 231] width 229 height 16
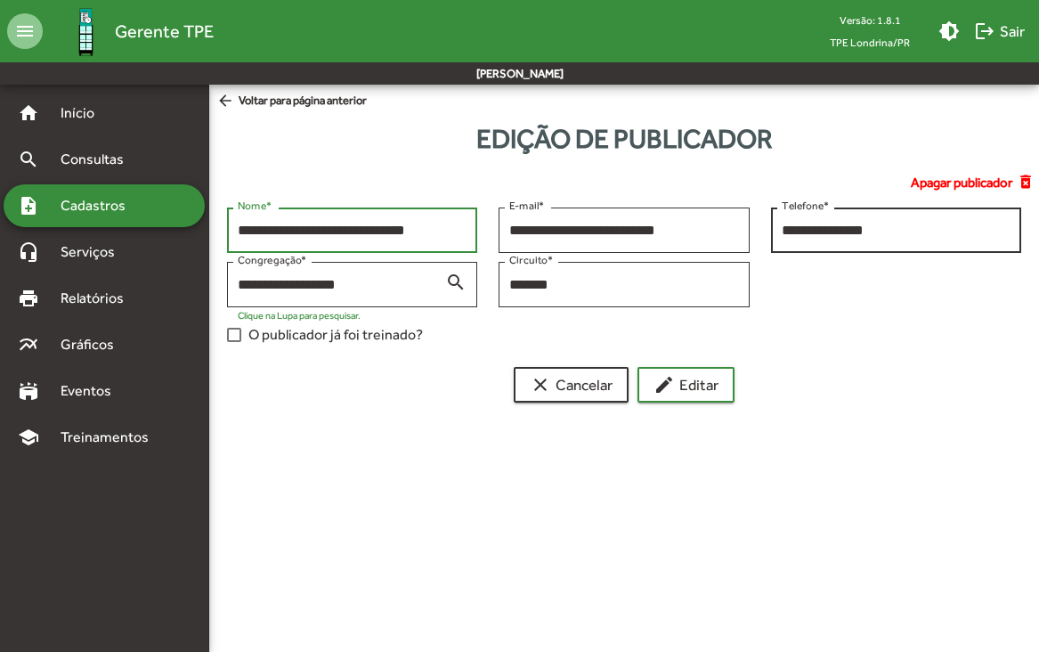
type input "**********"
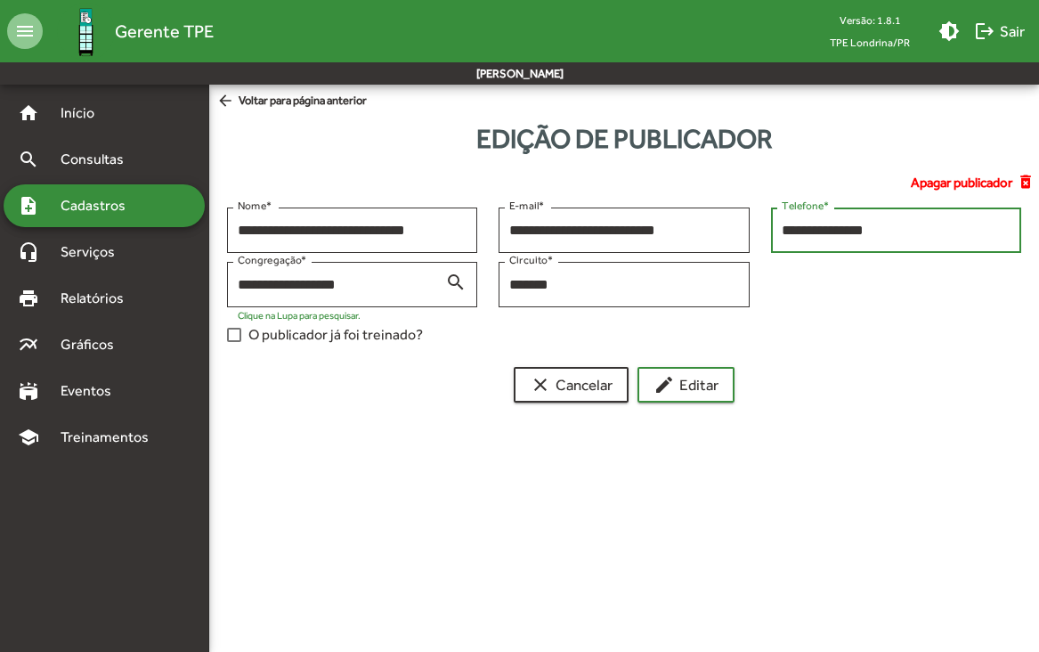
click at [882, 234] on input "**********" at bounding box center [896, 231] width 229 height 16
click at [900, 236] on input "**********" at bounding box center [896, 231] width 229 height 16
type input "**********"
click at [882, 229] on input "**********" at bounding box center [896, 231] width 229 height 16
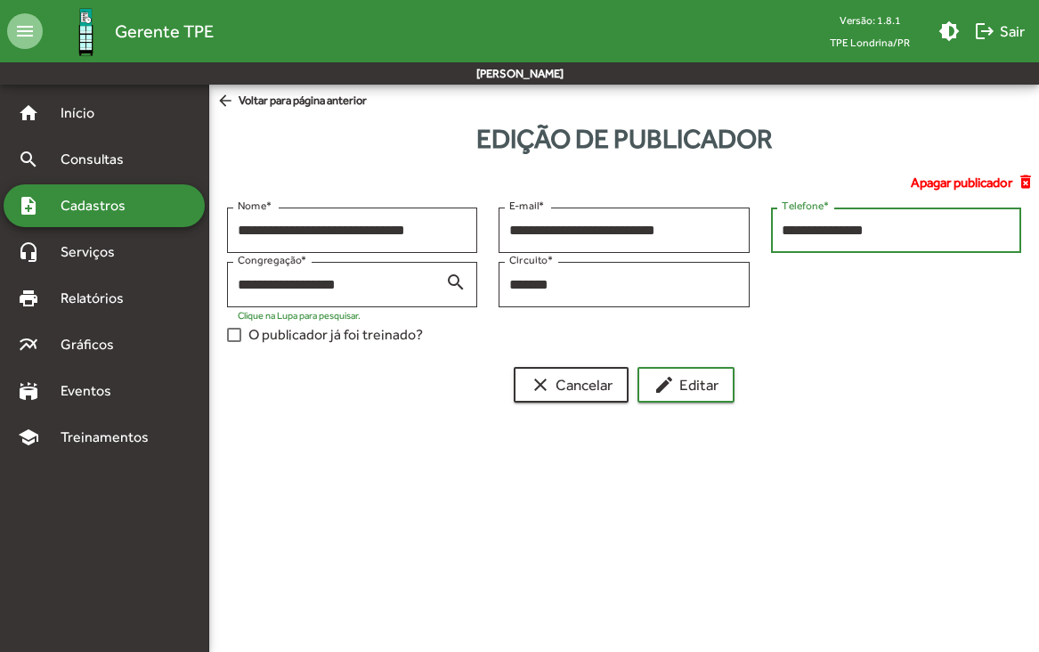
click at [881, 229] on input "**********" at bounding box center [896, 231] width 229 height 16
type input "**********"
click at [818, 229] on input "**********" at bounding box center [896, 231] width 229 height 16
click at [818, 231] on input "**********" at bounding box center [896, 231] width 229 height 16
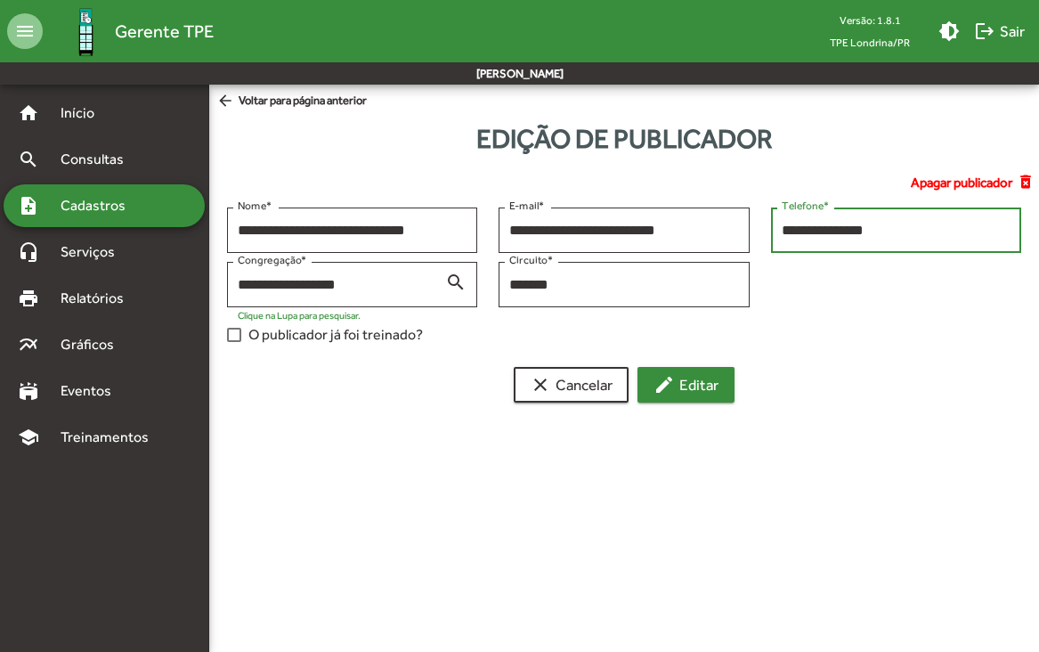
type input "**********"
click at [704, 386] on span "edit Editar" at bounding box center [686, 385] width 65 height 32
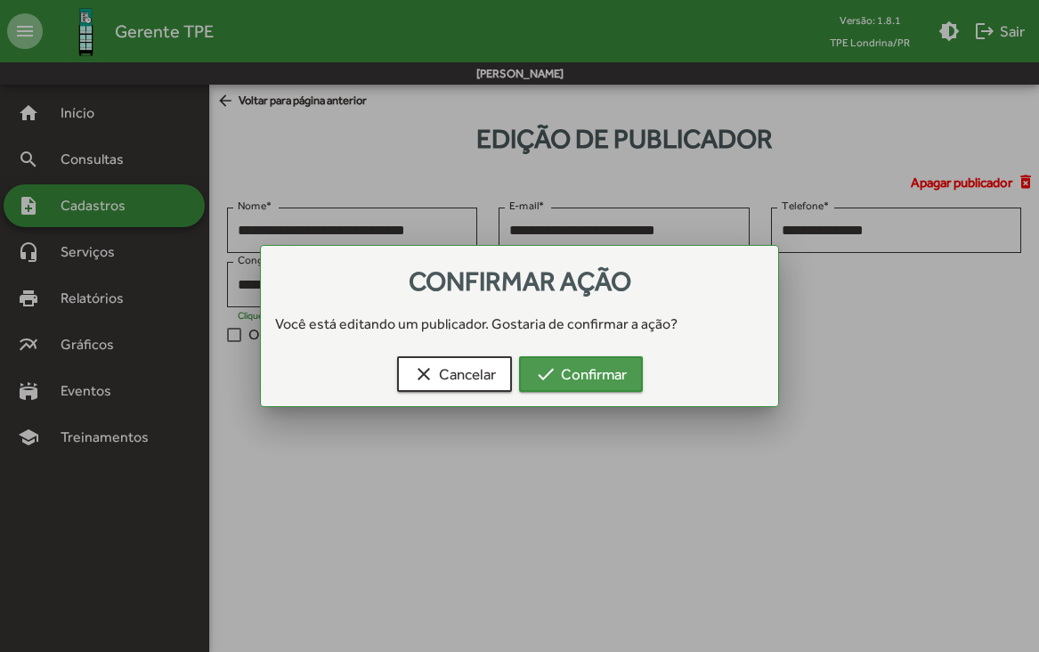
click at [609, 376] on span "check Confirmar" at bounding box center [581, 374] width 92 height 32
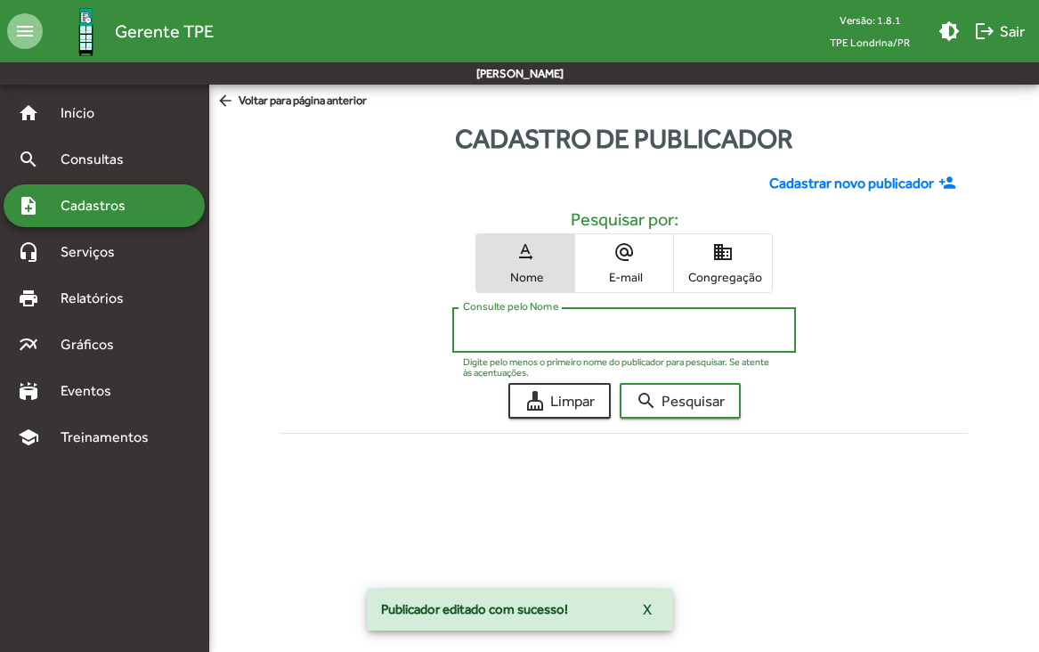
click at [603, 332] on input "Consulte pelo Nome" at bounding box center [624, 330] width 322 height 16
type input "********"
click at [620, 383] on button "search Pesquisar" at bounding box center [680, 401] width 121 height 36
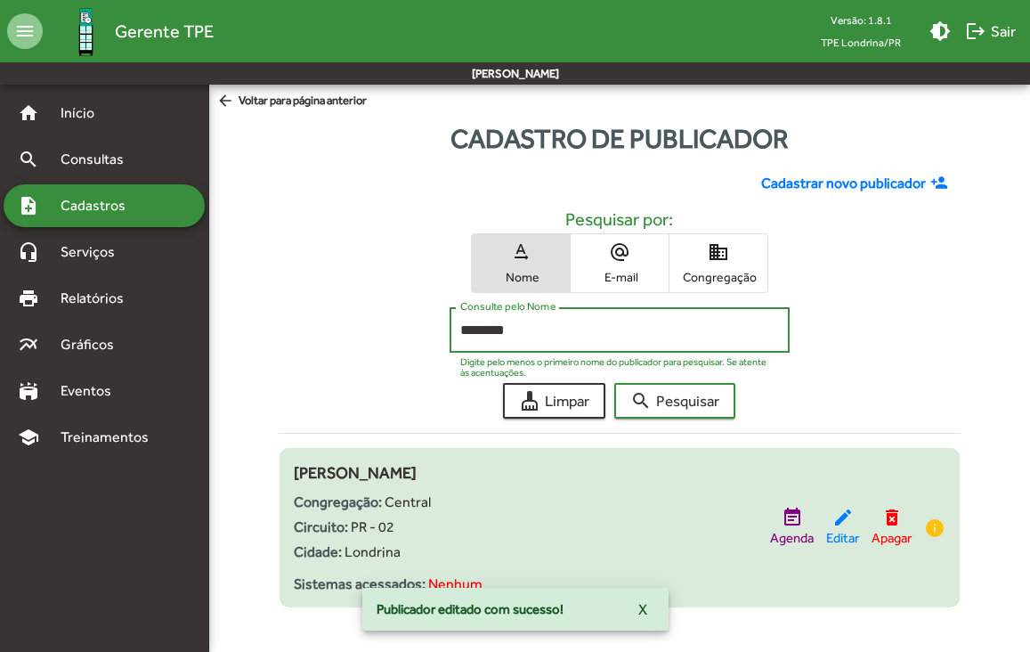
scroll to position [12, 0]
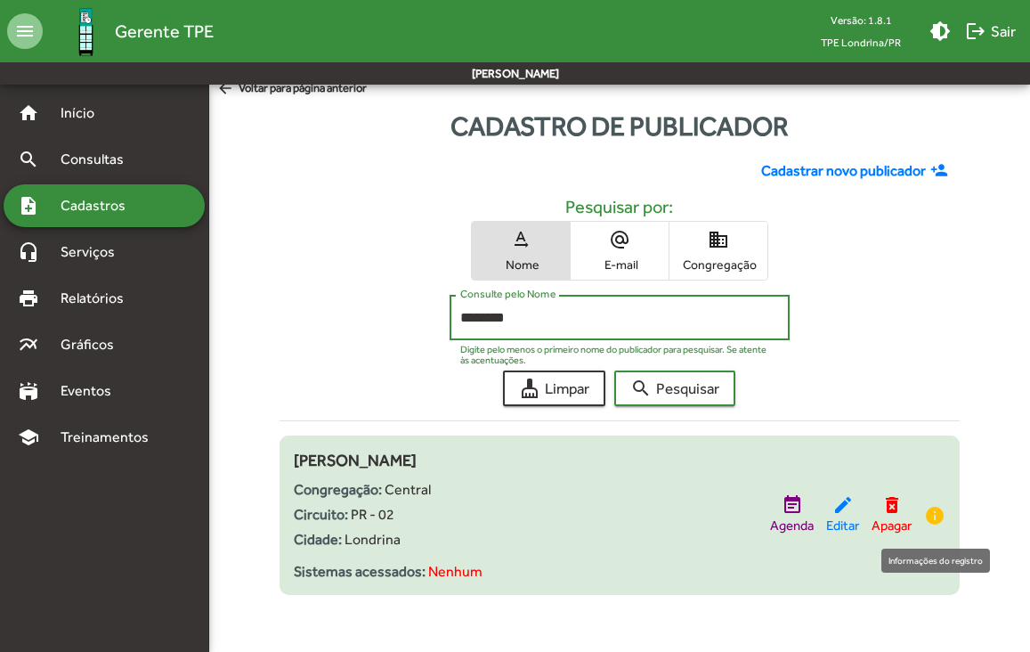
click at [938, 516] on mat-icon "info" at bounding box center [934, 515] width 21 height 21
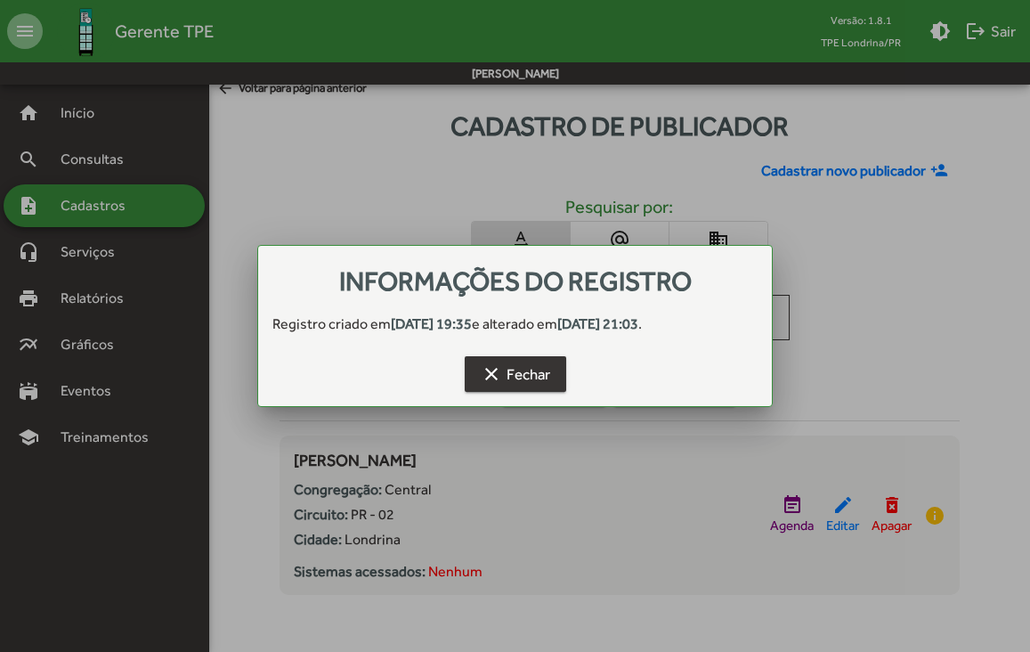
click at [517, 370] on span "clear Fechar" at bounding box center [515, 374] width 69 height 32
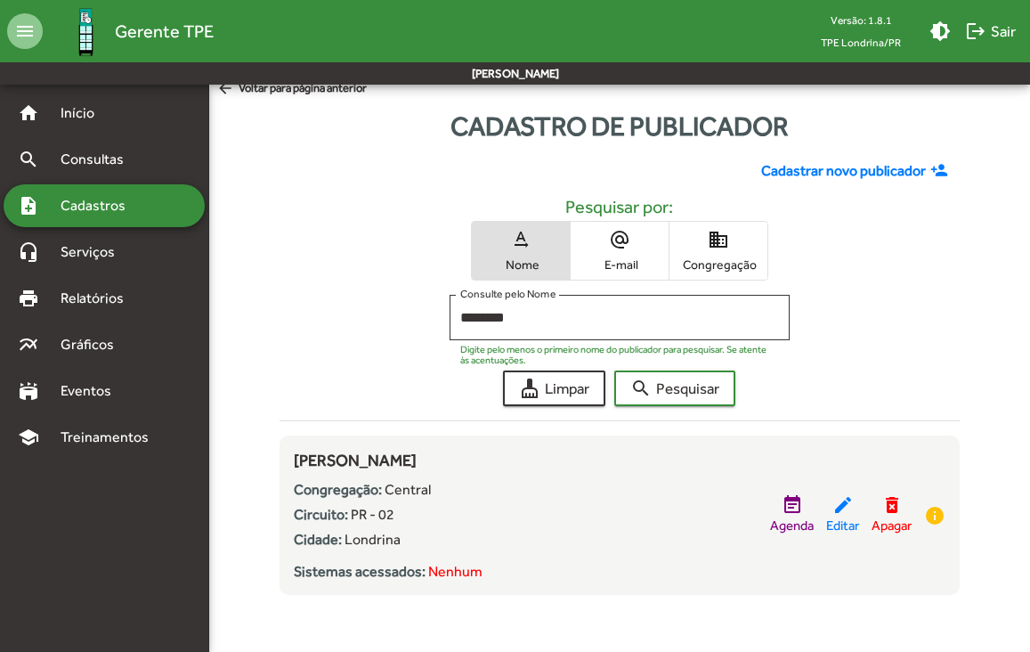
click at [138, 211] on span "Cadastros" at bounding box center [99, 205] width 99 height 21
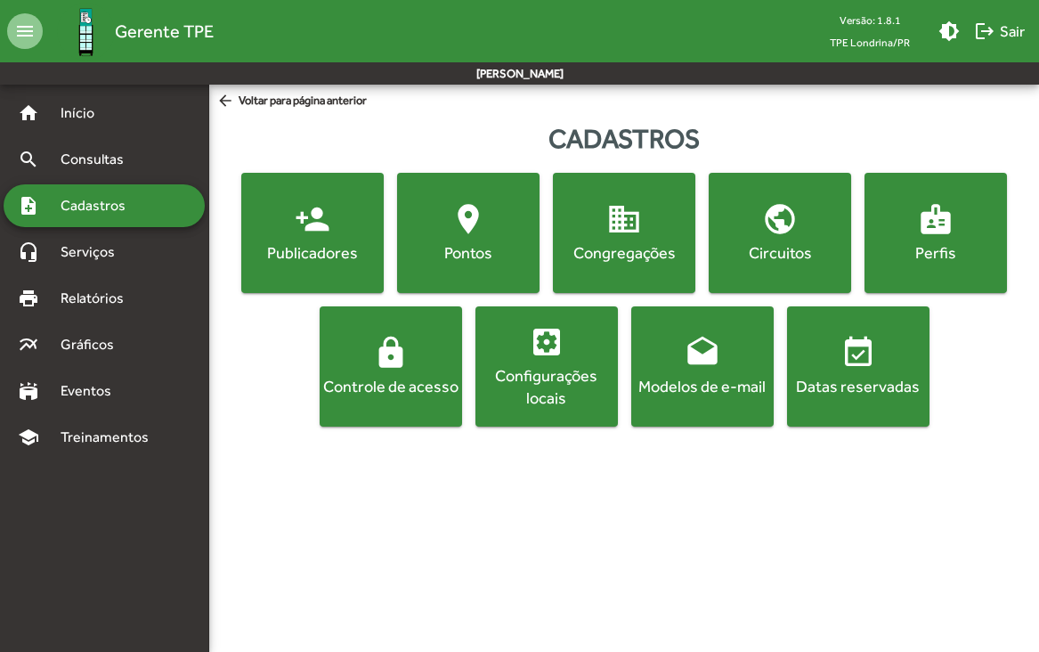
click at [473, 233] on mat-icon "location_on" at bounding box center [469, 219] width 36 height 36
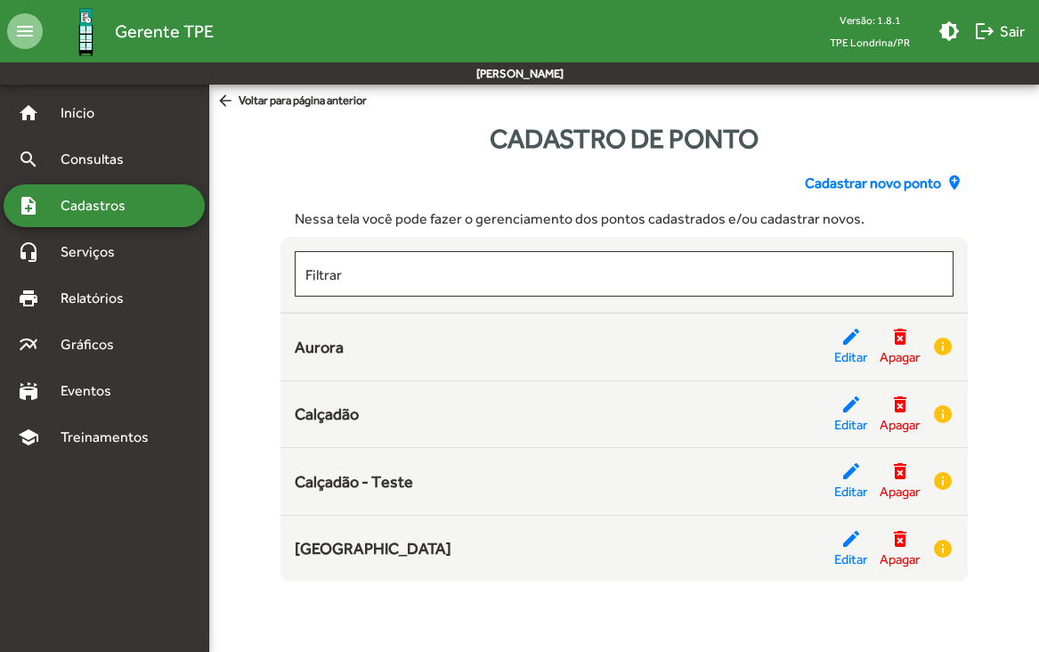
click at [878, 183] on span "Cadastrar novo ponto" at bounding box center [873, 183] width 136 height 21
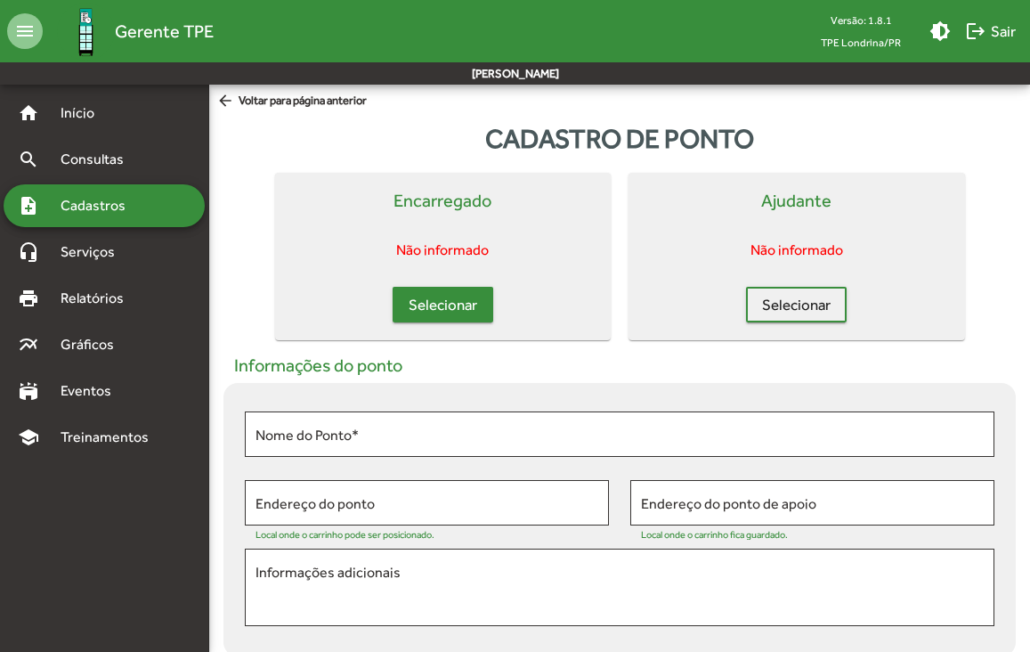
click at [451, 312] on span "Selecionar" at bounding box center [443, 304] width 69 height 32
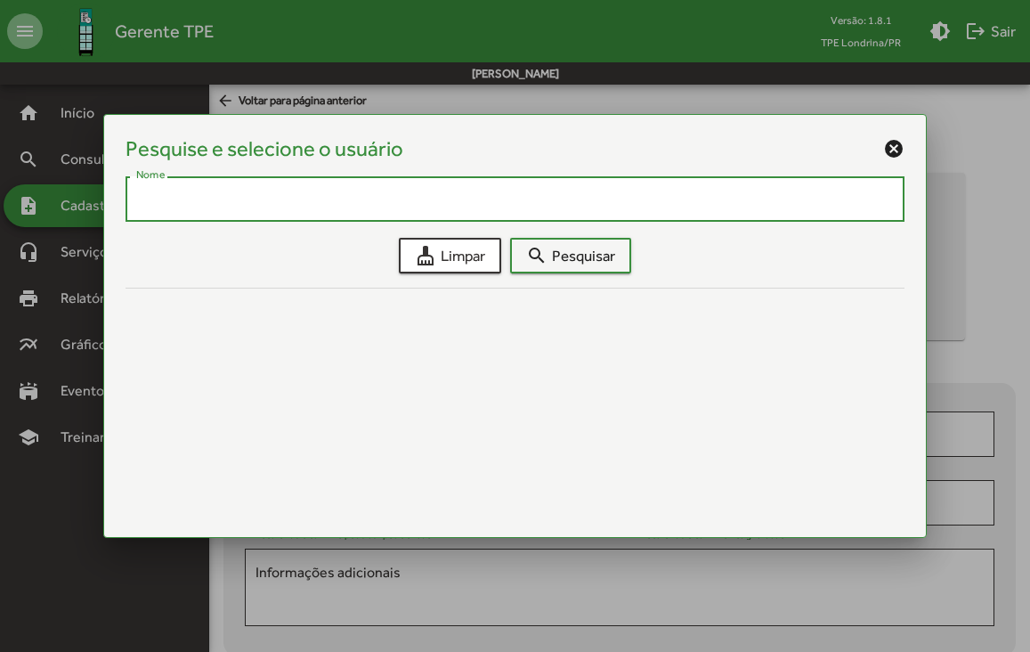
click at [346, 196] on input "Nome" at bounding box center [515, 199] width 759 height 16
type input "*******"
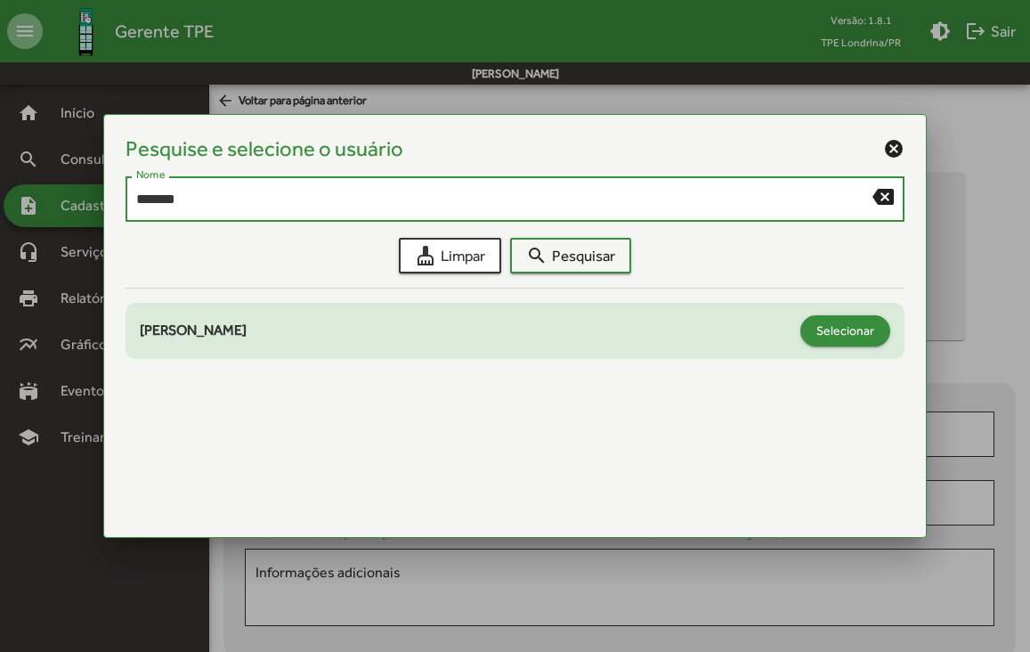
click at [864, 332] on span "Selecionar" at bounding box center [845, 330] width 58 height 32
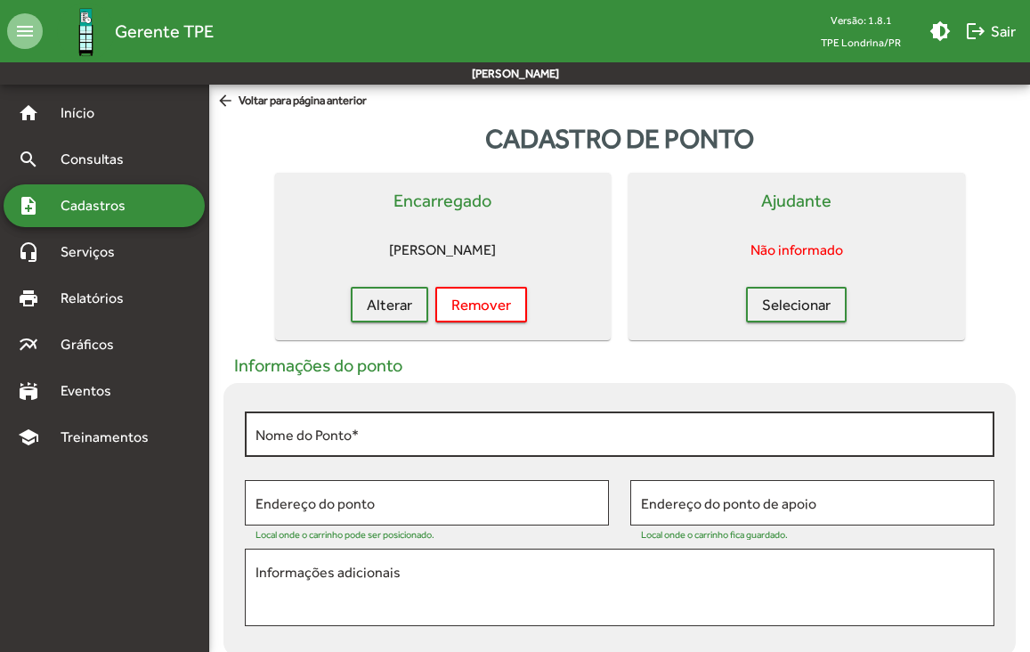
click at [383, 449] on div "Nome do Ponto *" at bounding box center [620, 432] width 728 height 49
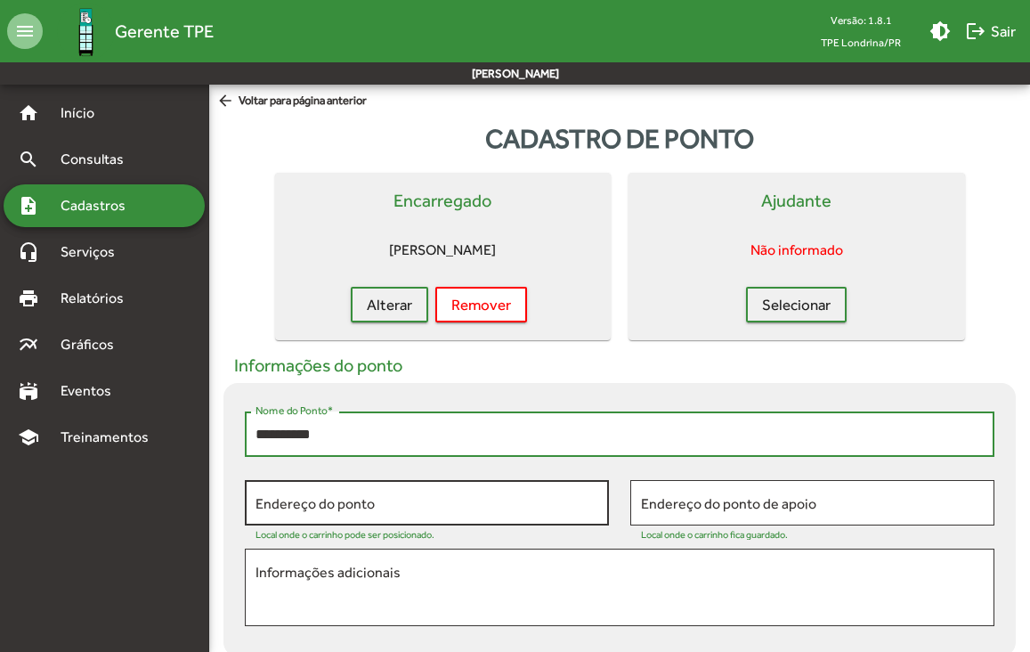
type input "**********"
click at [311, 515] on div "Endereço do ponto" at bounding box center [427, 500] width 343 height 49
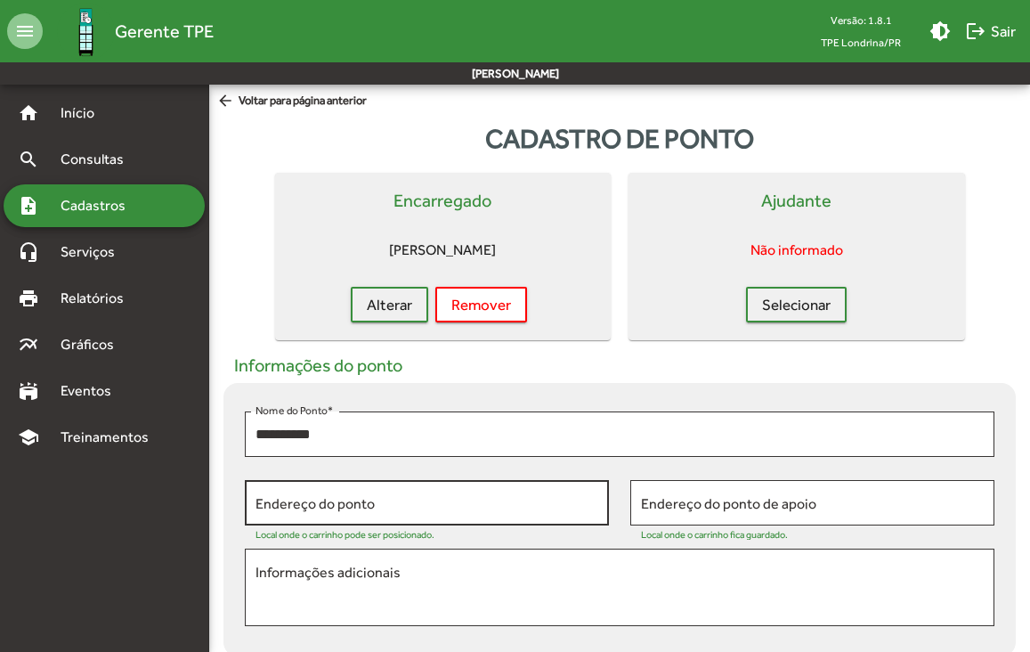
click at [300, 495] on div "Endereço do ponto" at bounding box center [427, 500] width 343 height 49
click at [299, 500] on input "Endereço do ponto" at bounding box center [427, 503] width 343 height 16
click at [587, 506] on mat-icon "map" at bounding box center [587, 499] width 21 height 21
click at [436, 503] on input "**********" at bounding box center [416, 503] width 321 height 16
type input "**********"
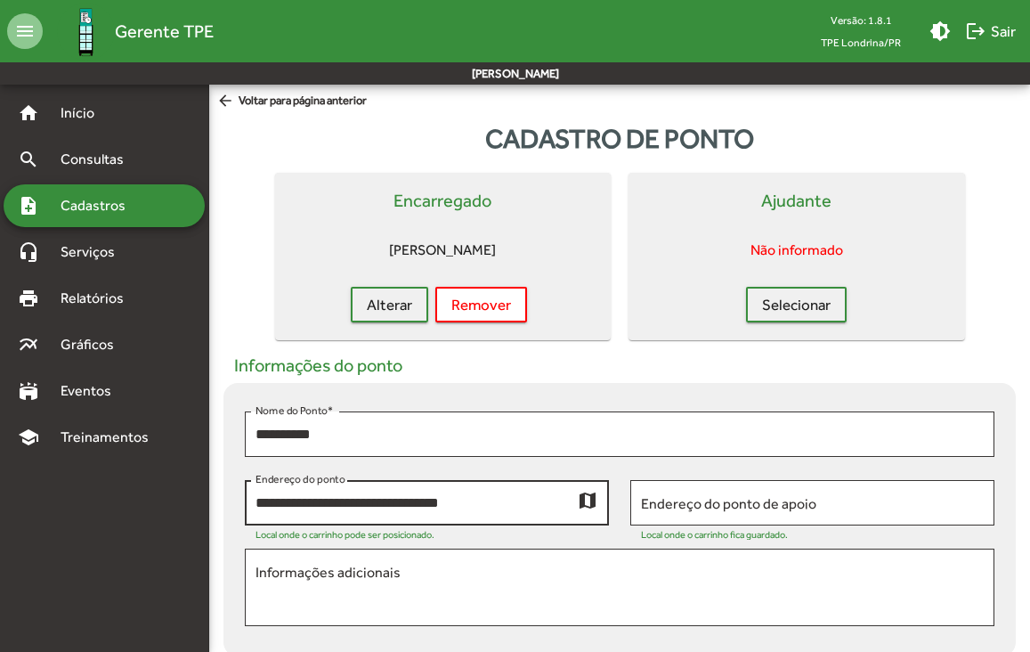
click at [588, 501] on mat-icon "map" at bounding box center [587, 499] width 21 height 21
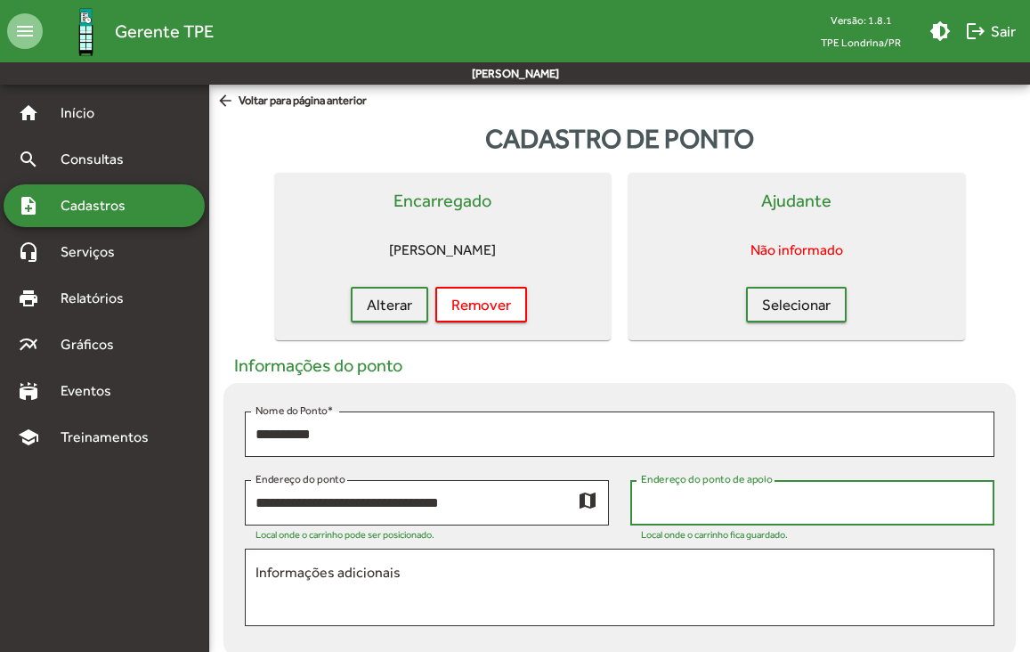
click at [715, 499] on input "Endereço do ponto de apoio" at bounding box center [812, 503] width 343 height 16
type input "**********"
click at [983, 499] on mat-icon "map" at bounding box center [973, 499] width 21 height 21
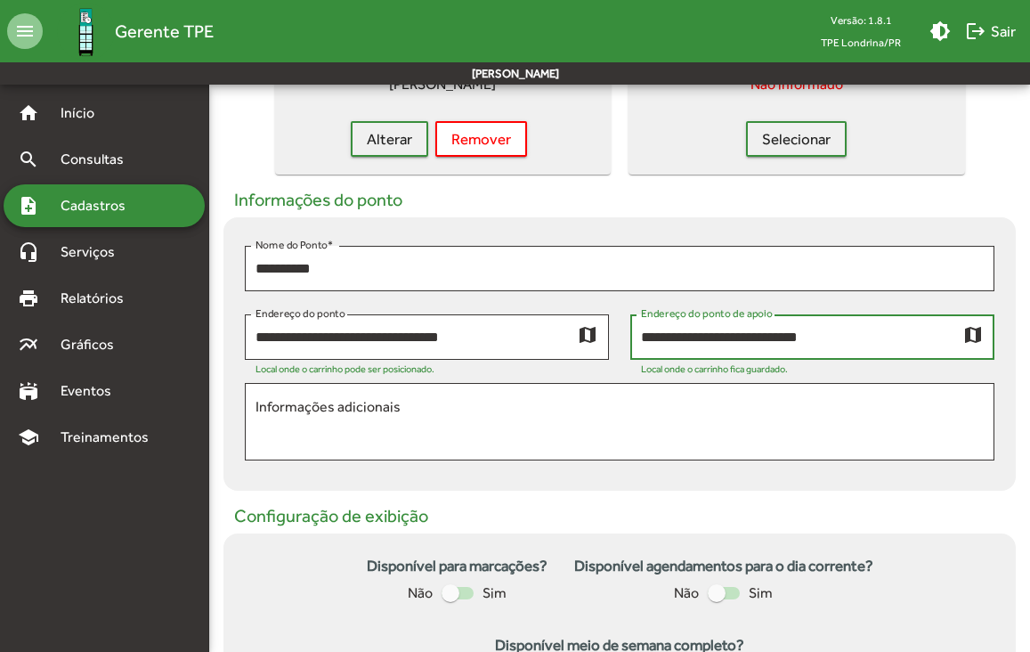
scroll to position [174, 0]
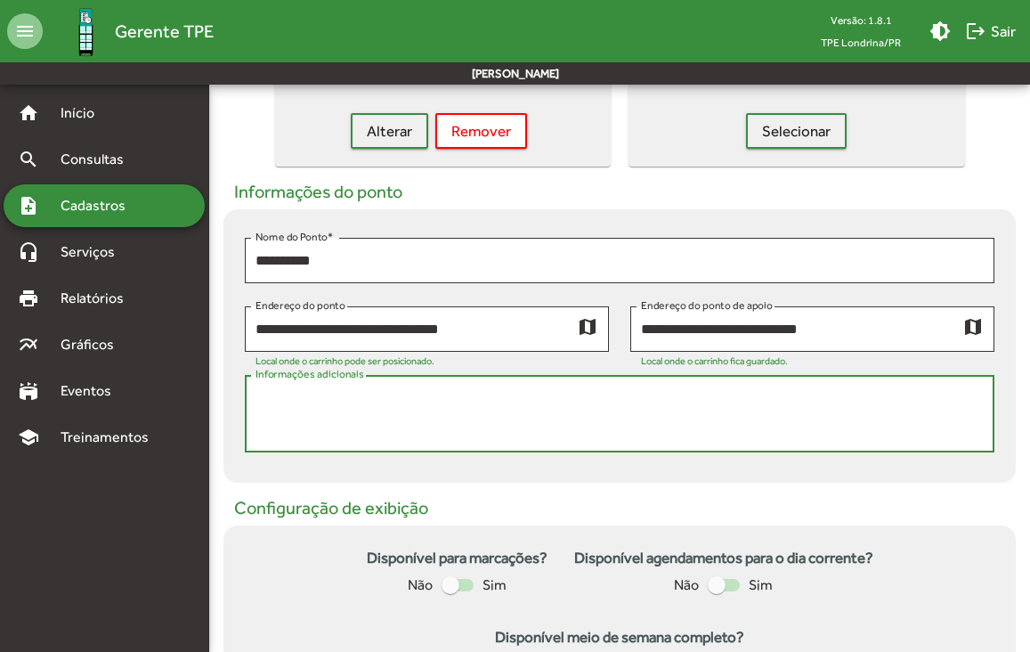
click at [443, 426] on textarea "Informações adicionais" at bounding box center [620, 414] width 728 height 52
click at [572, 440] on textarea "**********" at bounding box center [620, 414] width 728 height 52
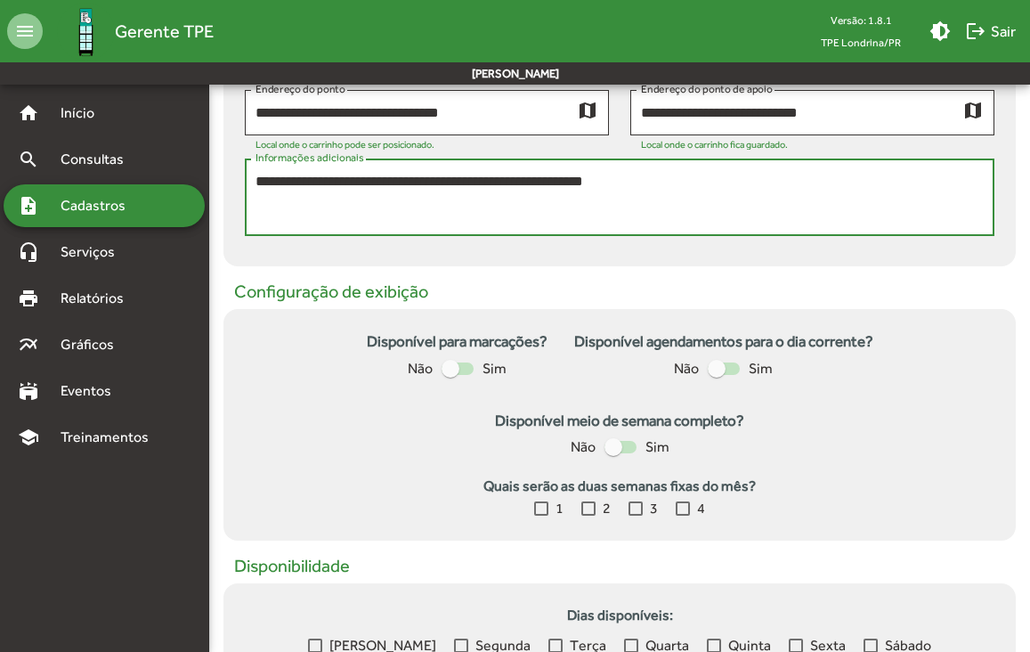
scroll to position [418, 0]
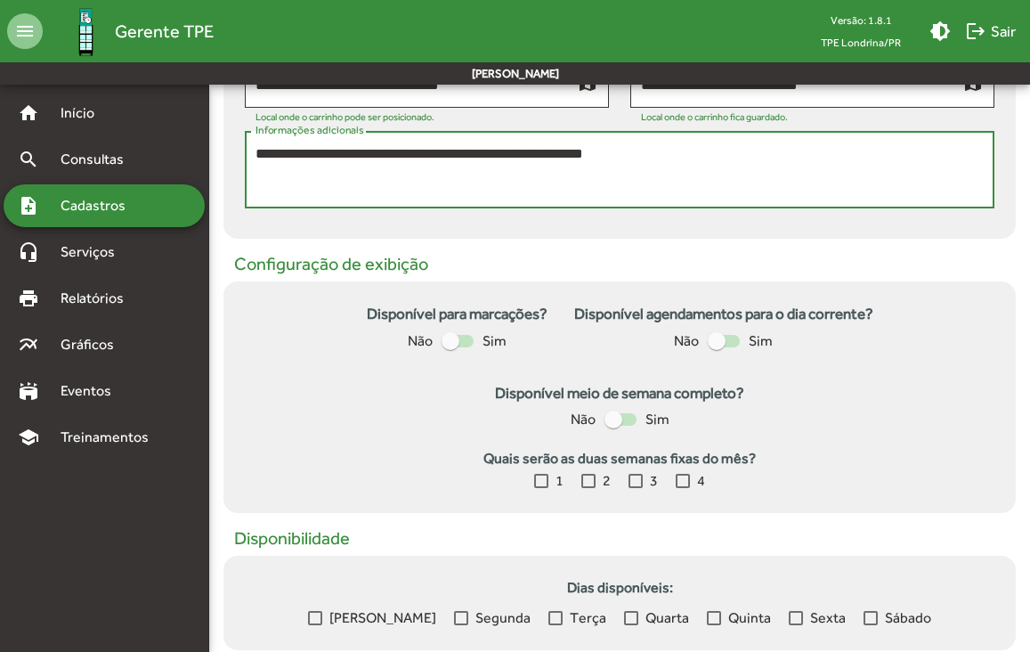
type textarea "**********"
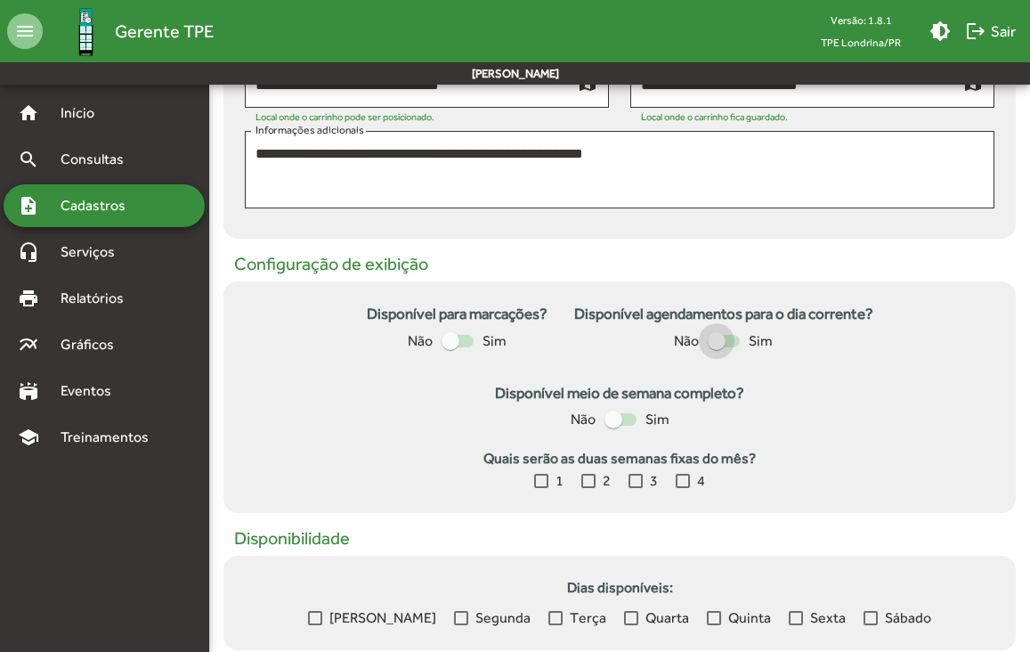
click at [722, 341] on div at bounding box center [717, 341] width 18 height 18
click at [724, 345] on div at bounding box center [731, 341] width 18 height 18
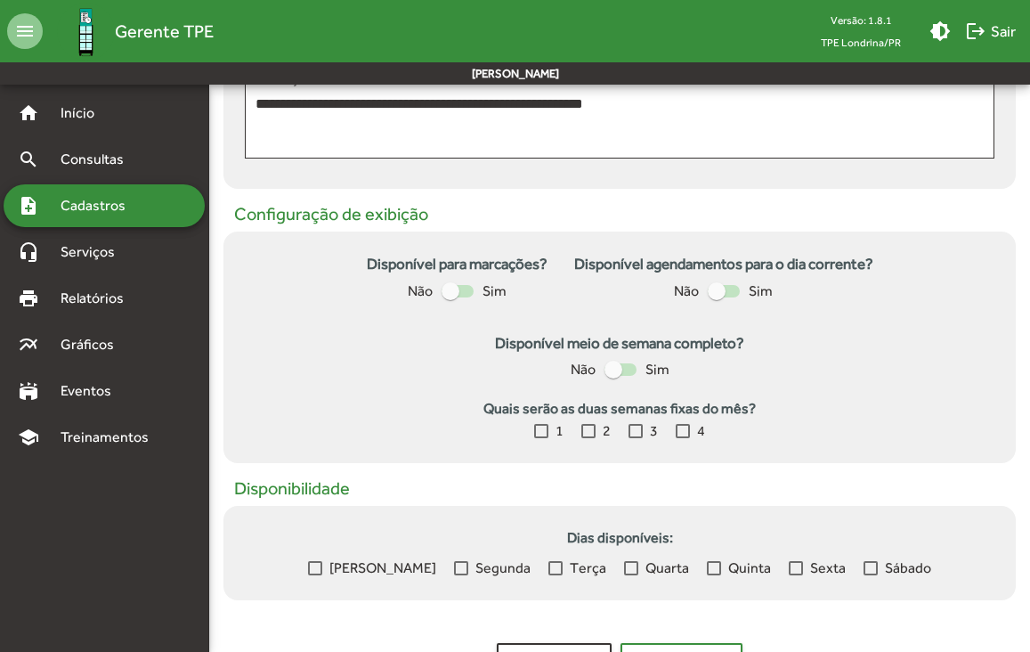
scroll to position [539, 0]
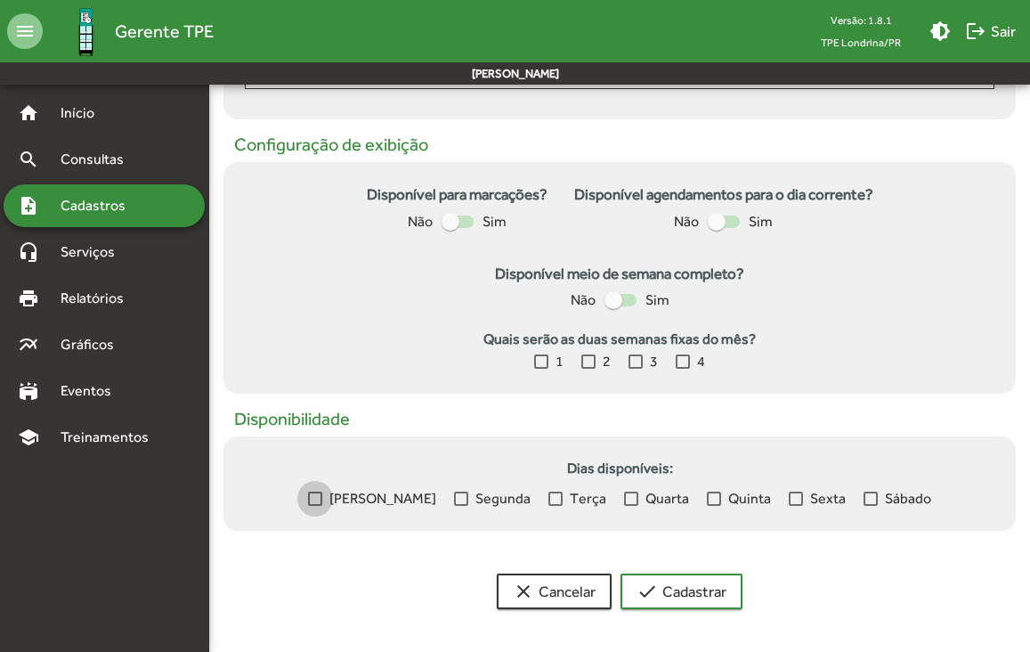
click at [348, 500] on label "[PERSON_NAME]" at bounding box center [372, 498] width 128 height 21
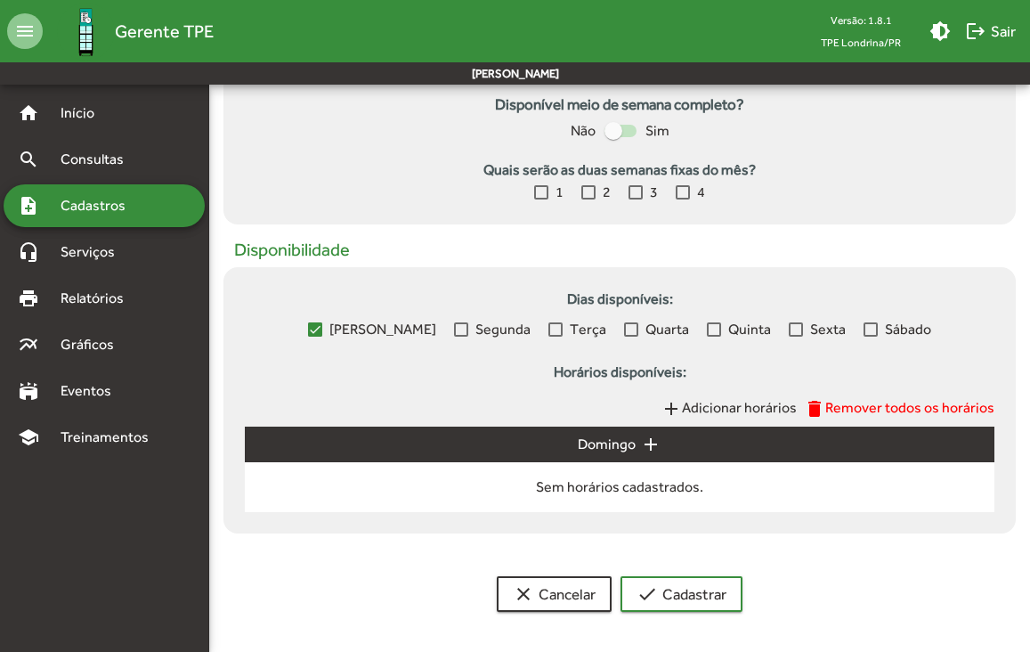
scroll to position [711, 0]
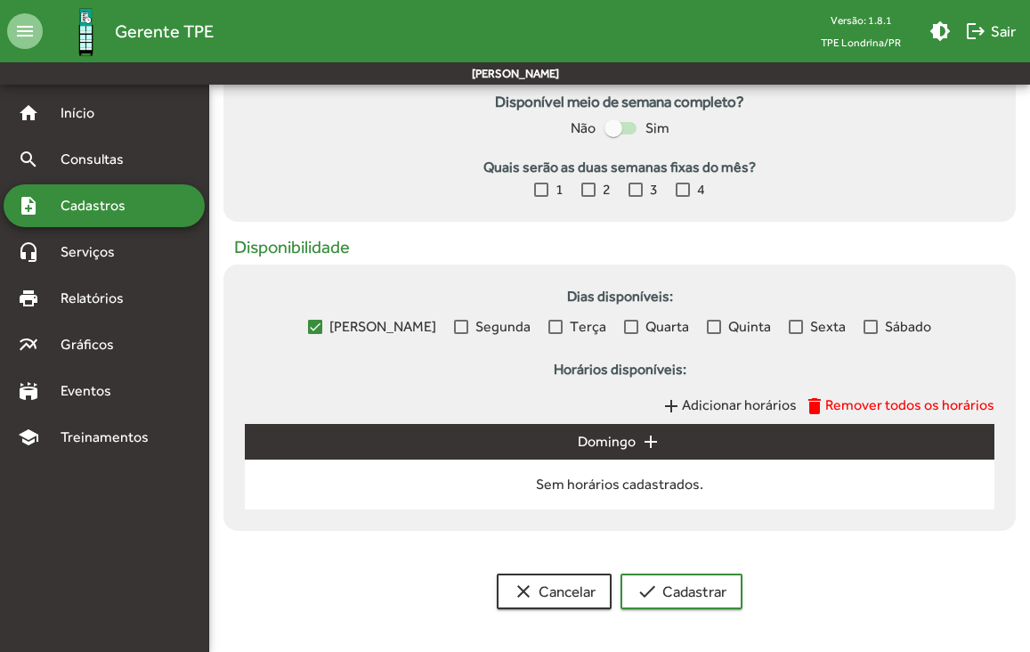
click at [718, 402] on span "Adicionar horários" at bounding box center [739, 404] width 115 height 17
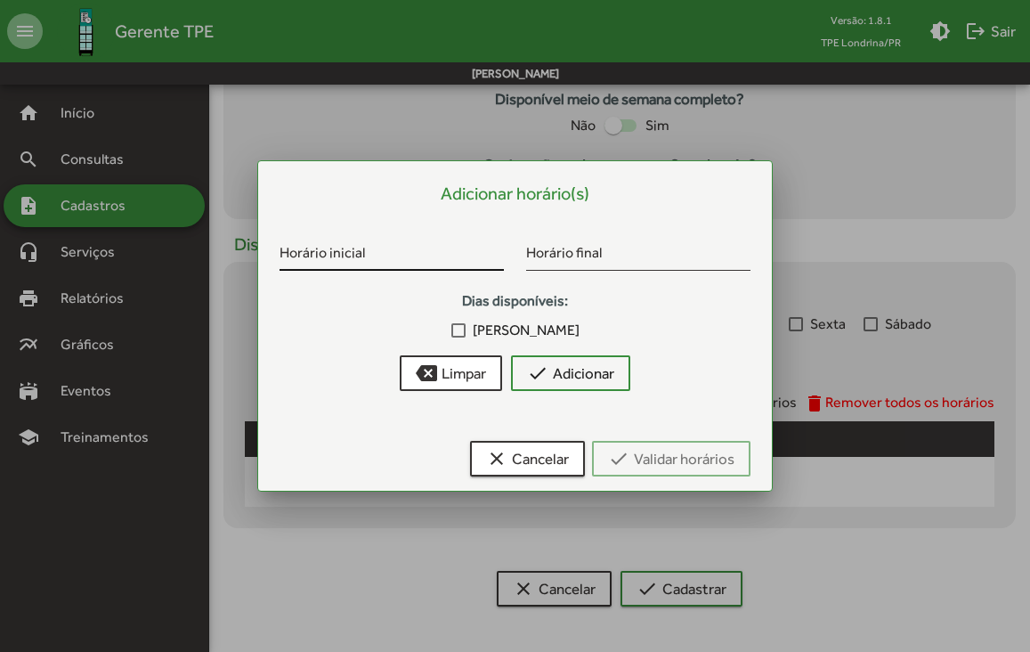
click at [399, 256] on input "Horário inicial" at bounding box center [392, 256] width 224 height 16
type input "*****"
click at [603, 249] on input "Horário final" at bounding box center [638, 256] width 224 height 16
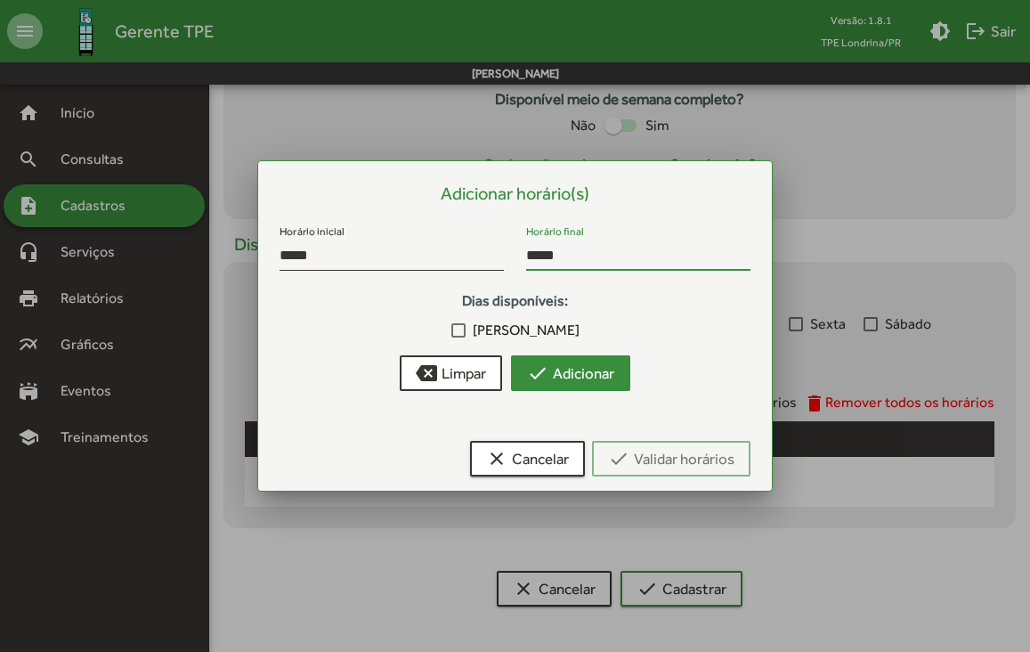
type input "*****"
click at [551, 362] on span "check Adicionar" at bounding box center [570, 373] width 87 height 32
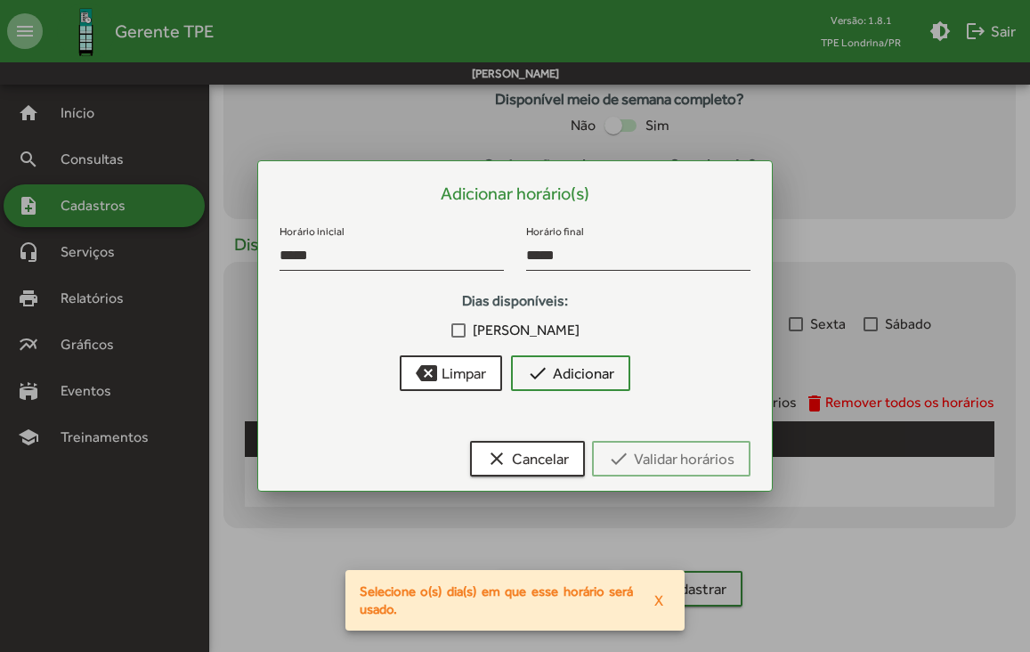
click at [466, 330] on div at bounding box center [458, 330] width 14 height 14
click at [555, 377] on span "check Adicionar" at bounding box center [570, 373] width 87 height 32
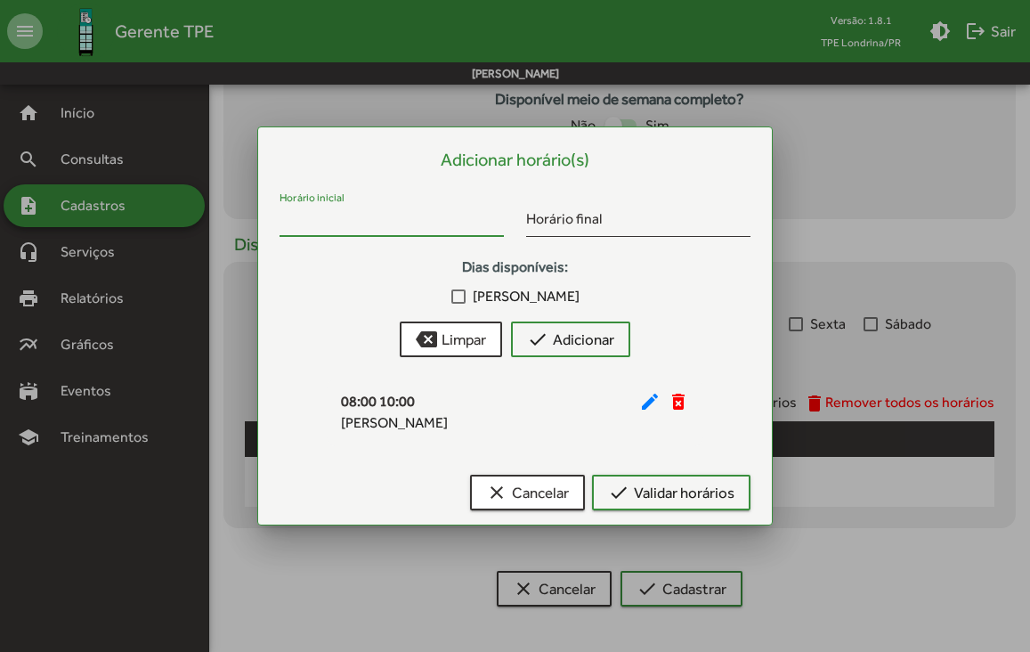
click at [319, 229] on input "Horário inicial" at bounding box center [392, 222] width 224 height 16
type input "*****"
click at [466, 298] on div at bounding box center [458, 296] width 14 height 14
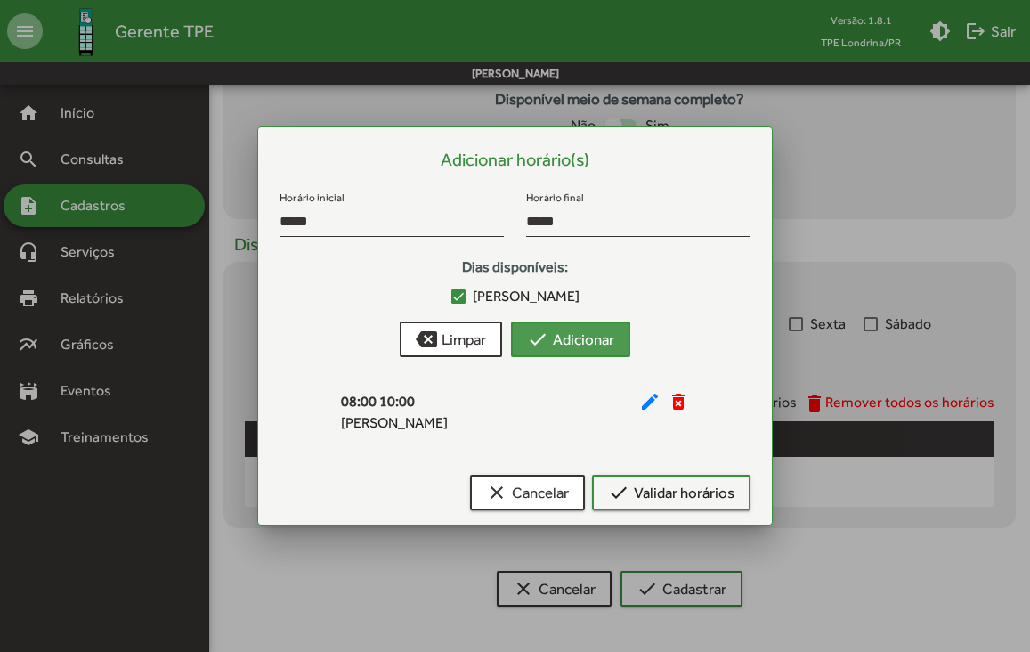
click at [567, 338] on span "check Adicionar" at bounding box center [570, 339] width 87 height 32
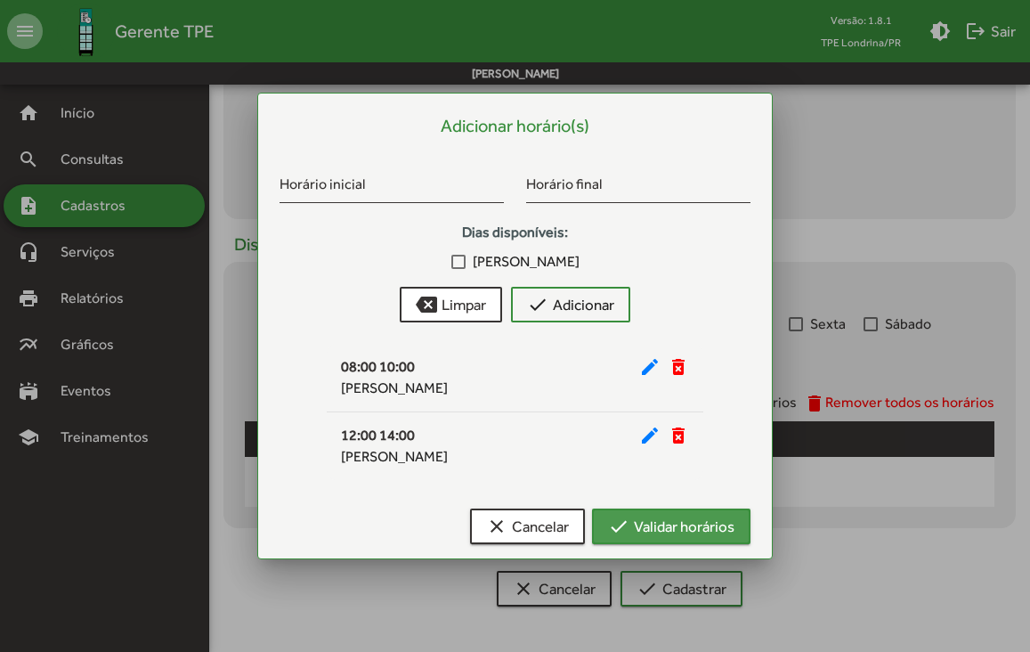
click at [637, 527] on span "check Validar horários" at bounding box center [671, 526] width 126 height 32
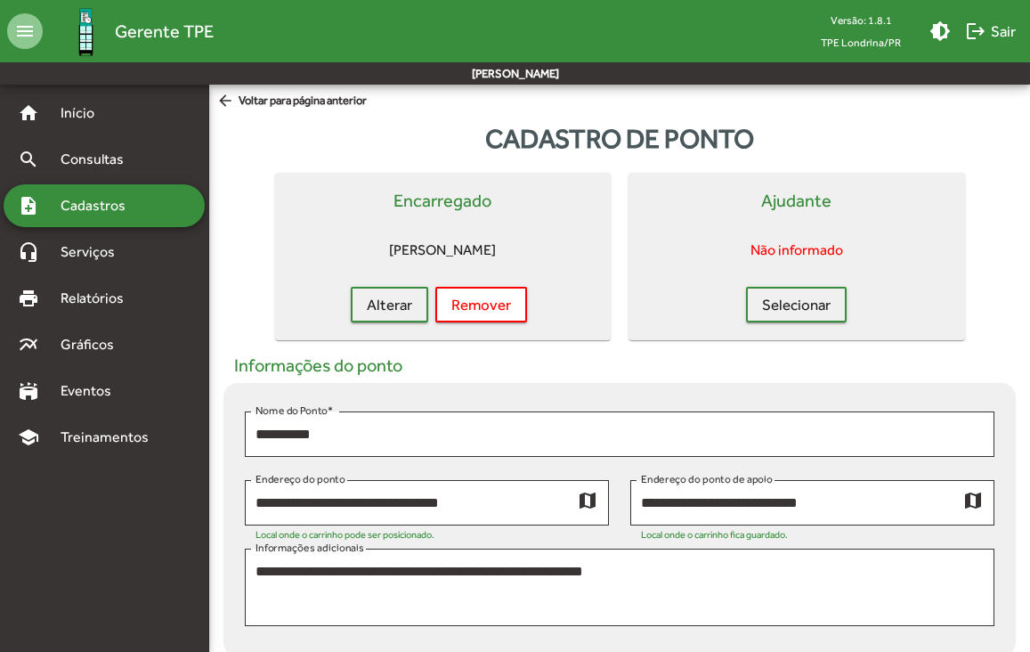
scroll to position [711, 0]
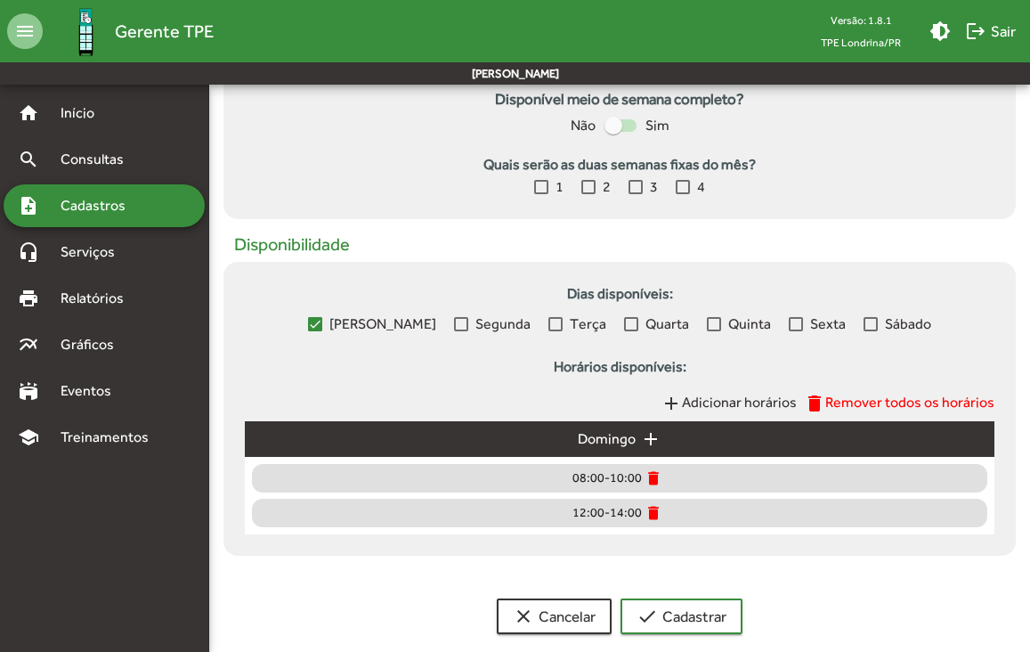
click at [454, 326] on div at bounding box center [461, 324] width 14 height 14
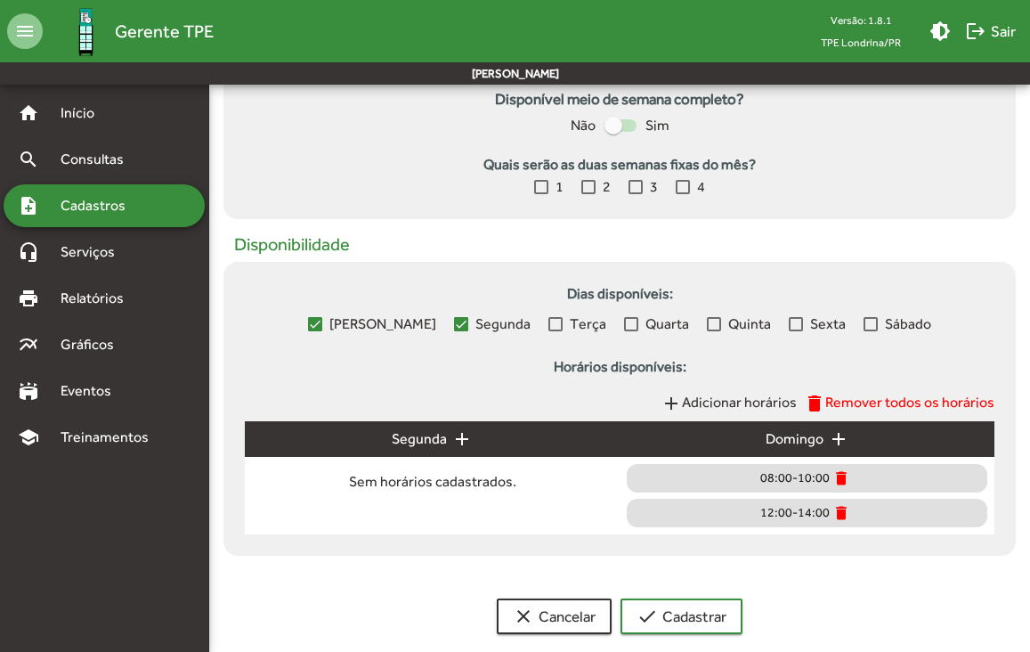
click at [750, 405] on span "Adicionar horários" at bounding box center [739, 402] width 115 height 17
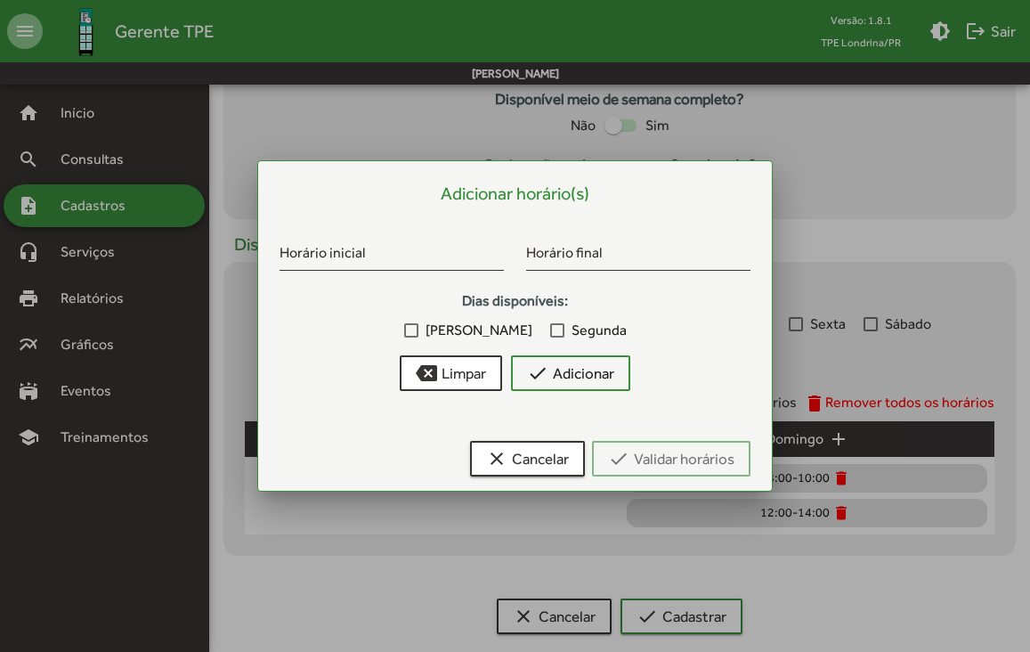
scroll to position [0, 0]
click at [418, 327] on div at bounding box center [411, 330] width 14 height 14
click at [550, 330] on div at bounding box center [557, 330] width 14 height 14
click at [455, 364] on span "backspace Limpar" at bounding box center [451, 373] width 70 height 32
click at [527, 479] on div "clear Cancelar check Validar horários" at bounding box center [515, 462] width 471 height 57
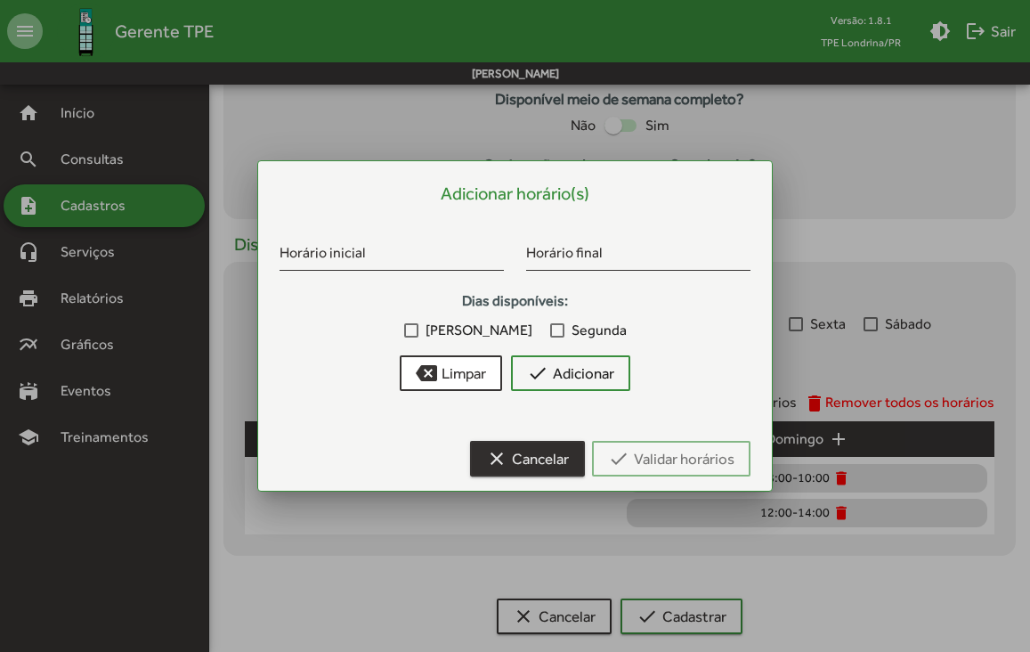
click at [527, 469] on span "clear Cancelar" at bounding box center [527, 459] width 83 height 32
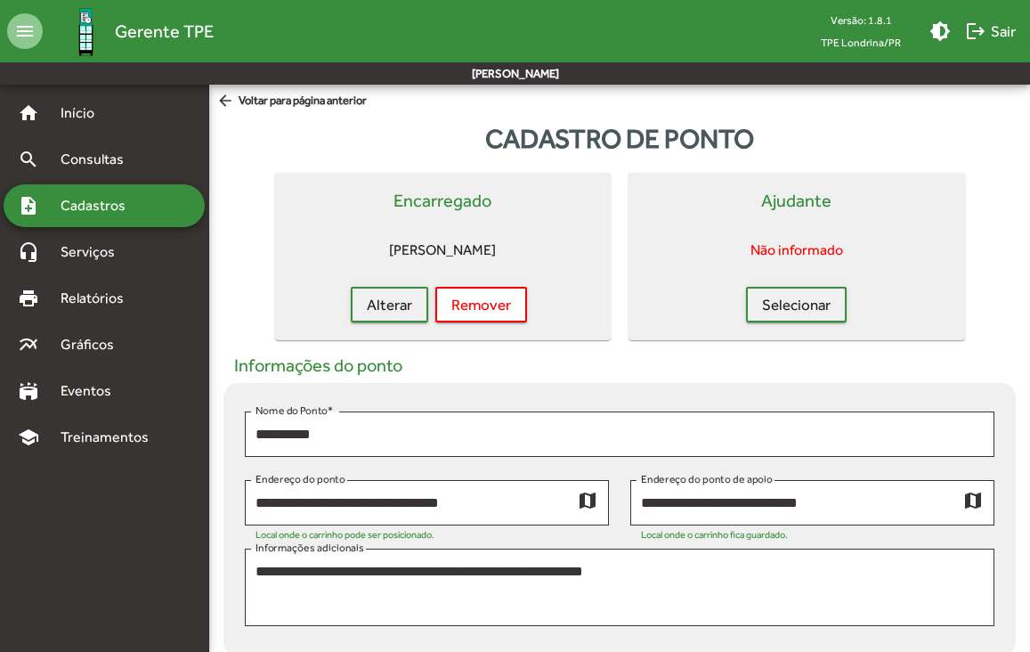
scroll to position [711, 0]
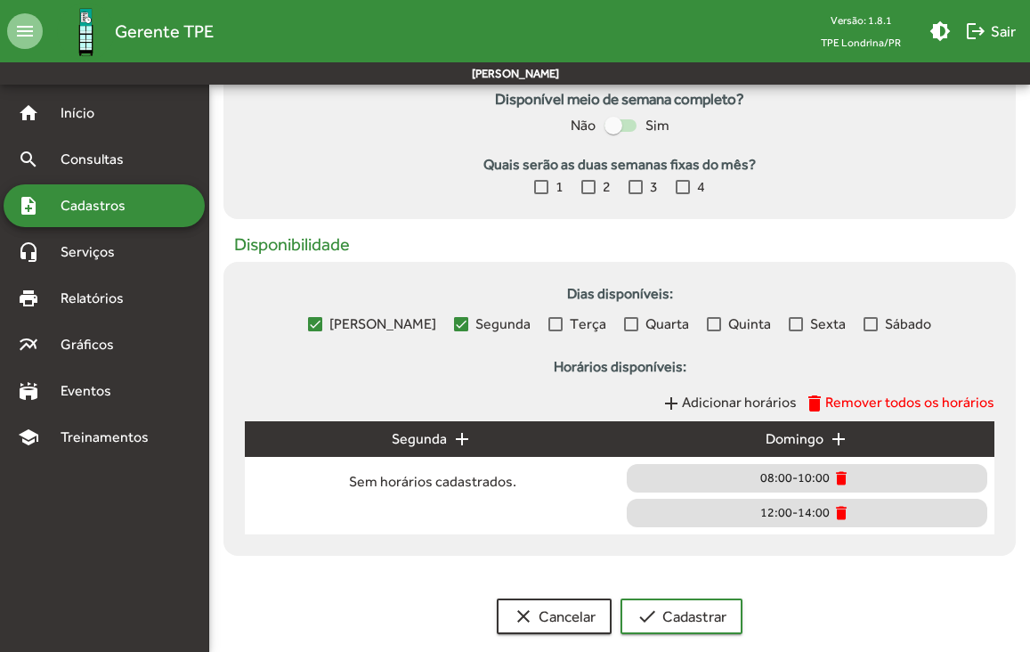
click at [548, 314] on mat-checkbox "Terça" at bounding box center [577, 323] width 58 height 22
click at [548, 321] on div at bounding box center [555, 324] width 14 height 14
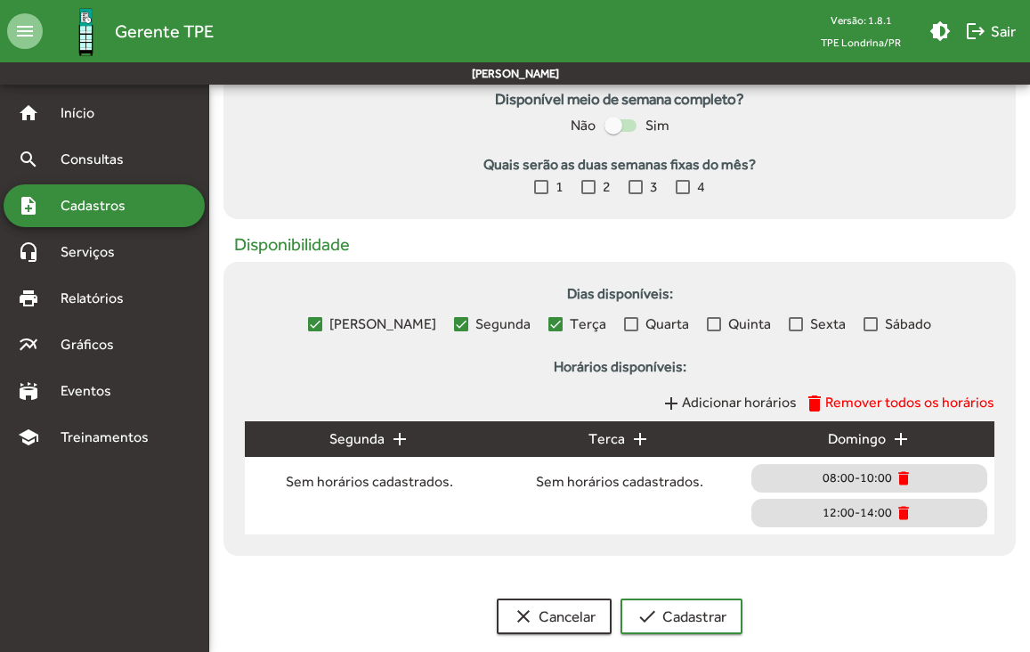
click at [624, 327] on div at bounding box center [631, 324] width 14 height 14
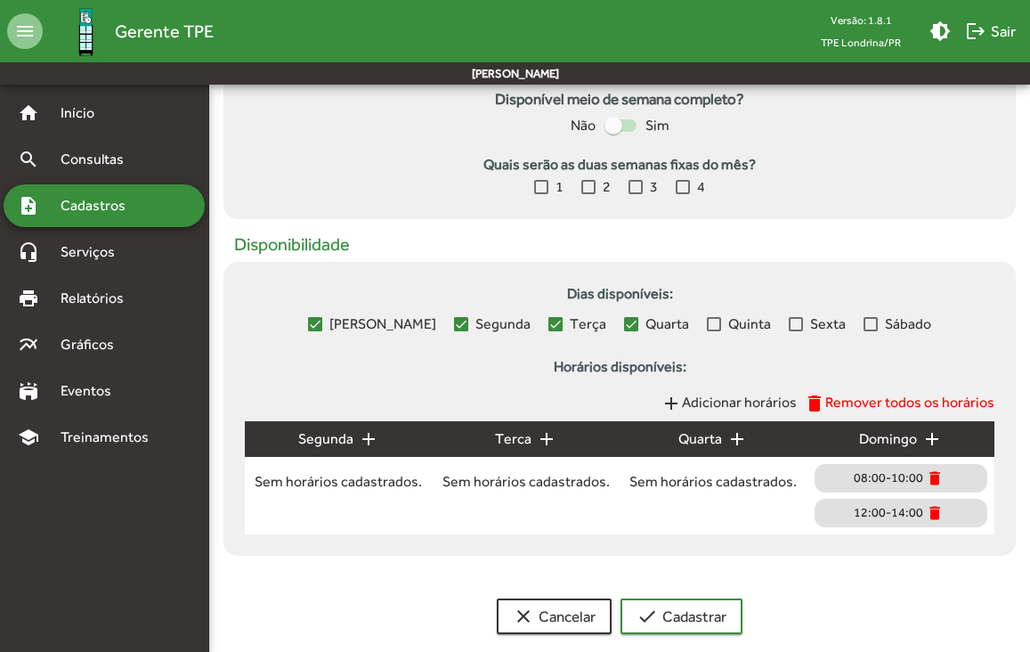
click at [707, 325] on div at bounding box center [714, 324] width 14 height 14
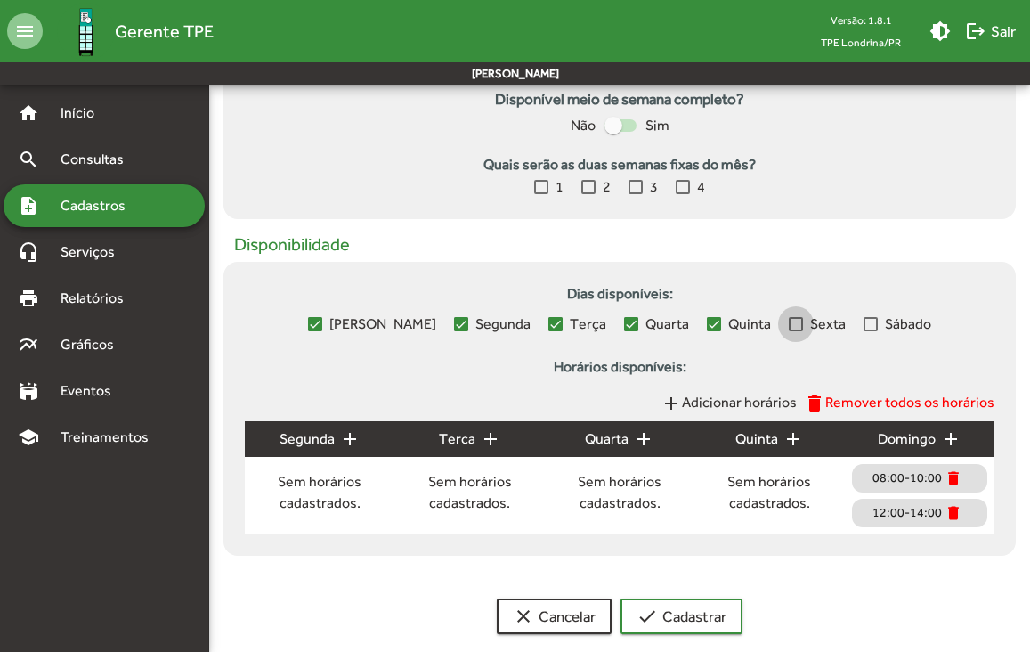
click at [789, 326] on div at bounding box center [796, 324] width 14 height 14
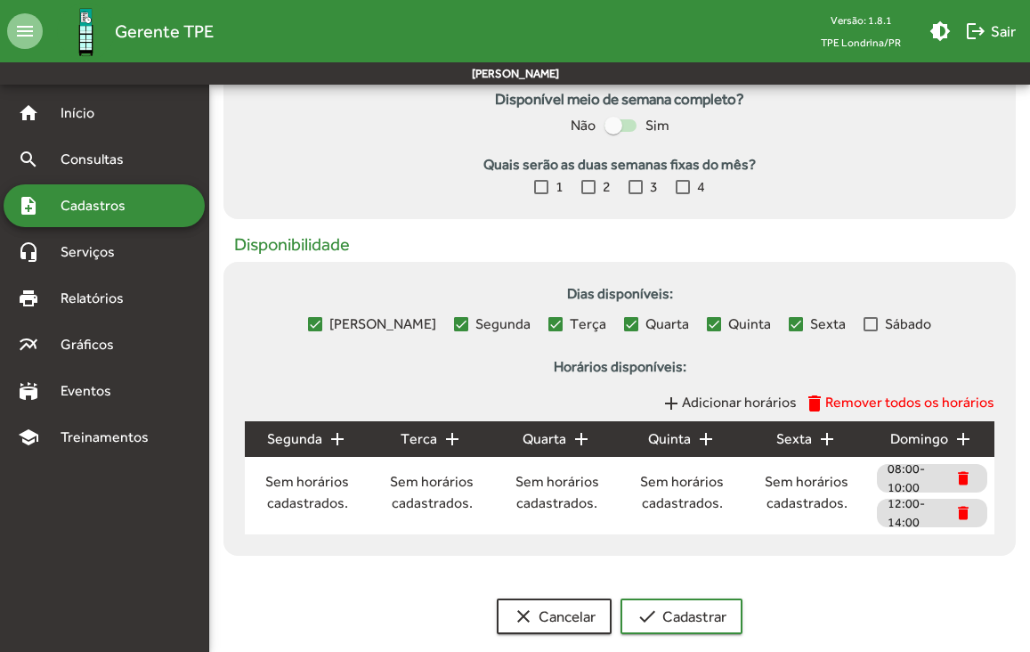
click at [864, 329] on div at bounding box center [871, 324] width 14 height 14
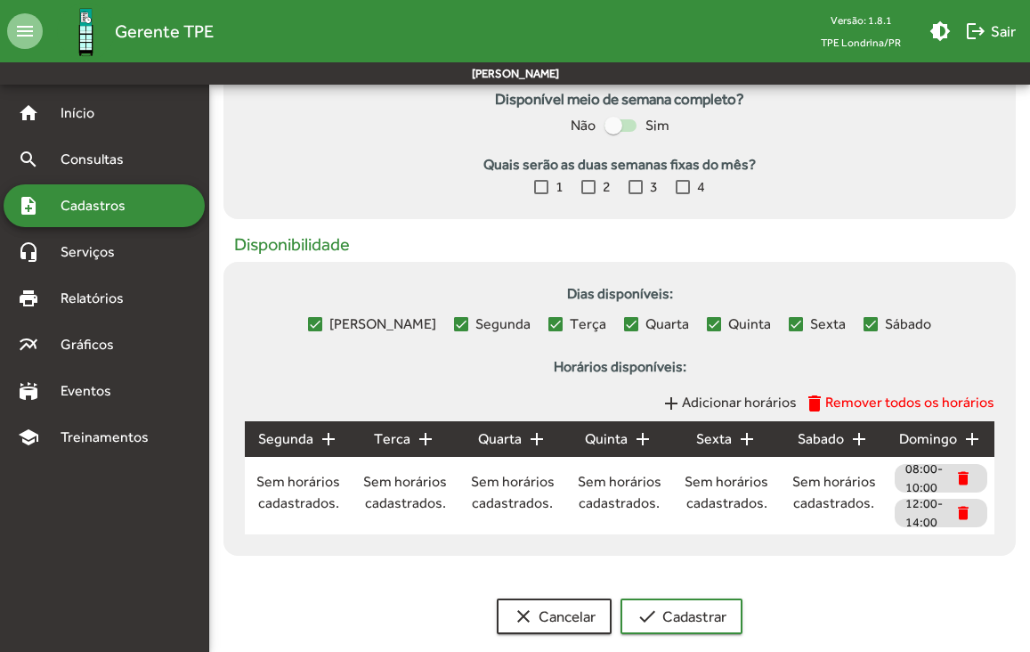
click at [731, 408] on span "Adicionar horários" at bounding box center [739, 402] width 115 height 17
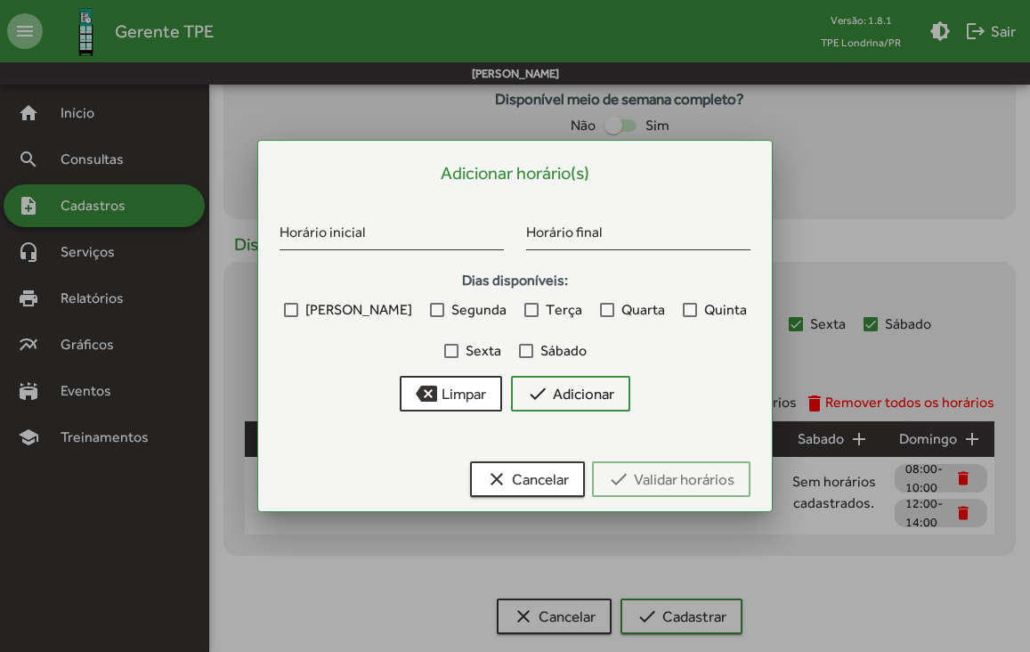
scroll to position [0, 0]
click at [346, 243] on input "Horário inicial" at bounding box center [392, 235] width 224 height 16
type input "*****"
click at [430, 310] on div at bounding box center [437, 310] width 14 height 14
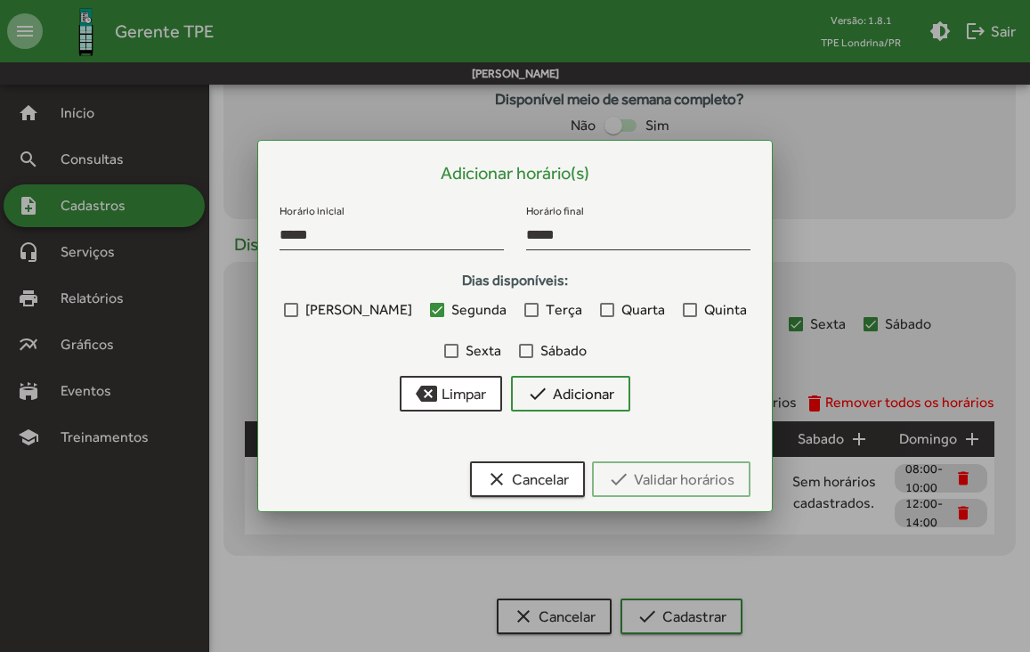
click at [524, 313] on div at bounding box center [531, 310] width 14 height 14
click at [600, 310] on div at bounding box center [607, 310] width 14 height 14
click at [683, 311] on div at bounding box center [690, 310] width 14 height 14
click at [544, 406] on span "check Adicionar" at bounding box center [570, 394] width 87 height 32
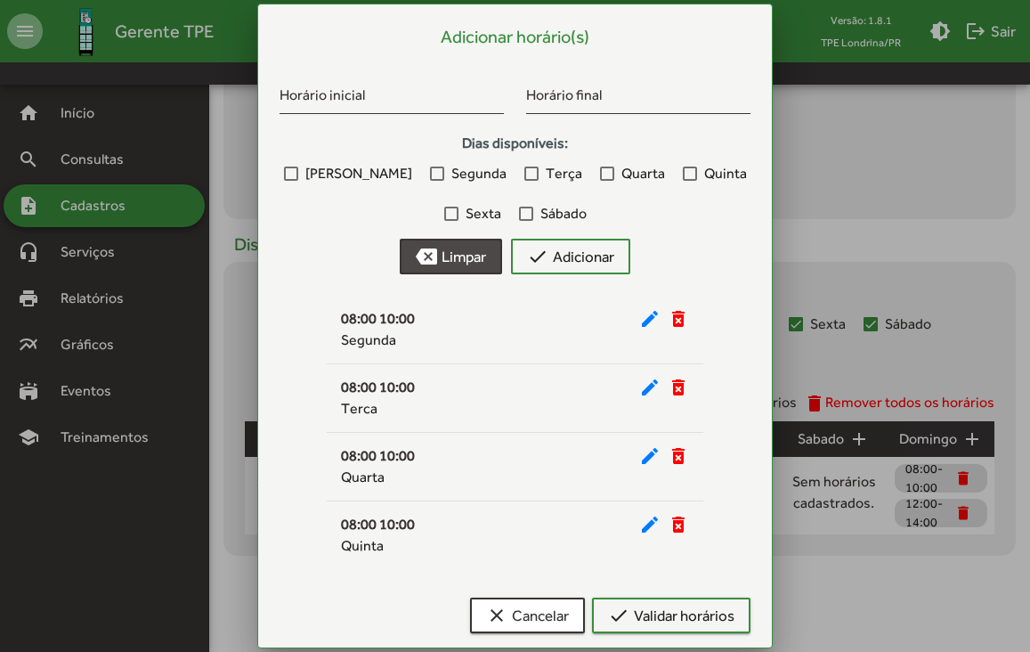
click at [459, 253] on span "backspace Limpar" at bounding box center [451, 256] width 70 height 32
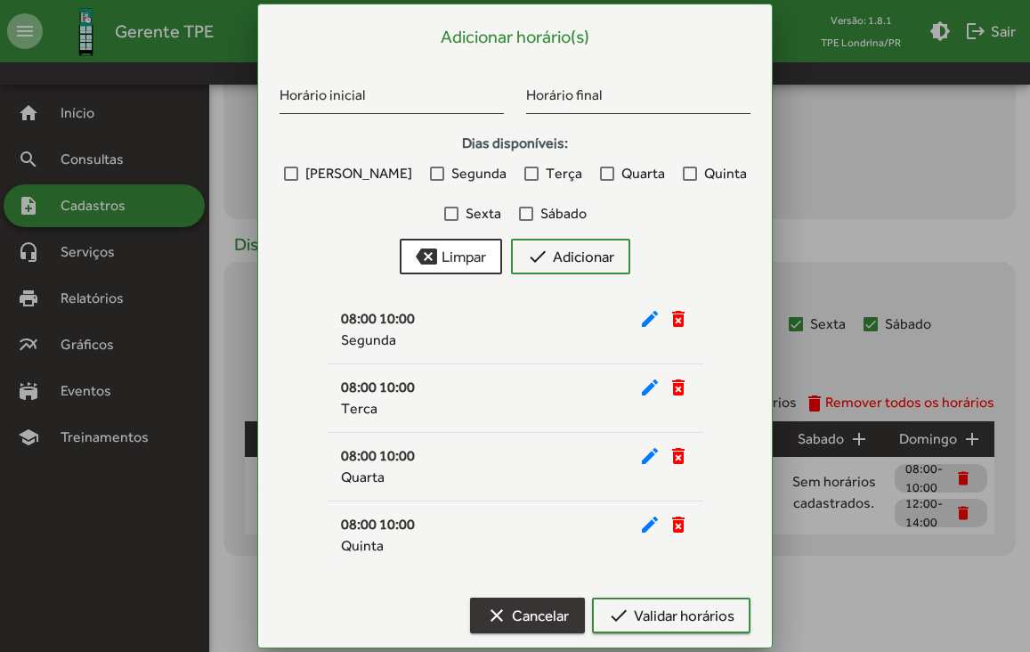
click at [510, 611] on span "clear Cancelar" at bounding box center [527, 615] width 83 height 32
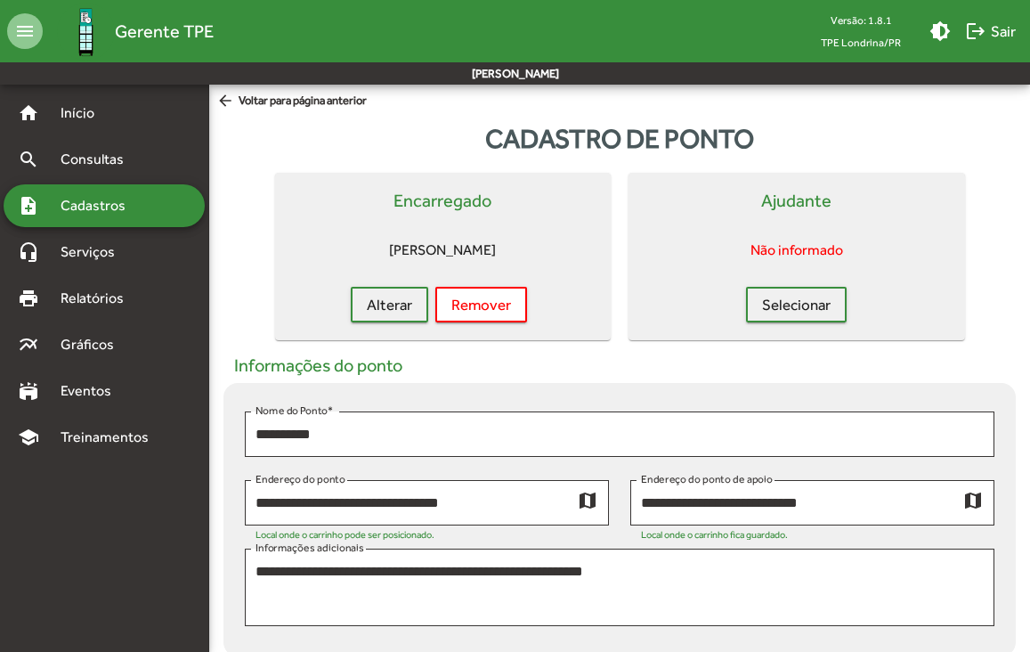
scroll to position [711, 0]
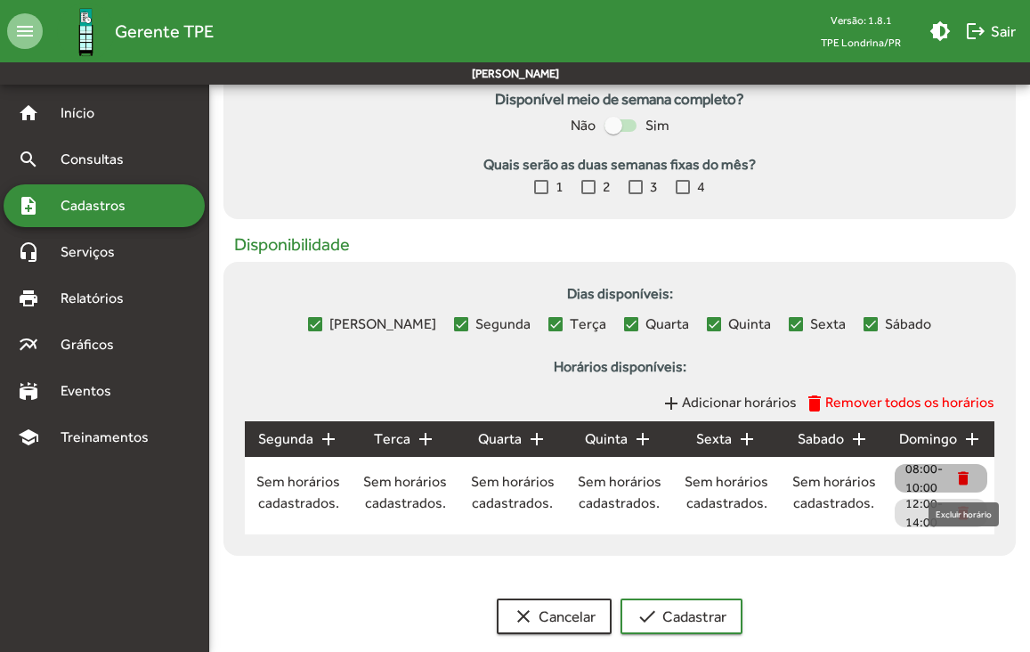
click at [967, 482] on mat-icon "delete" at bounding box center [963, 478] width 18 height 18
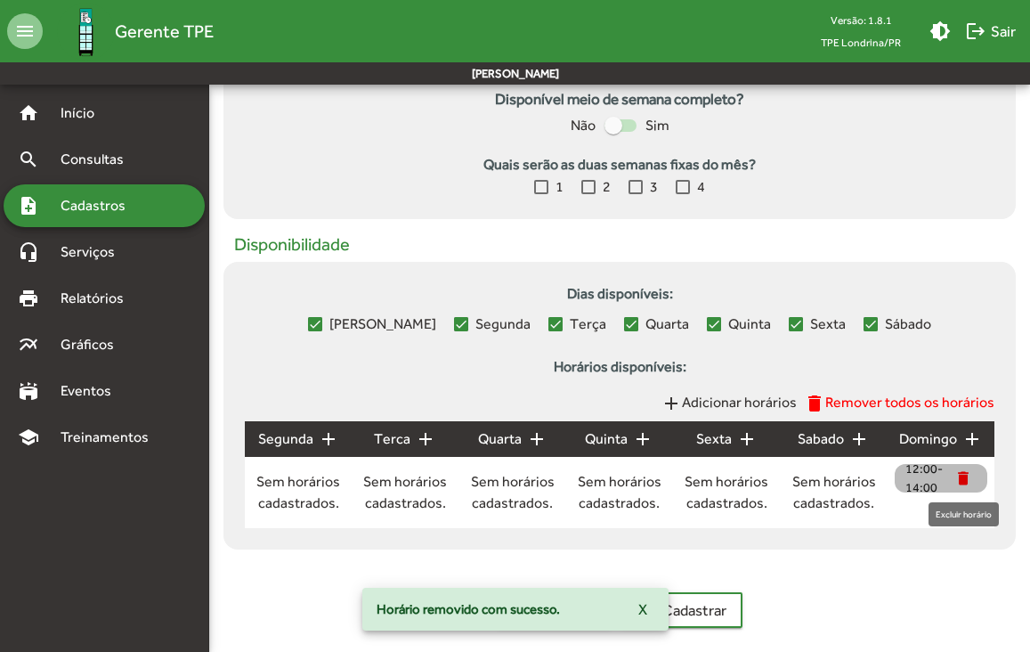
click at [965, 474] on mat-icon "delete" at bounding box center [963, 478] width 18 height 18
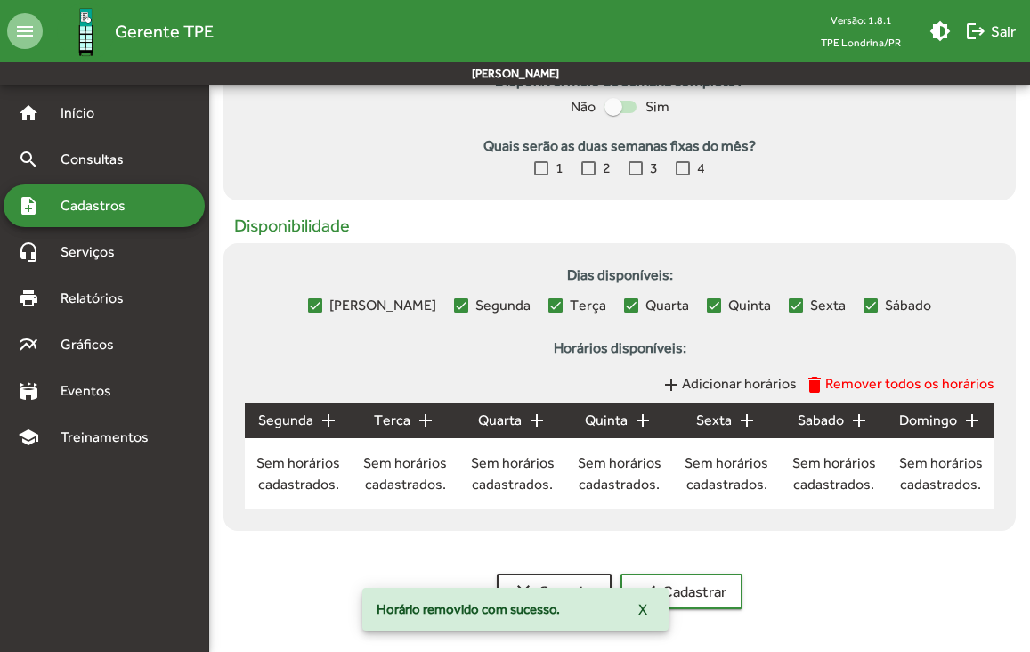
click at [561, 583] on div "Horário removido com sucesso. X" at bounding box center [515, 608] width 349 height 85
click at [645, 607] on span "X" at bounding box center [642, 609] width 9 height 32
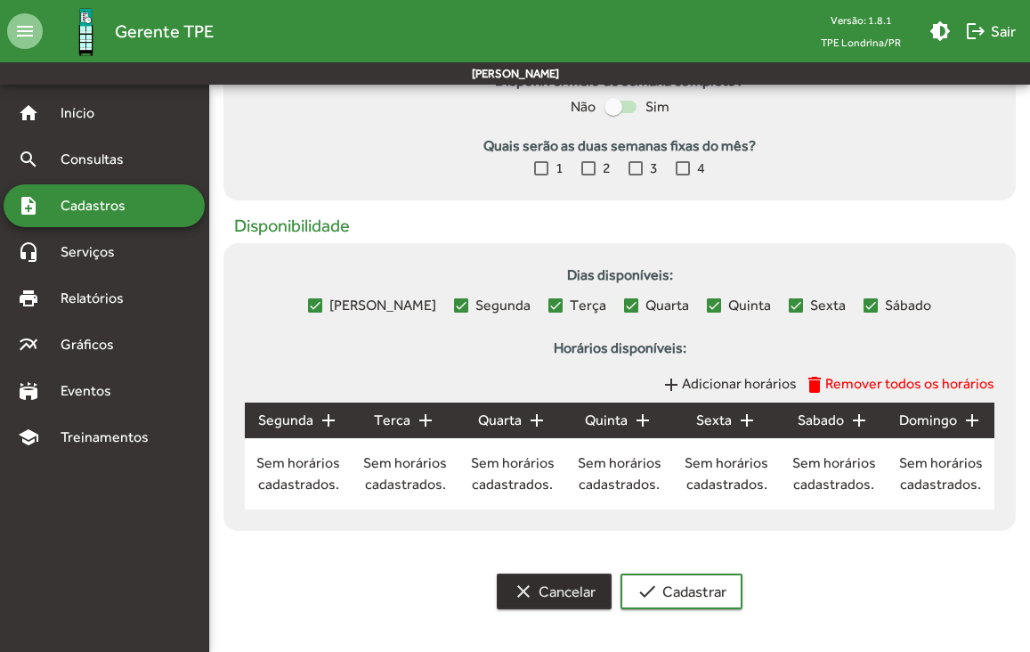
click at [551, 589] on span "clear Cancelar" at bounding box center [554, 591] width 83 height 32
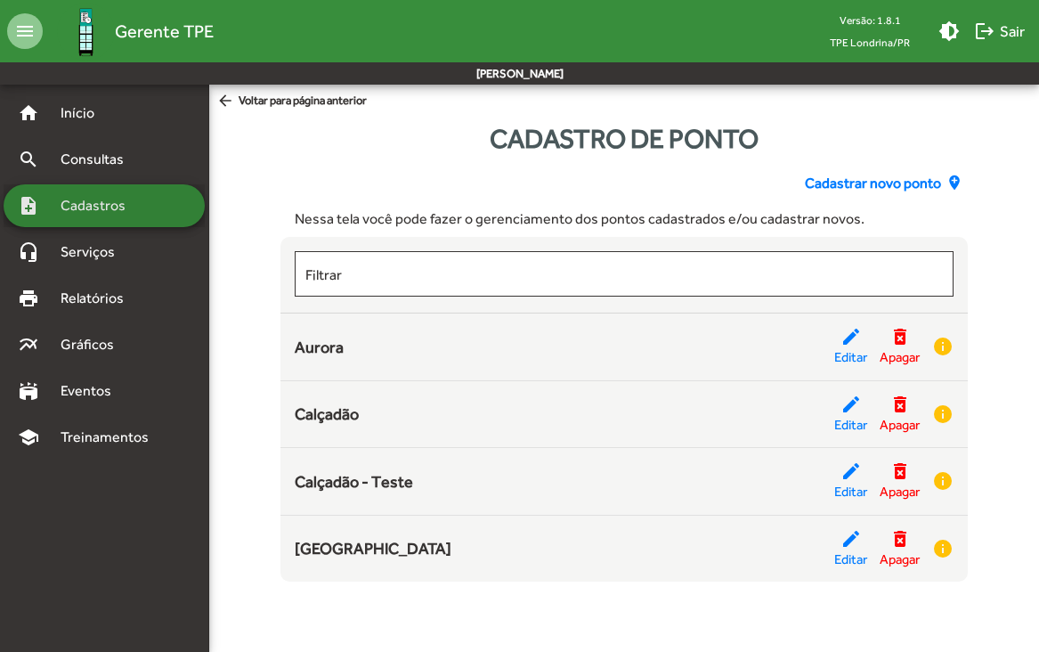
click at [119, 225] on div "note_add Cadastros" at bounding box center [104, 205] width 201 height 43
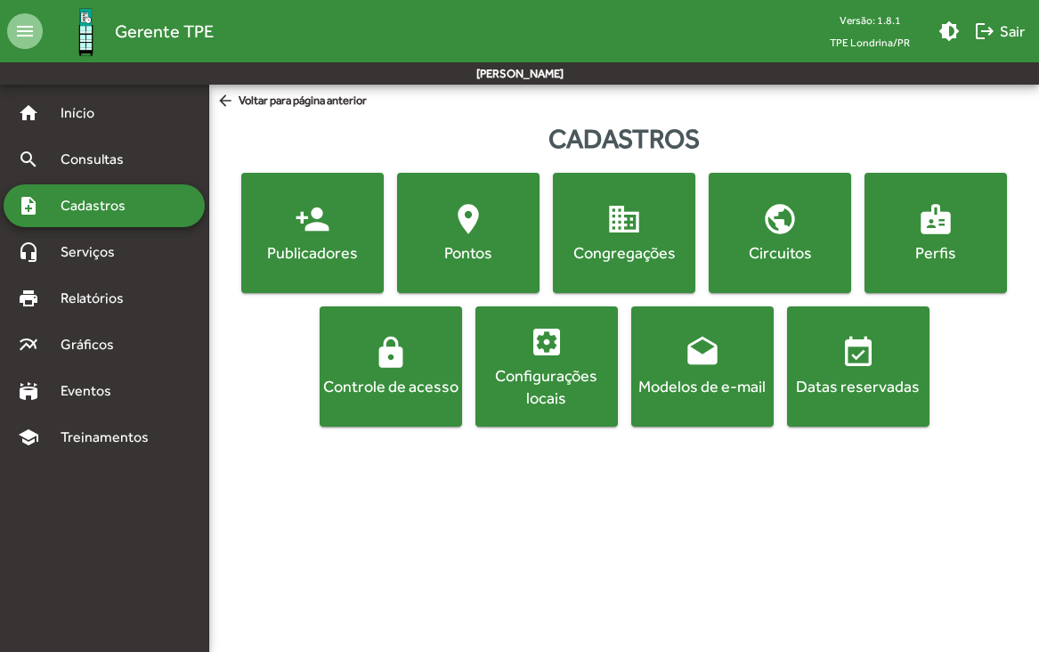
click at [620, 215] on mat-icon "domain" at bounding box center [624, 219] width 36 height 36
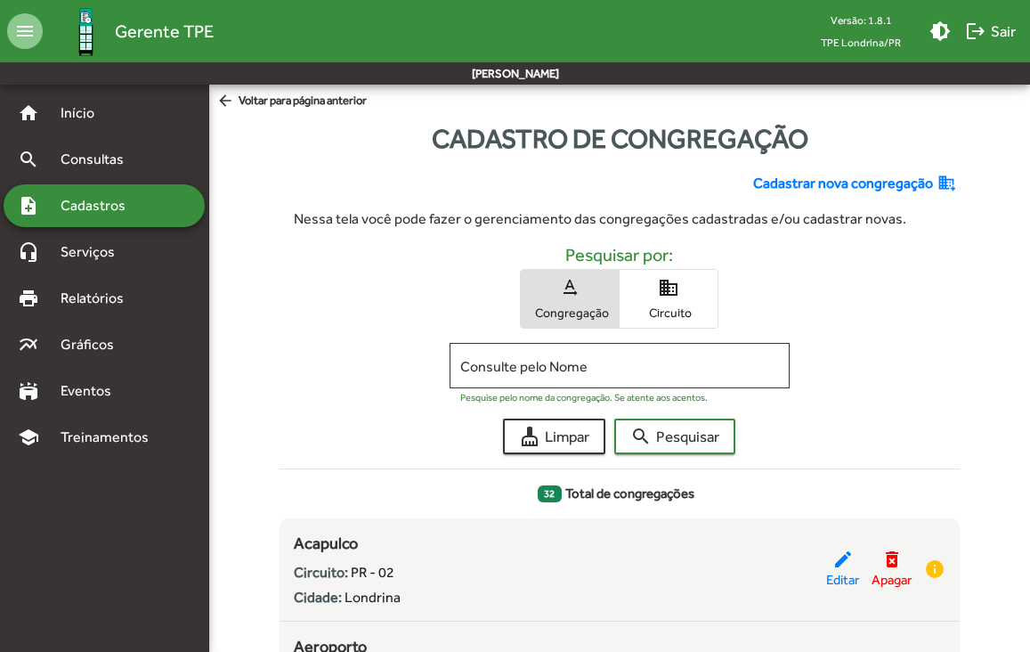
click at [818, 178] on span "Cadastrar nova congregação" at bounding box center [843, 183] width 180 height 21
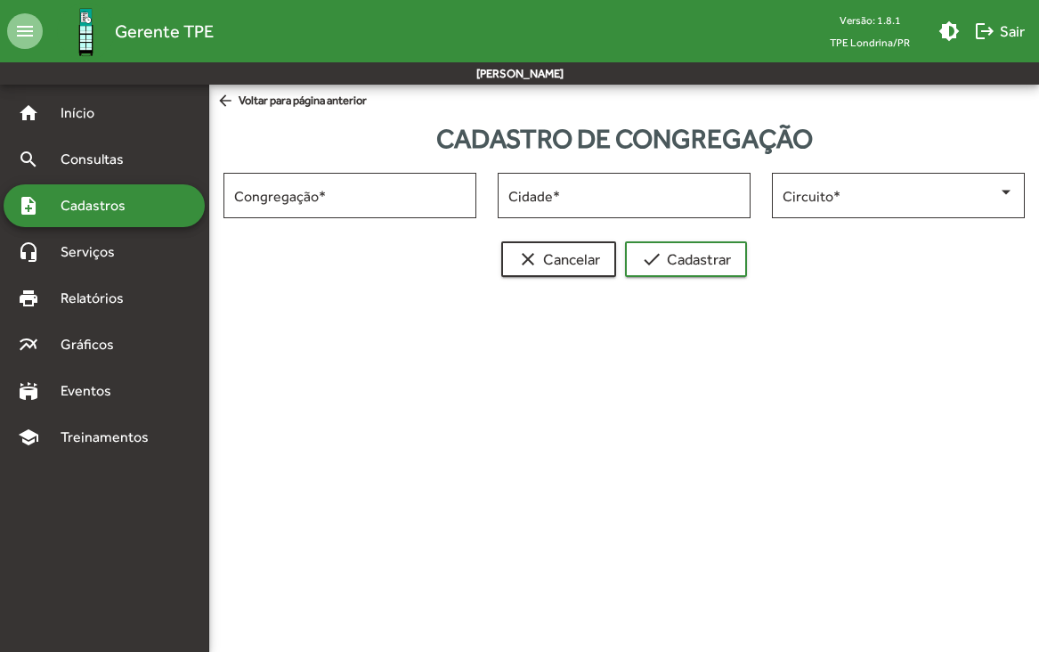
click at [278, 105] on span "arrow_back Voltar para página anterior" at bounding box center [291, 102] width 150 height 20
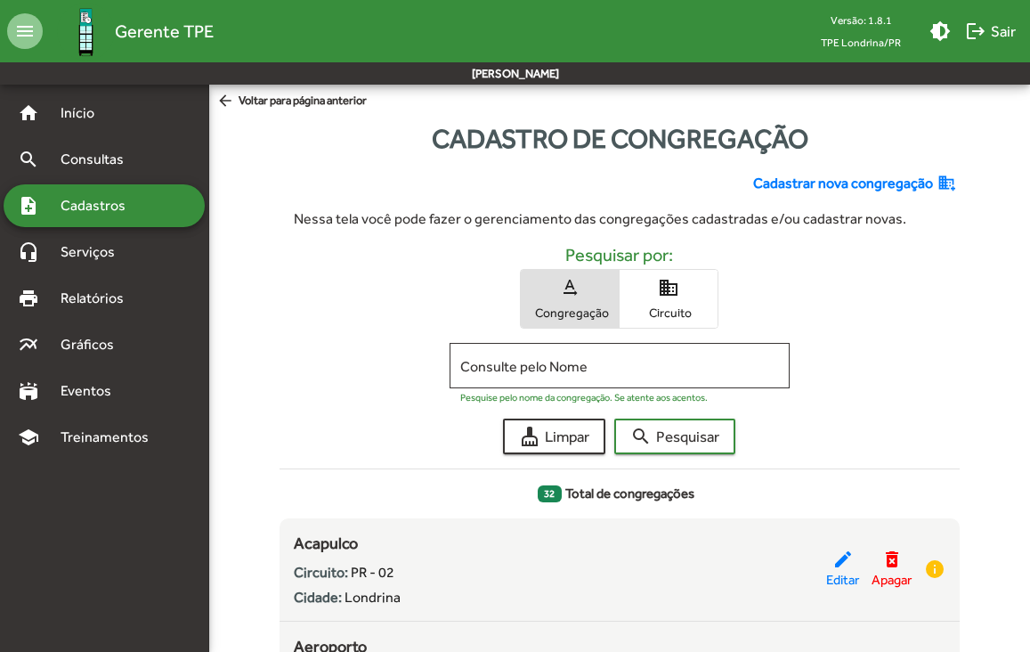
click at [224, 103] on mat-icon "arrow_back" at bounding box center [227, 102] width 22 height 20
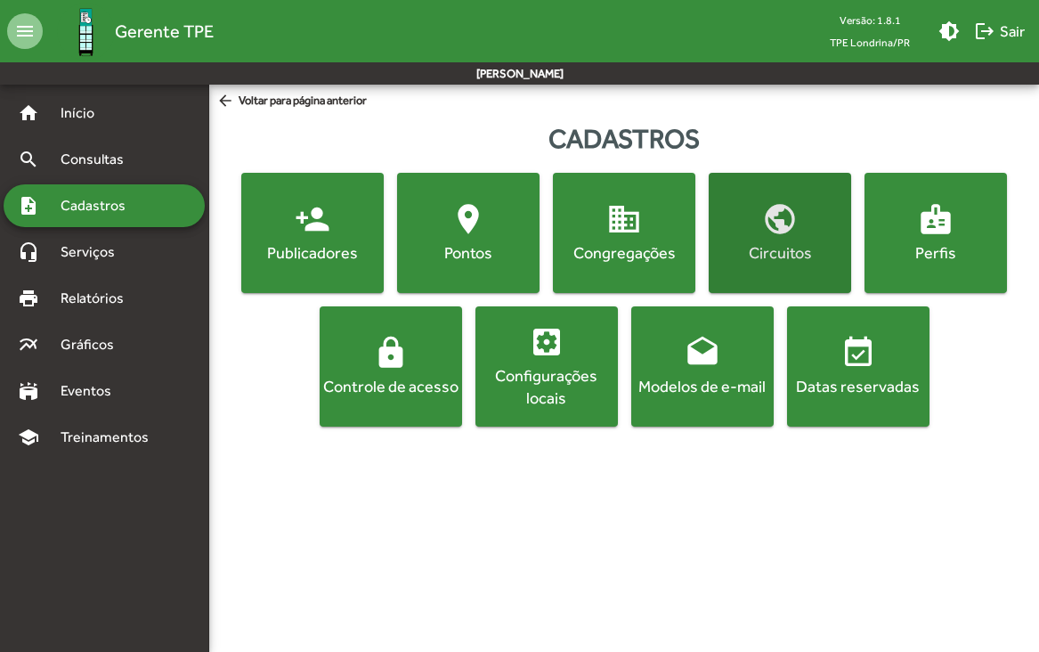
click at [765, 248] on div "Circuitos" at bounding box center [779, 252] width 135 height 22
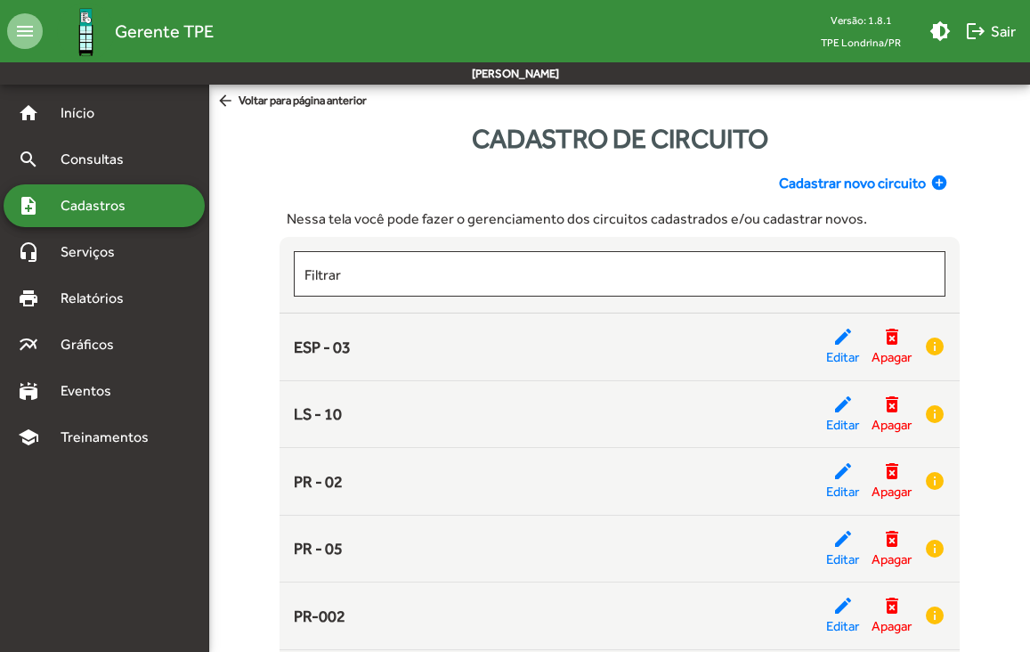
click at [833, 178] on span "Cadastrar novo circuito" at bounding box center [852, 183] width 147 height 21
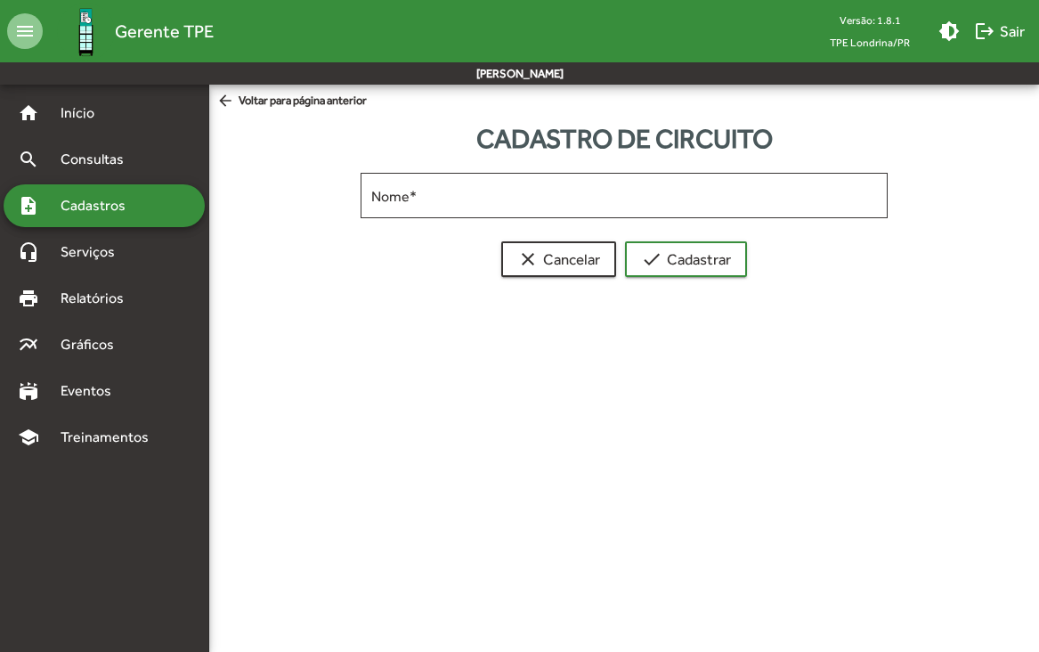
click at [296, 105] on span "arrow_back Voltar para página anterior" at bounding box center [291, 102] width 150 height 20
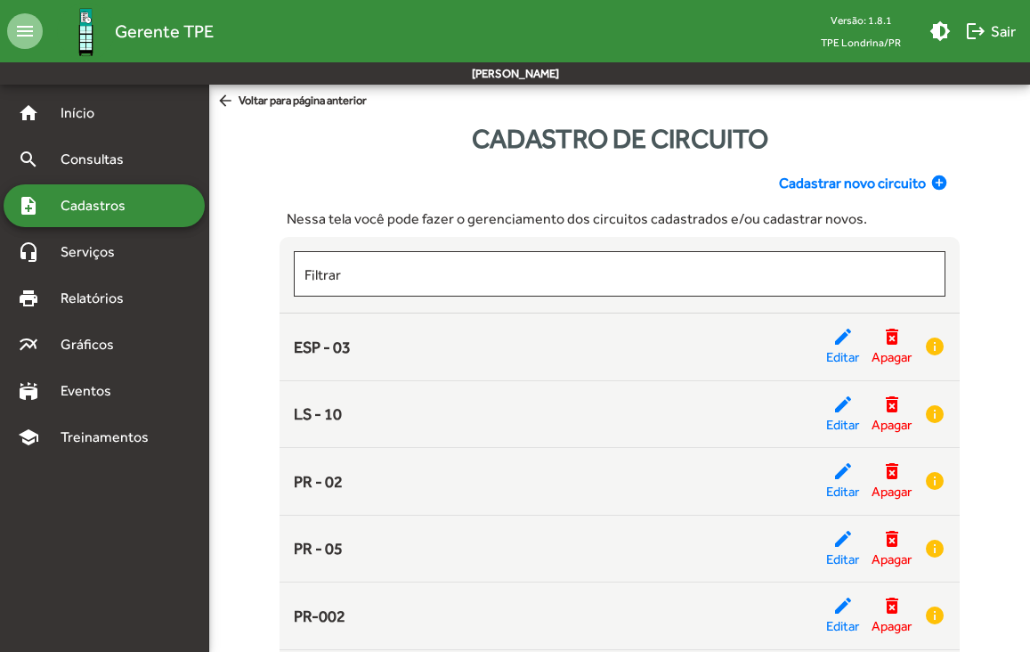
click at [296, 106] on span "arrow_back Voltar para página anterior" at bounding box center [291, 102] width 150 height 20
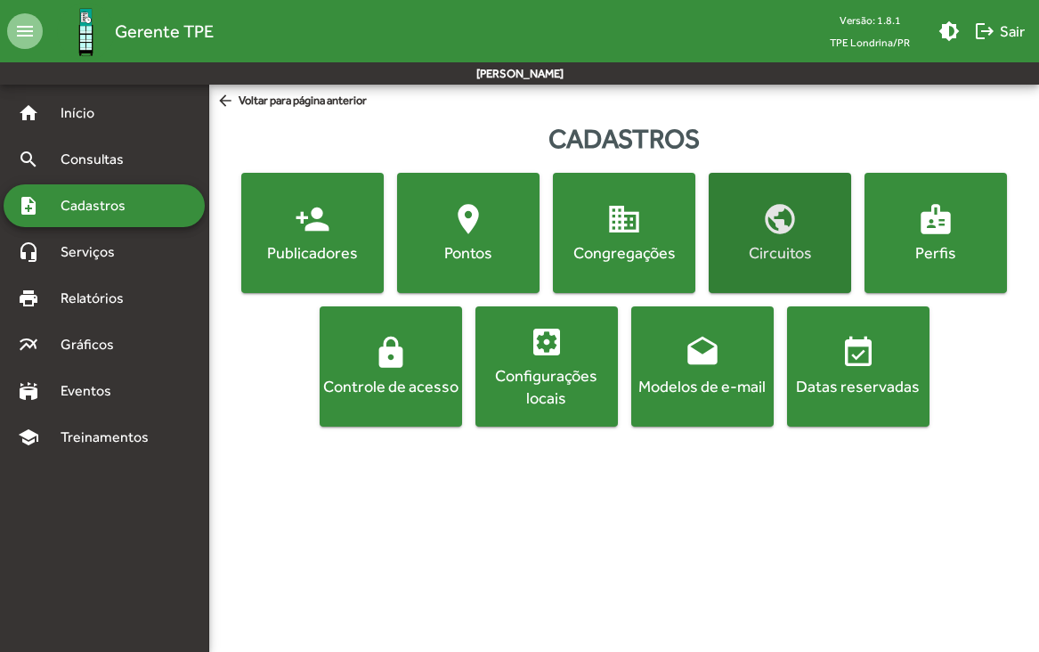
click at [817, 256] on div "Circuitos" at bounding box center [779, 252] width 135 height 22
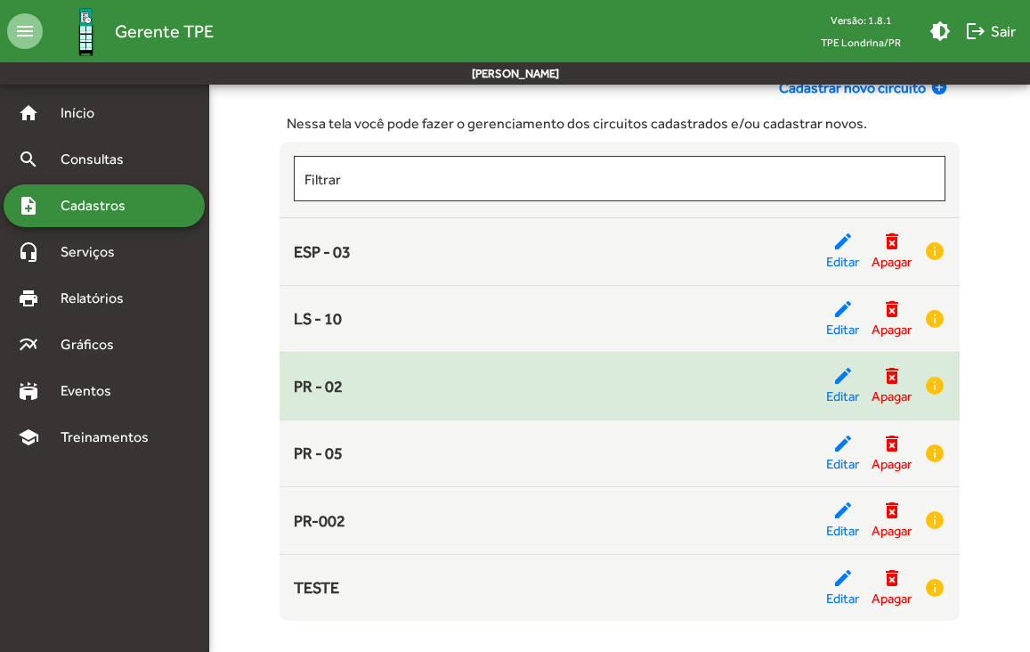
scroll to position [107, 0]
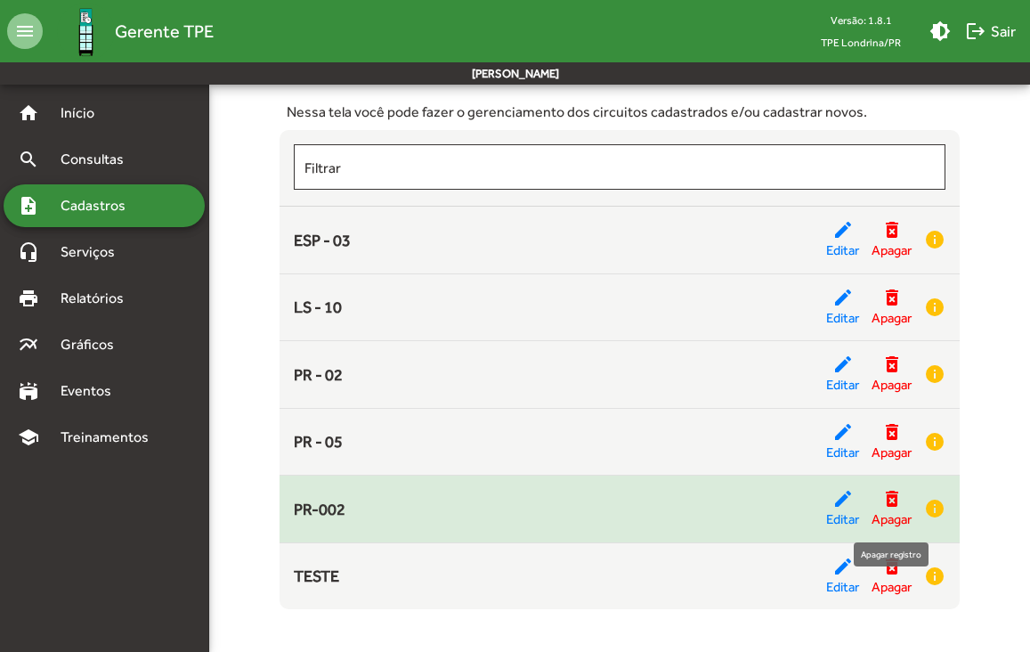
click at [898, 505] on mat-icon "delete_forever" at bounding box center [891, 498] width 21 height 21
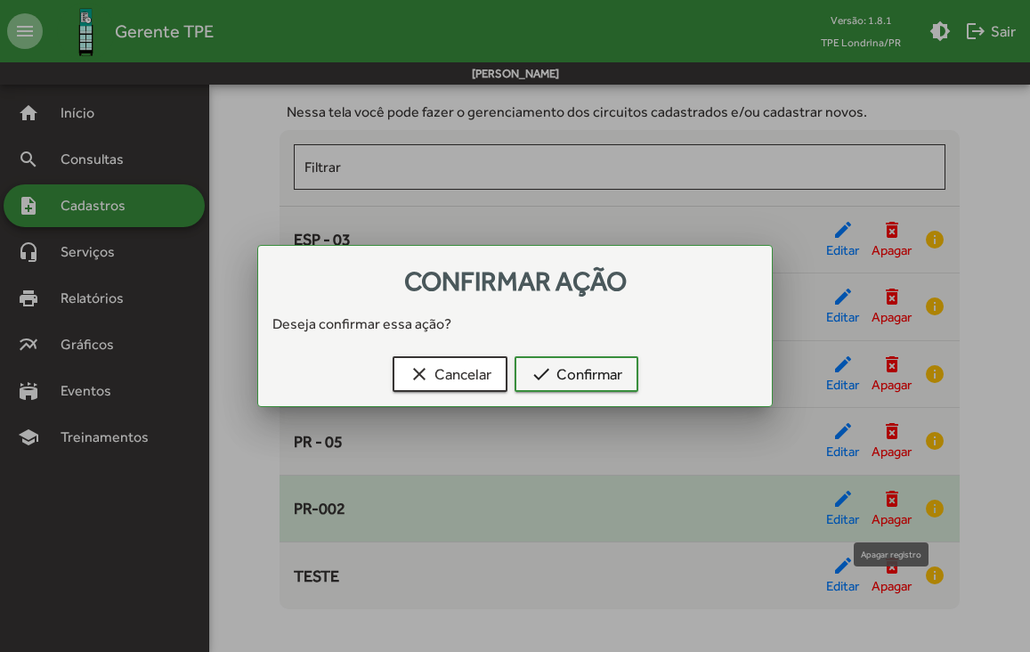
scroll to position [0, 0]
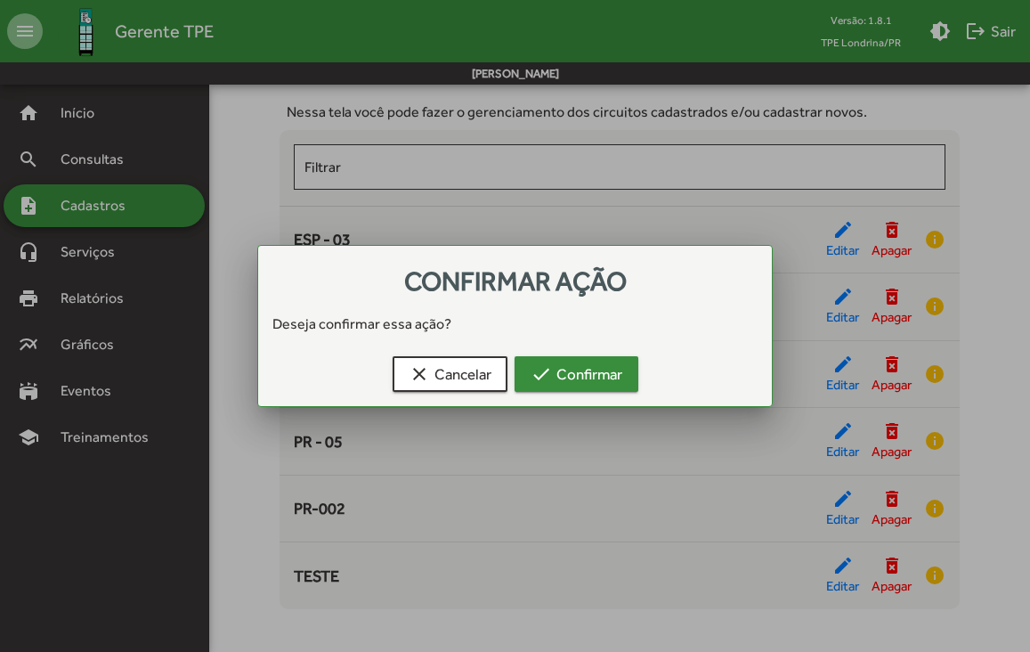
click at [573, 370] on span "check Confirmar" at bounding box center [577, 374] width 92 height 32
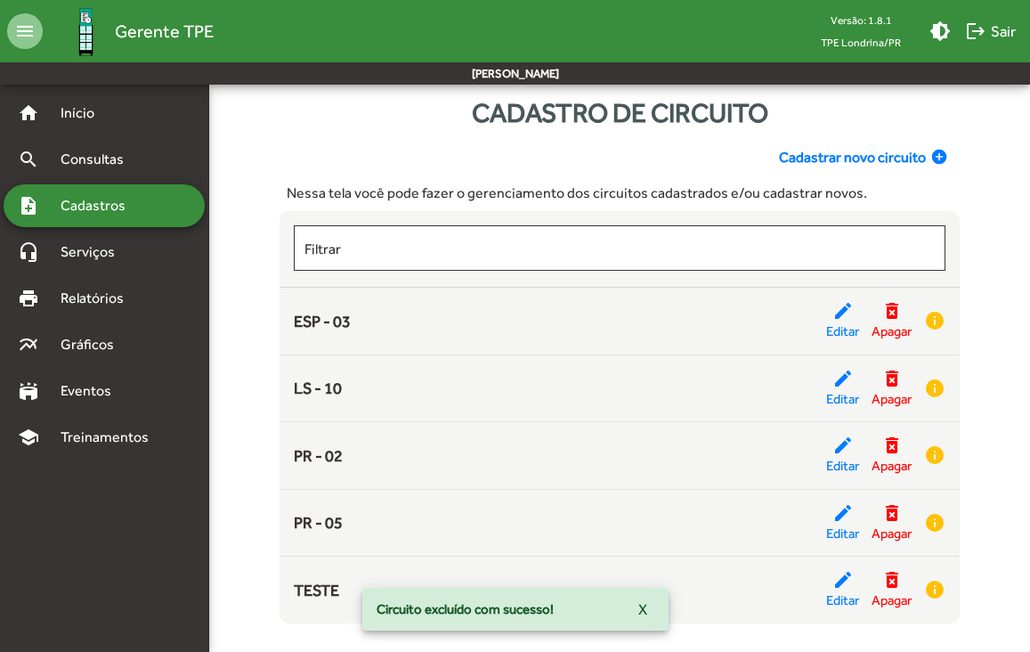
scroll to position [40, 0]
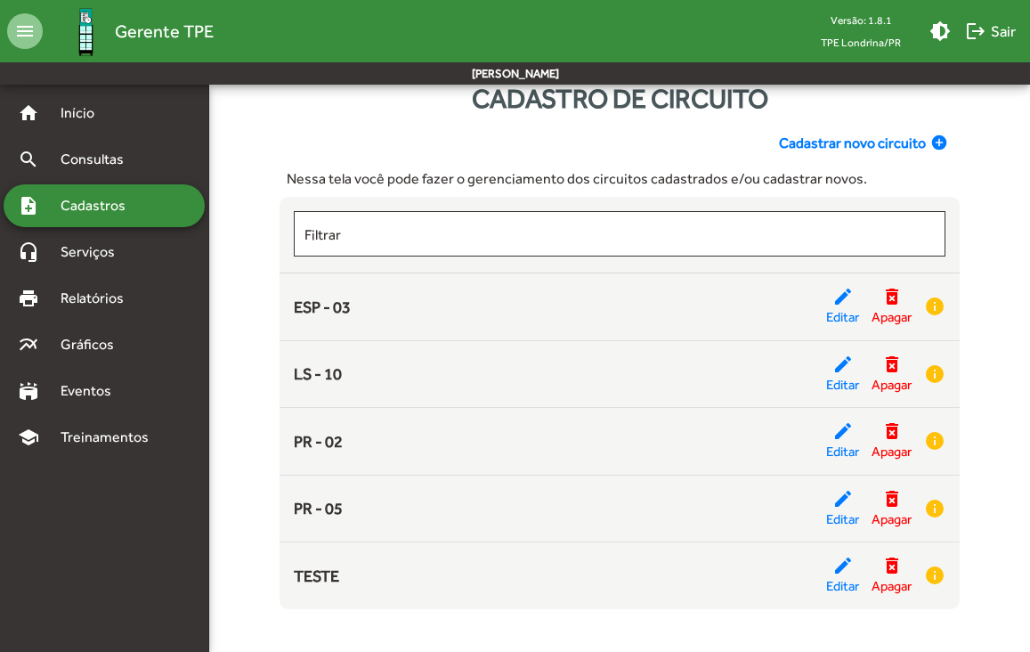
click at [62, 206] on span "Cadastros" at bounding box center [99, 205] width 99 height 21
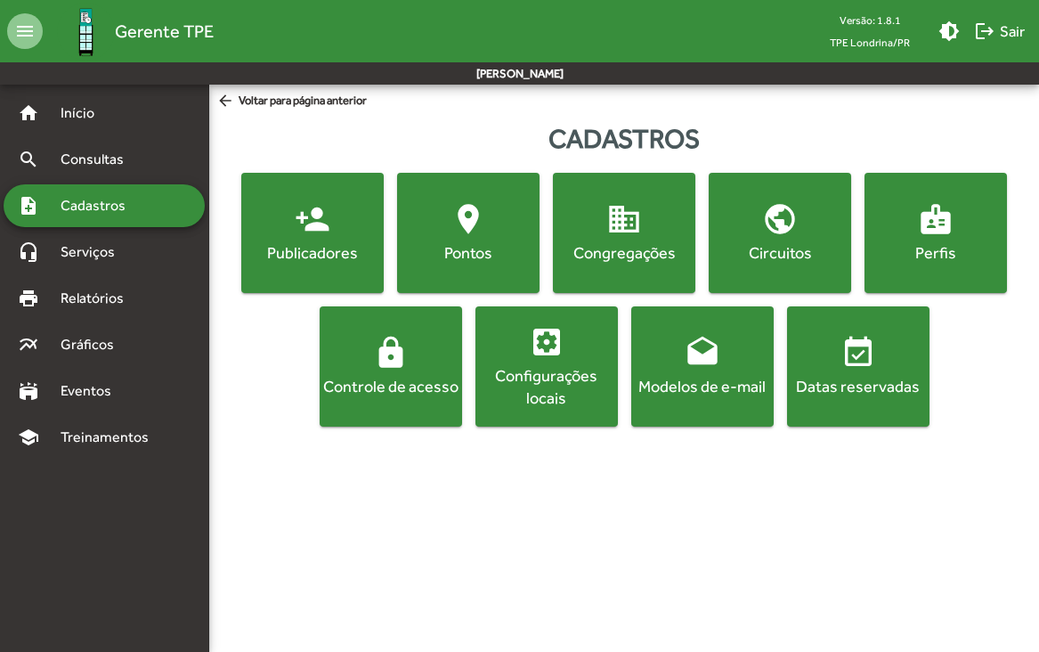
click at [914, 240] on span "badge Perfis" at bounding box center [935, 232] width 135 height 62
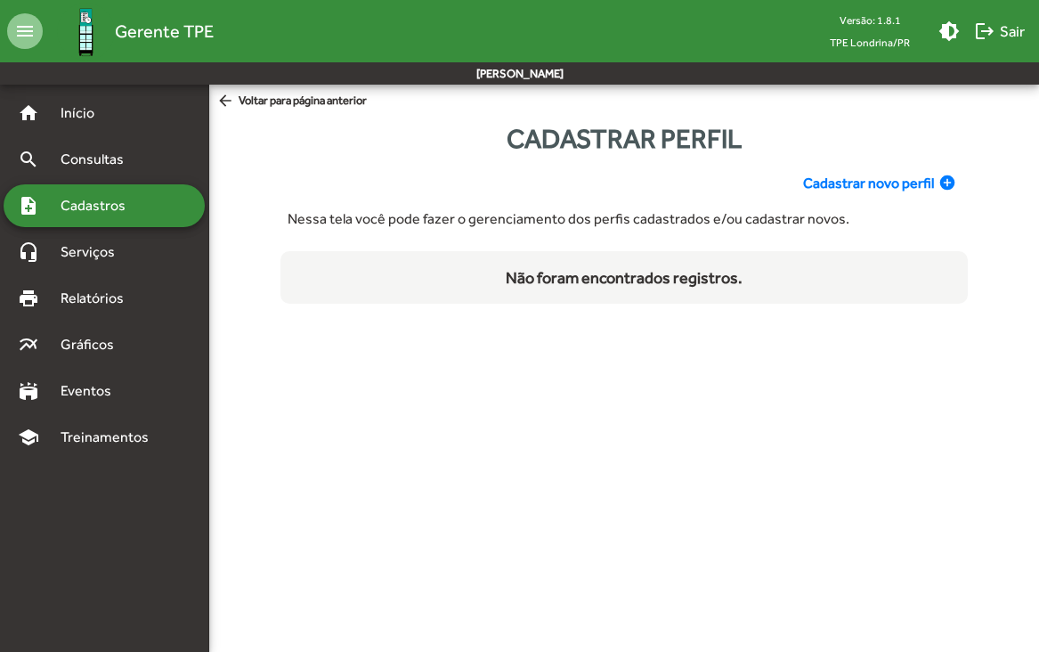
click at [325, 101] on span "arrow_back Voltar para página anterior" at bounding box center [291, 102] width 150 height 20
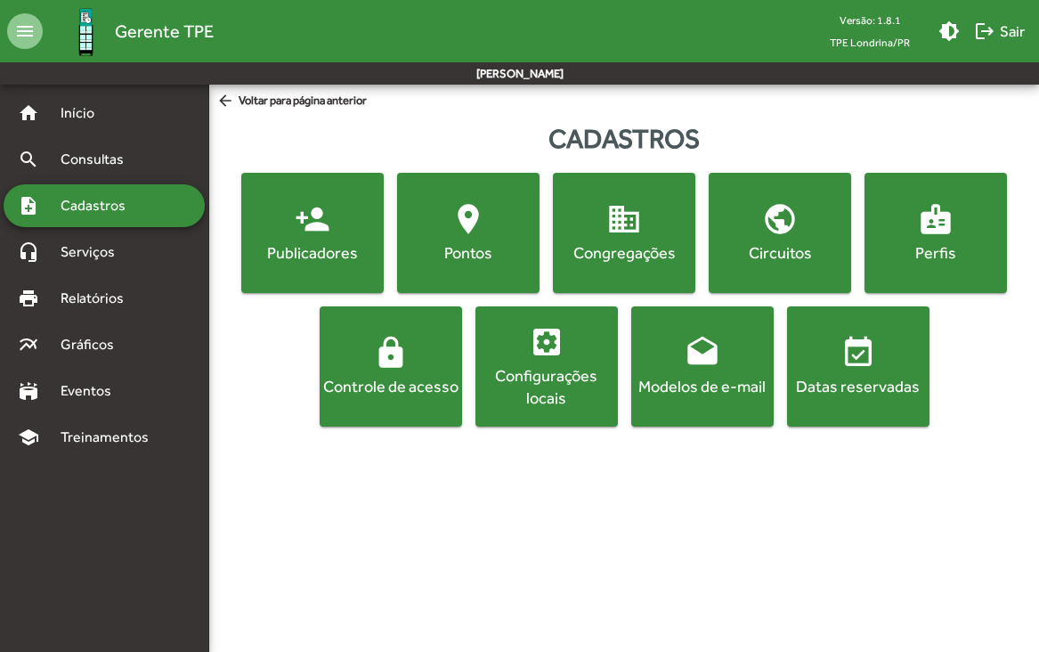
click at [391, 370] on mat-icon "lock" at bounding box center [391, 353] width 36 height 36
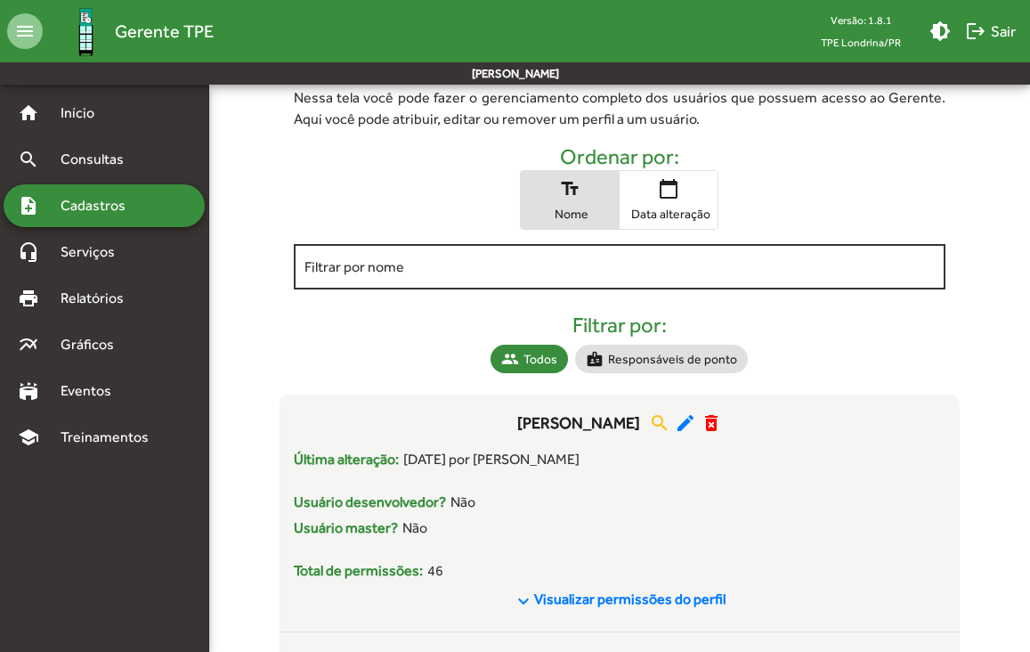
scroll to position [138, 0]
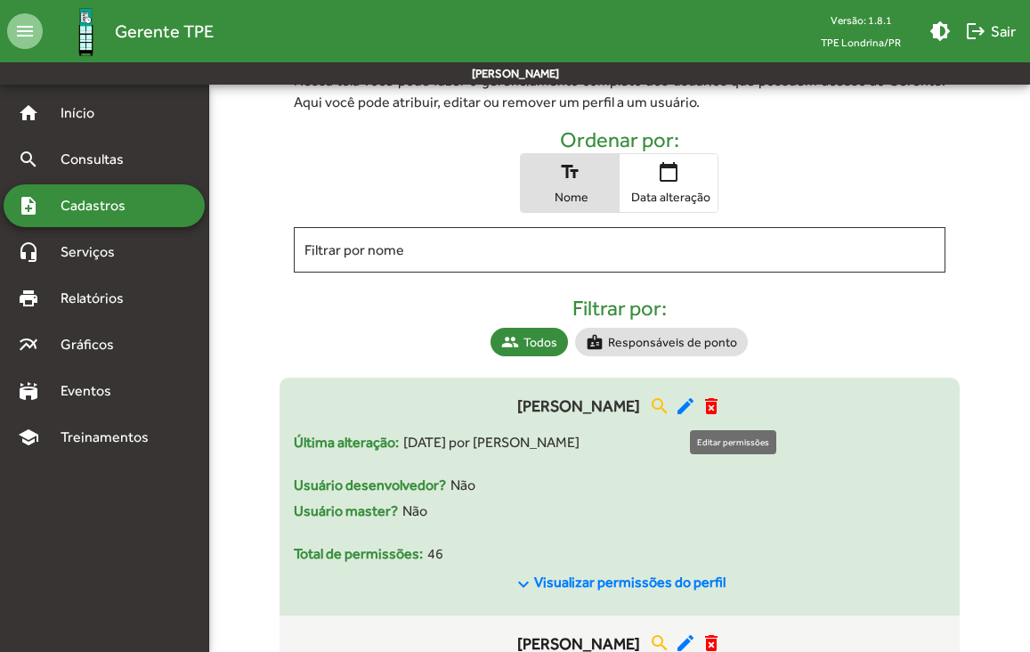
click at [696, 410] on mat-icon "edit" at bounding box center [685, 405] width 21 height 21
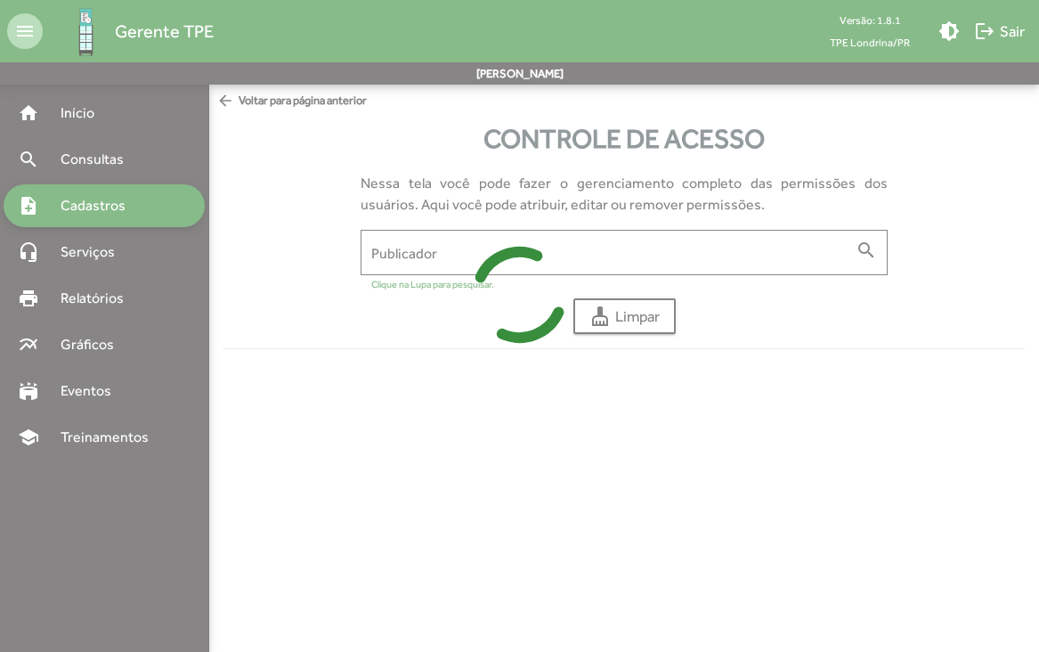
type input "**********"
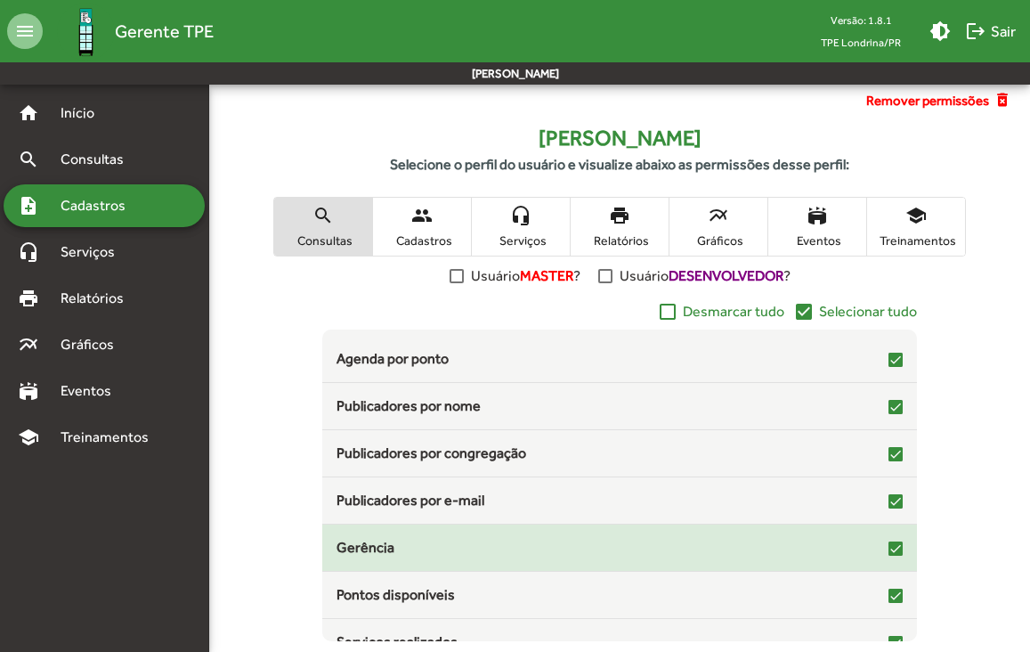
scroll to position [46, 0]
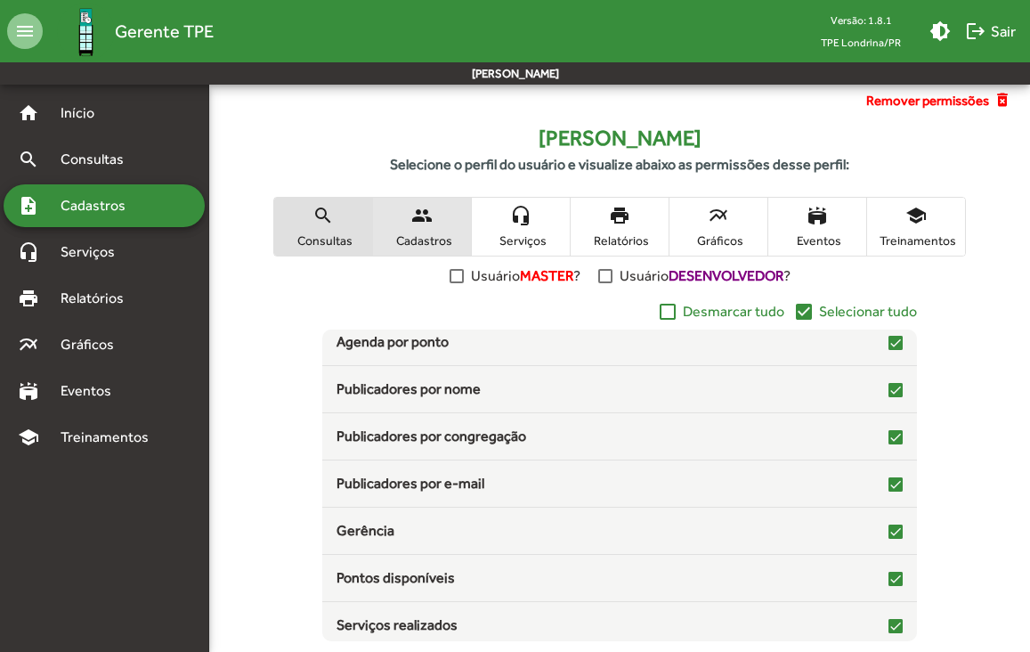
click at [404, 237] on span "Cadastros" at bounding box center [422, 240] width 89 height 16
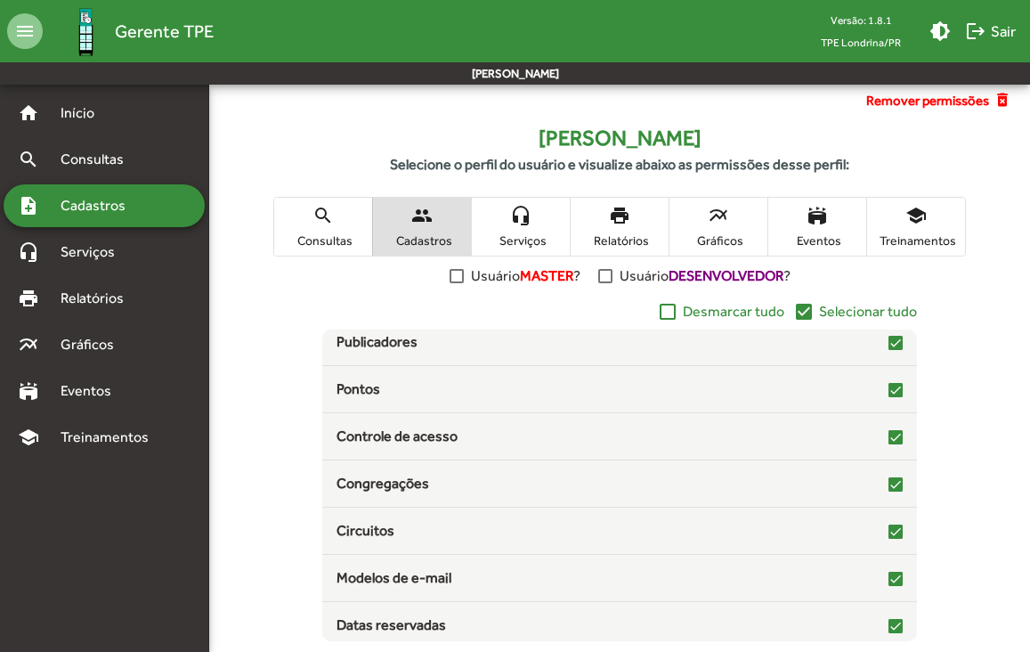
click at [526, 215] on mat-icon "headset_mic" at bounding box center [520, 215] width 21 height 21
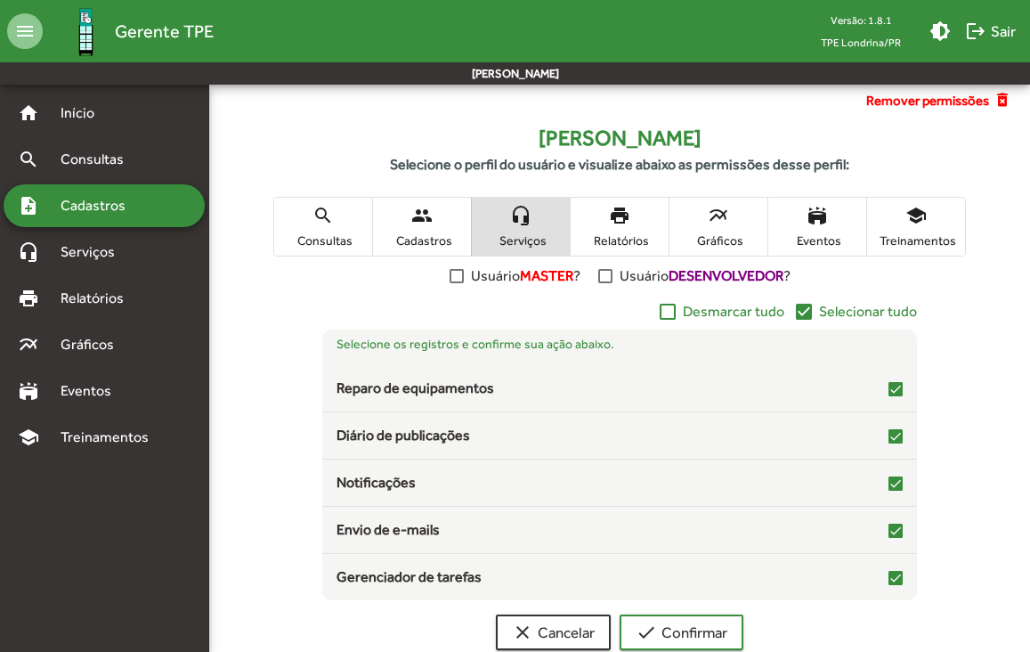
click at [912, 231] on span "school Treinamentos" at bounding box center [916, 227] width 98 height 58
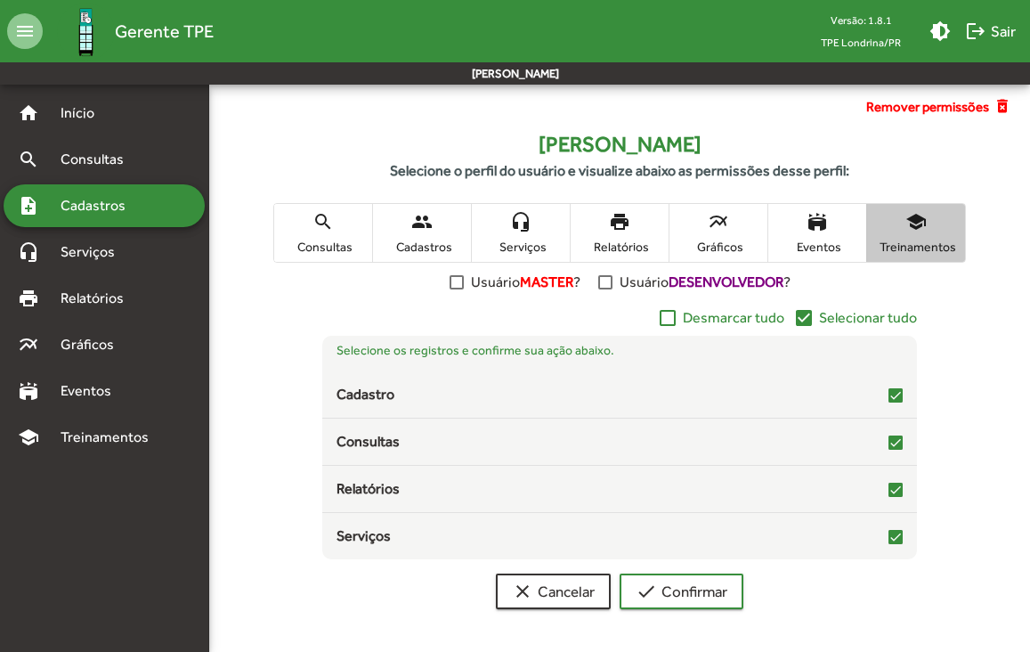
scroll to position [266, 0]
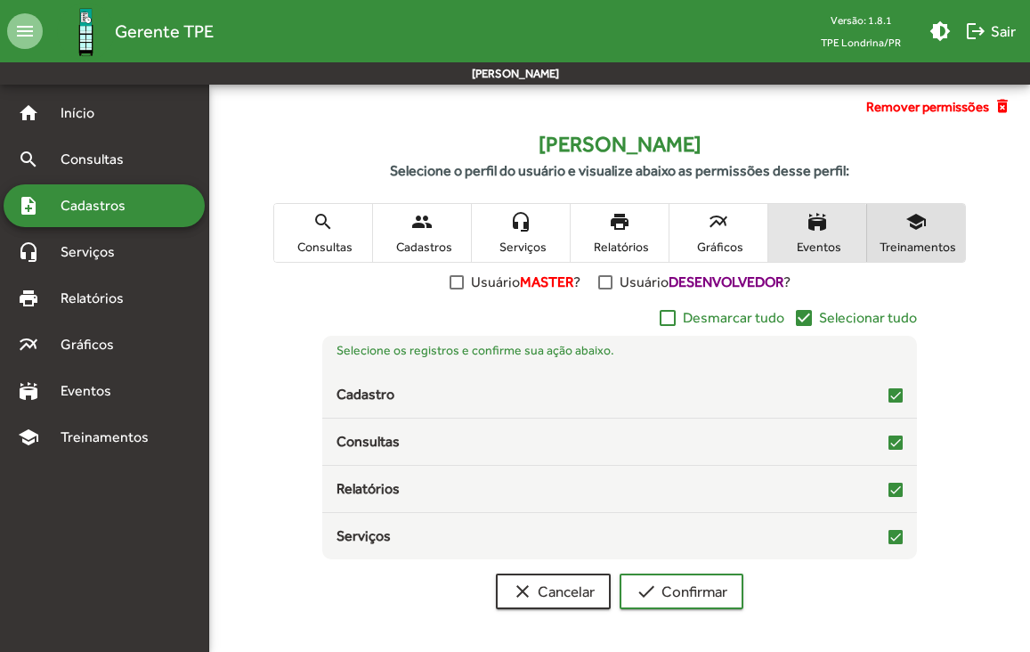
click at [790, 245] on span "Eventos" at bounding box center [817, 247] width 89 height 16
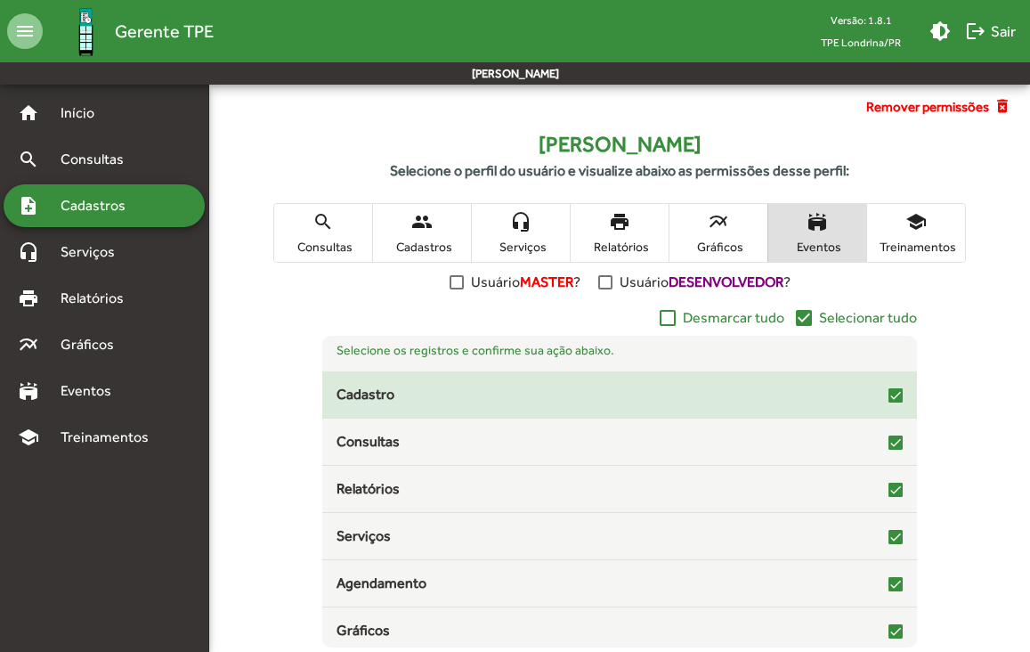
scroll to position [2, 0]
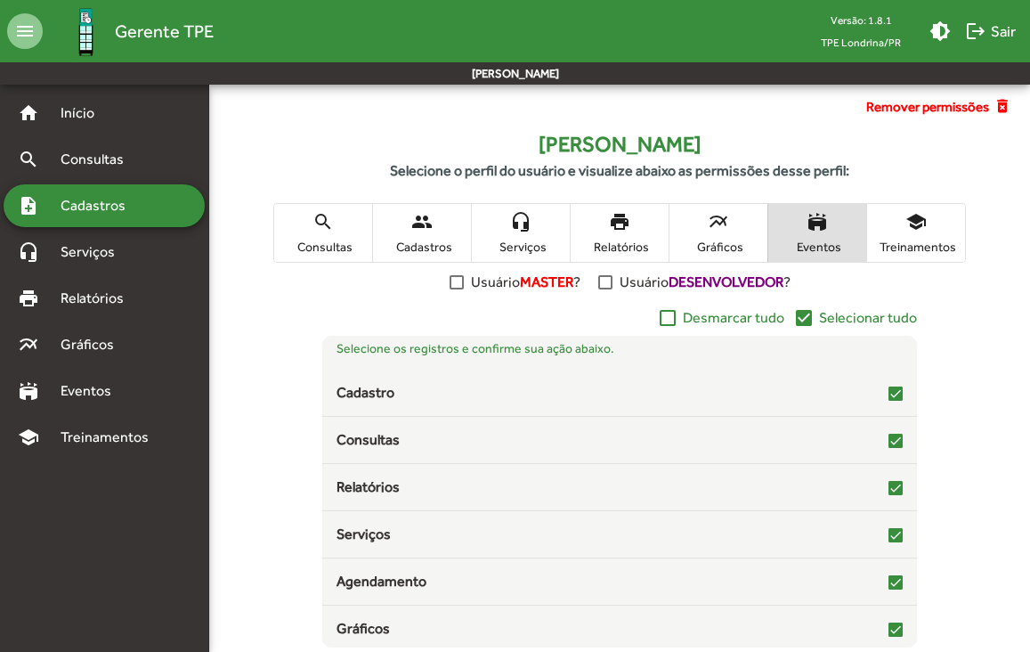
click at [110, 206] on span "Cadastros" at bounding box center [99, 205] width 99 height 21
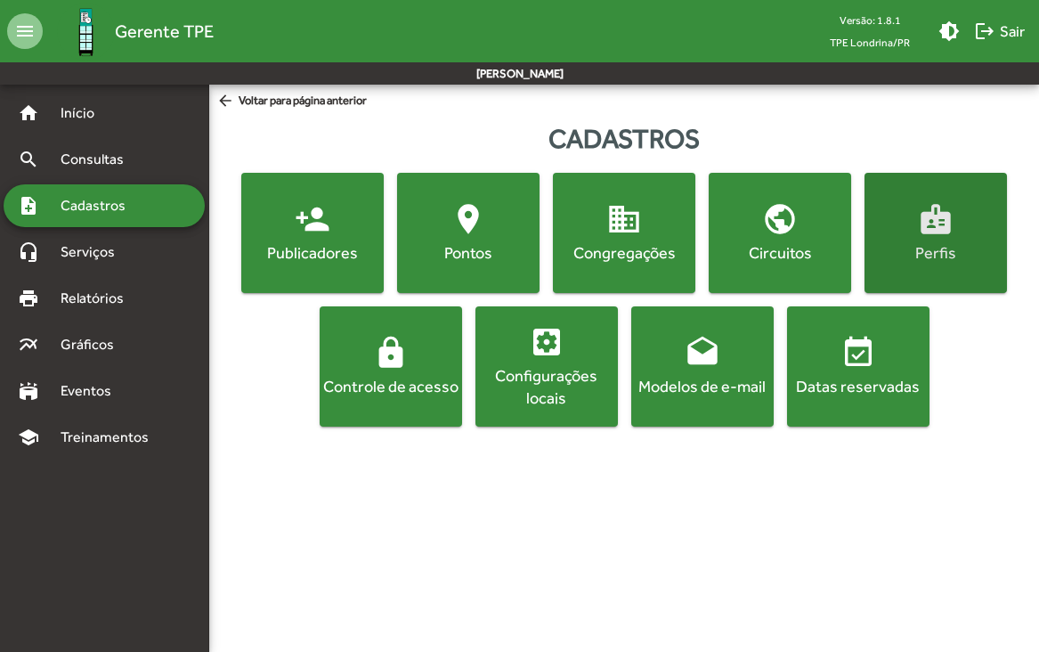
click at [944, 230] on mat-icon "badge" at bounding box center [936, 219] width 36 height 36
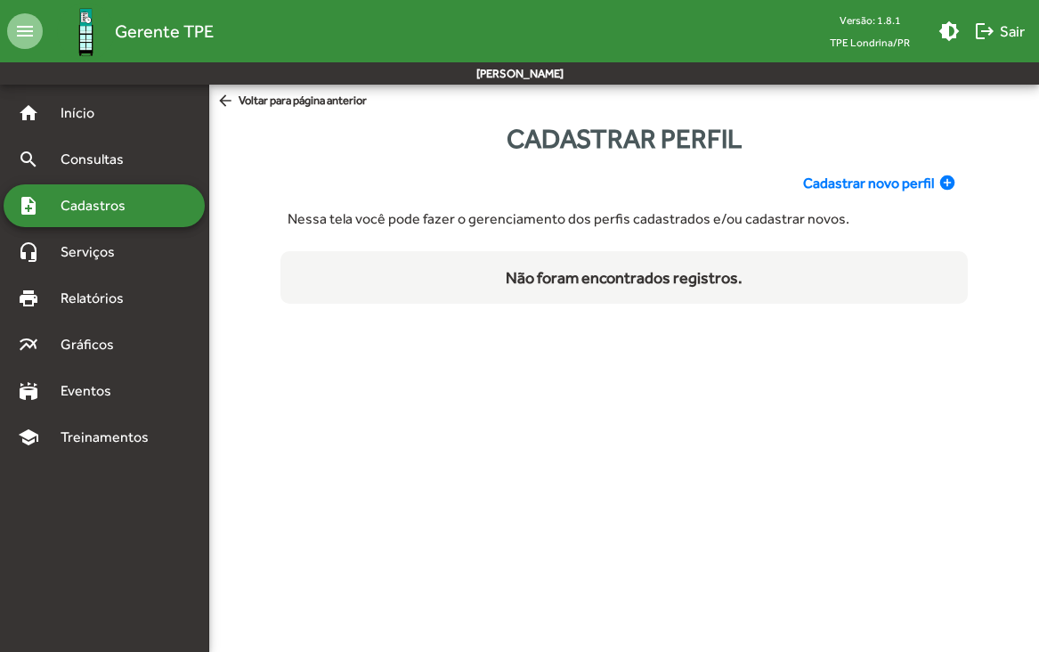
click at [910, 193] on span "Cadastrar novo perfil" at bounding box center [868, 183] width 131 height 21
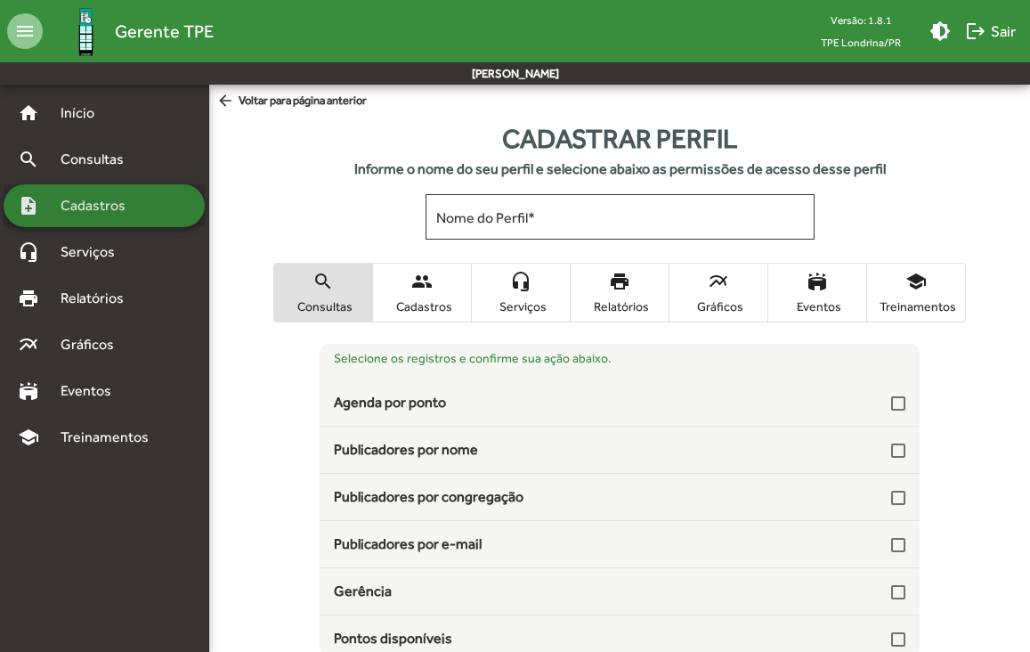
click at [77, 205] on span "Cadastros" at bounding box center [99, 205] width 99 height 21
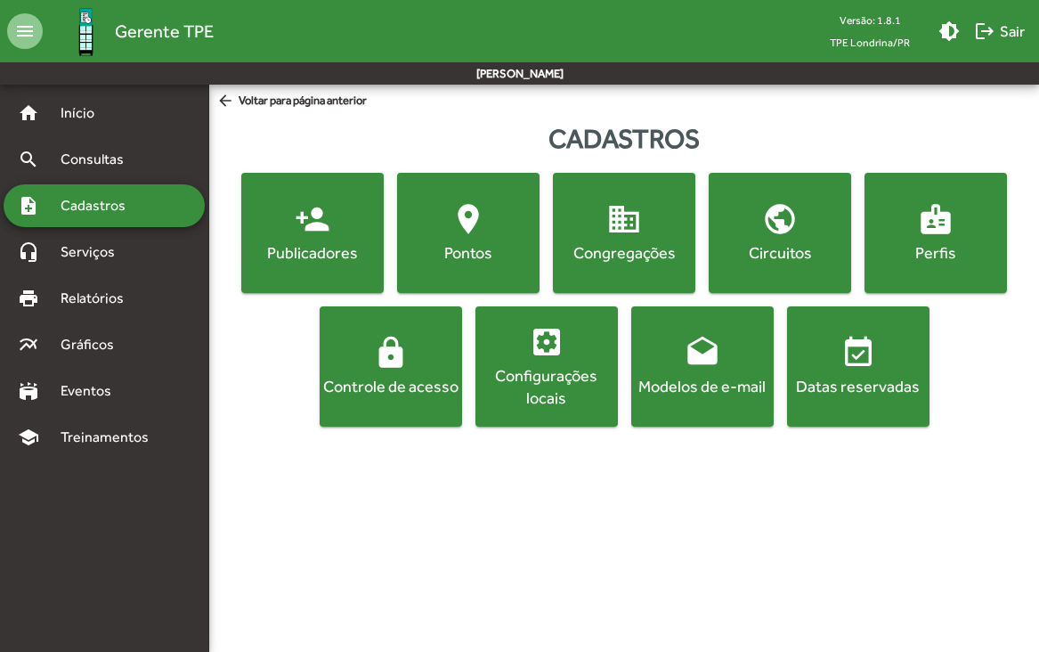
click at [393, 378] on div "Controle de acesso" at bounding box center [390, 386] width 135 height 22
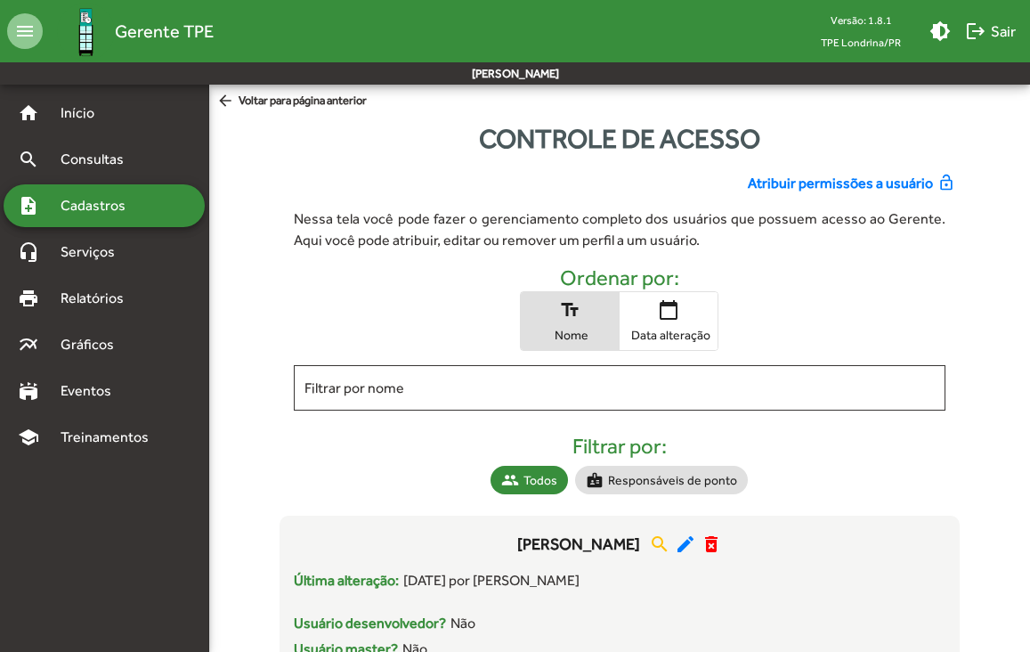
click at [826, 190] on span "Atribuir permissões a usuário" at bounding box center [840, 183] width 185 height 21
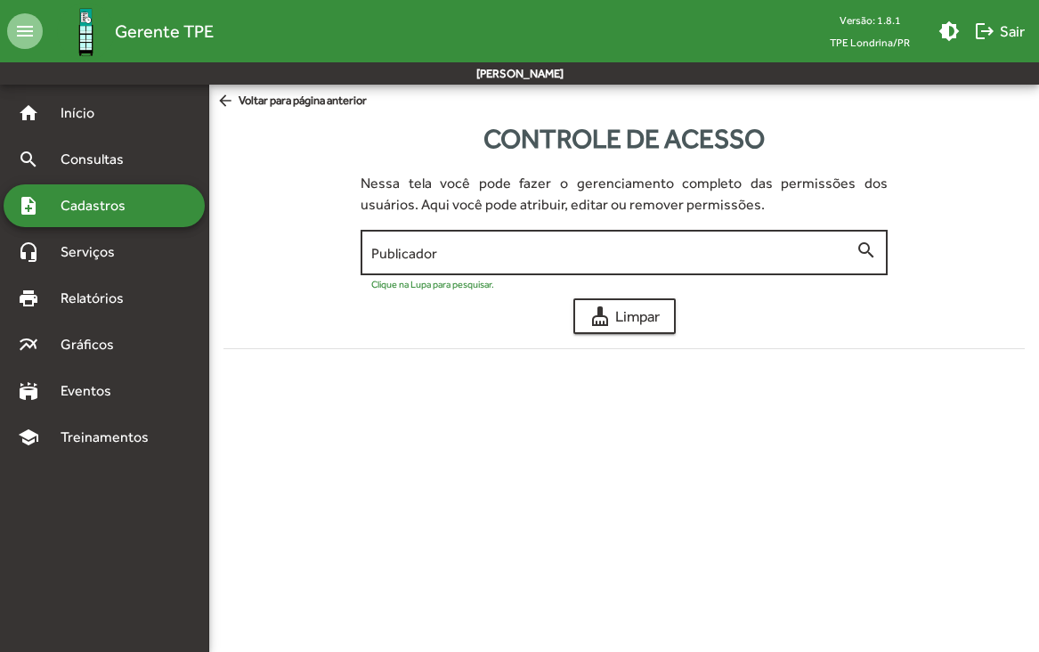
click at [574, 257] on input "Publicador" at bounding box center [613, 253] width 484 height 16
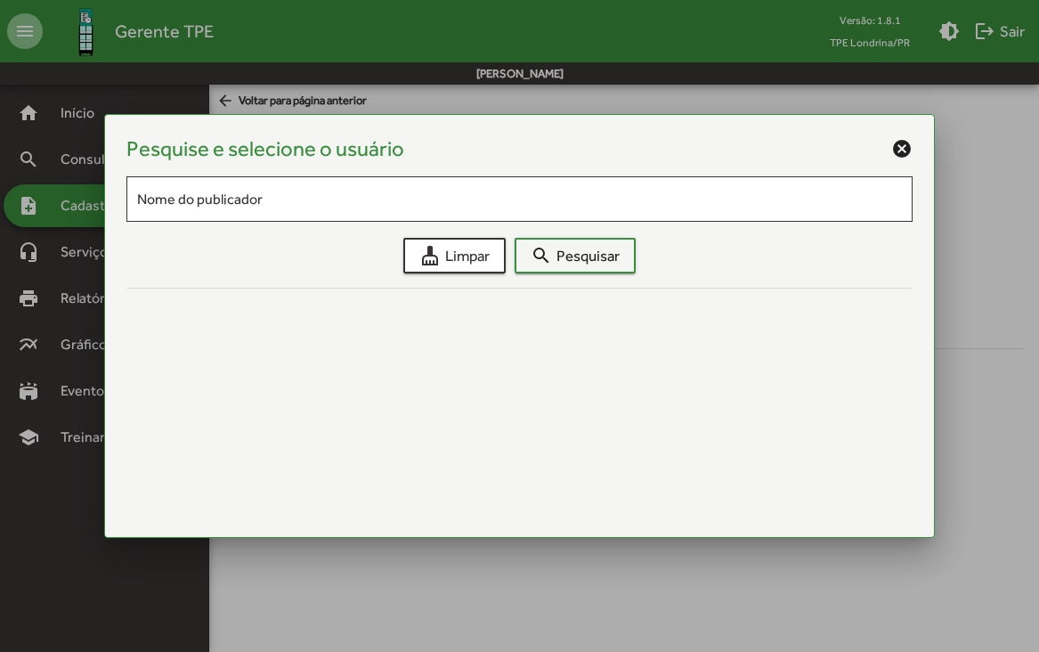
click at [902, 148] on mat-icon "cancel" at bounding box center [901, 148] width 21 height 21
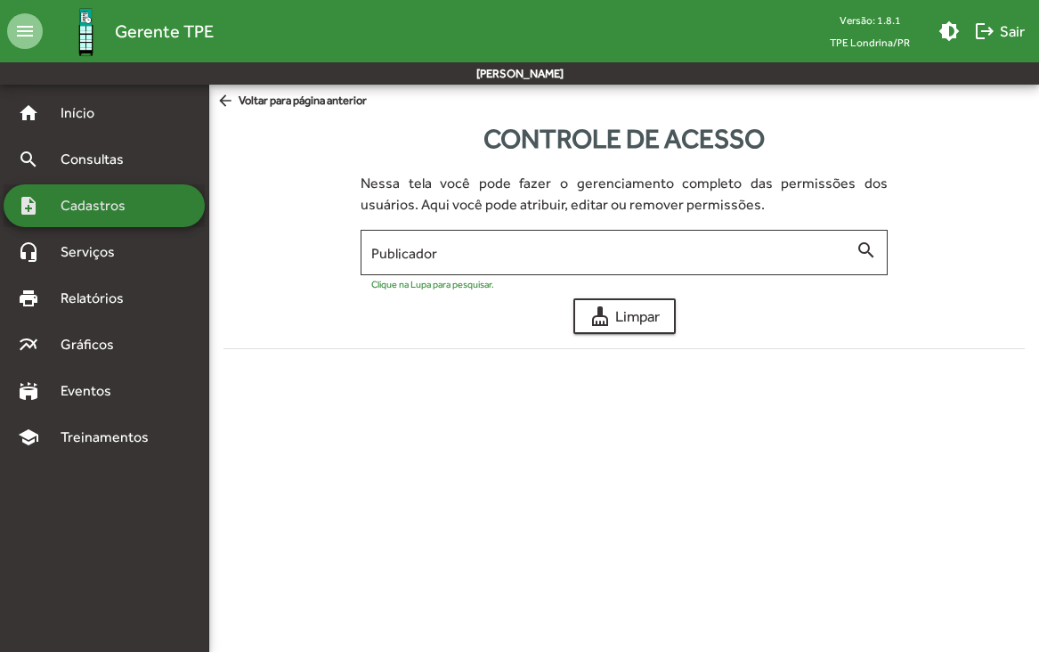
click at [136, 210] on span "Cadastros" at bounding box center [99, 205] width 99 height 21
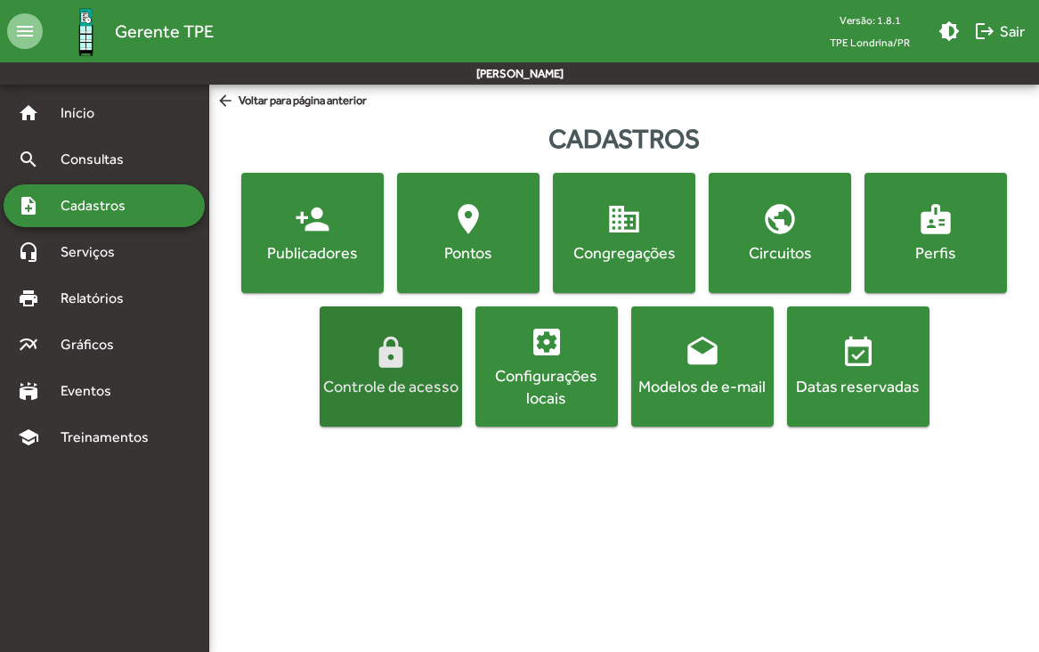
click at [398, 374] on span "lock Controle de acesso" at bounding box center [390, 366] width 135 height 62
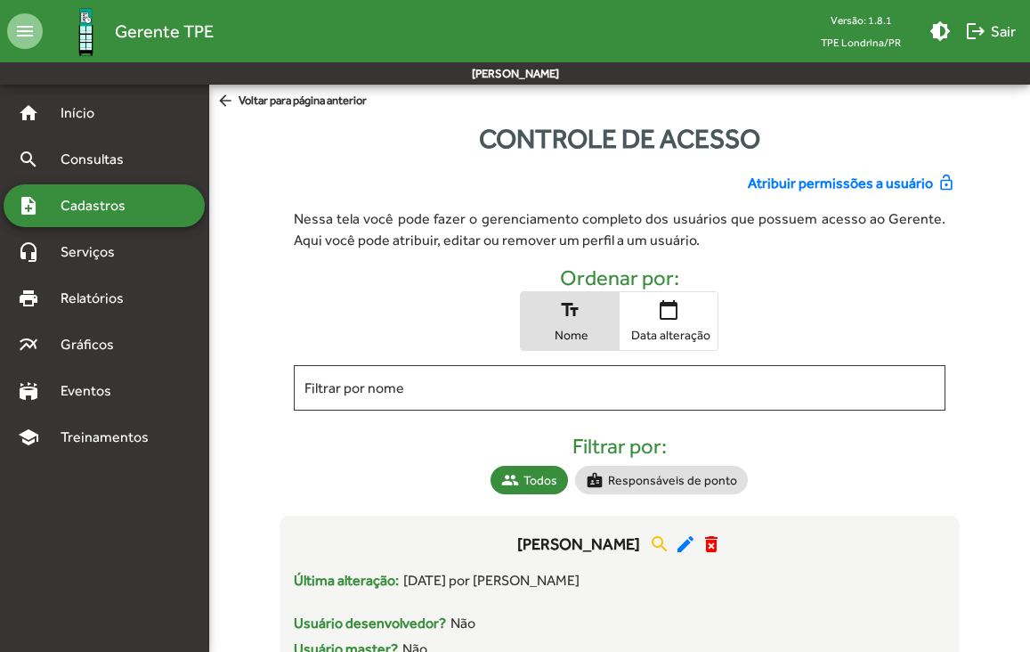
click at [832, 188] on span "Atribuir permissões a usuário" at bounding box center [840, 183] width 185 height 21
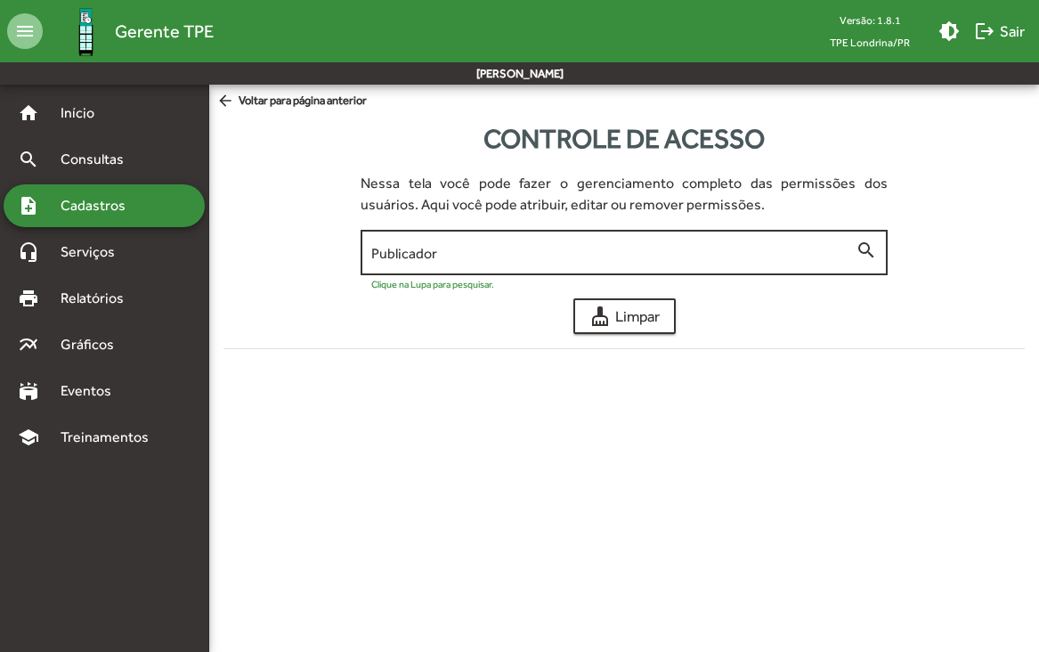
click at [464, 254] on input "Publicador" at bounding box center [613, 253] width 484 height 16
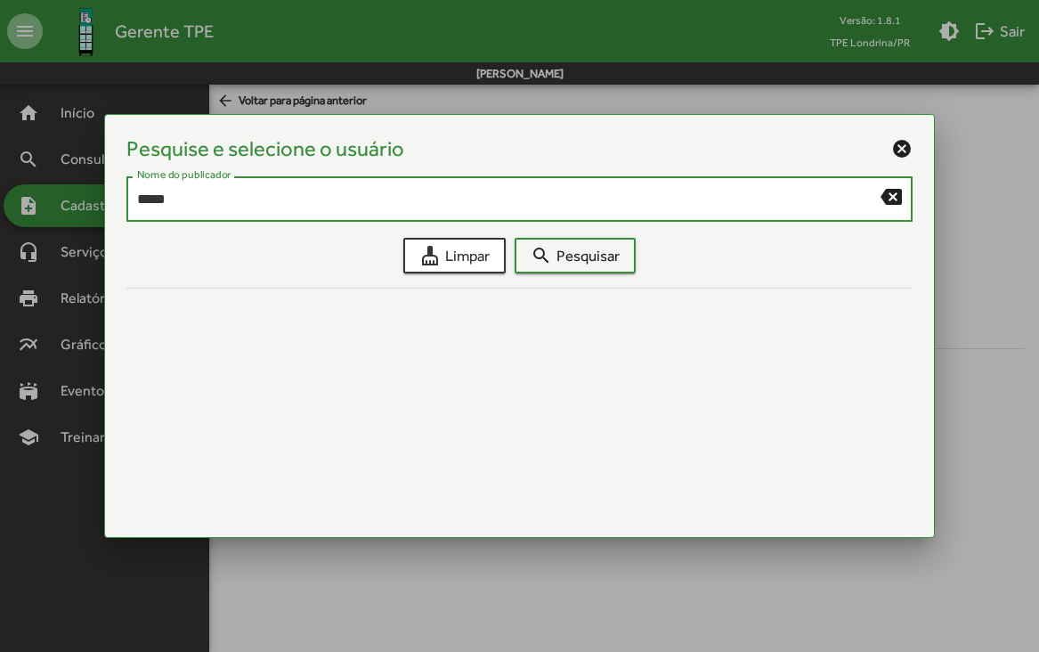
type input "*****"
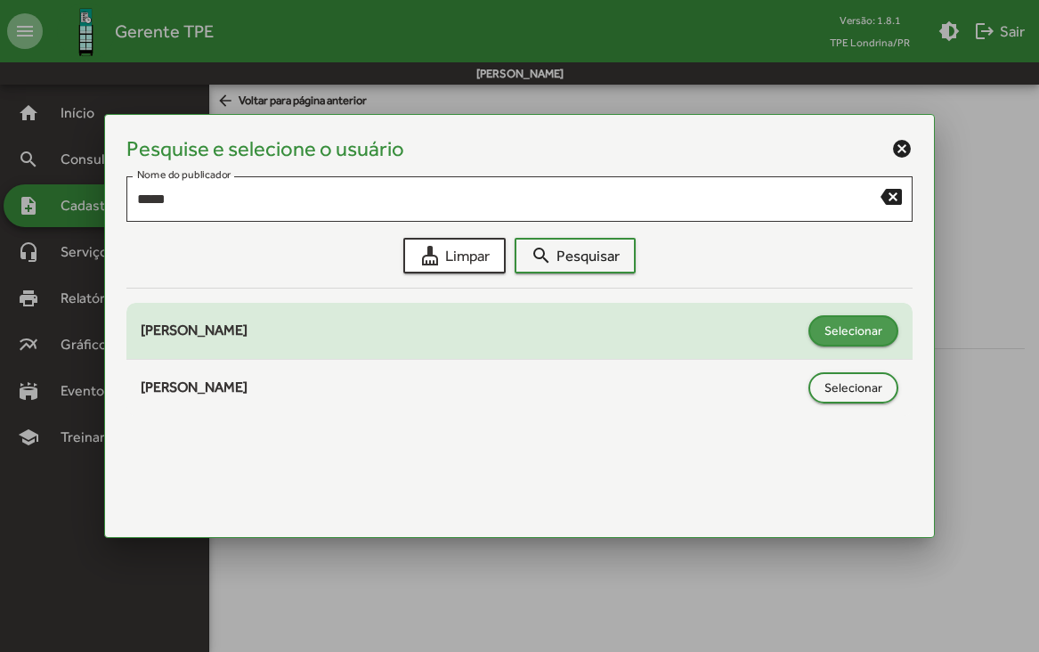
click at [860, 337] on span "Selecionar" at bounding box center [853, 330] width 58 height 32
type input "**********"
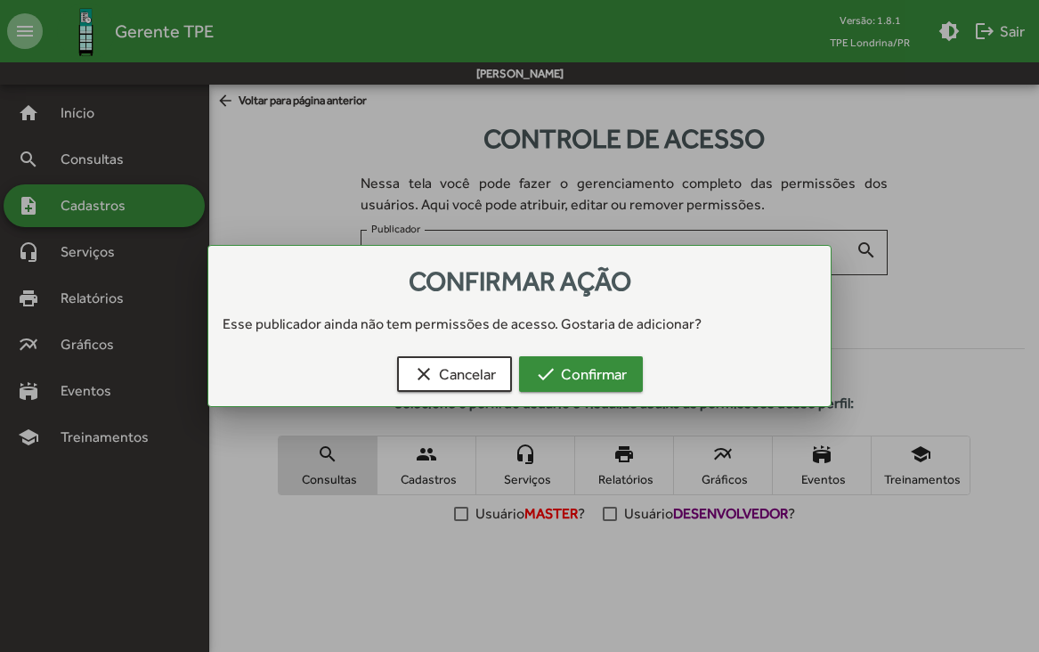
click at [595, 378] on span "check Confirmar" at bounding box center [581, 374] width 92 height 32
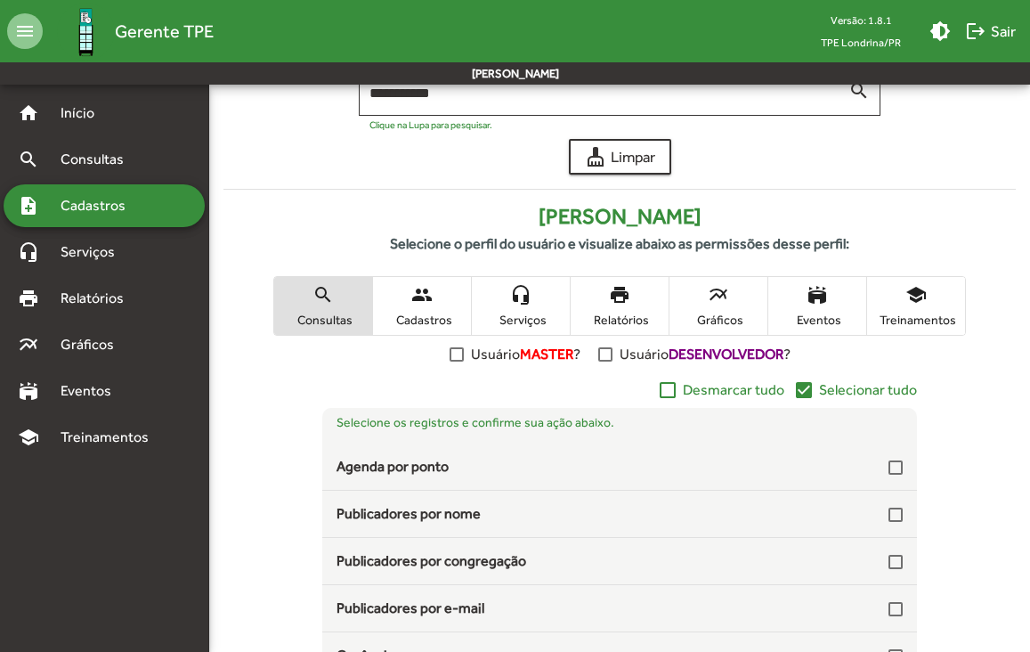
scroll to position [158, 0]
click at [820, 304] on mat-icon "stadium" at bounding box center [817, 295] width 21 height 21
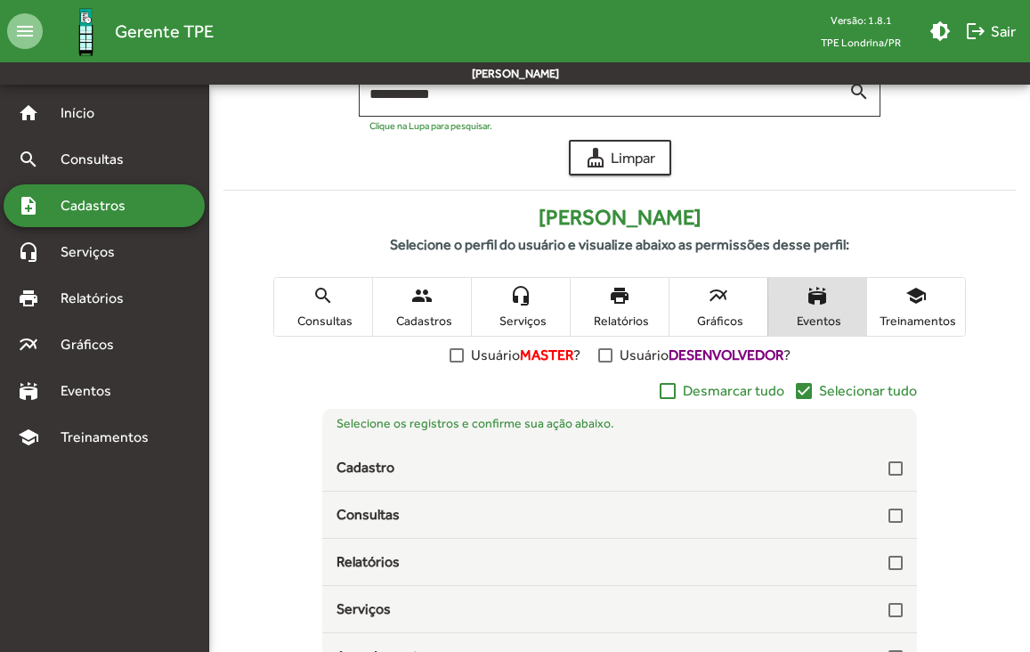
scroll to position [0, 0]
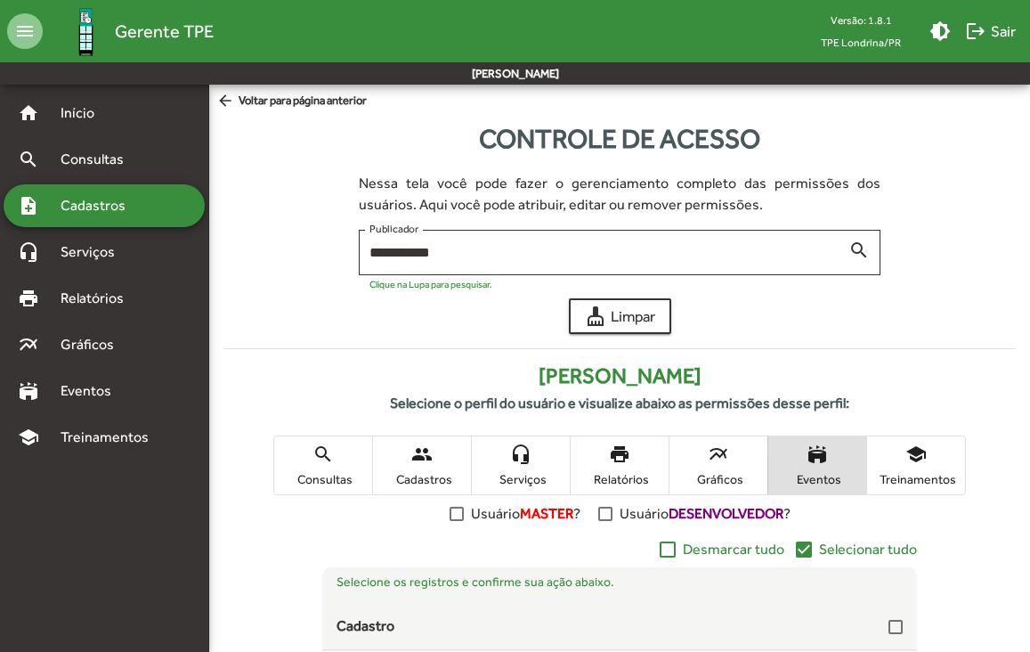
click at [257, 104] on span "arrow_back Voltar para página anterior" at bounding box center [291, 102] width 150 height 20
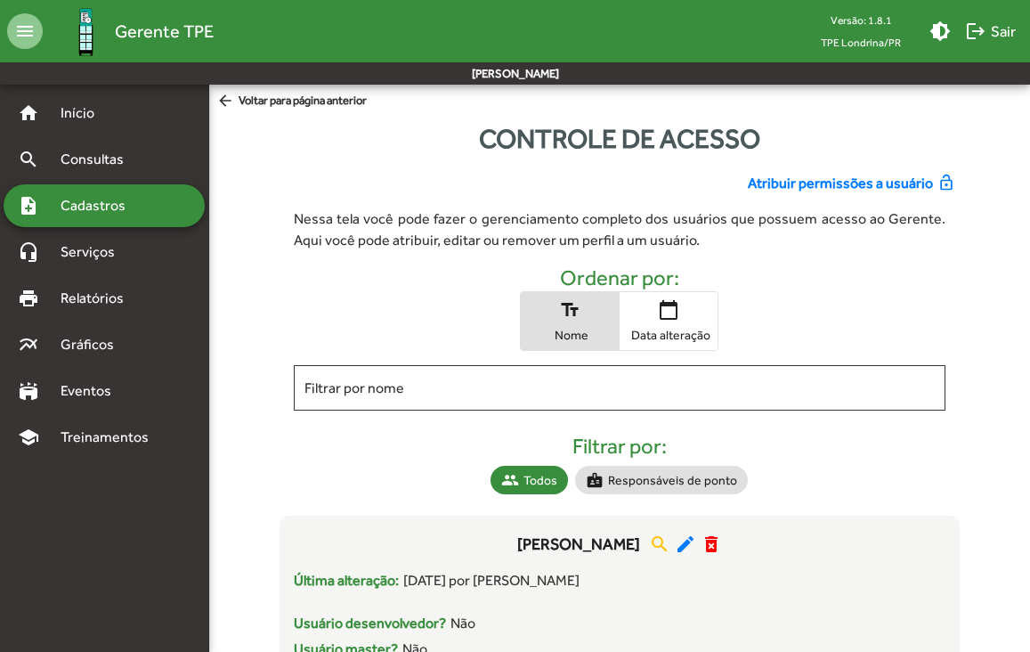
click at [257, 104] on span "arrow_back Voltar para página anterior" at bounding box center [291, 102] width 150 height 20
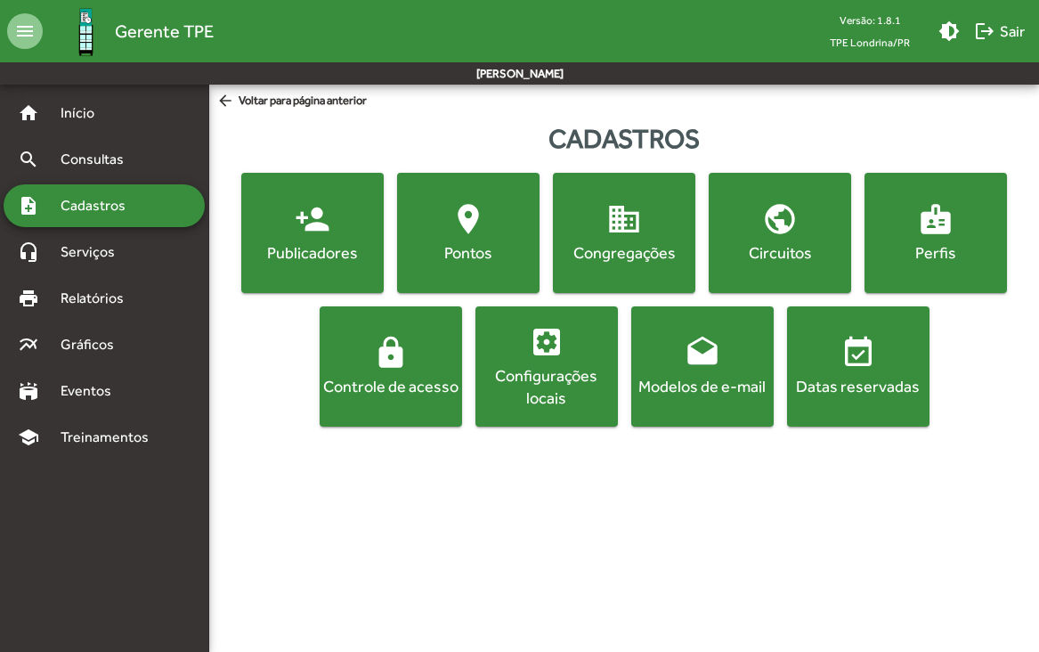
click at [865, 380] on div "Datas reservadas" at bounding box center [858, 386] width 135 height 22
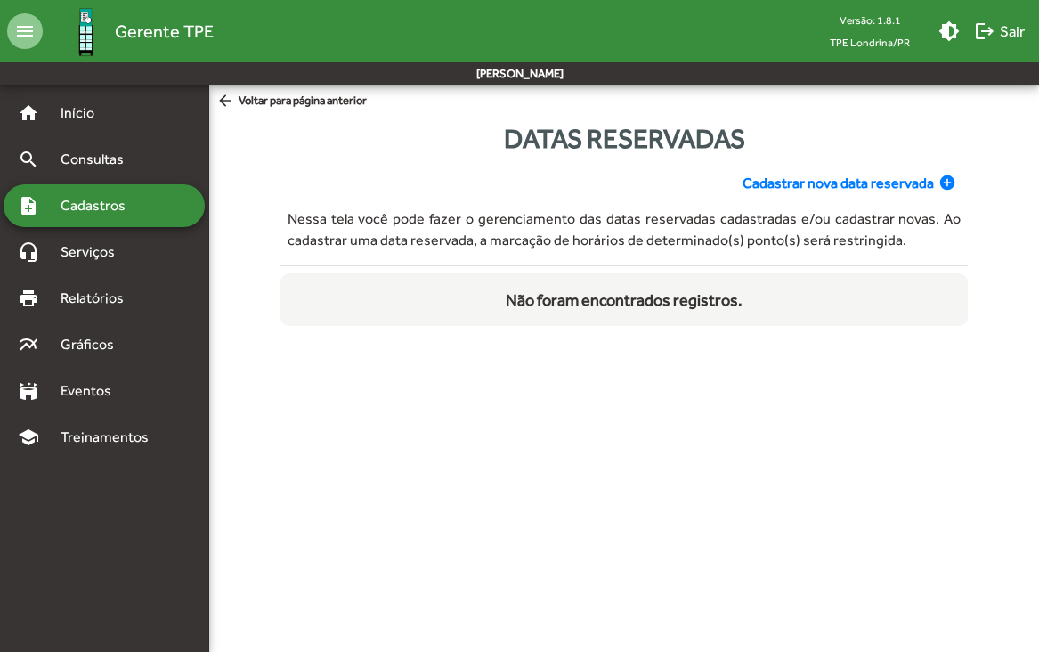
click at [873, 181] on span "Cadastrar nova data reservada" at bounding box center [838, 183] width 191 height 21
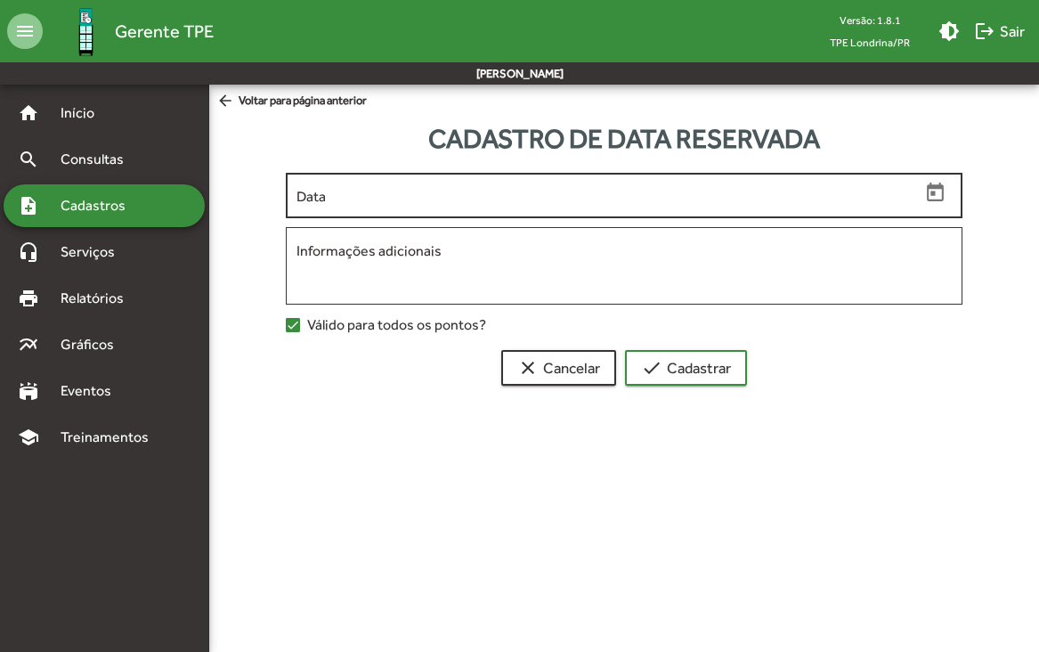
click at [672, 209] on div "Data" at bounding box center [607, 193] width 623 height 49
click at [941, 191] on icon "Open calendar" at bounding box center [935, 193] width 23 height 23
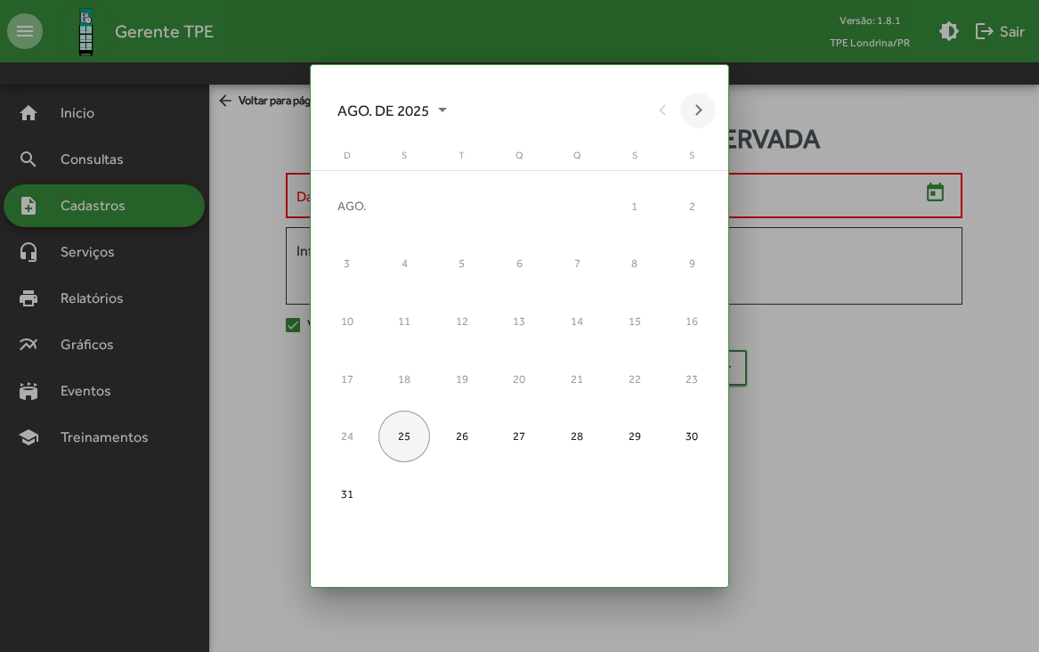
click at [694, 108] on button "Next month" at bounding box center [698, 111] width 36 height 36
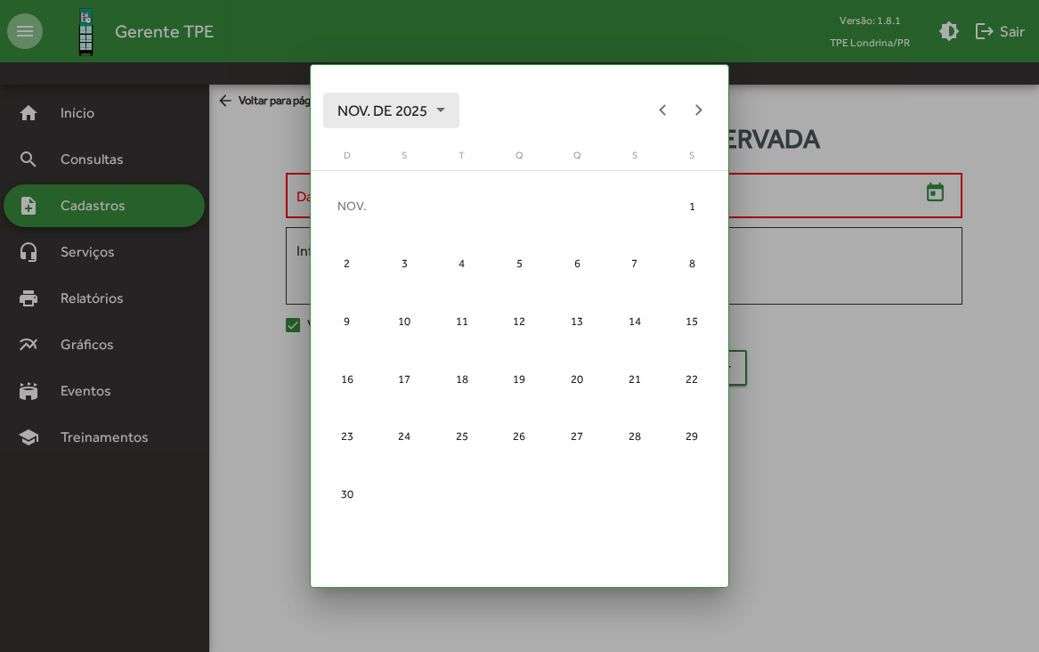
click at [442, 110] on div "Choose month and year" at bounding box center [440, 110] width 9 height 4
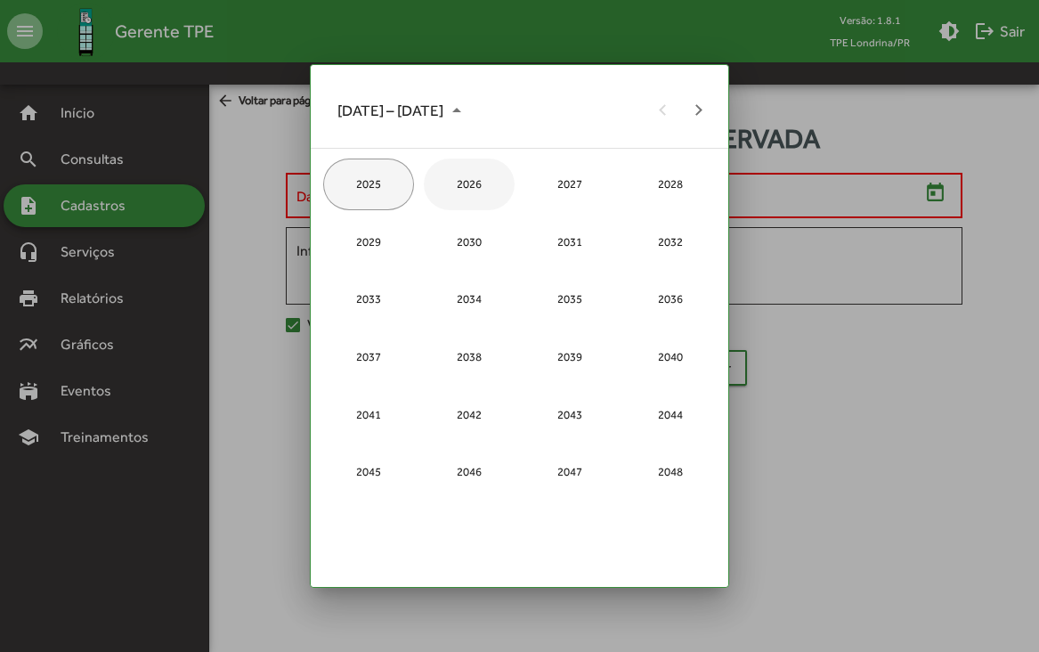
click at [477, 183] on div "2026" at bounding box center [469, 184] width 91 height 52
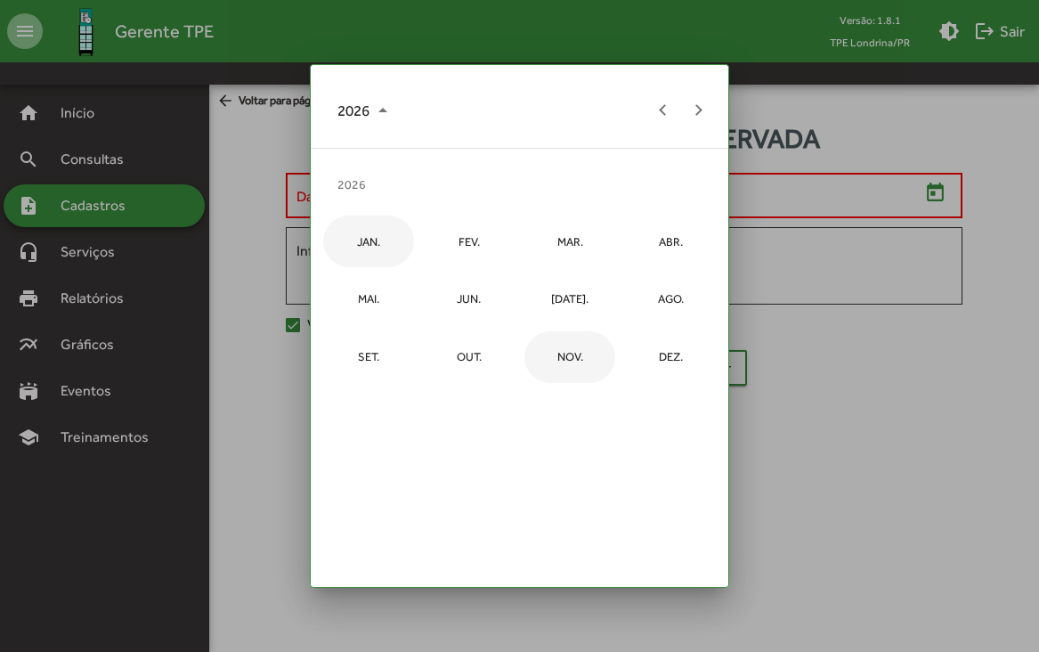
click at [369, 233] on div "JAN." at bounding box center [368, 241] width 91 height 52
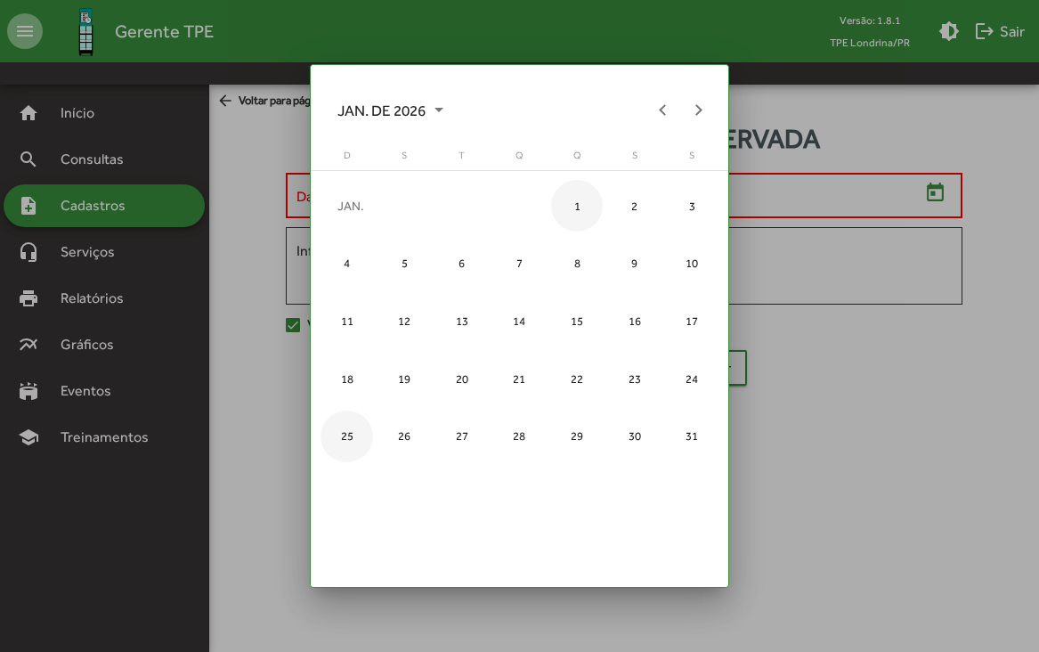
click at [579, 207] on div "1" at bounding box center [577, 206] width 52 height 52
type input "**********"
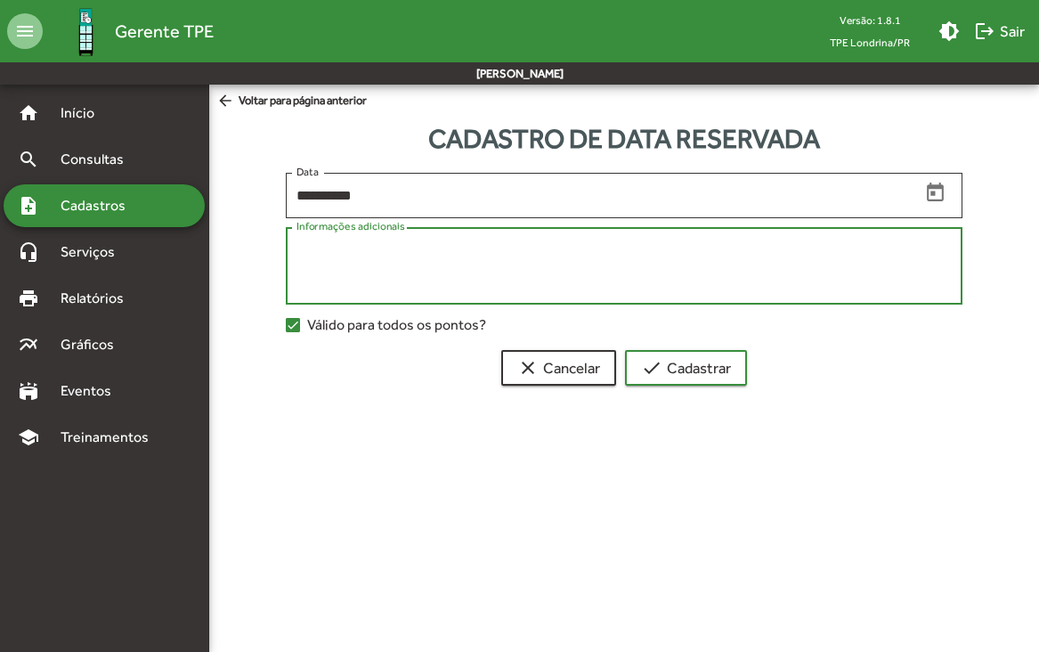
click at [538, 248] on textarea "Informações adicionais" at bounding box center [623, 266] width 654 height 52
type textarea "********"
click at [296, 328] on div at bounding box center [293, 325] width 14 height 14
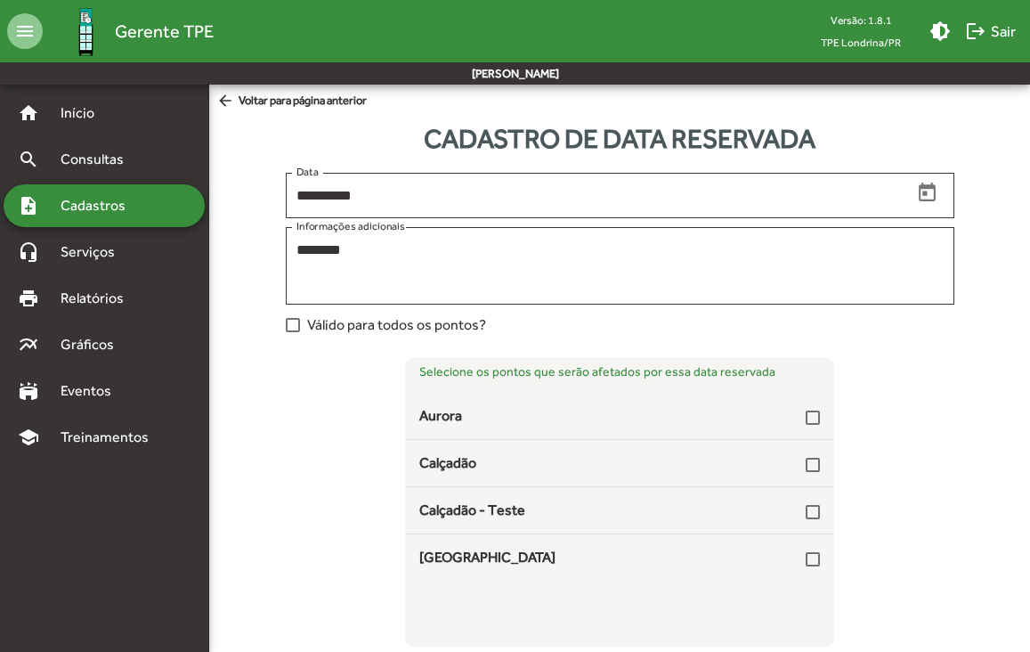
click at [296, 328] on div at bounding box center [293, 325] width 14 height 14
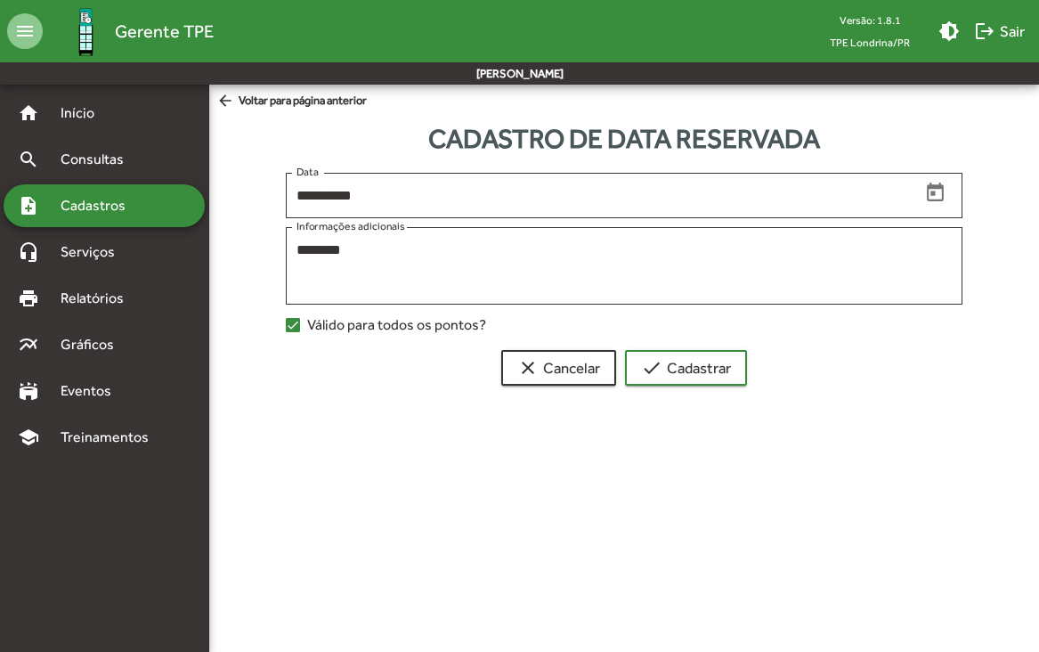
click at [296, 328] on div at bounding box center [293, 325] width 14 height 14
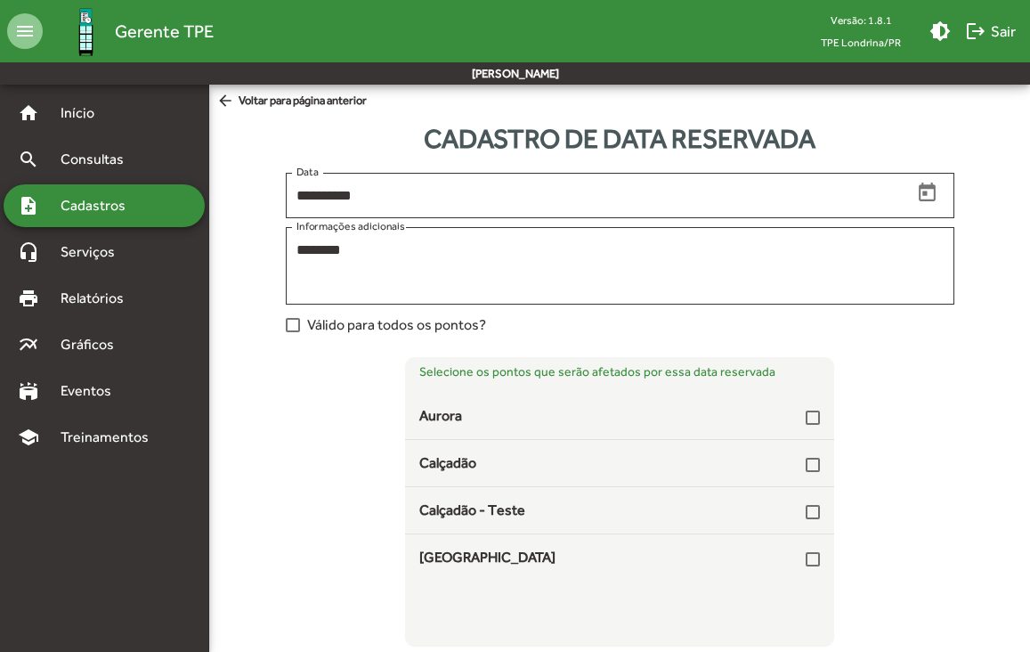
click at [296, 326] on div at bounding box center [293, 325] width 14 height 14
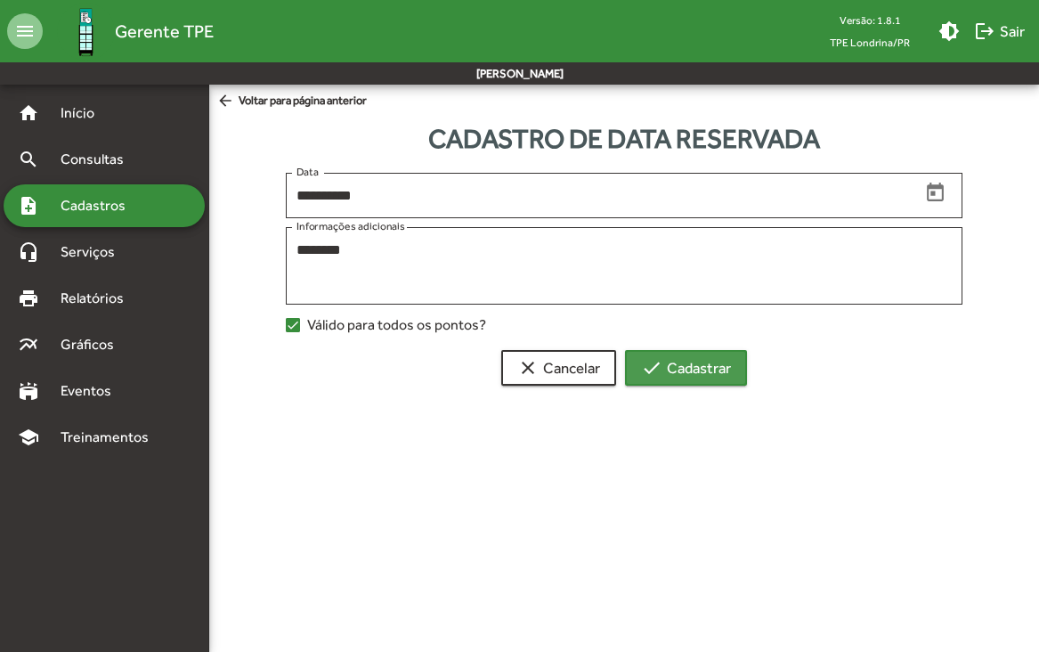
click at [715, 374] on span "check Cadastrar" at bounding box center [686, 368] width 90 height 32
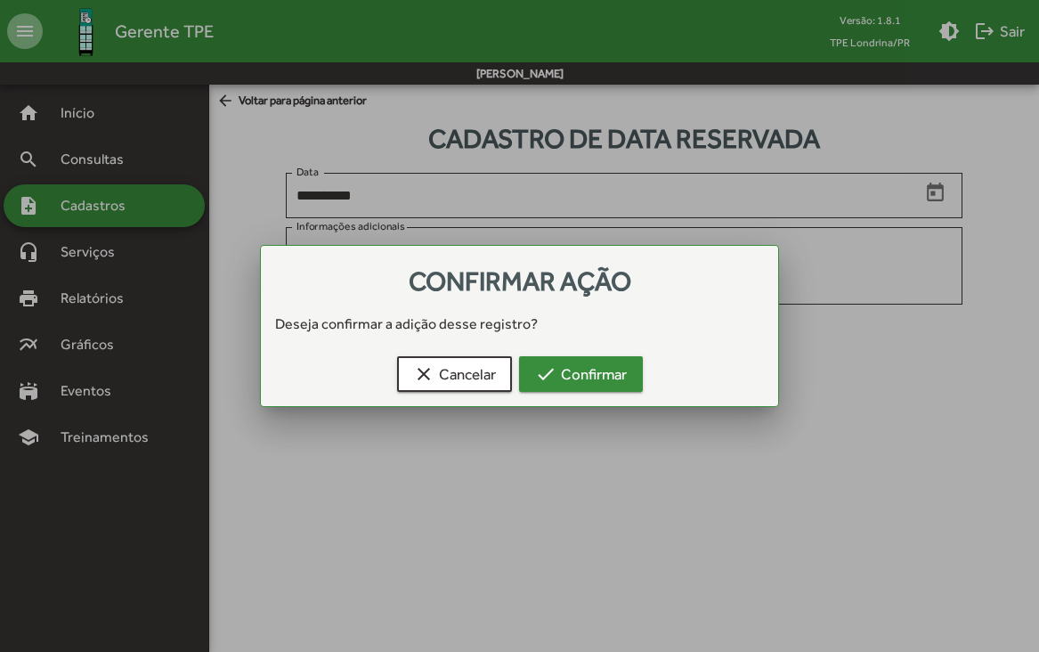
click at [600, 365] on span "check Confirmar" at bounding box center [581, 374] width 92 height 32
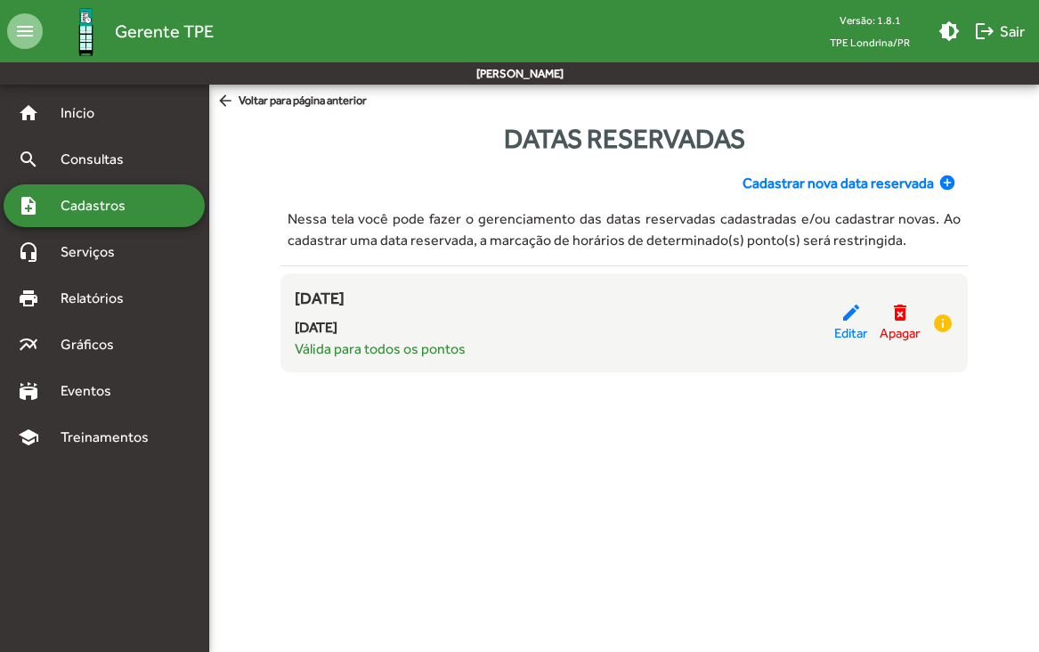
click at [142, 206] on span "Cadastros" at bounding box center [99, 205] width 99 height 21
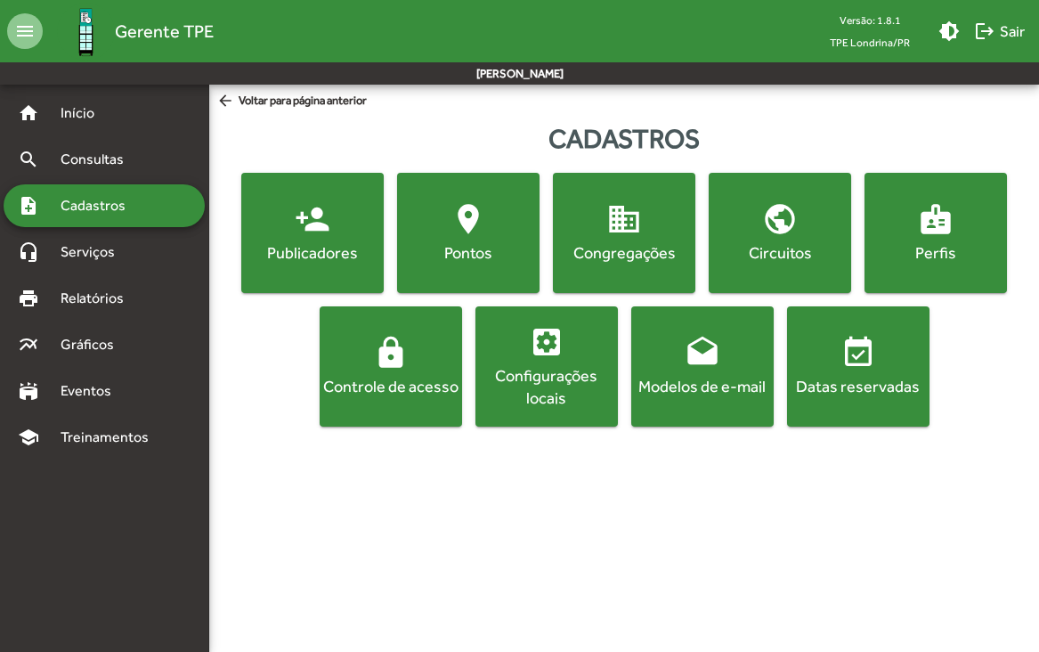
click at [682, 369] on span "drafts Modelos de e-mail" at bounding box center [702, 366] width 135 height 62
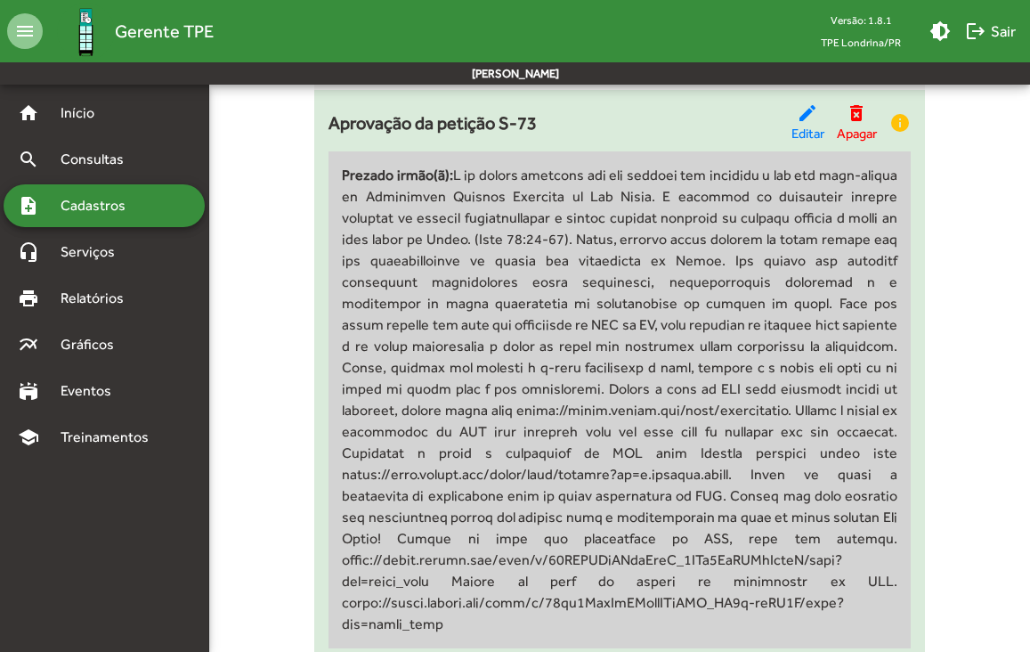
scroll to position [211, 0]
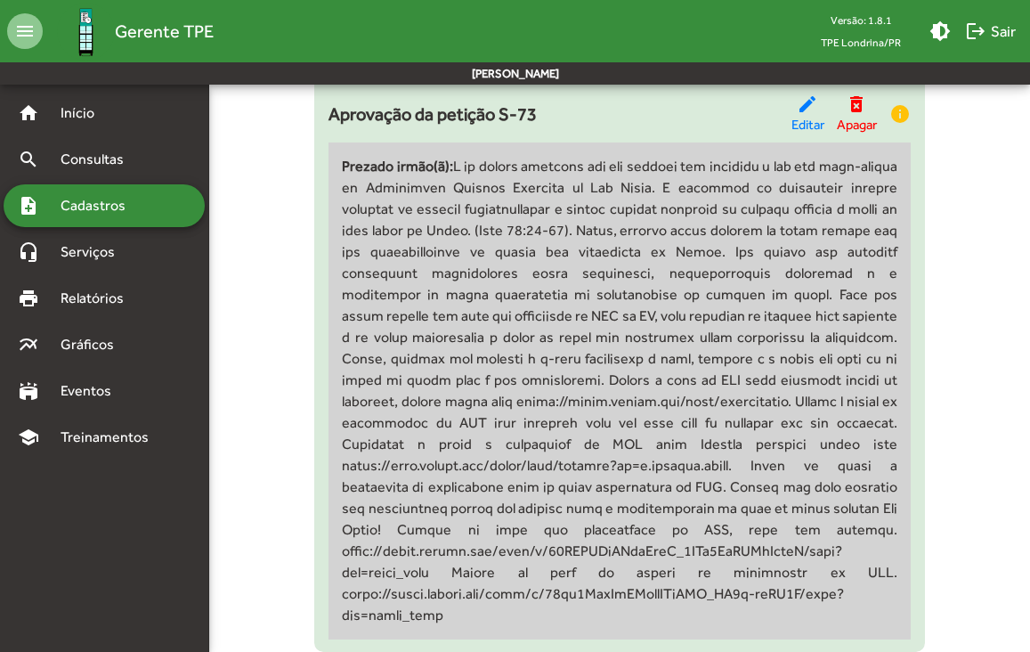
drag, startPoint x: 704, startPoint y: 422, endPoint x: 789, endPoint y: 526, distance: 134.2
click at [789, 526] on div "Prezado irmão(ã):" at bounding box center [620, 390] width 582 height 497
click at [637, 552] on div "Prezado irmão(ã):" at bounding box center [620, 390] width 582 height 497
drag, startPoint x: 637, startPoint y: 552, endPoint x: 881, endPoint y: 554, distance: 244.9
click at [881, 554] on div "Prezado irmão(ã):" at bounding box center [620, 390] width 582 height 497
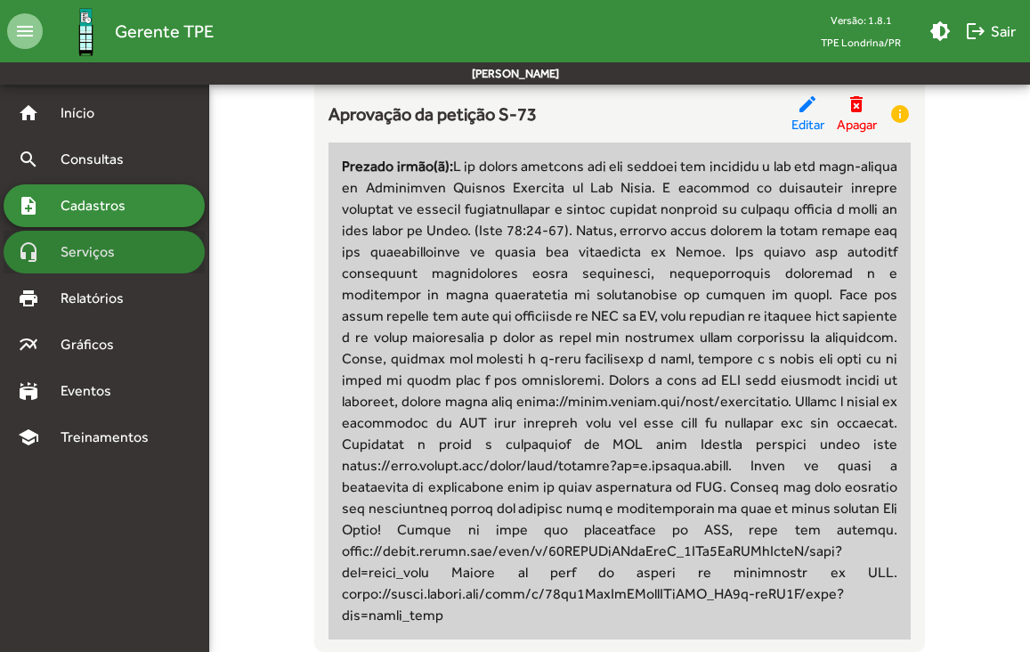
click at [103, 260] on span "Serviços" at bounding box center [94, 251] width 89 height 21
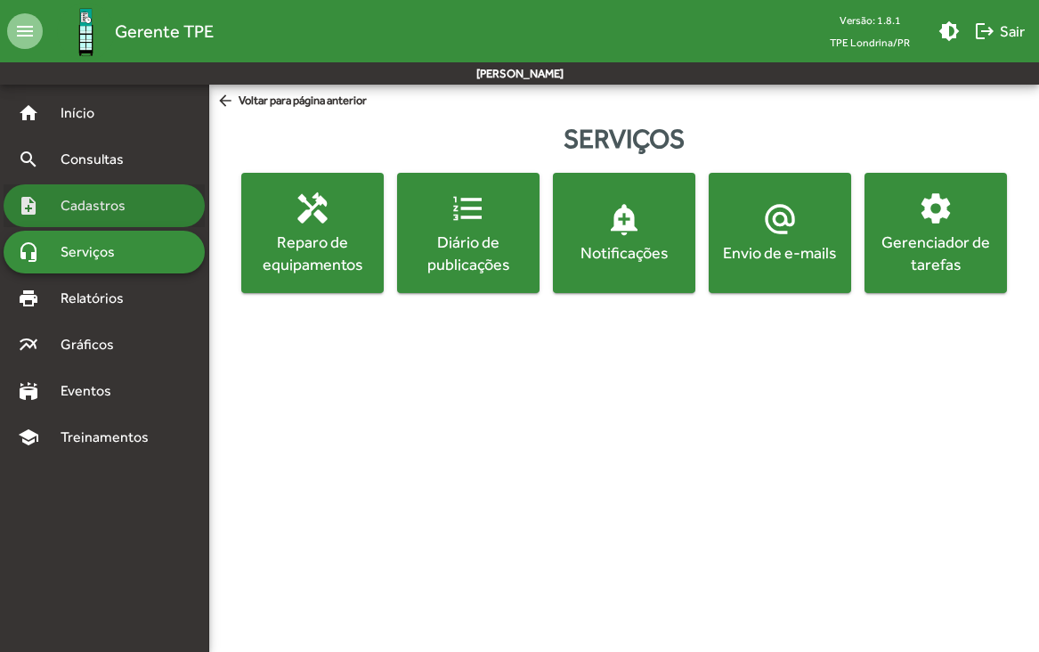
click at [105, 214] on span "Cadastros" at bounding box center [99, 205] width 99 height 21
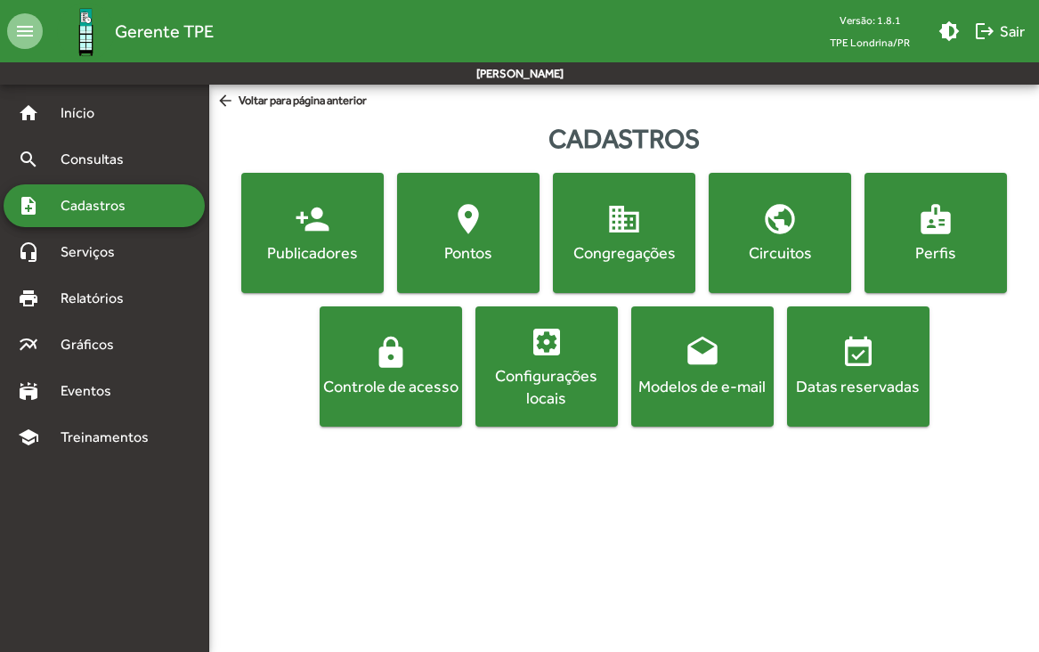
click at [569, 379] on div "Configurações locais" at bounding box center [546, 386] width 135 height 45
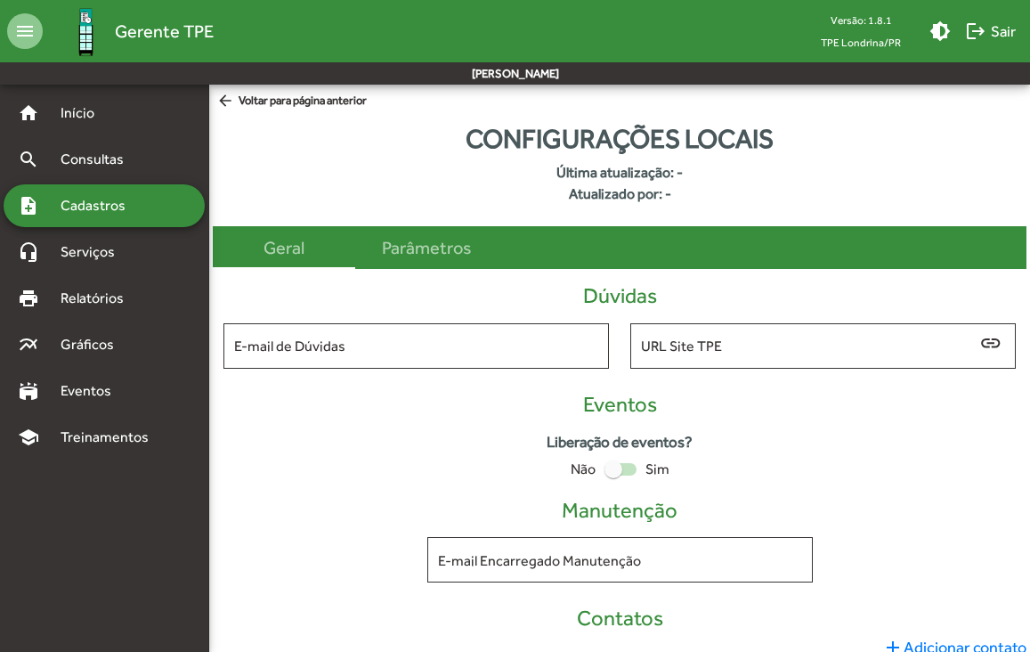
type input "**********"
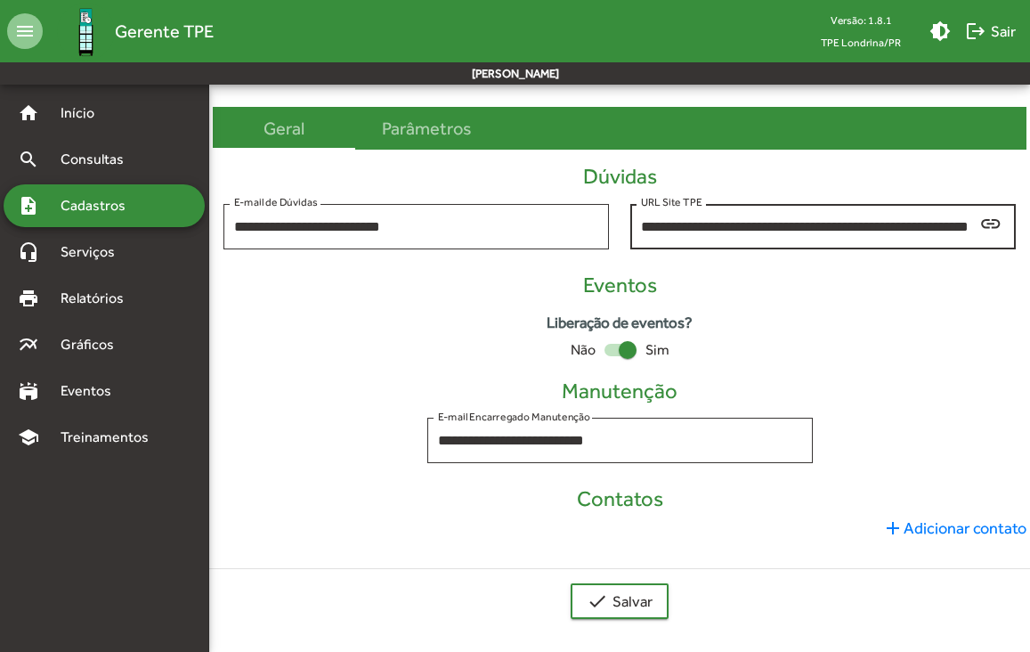
scroll to position [123, 0]
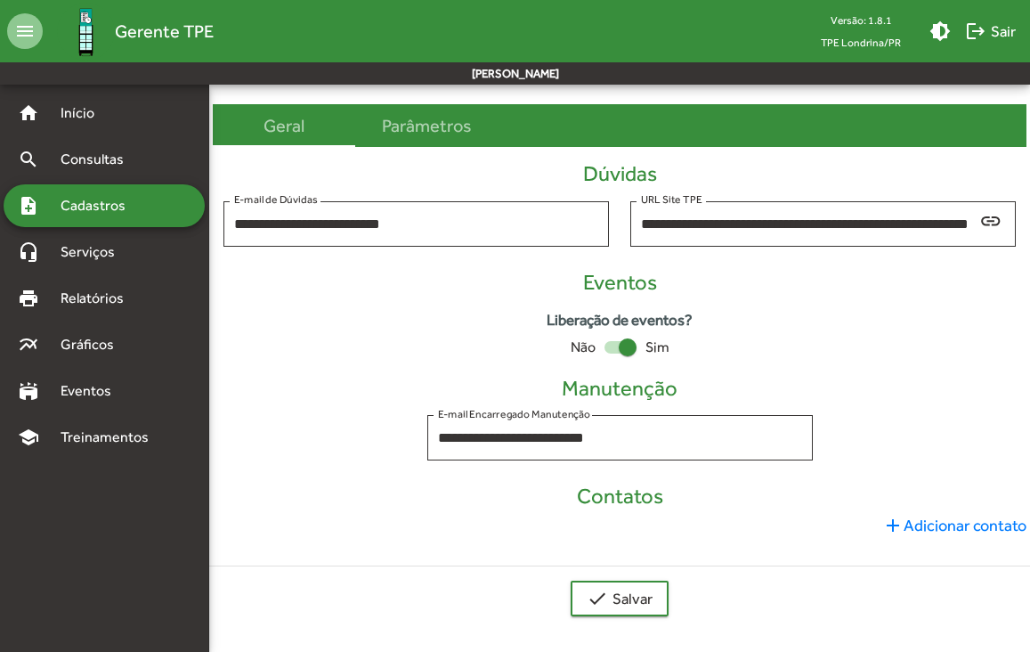
click at [971, 530] on span "add Adicionar contato" at bounding box center [954, 525] width 144 height 24
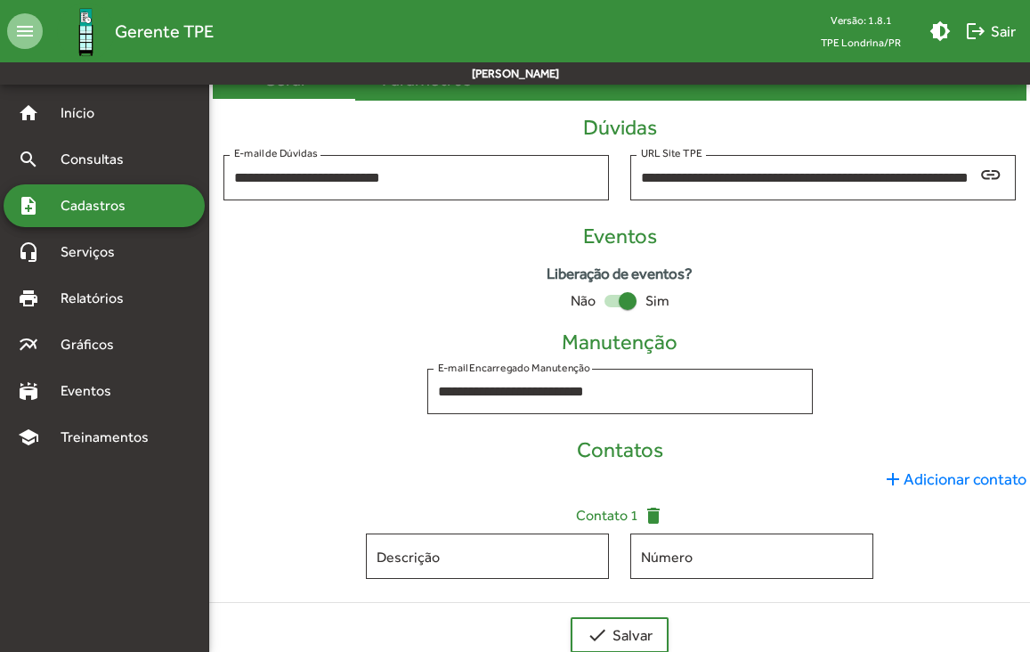
scroll to position [206, 0]
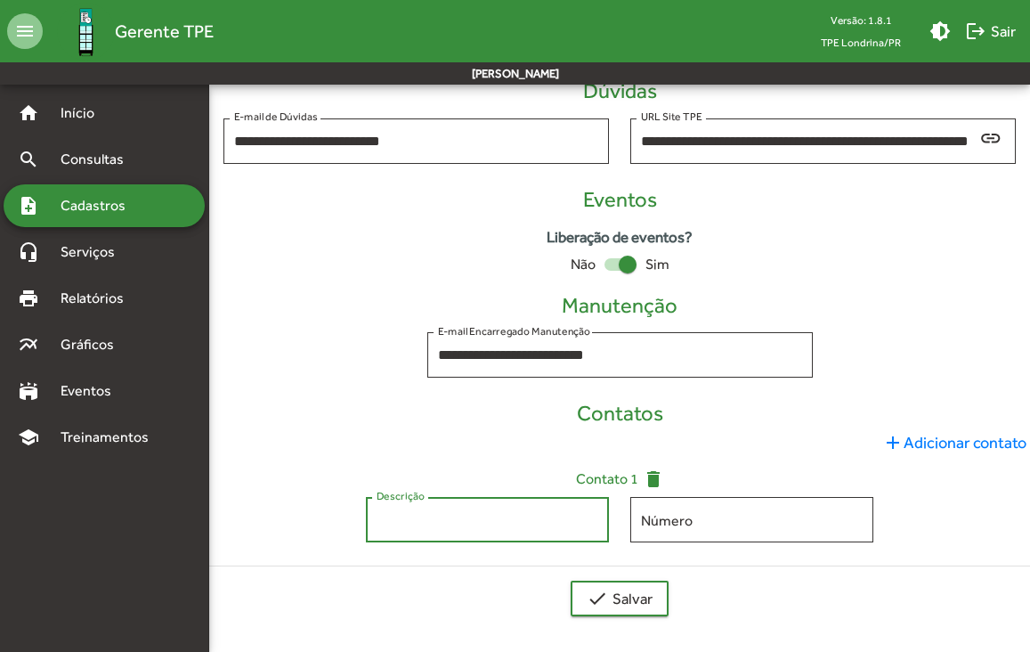
click at [429, 523] on input "Descrição" at bounding box center [488, 520] width 222 height 16
click at [916, 437] on span "add Adicionar contato" at bounding box center [954, 442] width 144 height 24
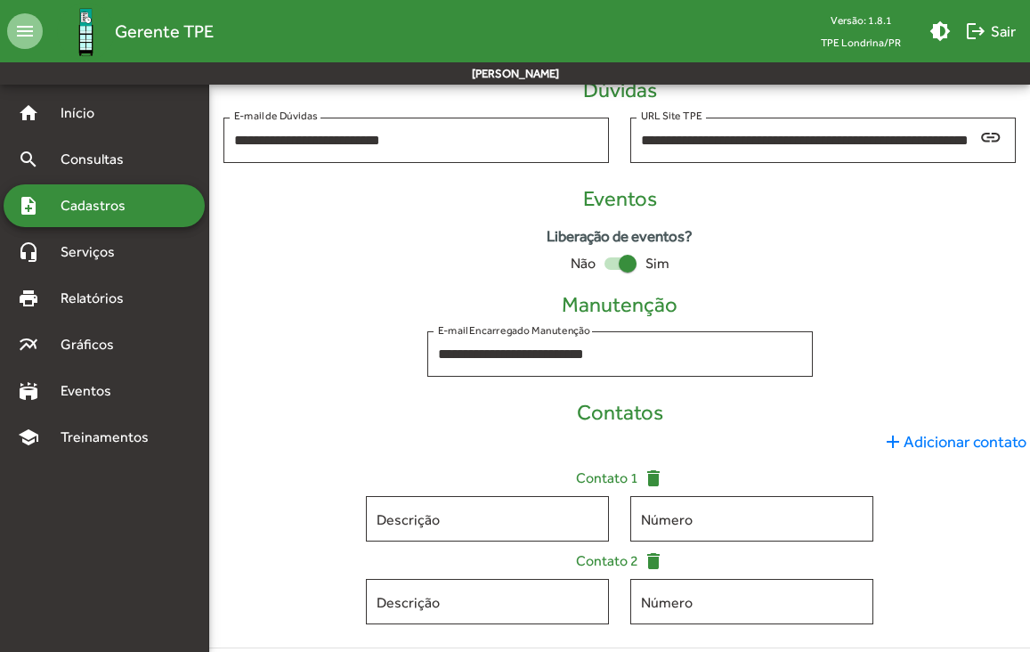
click at [916, 437] on span "add Adicionar contato" at bounding box center [954, 441] width 144 height 24
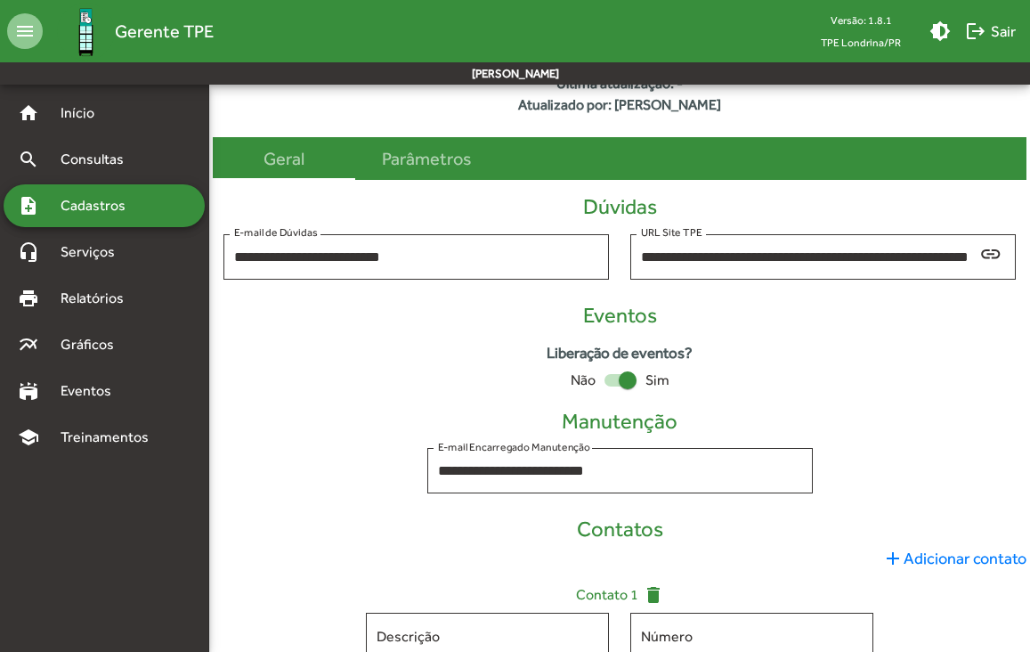
scroll to position [30, 0]
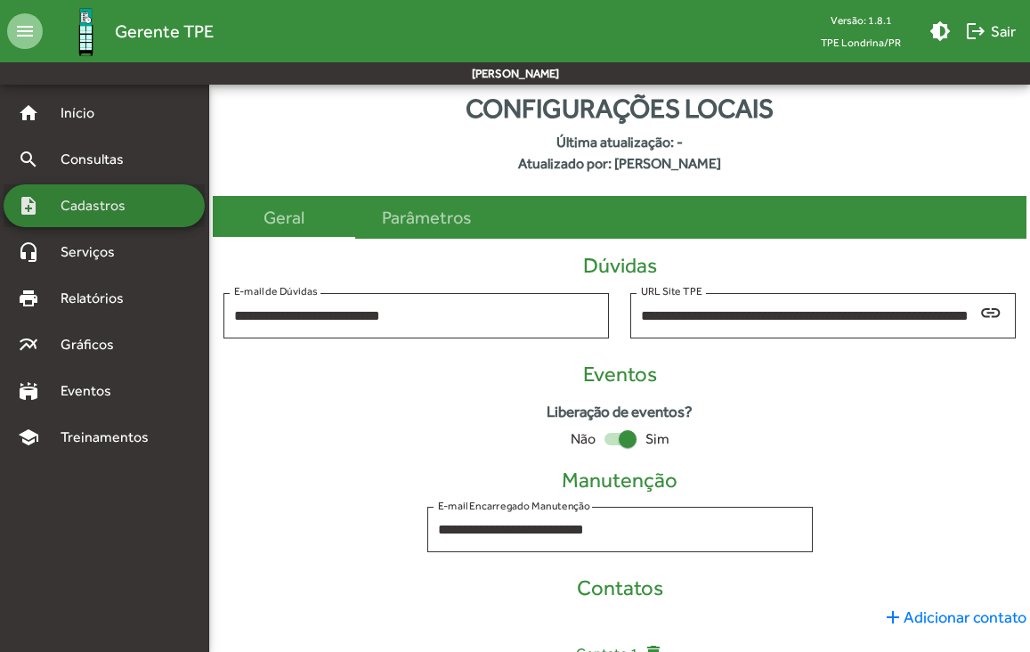
click at [83, 207] on span "Cadastros" at bounding box center [99, 205] width 99 height 21
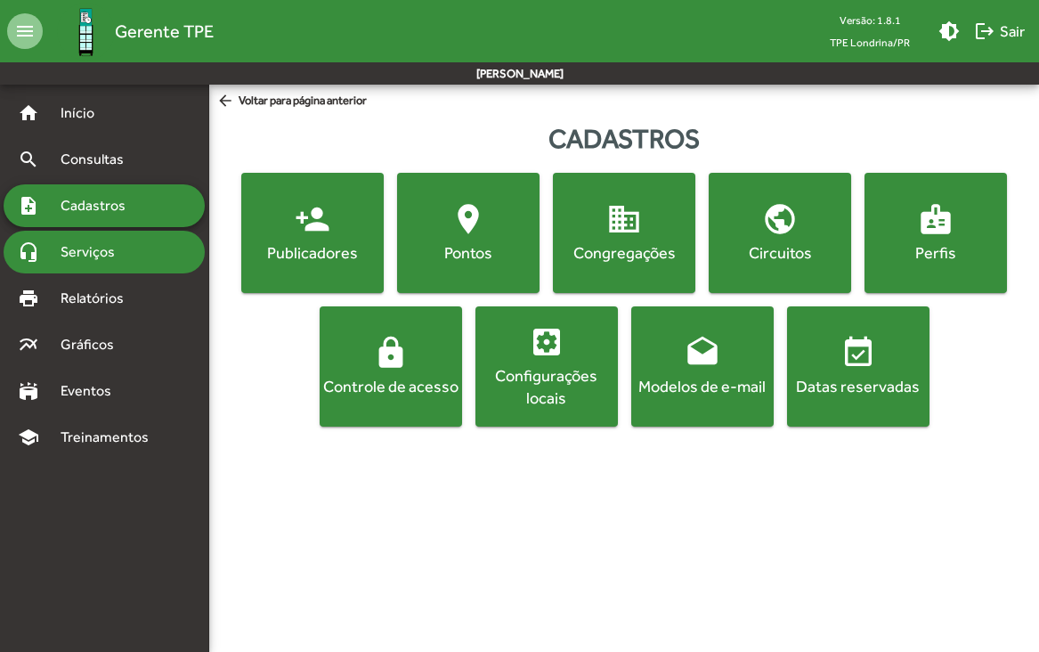
click at [96, 252] on span "Serviços" at bounding box center [94, 251] width 89 height 21
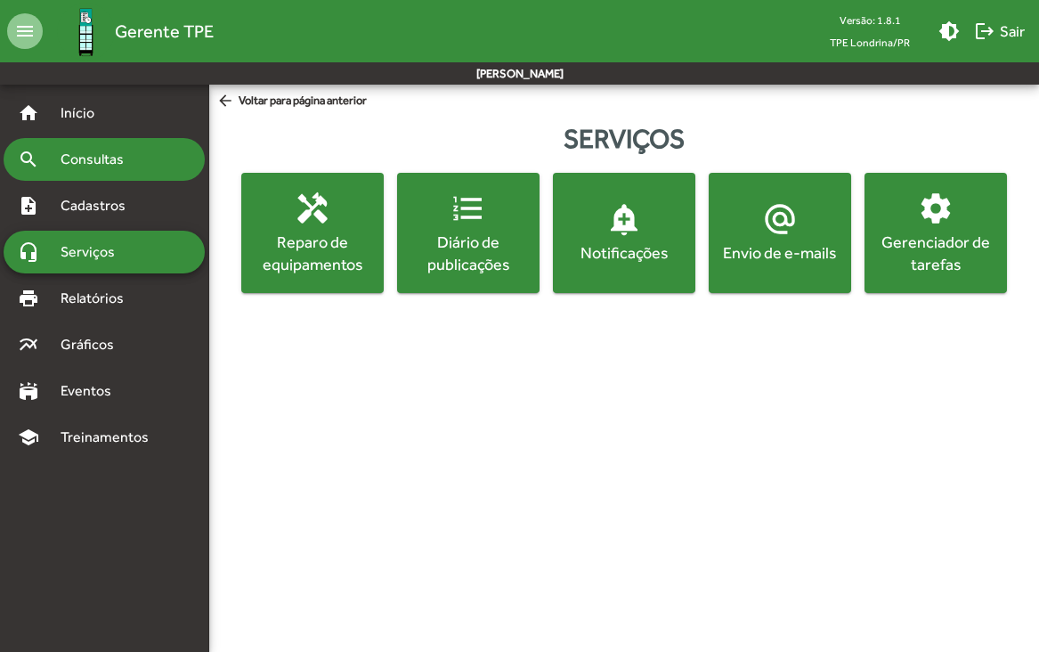
click at [84, 170] on div "search Consultas" at bounding box center [104, 159] width 201 height 43
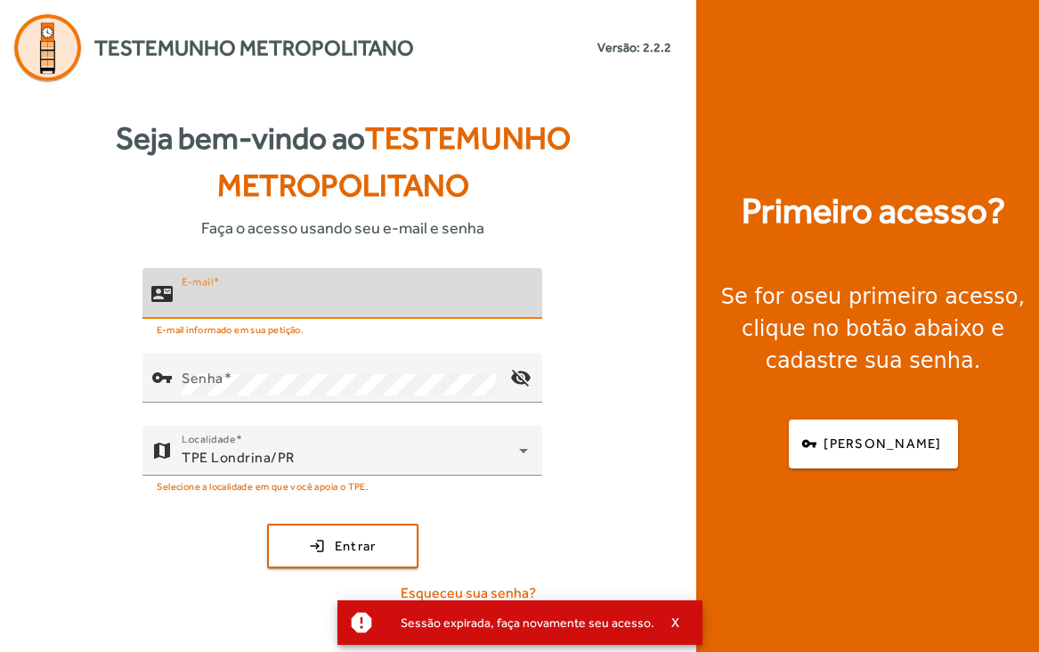
click at [337, 296] on input "E-mail" at bounding box center [355, 300] width 346 height 21
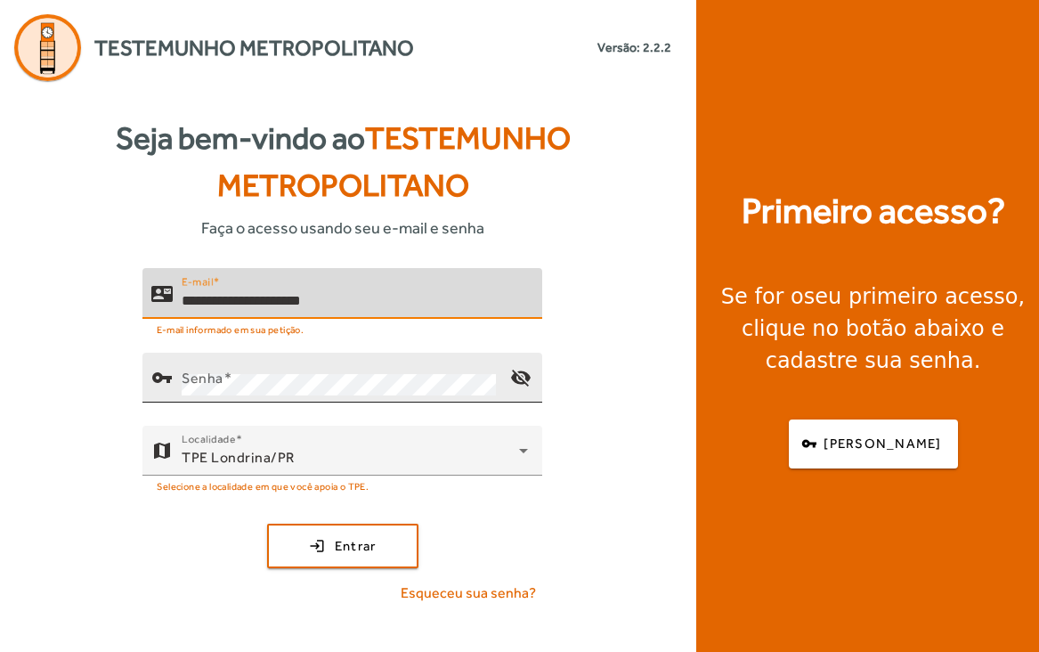
type input "**********"
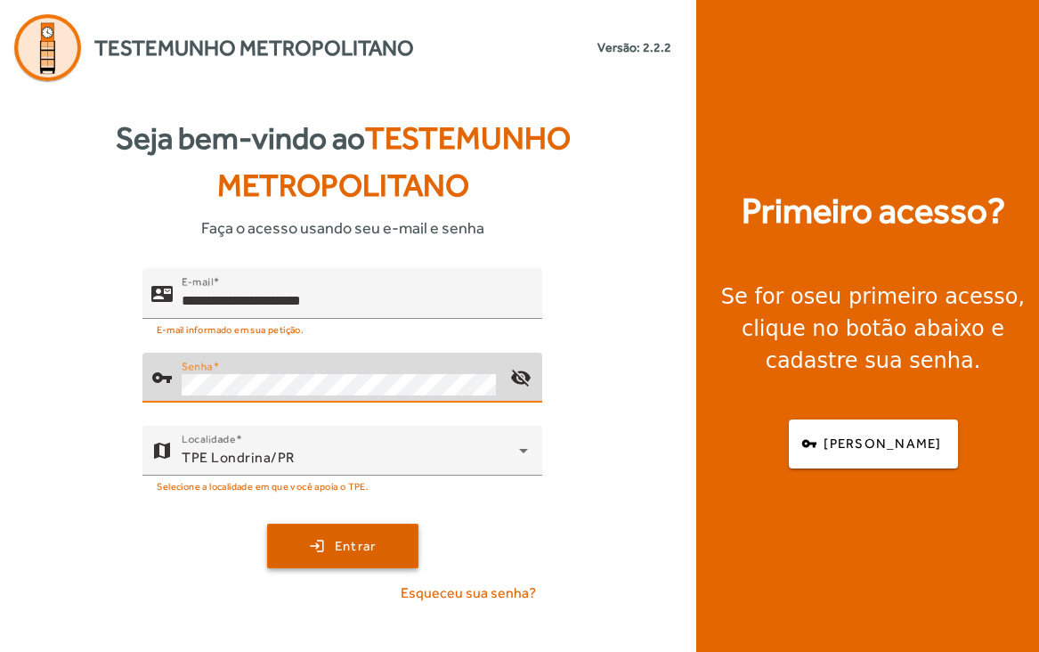
click at [348, 554] on span "Entrar" at bounding box center [356, 546] width 42 height 20
